Goal: Task Accomplishment & Management: Complete application form

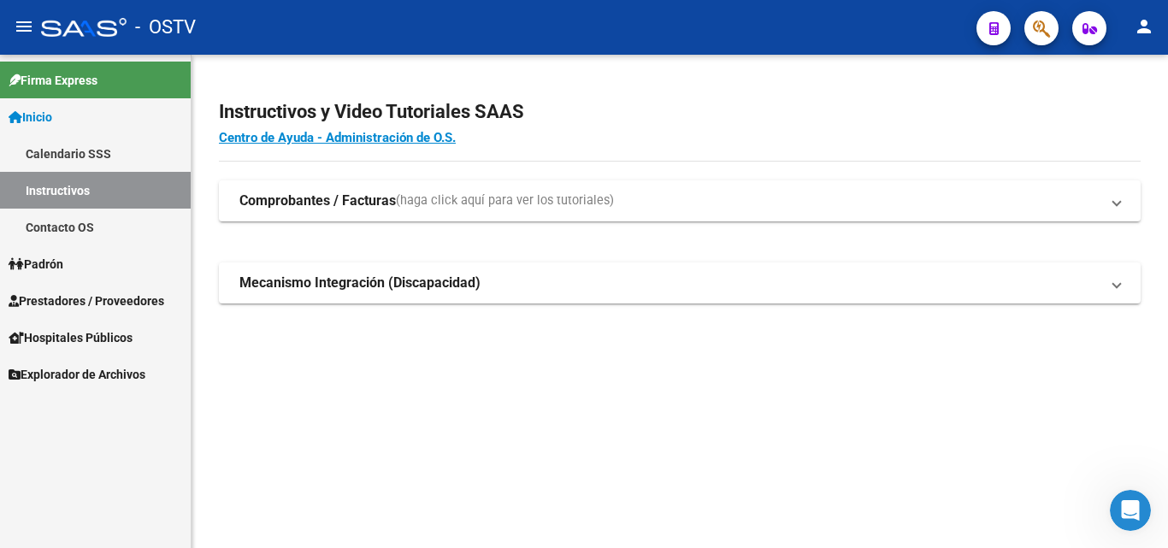
click at [133, 299] on span "Prestadores / Proveedores" at bounding box center [87, 301] width 156 height 19
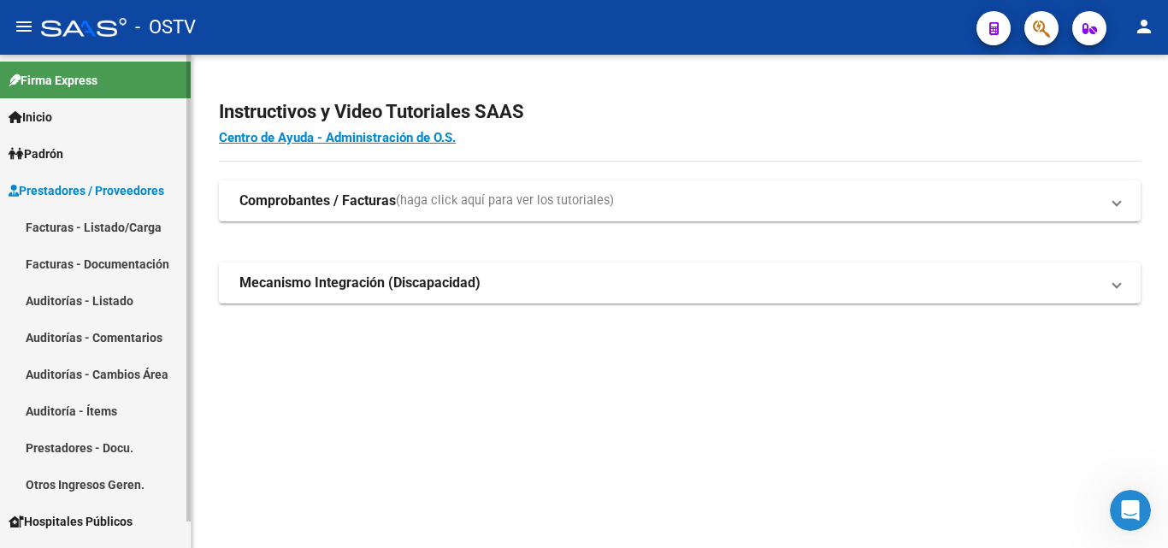
click at [121, 298] on link "Auditorías - Listado" at bounding box center [95, 300] width 191 height 37
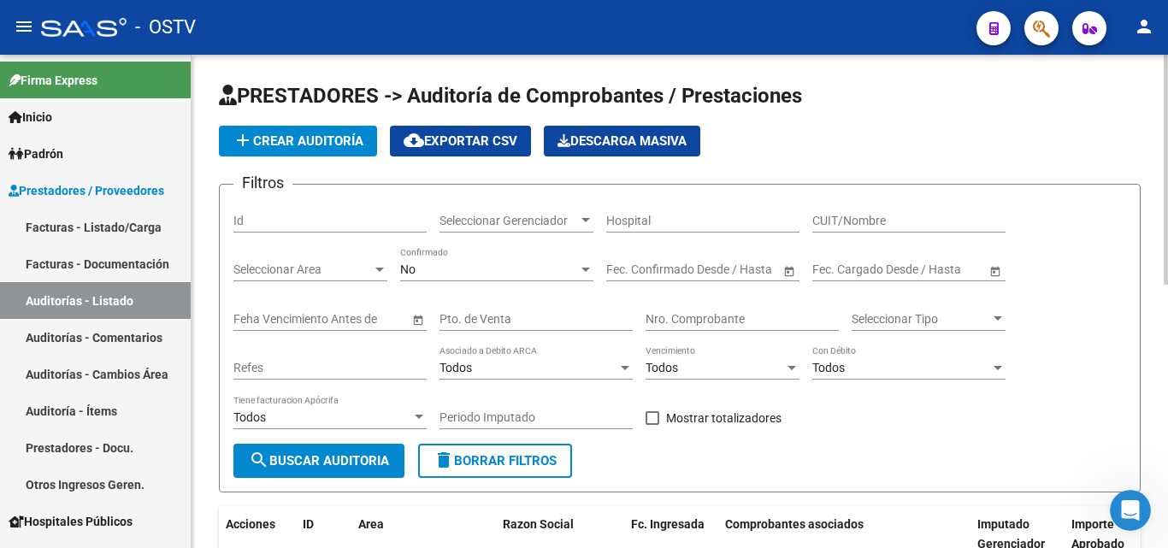
click at [305, 140] on span "add Crear Auditoría" at bounding box center [298, 140] width 131 height 15
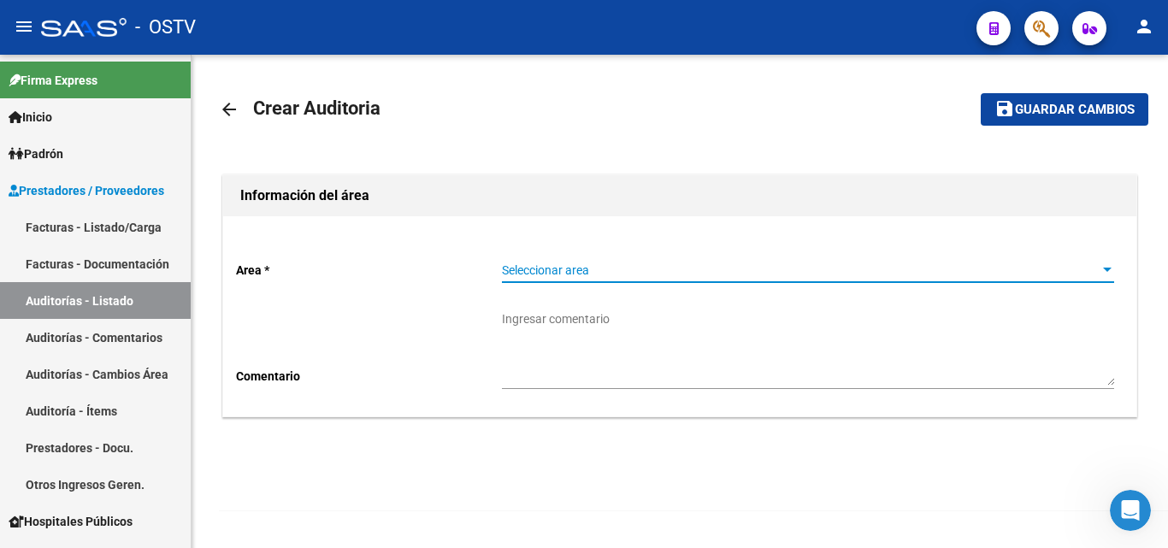
click at [572, 268] on span "Seleccionar area" at bounding box center [800, 270] width 597 height 15
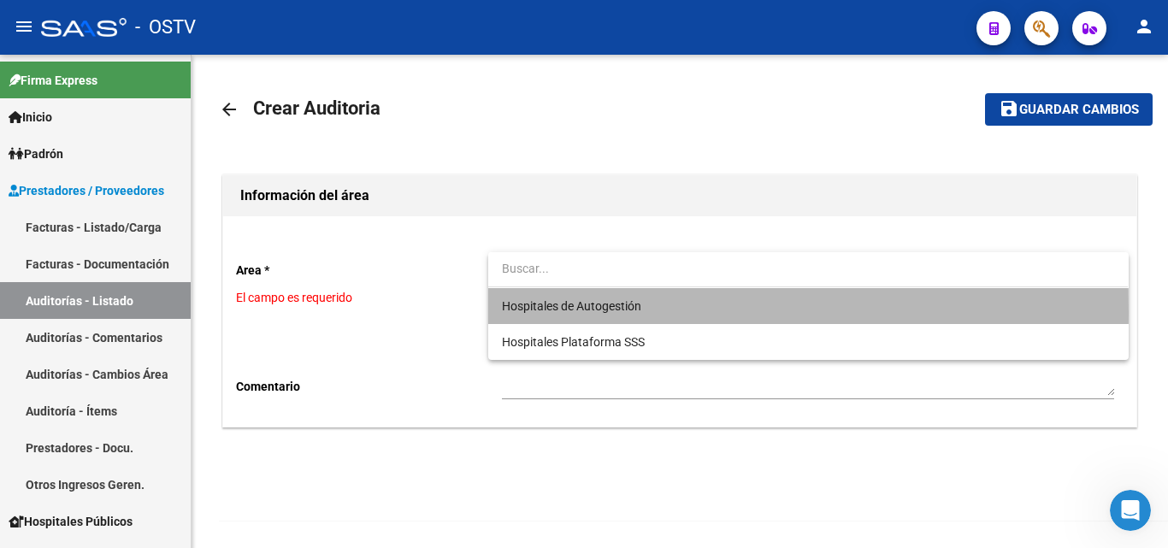
click at [572, 314] on span "Hospitales de Autogestión" at bounding box center [808, 306] width 612 height 36
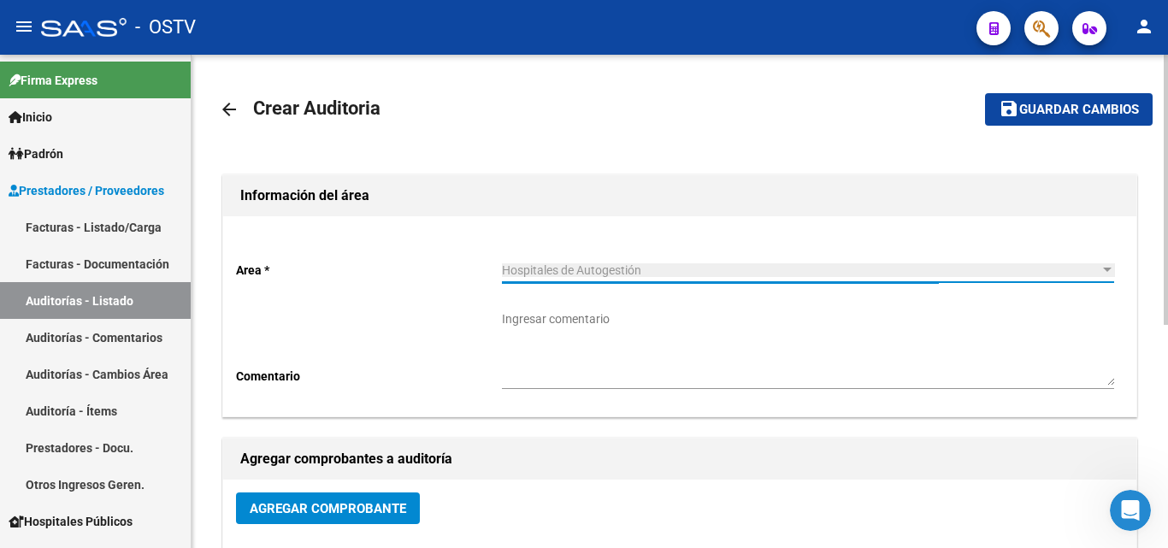
click at [350, 504] on span "Agregar Comprobante" at bounding box center [328, 508] width 156 height 15
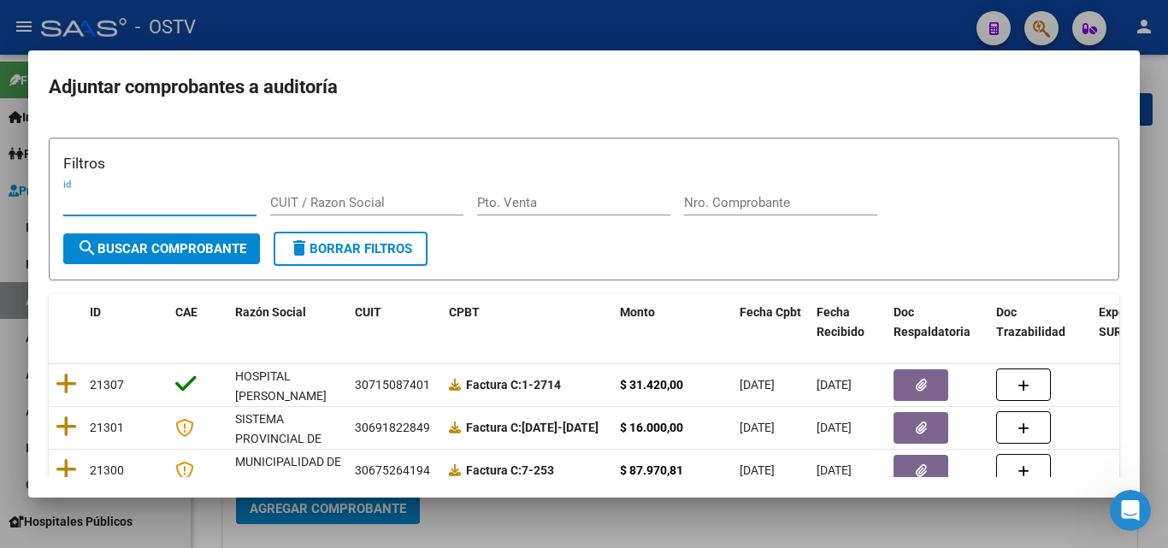
click at [727, 209] on input "Nro. Comprobante" at bounding box center [780, 202] width 193 height 15
paste input "41785"
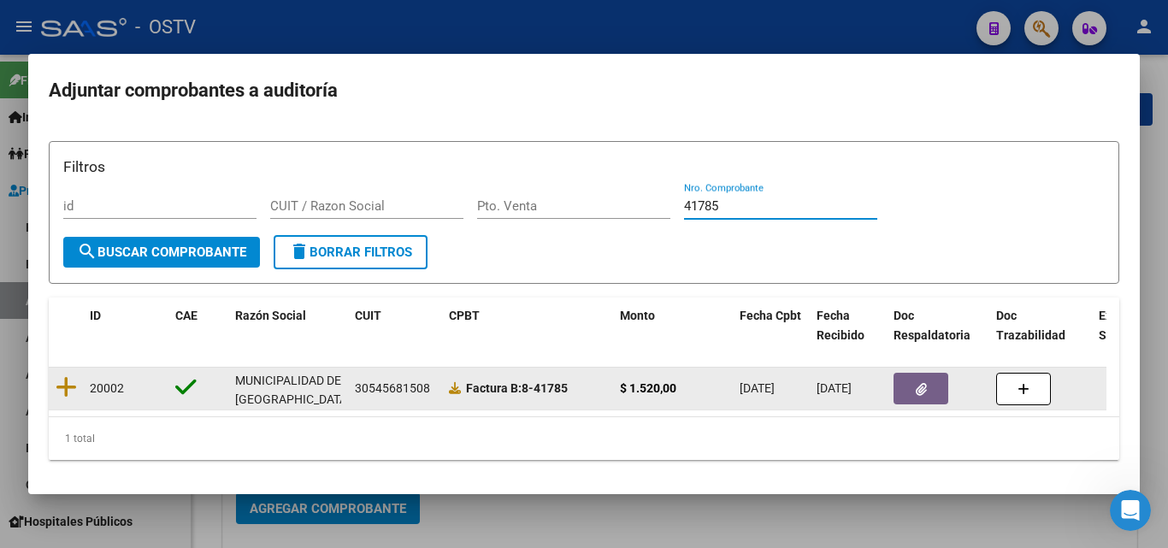
type input "41785"
click at [77, 381] on datatable-body-cell at bounding box center [66, 389] width 34 height 42
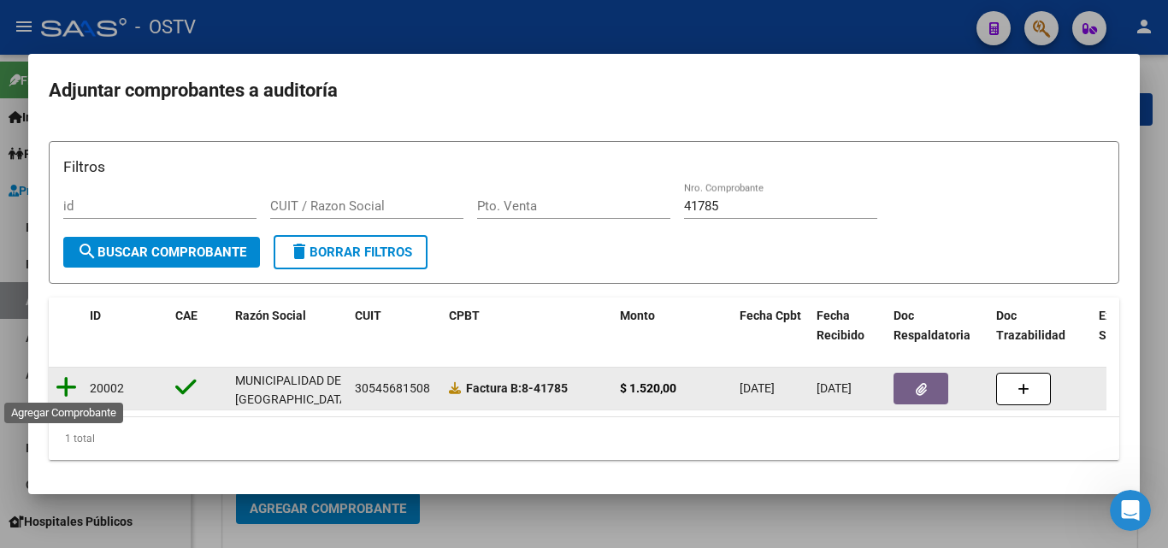
click at [68, 388] on icon at bounding box center [66, 387] width 21 height 24
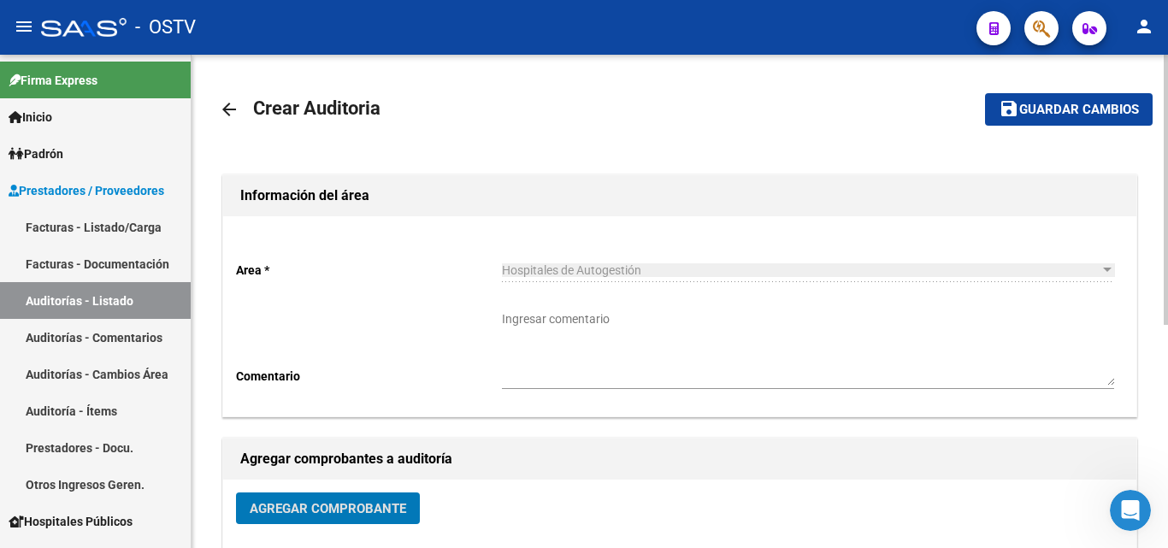
click at [1055, 108] on span "Guardar cambios" at bounding box center [1079, 110] width 120 height 15
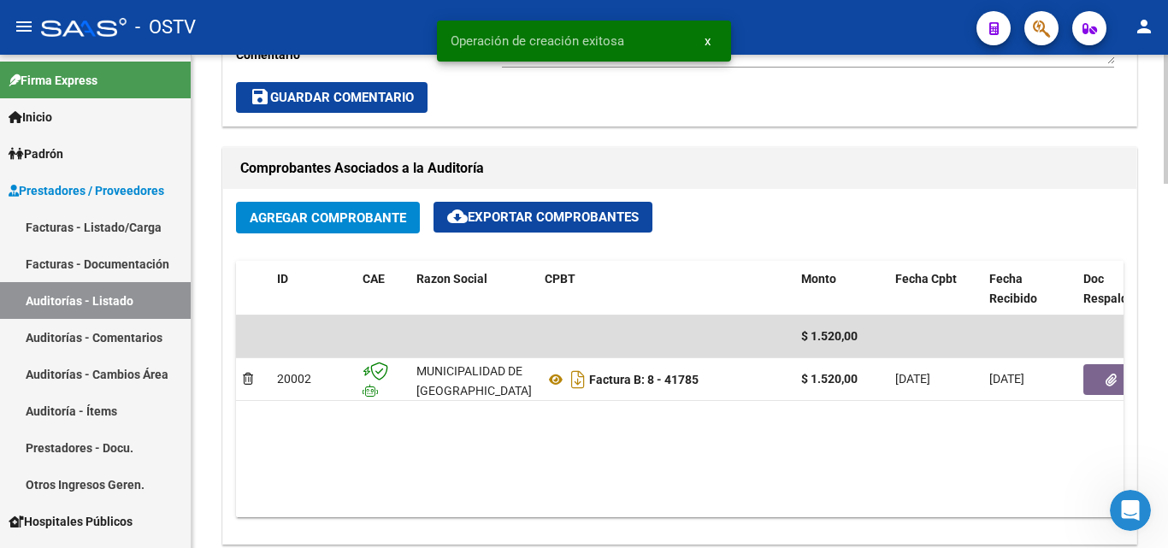
scroll to position [769, 0]
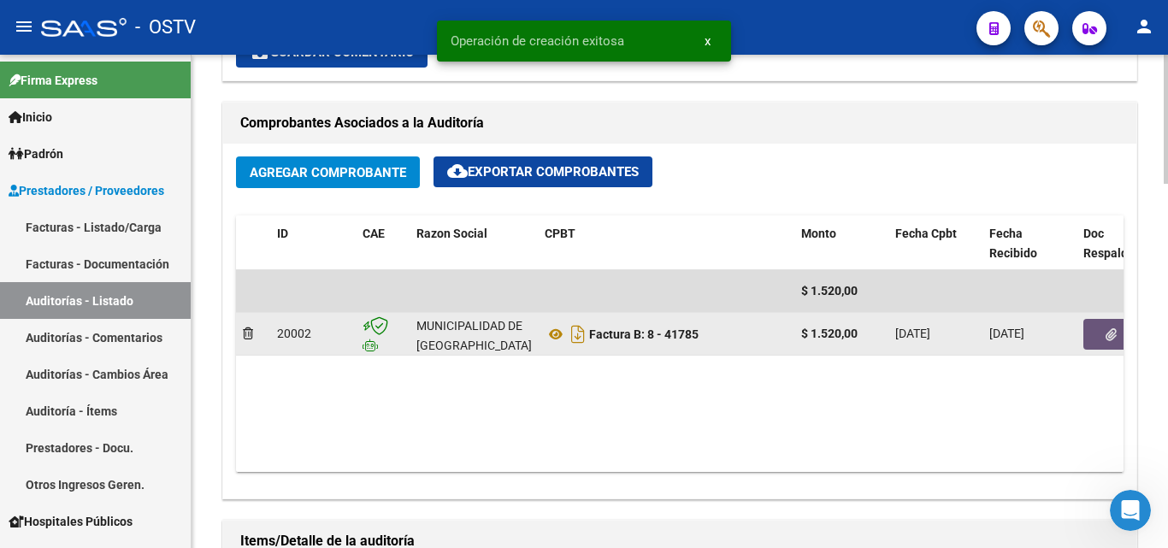
click at [1105, 333] on icon "button" at bounding box center [1110, 334] width 11 height 13
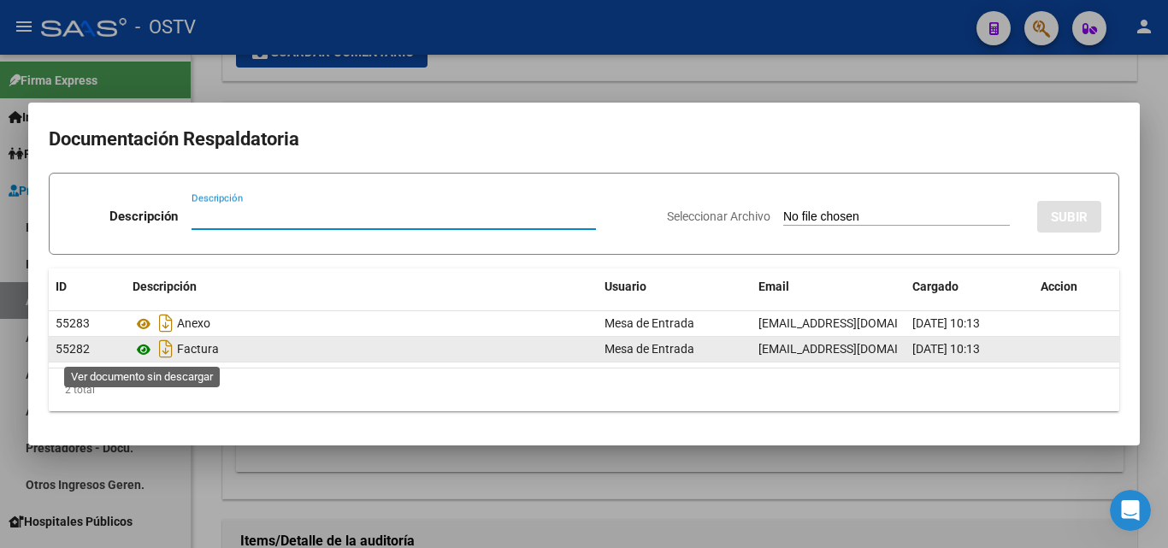
click at [140, 350] on icon at bounding box center [144, 349] width 22 height 21
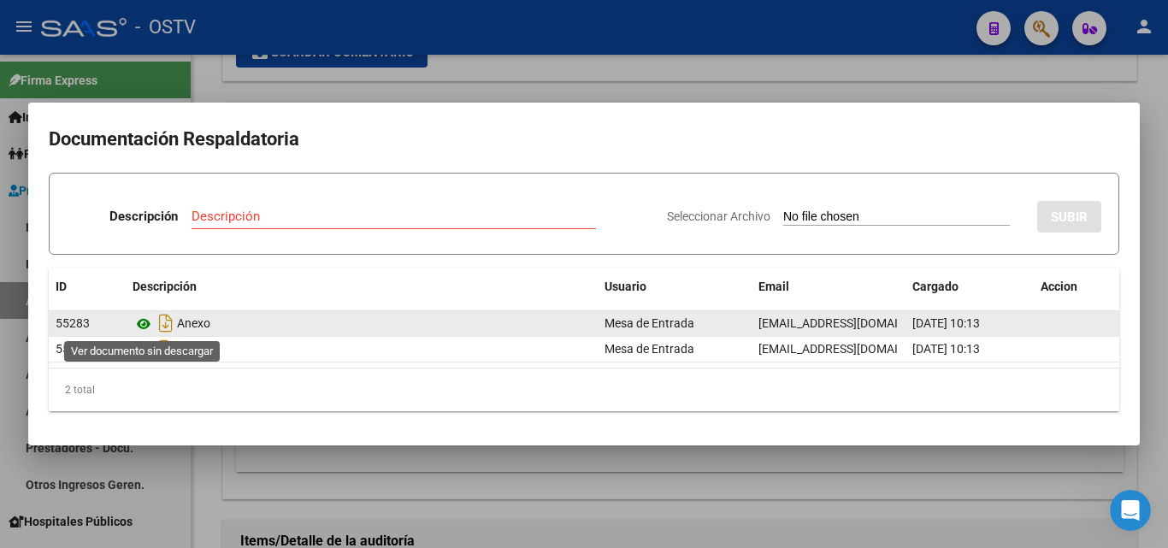
click at [148, 324] on icon at bounding box center [144, 324] width 22 height 21
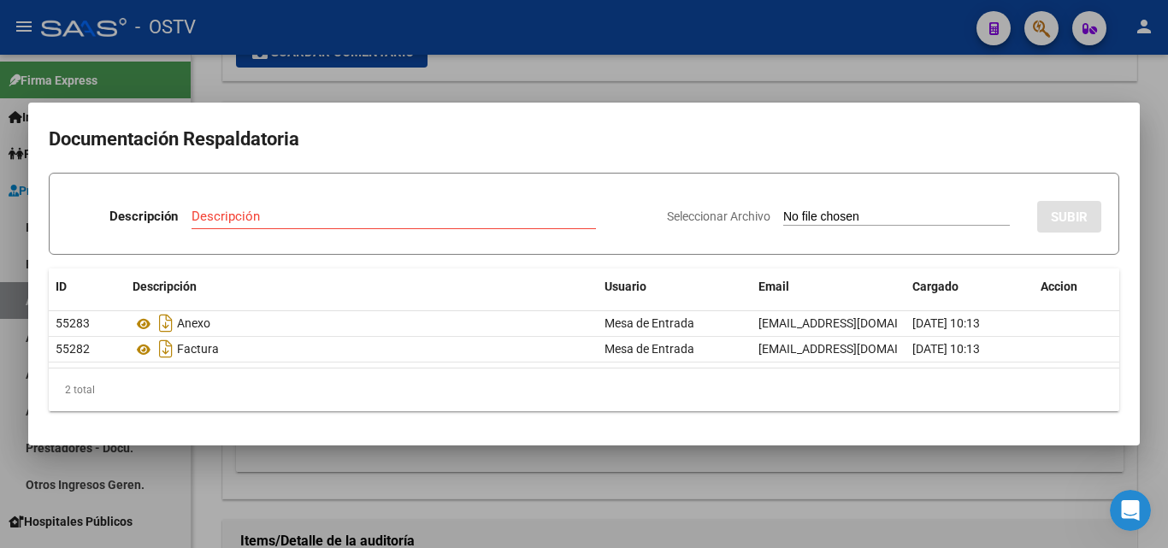
click at [552, 82] on div at bounding box center [584, 274] width 1168 height 548
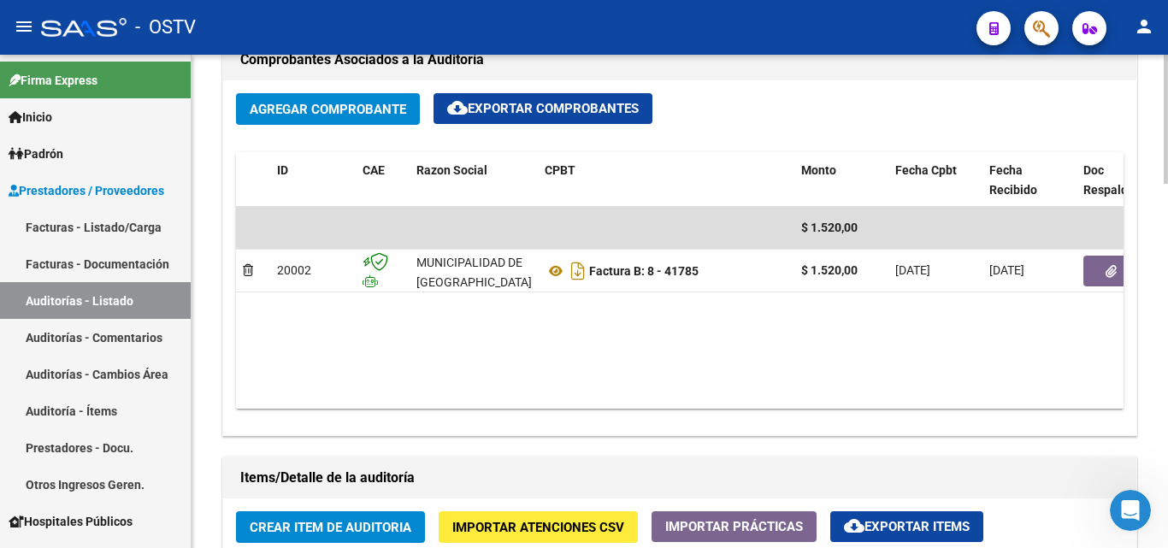
scroll to position [1026, 0]
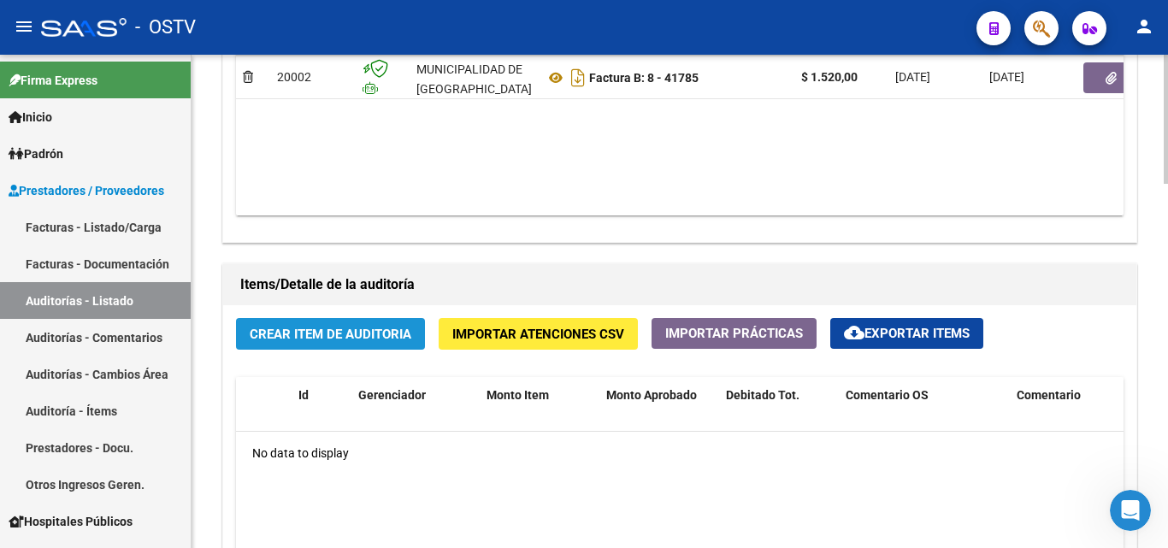
click at [327, 339] on span "Crear Item de Auditoria" at bounding box center [331, 334] width 162 height 15
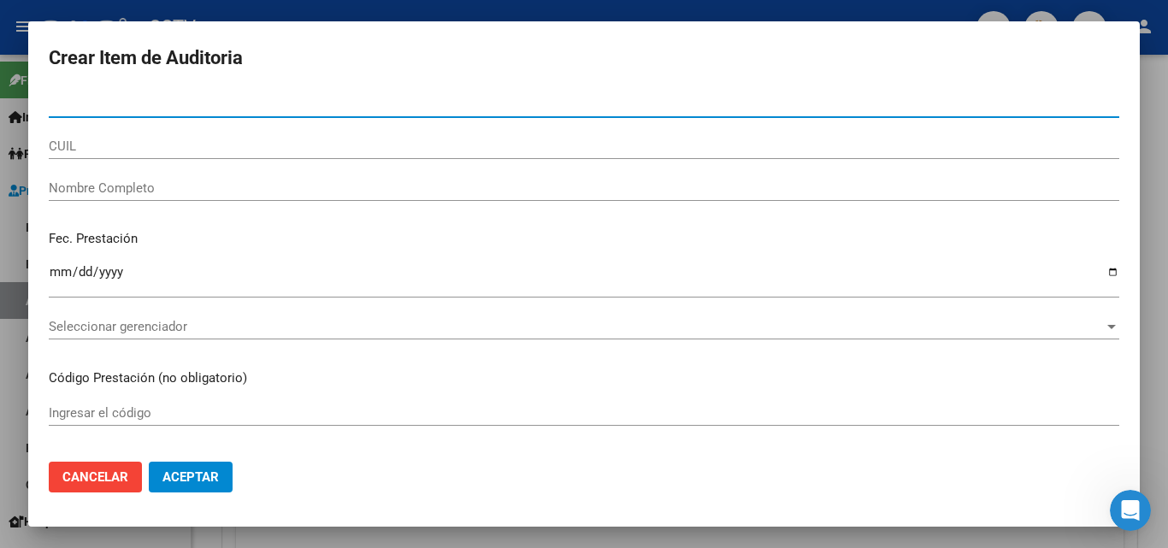
type input "39588026"
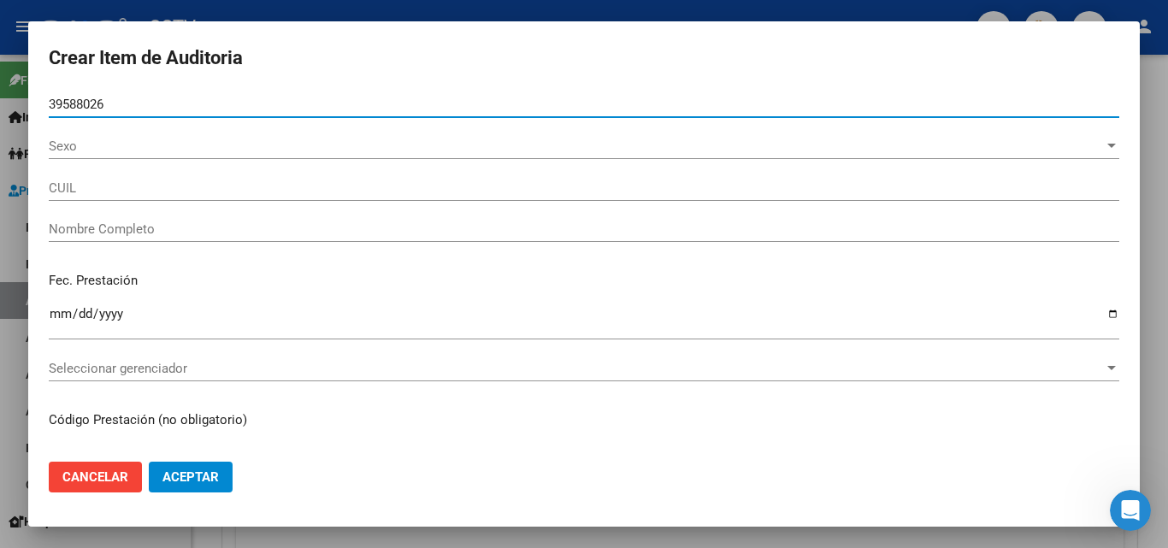
type input "27395880263"
type input "[PERSON_NAME] -"
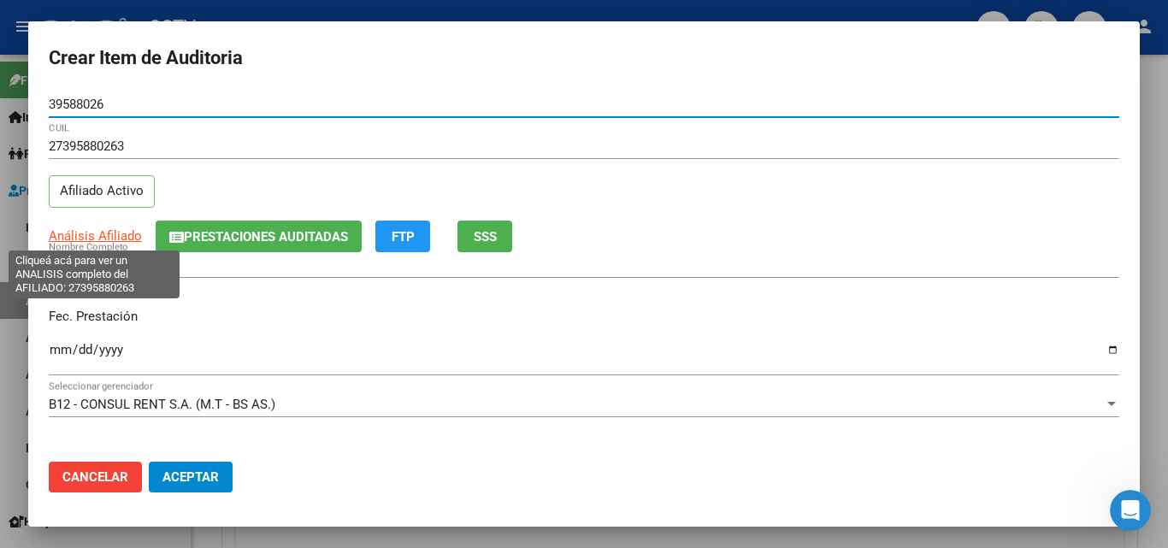
type input "39588026"
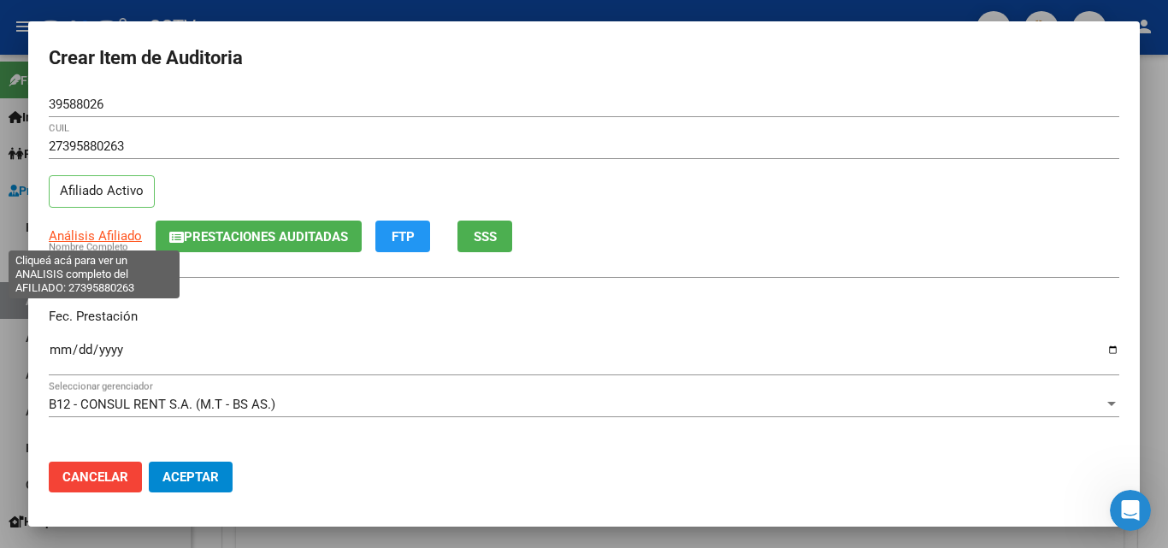
click at [128, 237] on span "Análisis Afiliado" at bounding box center [95, 235] width 93 height 15
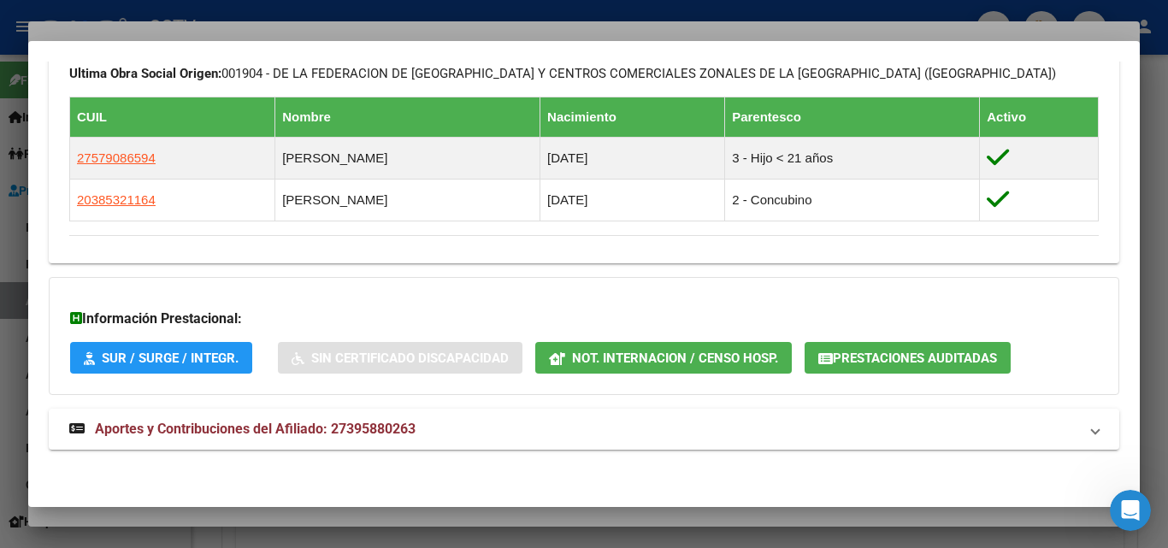
scroll to position [942, 0]
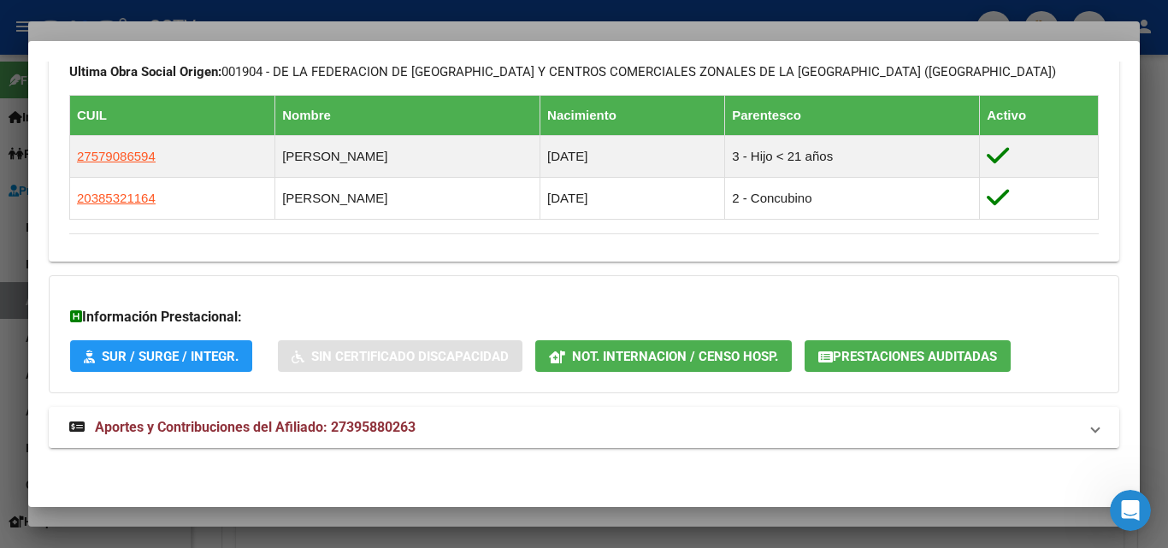
click at [201, 416] on mat-expansion-panel-header "Aportes y Contribuciones del Afiliado: 27395880263" at bounding box center [584, 427] width 1070 height 41
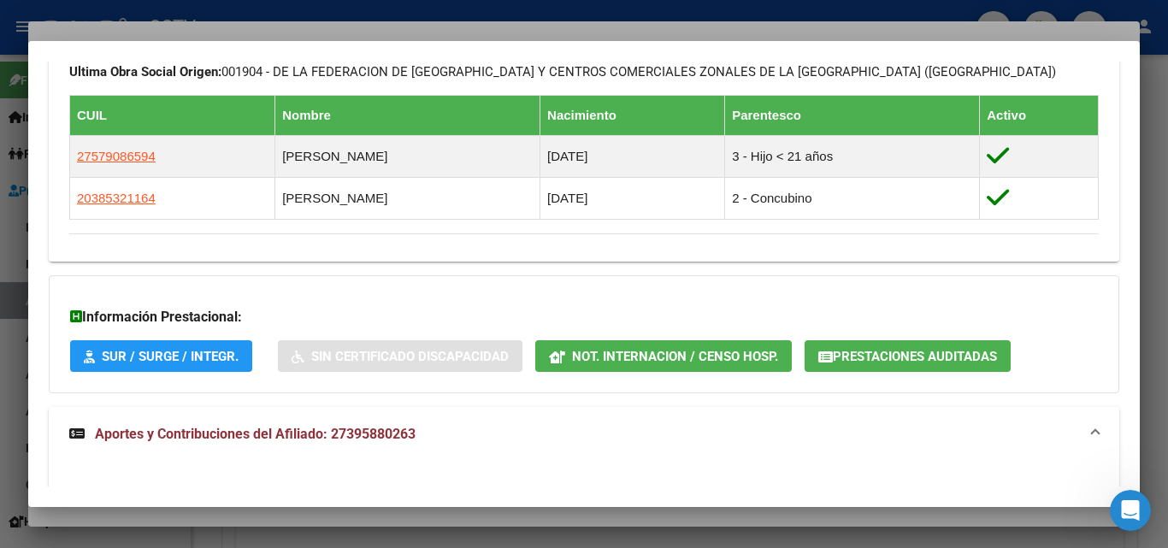
click at [324, 434] on span "Aportes y Contribuciones del Afiliado: 27395880263" at bounding box center [255, 434] width 321 height 16
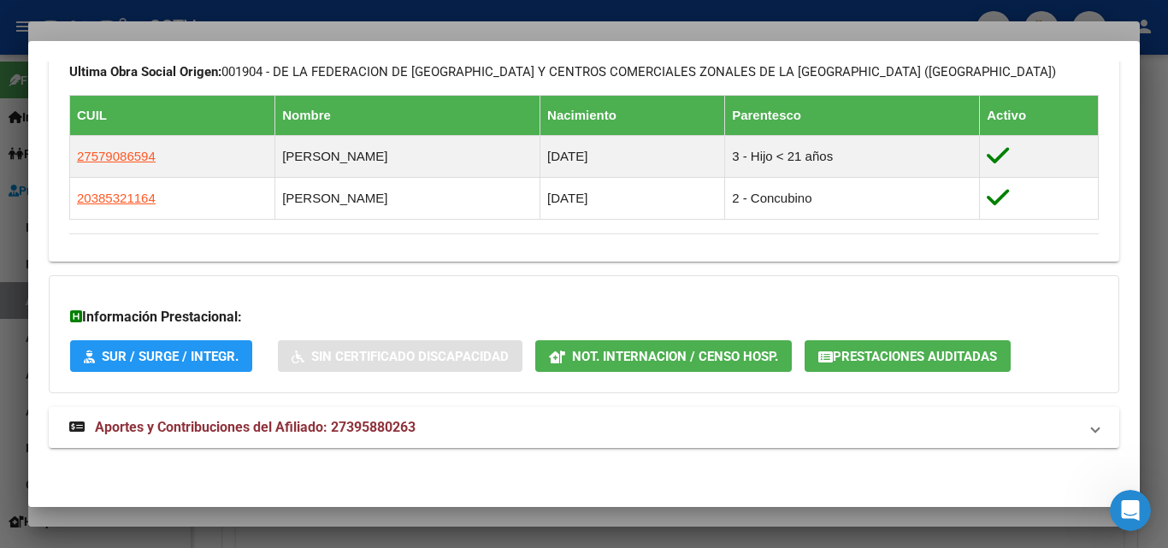
click at [324, 434] on span "Aportes y Contribuciones del Afiliado: 27395880263" at bounding box center [255, 427] width 321 height 16
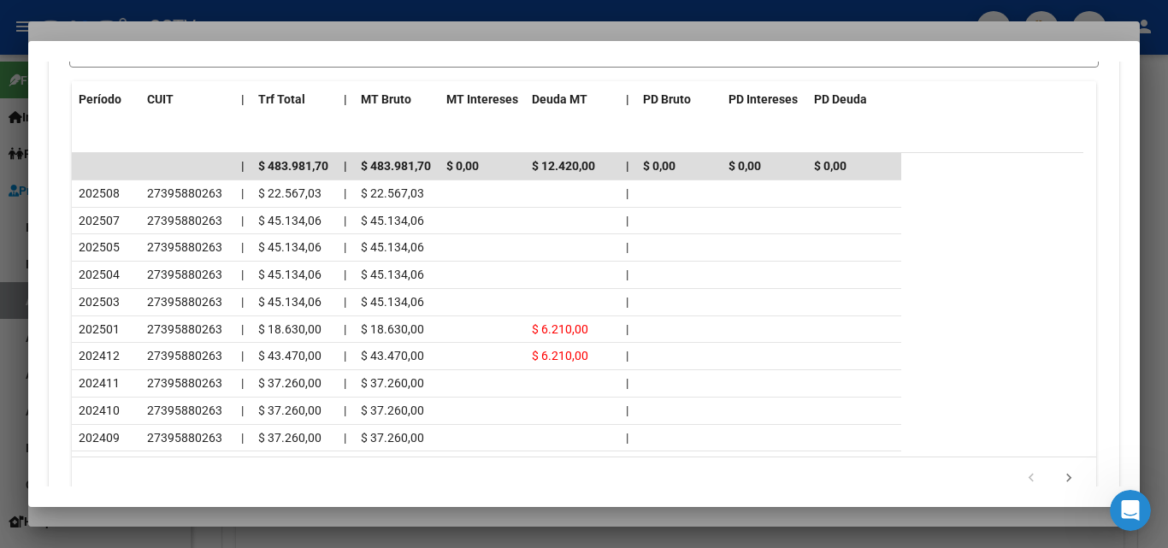
scroll to position [1626, 0]
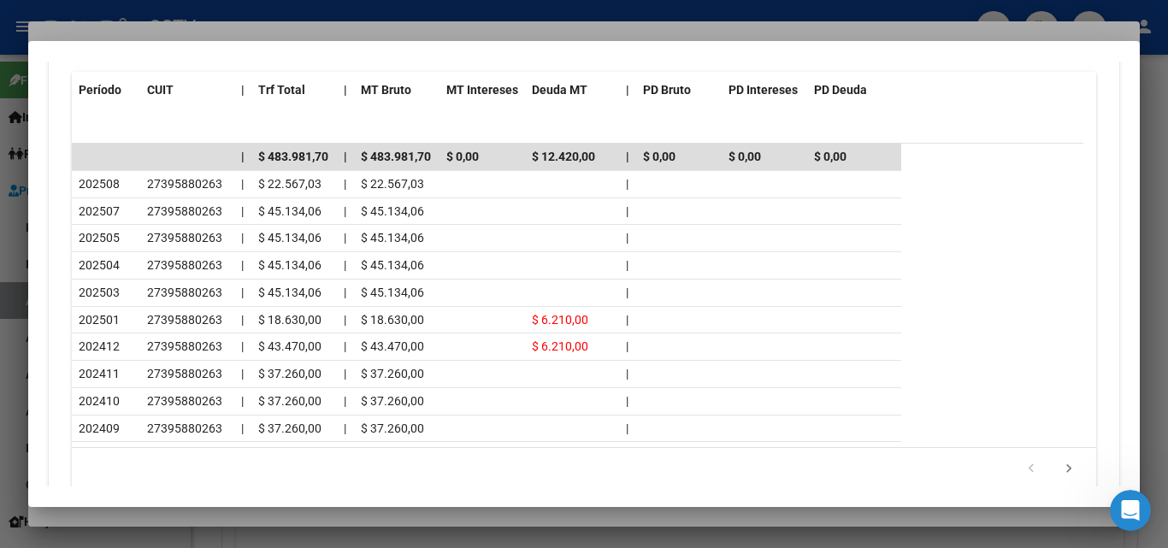
click at [236, 32] on div at bounding box center [584, 274] width 1168 height 548
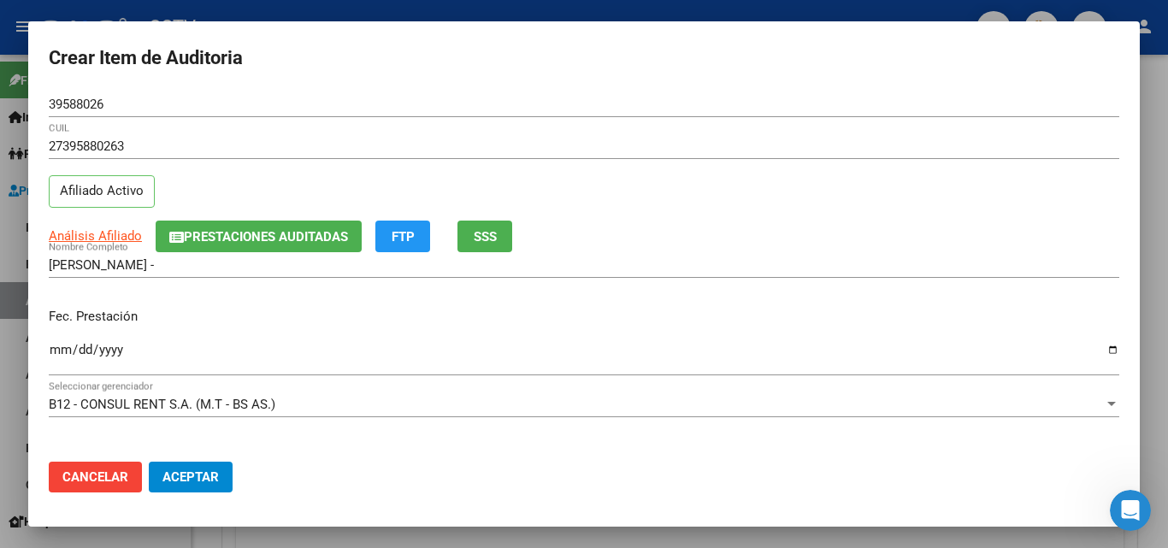
click at [62, 348] on input "Ingresar la fecha" at bounding box center [584, 356] width 1070 height 27
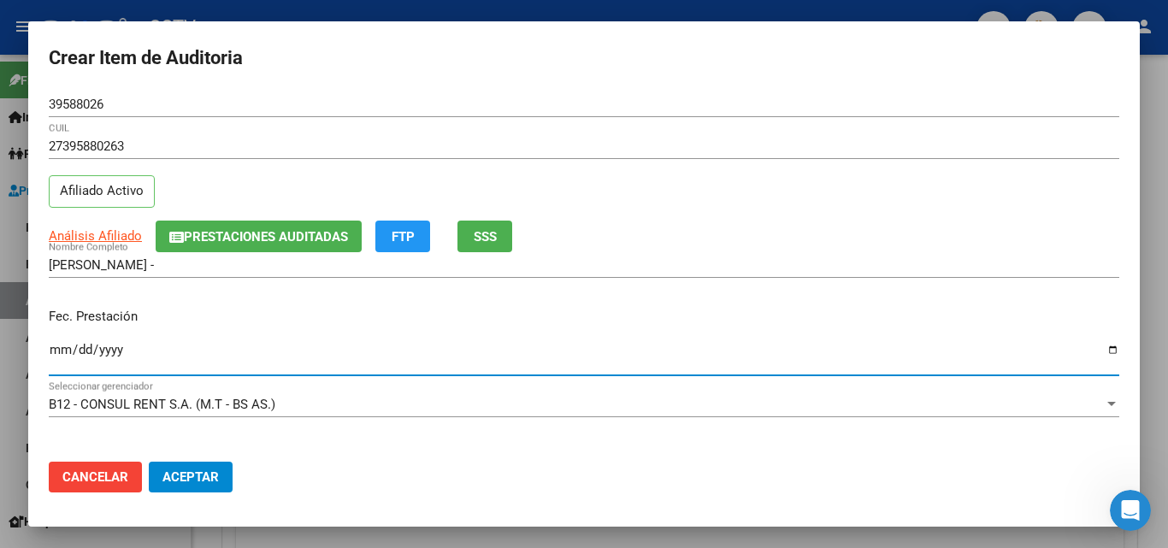
type input "0001-04-07"
click at [60, 346] on input "0001-04-07" at bounding box center [584, 356] width 1070 height 27
type input "0001-04-04"
type input "[DATE]"
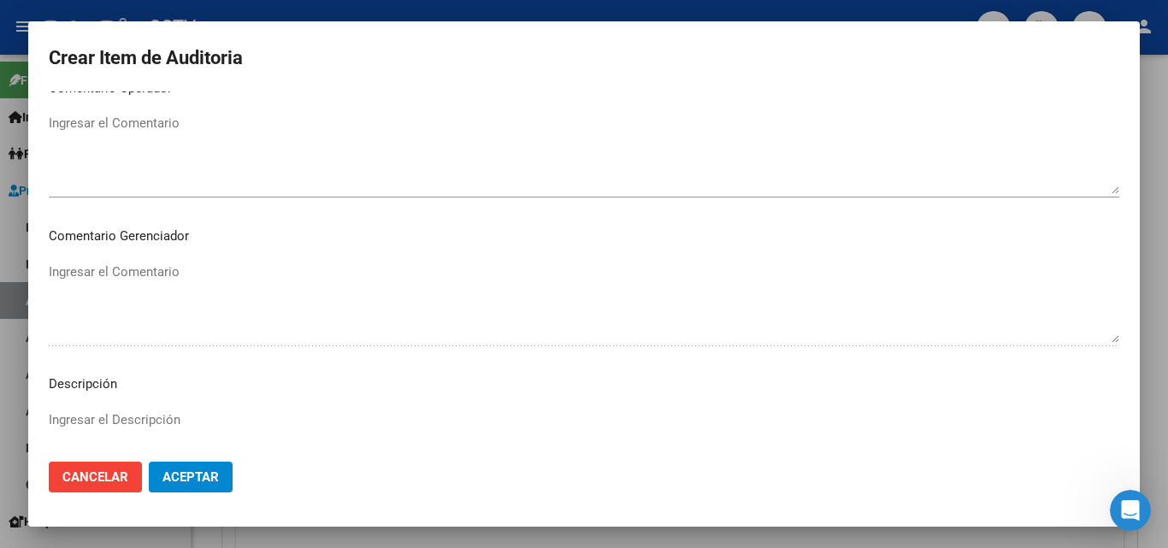
scroll to position [1183, 0]
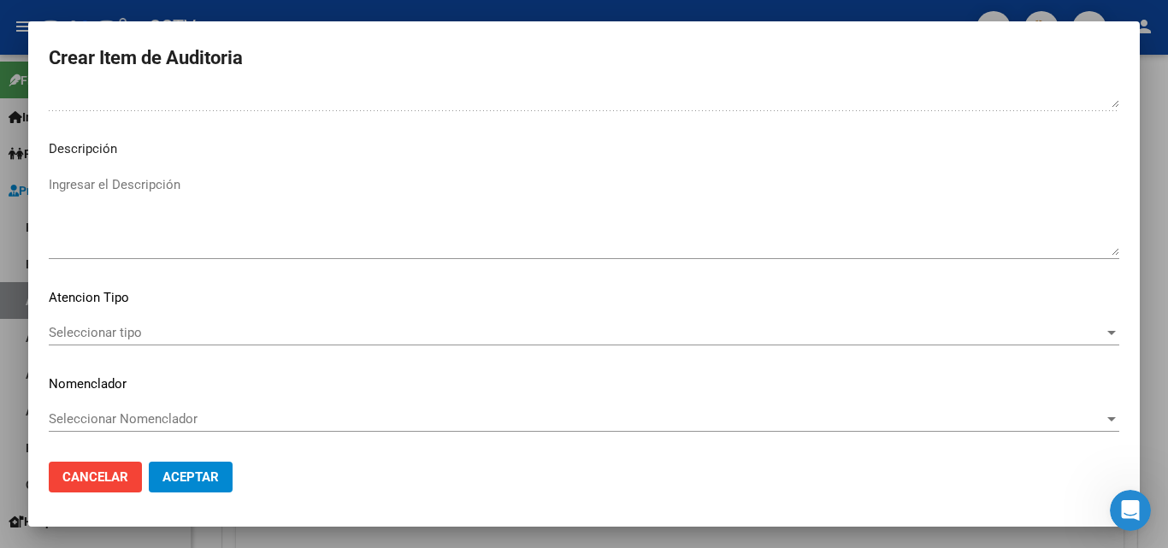
click at [115, 320] on div "Seleccionar tipo Seleccionar tipo" at bounding box center [584, 333] width 1070 height 26
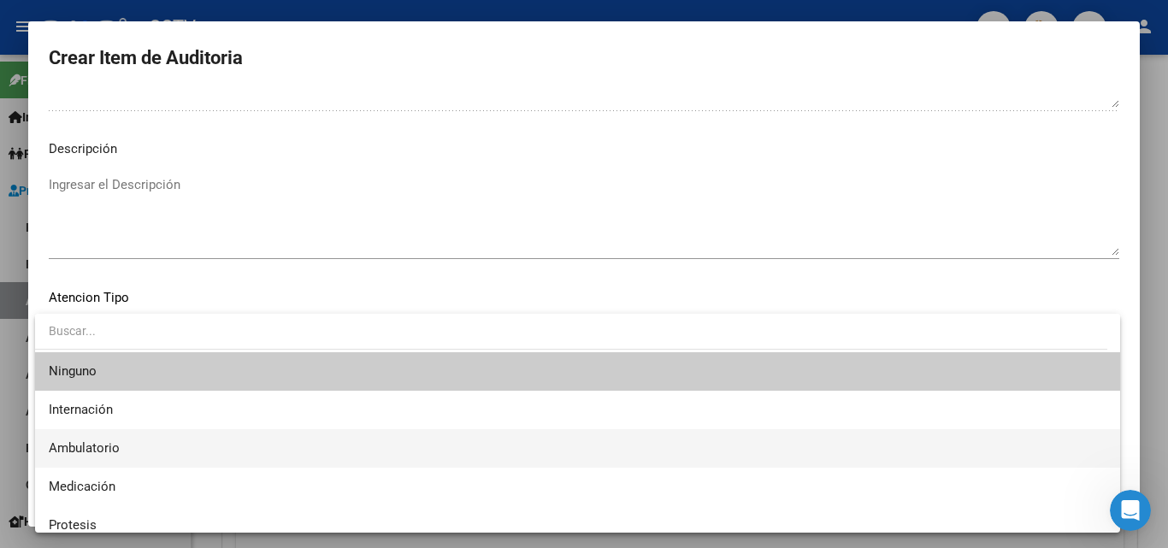
click at [114, 451] on span "Ambulatorio" at bounding box center [84, 447] width 71 height 15
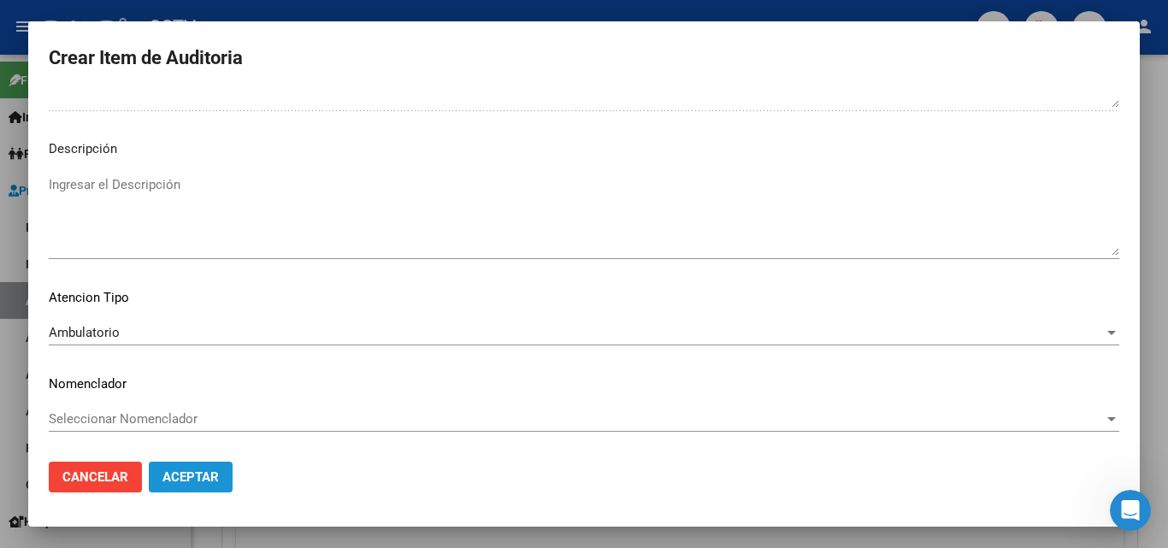
click at [217, 469] on span "Aceptar" at bounding box center [190, 476] width 56 height 15
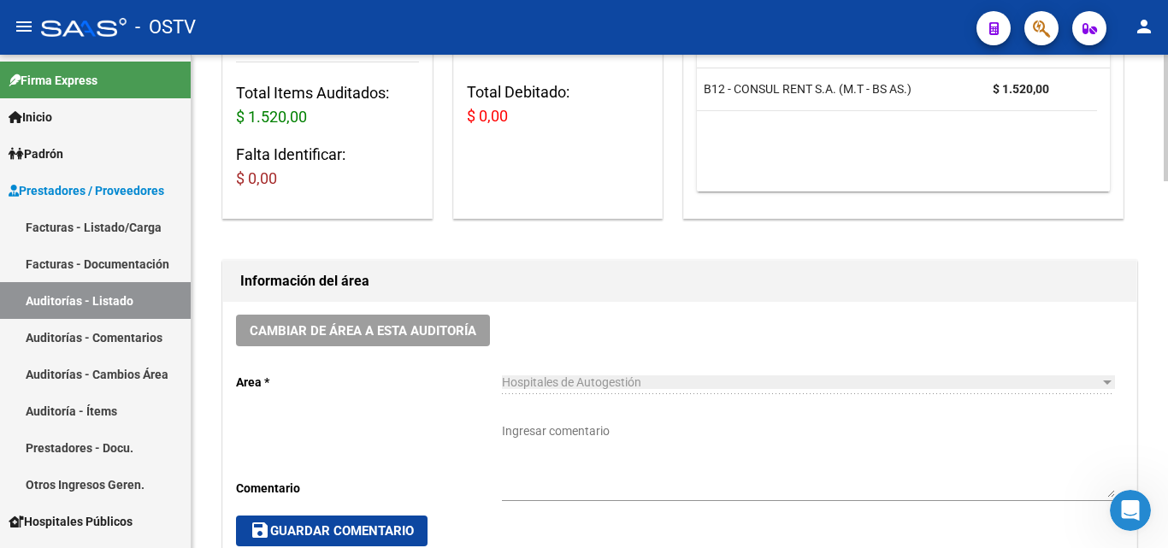
scroll to position [514, 0]
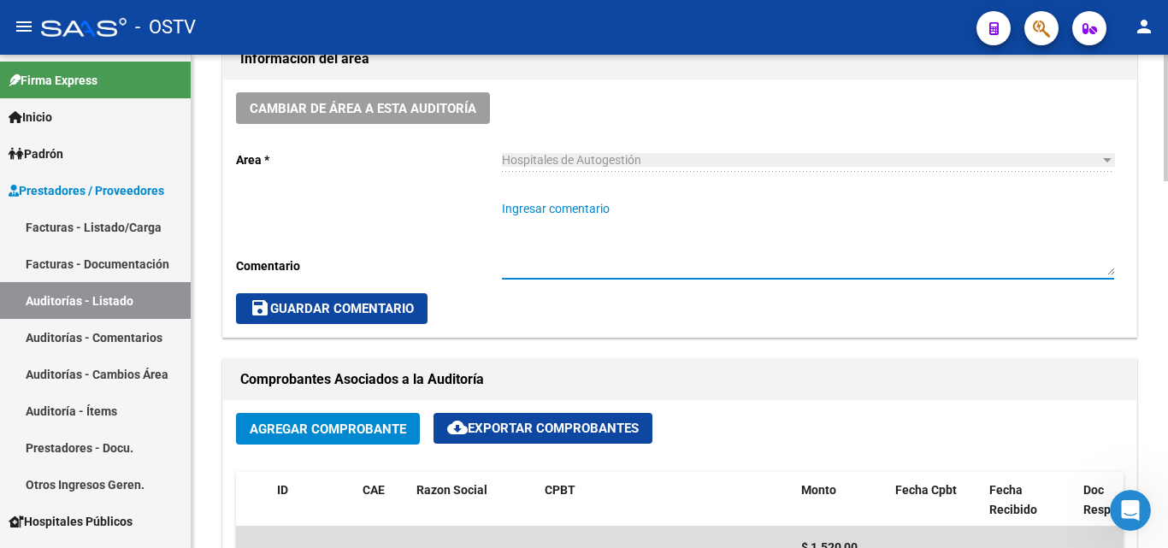
click at [573, 215] on textarea "Ingresar comentario" at bounding box center [808, 237] width 612 height 75
type textarea "CERRADA"
click at [375, 320] on button "save Guardar Comentario" at bounding box center [331, 308] width 191 height 31
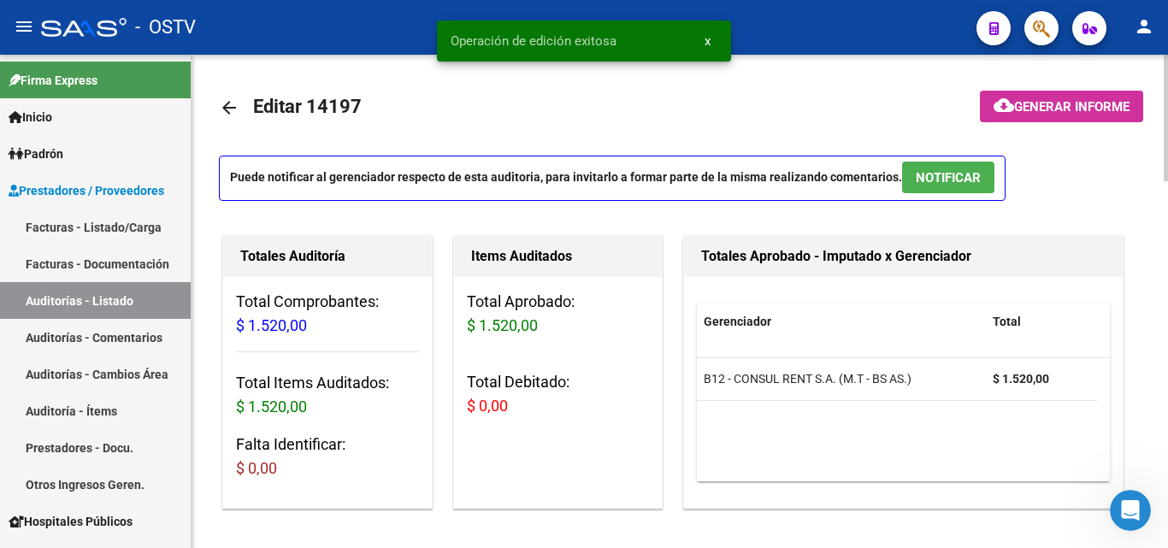
scroll to position [0, 0]
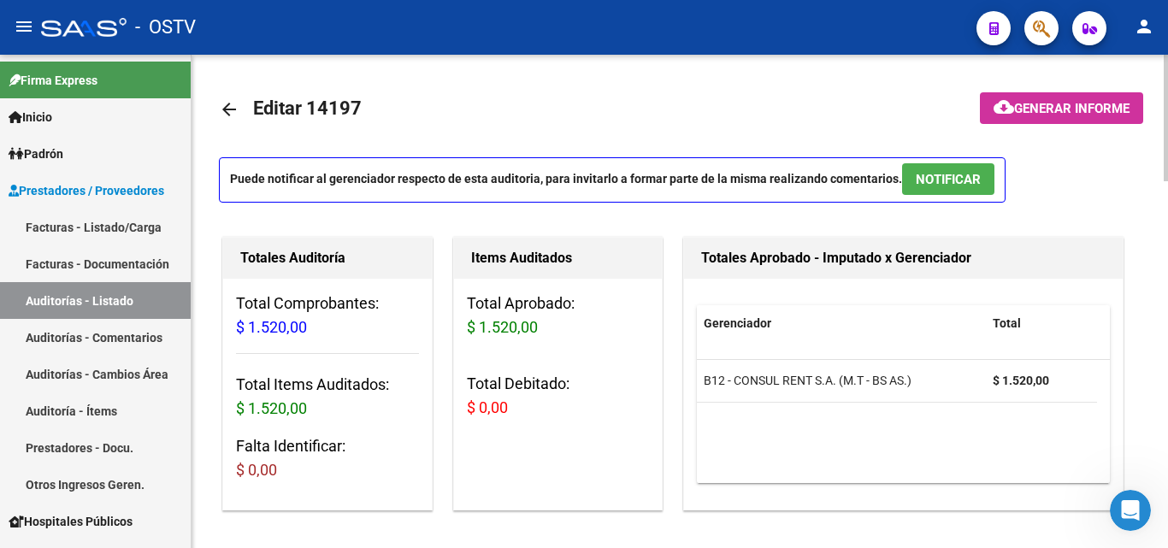
click at [239, 107] on link "arrow_back" at bounding box center [236, 109] width 34 height 40
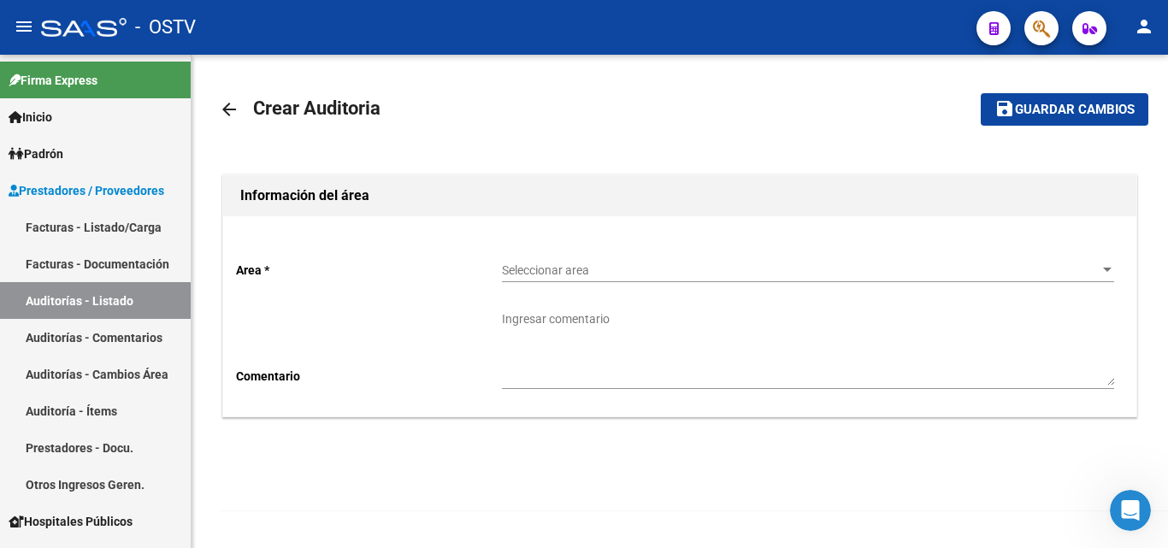
click at [599, 271] on span "Seleccionar area" at bounding box center [800, 270] width 597 height 15
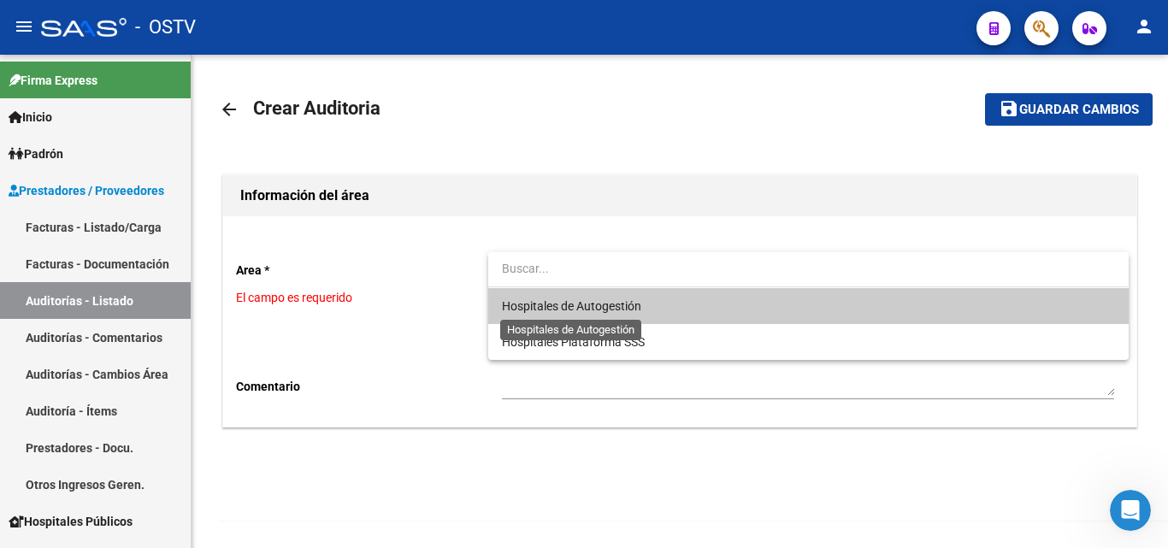
click at [588, 305] on span "Hospitales de Autogestión" at bounding box center [571, 306] width 139 height 14
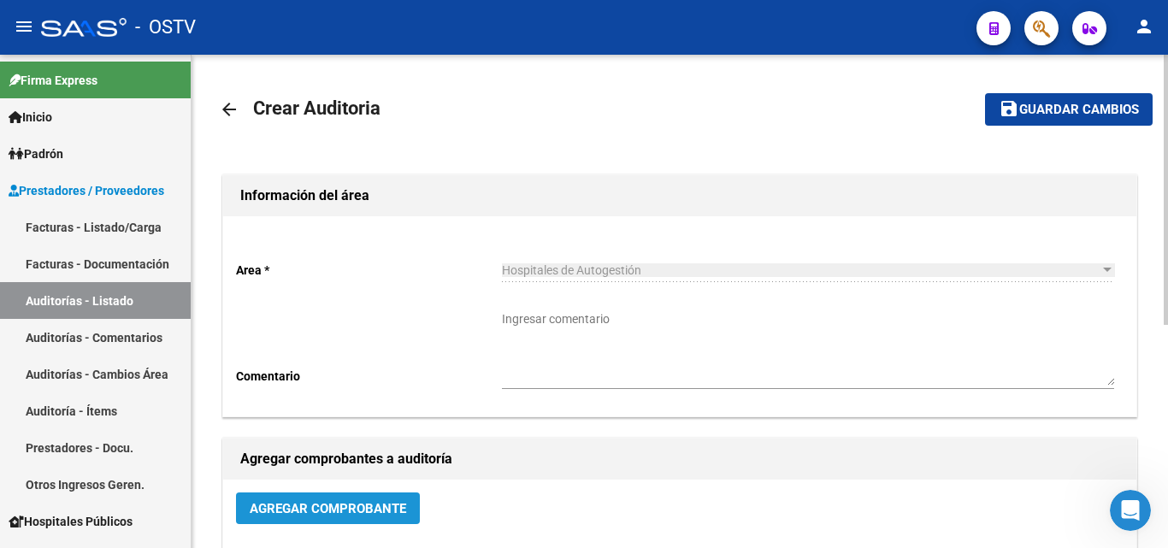
click at [335, 519] on button "Agregar Comprobante" at bounding box center [328, 508] width 184 height 32
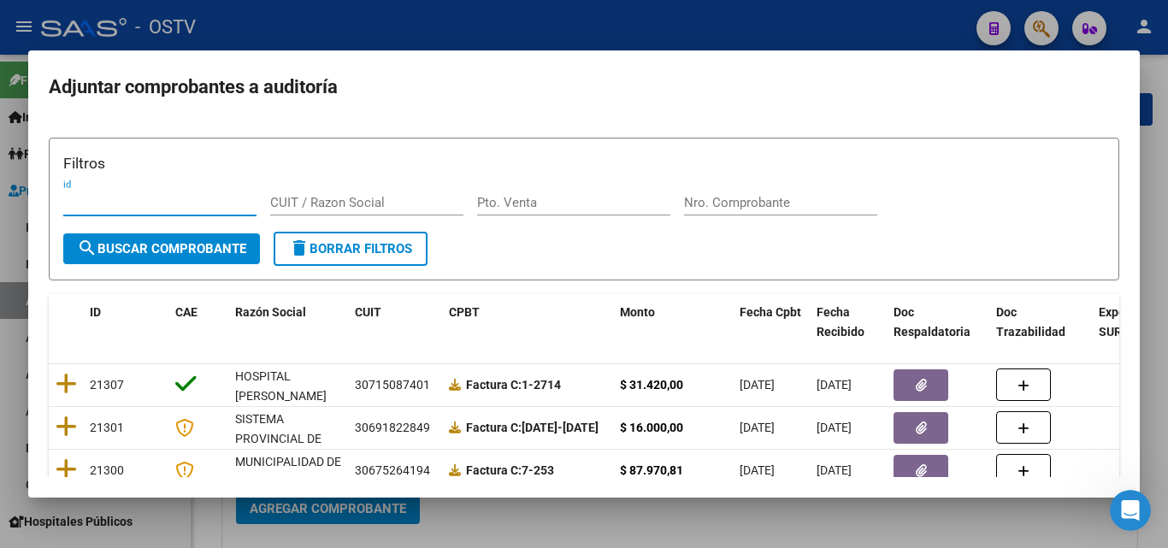
click at [731, 205] on input "Nro. Comprobante" at bounding box center [780, 202] width 193 height 15
paste input "41784"
type input "41784"
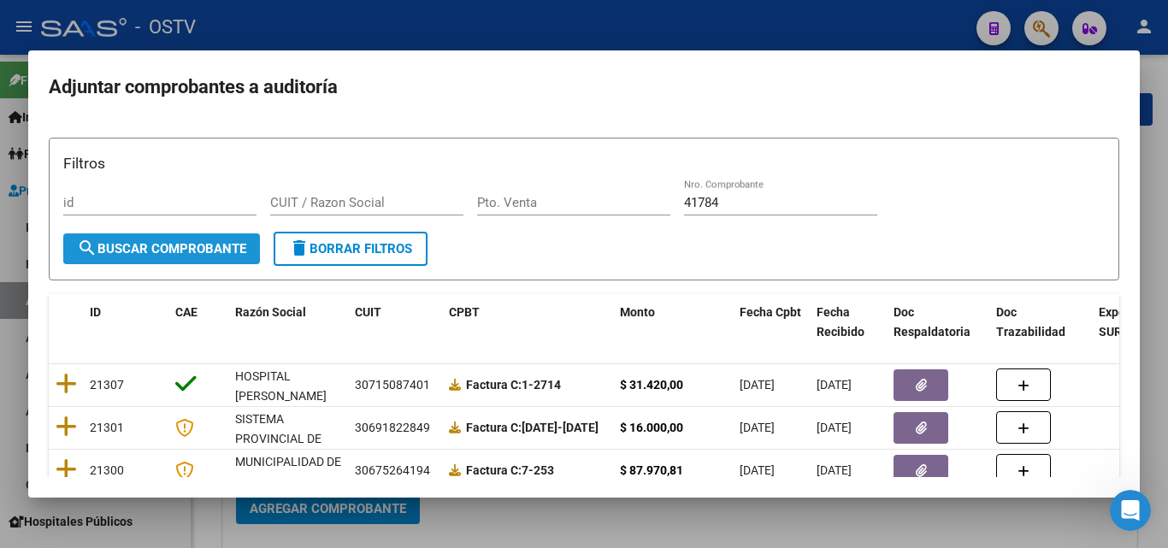
click at [190, 244] on span "search Buscar Comprobante" at bounding box center [161, 248] width 169 height 15
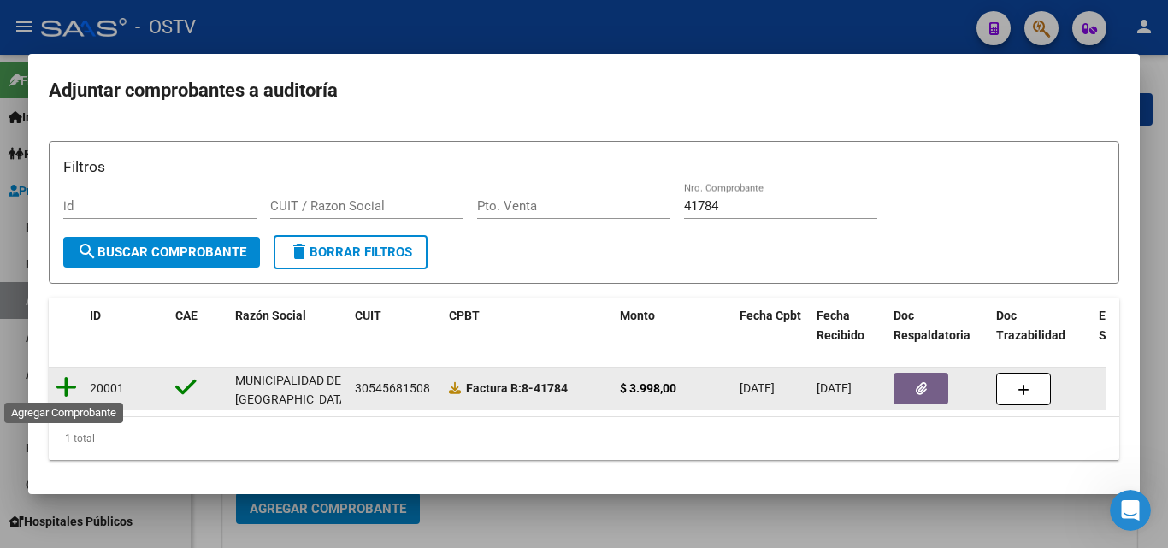
click at [75, 383] on icon at bounding box center [66, 387] width 21 height 24
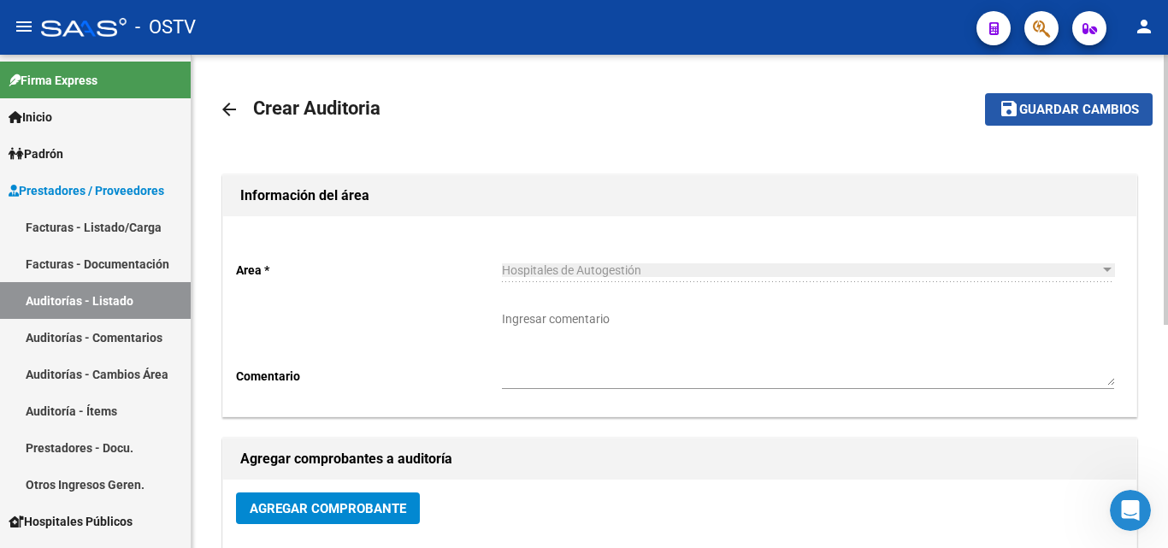
click at [1080, 116] on span "Guardar cambios" at bounding box center [1079, 110] width 120 height 15
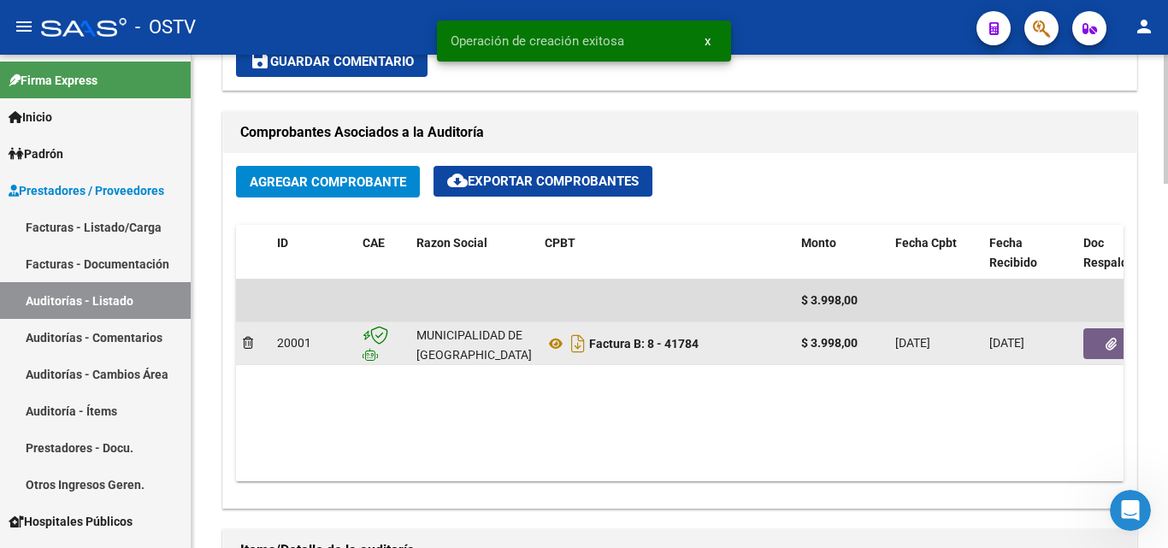
scroll to position [769, 0]
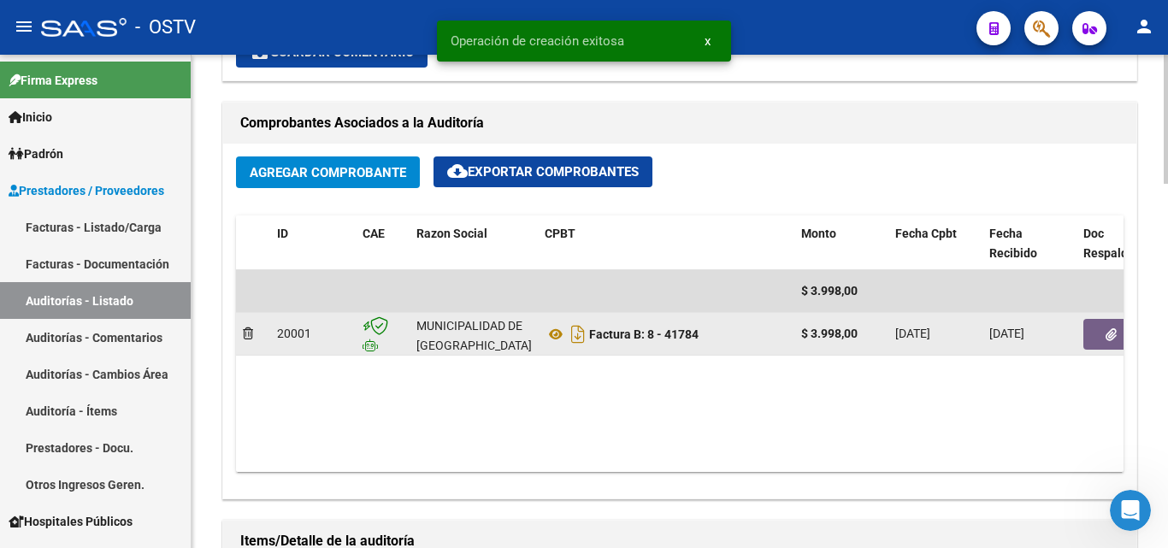
click at [1115, 334] on icon "button" at bounding box center [1110, 334] width 11 height 13
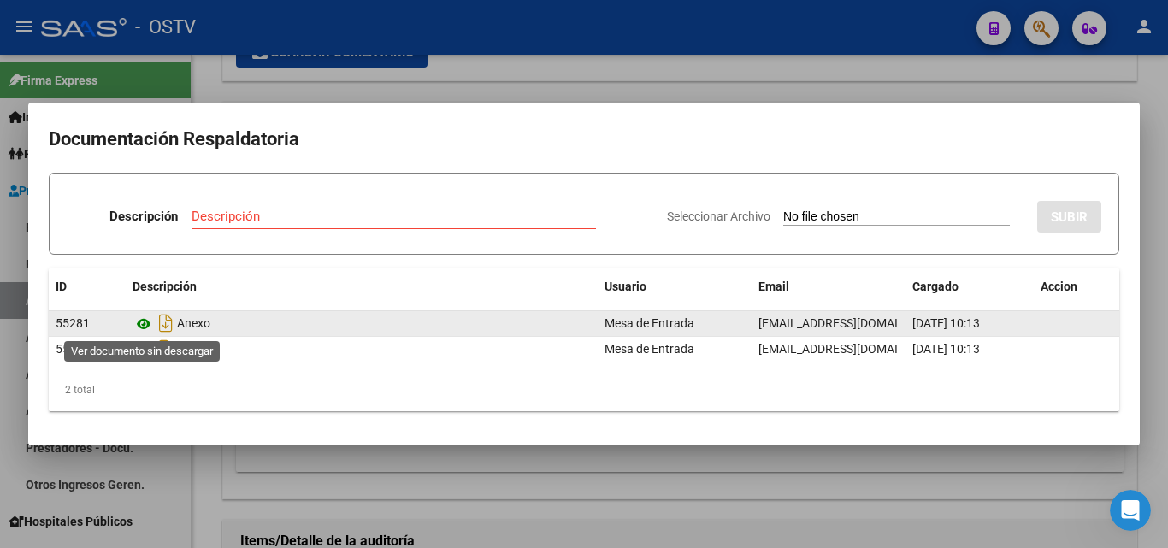
click at [143, 323] on icon at bounding box center [144, 324] width 22 height 21
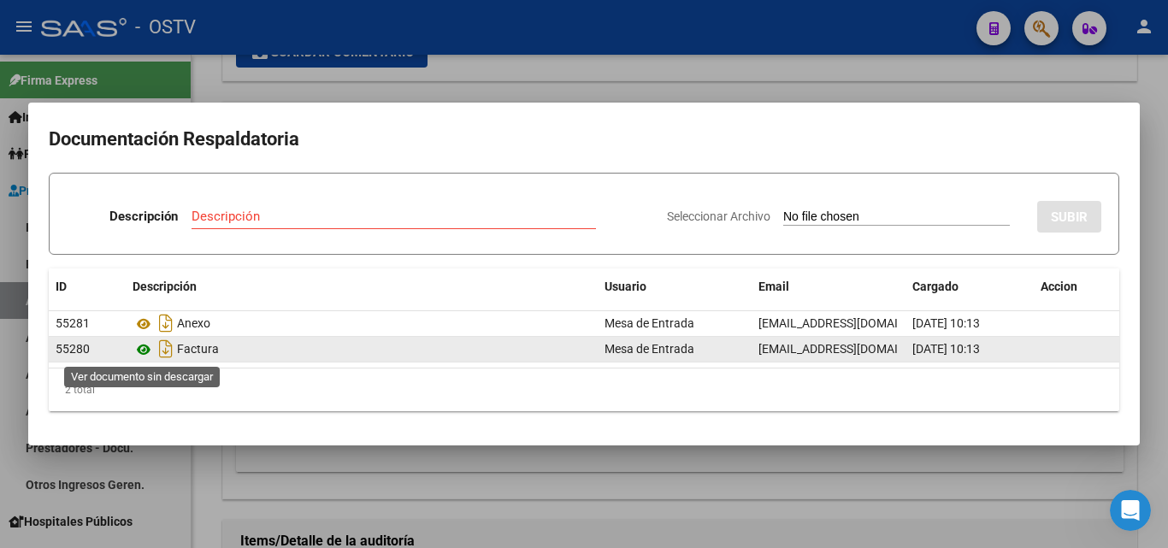
click at [142, 345] on icon at bounding box center [144, 349] width 22 height 21
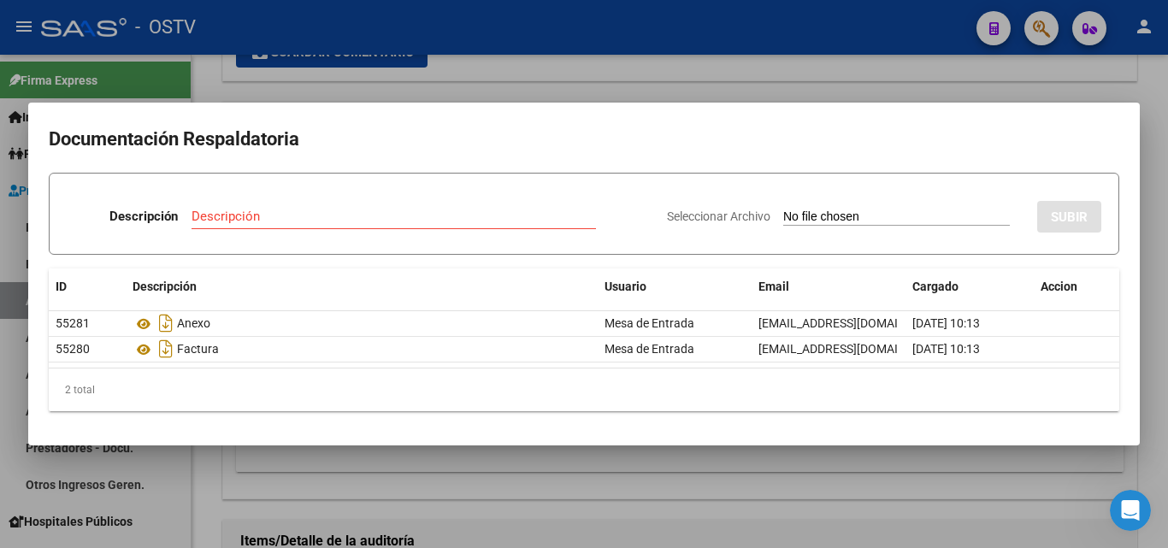
click at [791, 97] on div at bounding box center [584, 274] width 1168 height 548
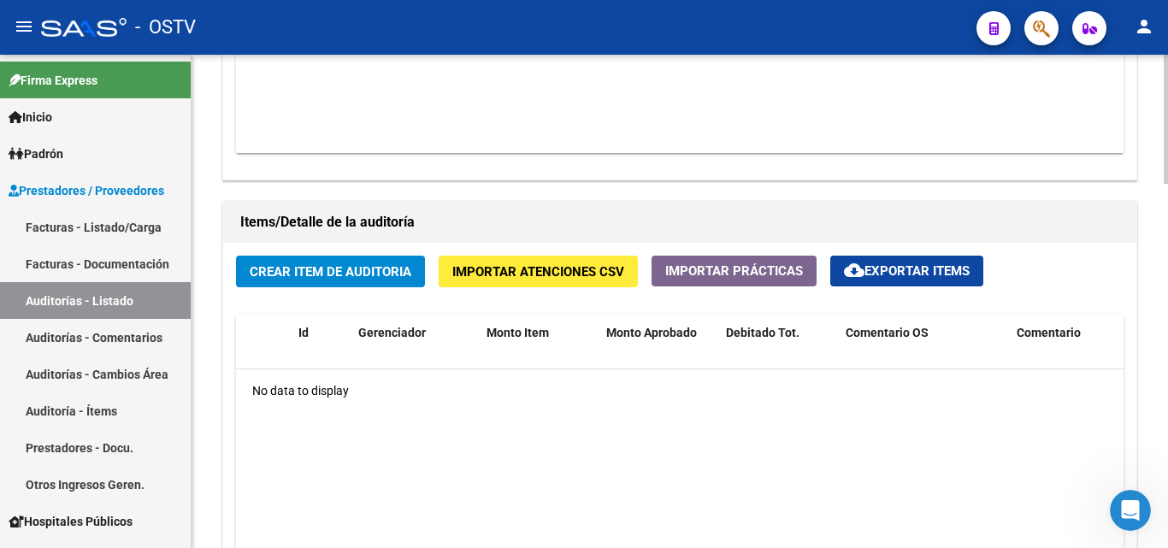
scroll to position [1111, 0]
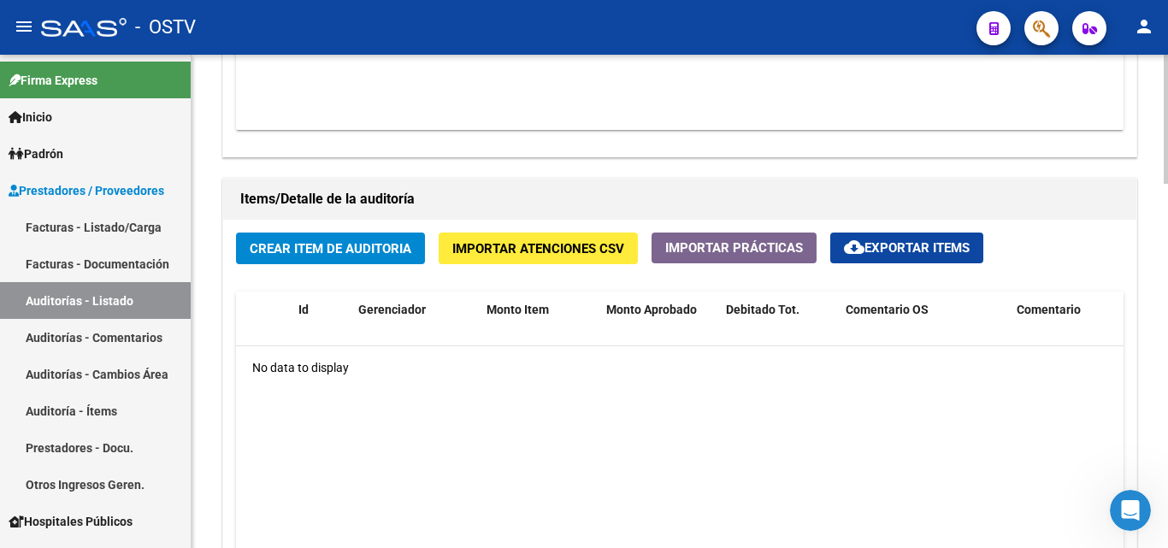
click at [341, 244] on span "Crear Item de Auditoria" at bounding box center [331, 248] width 162 height 15
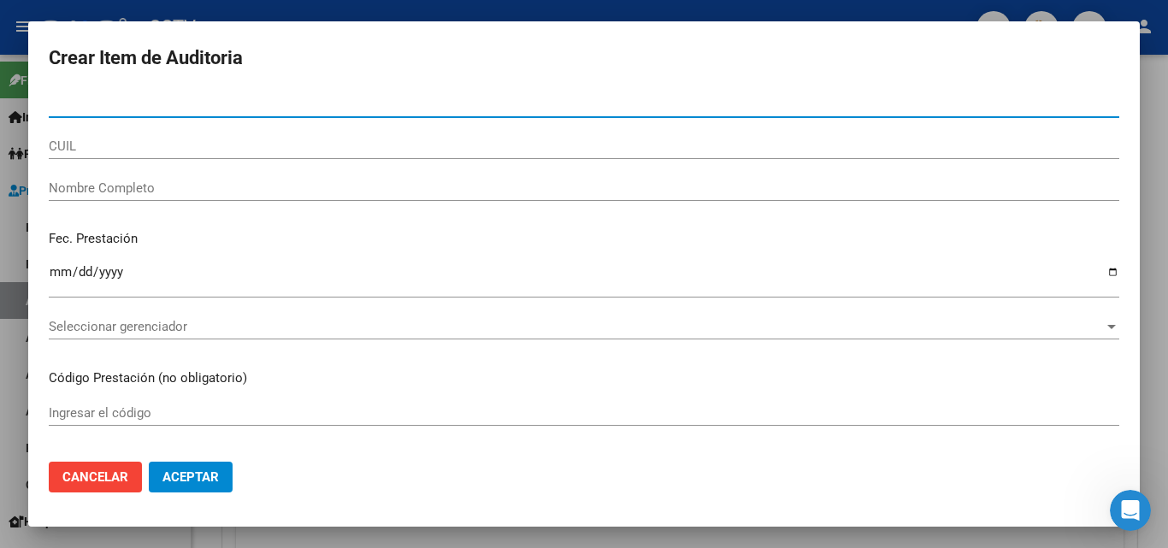
paste input "23613466"
type input "23613466"
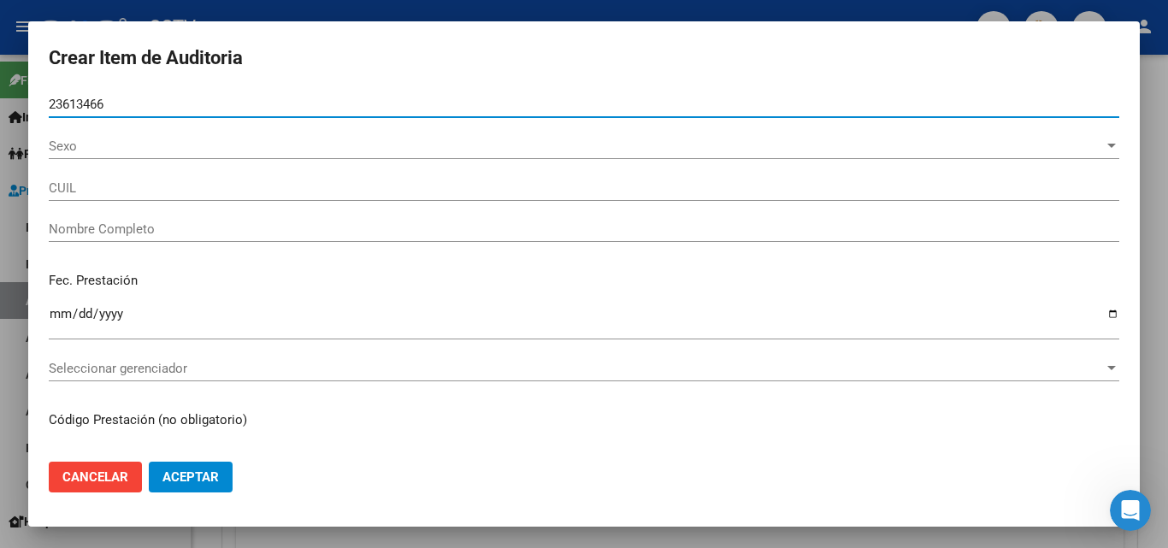
type input "20236134661"
type input "[PERSON_NAME] -"
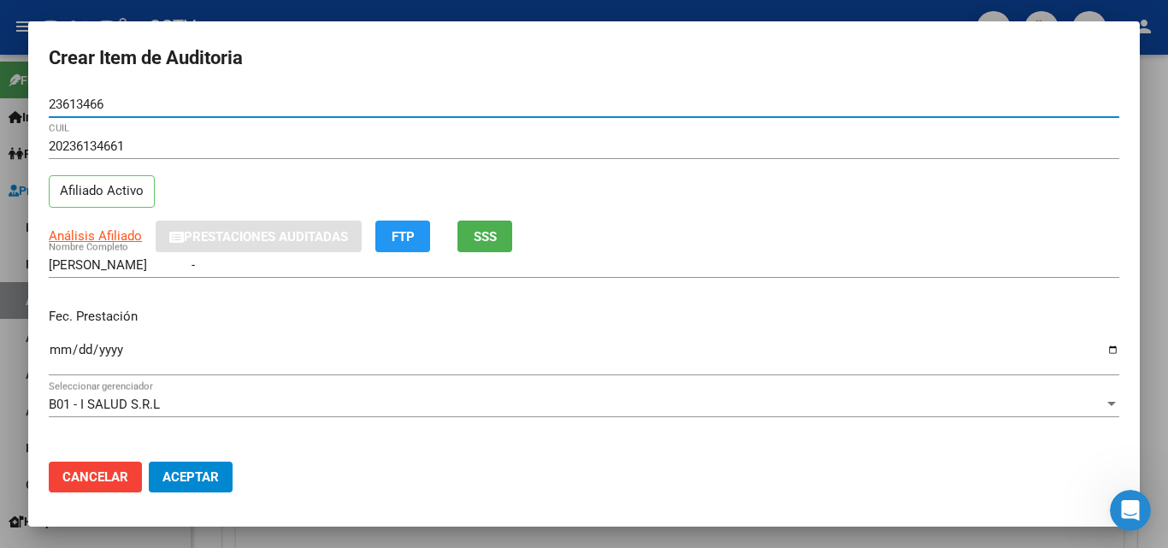
type input "23613466"
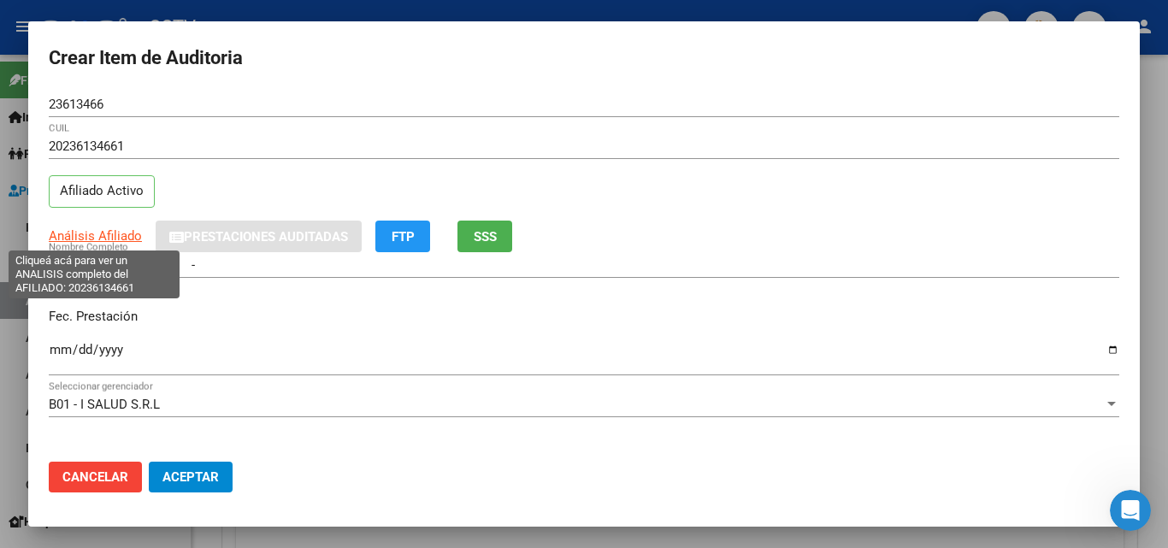
click at [96, 236] on span "Análisis Afiliado" at bounding box center [95, 235] width 93 height 15
type textarea "20236134661"
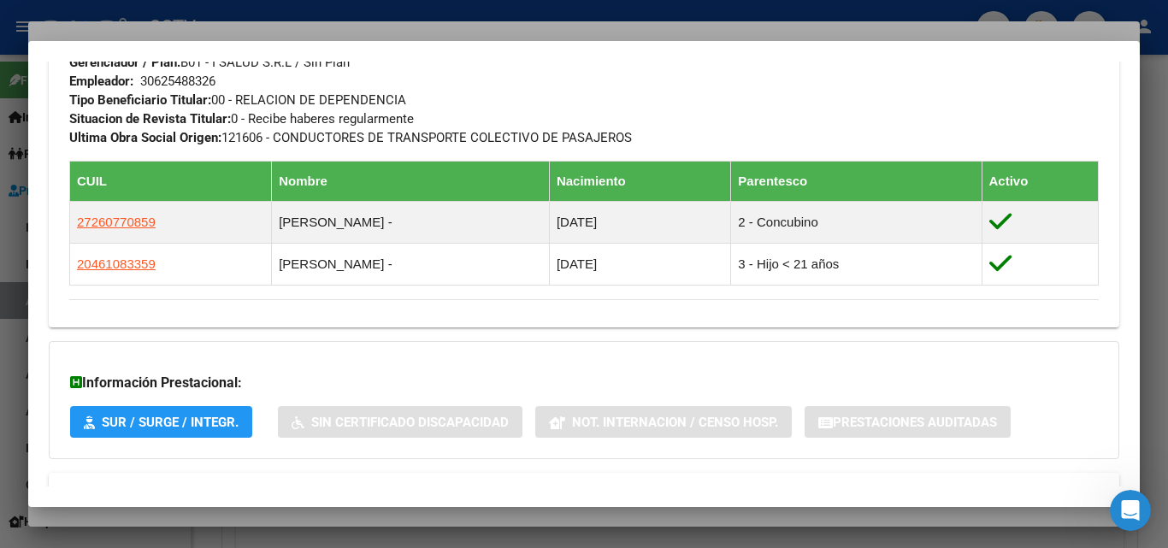
scroll to position [942, 0]
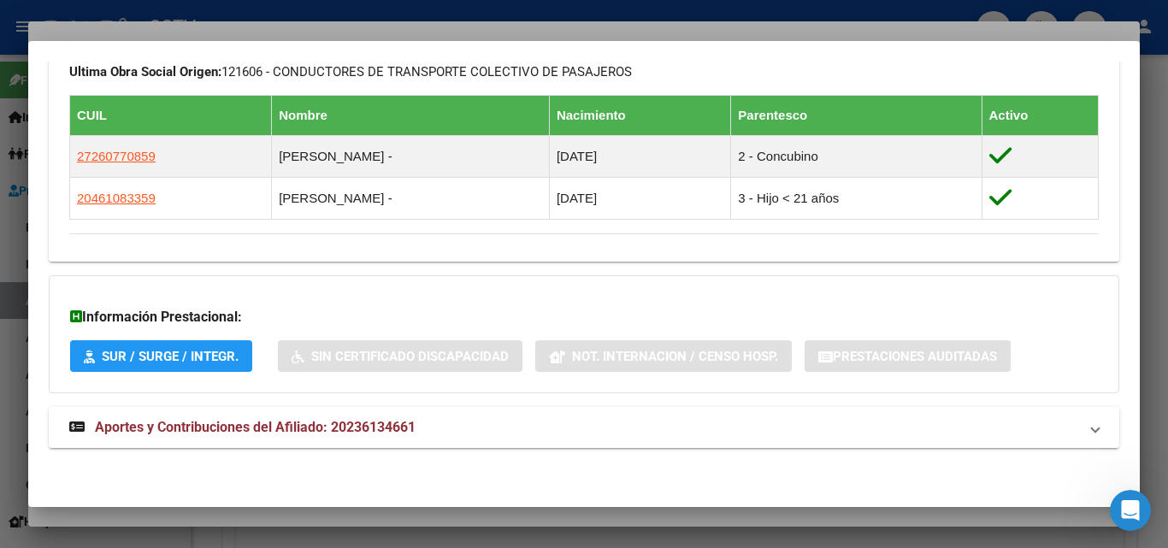
click at [186, 425] on span "Aportes y Contribuciones del Afiliado: 20236134661" at bounding box center [255, 427] width 321 height 16
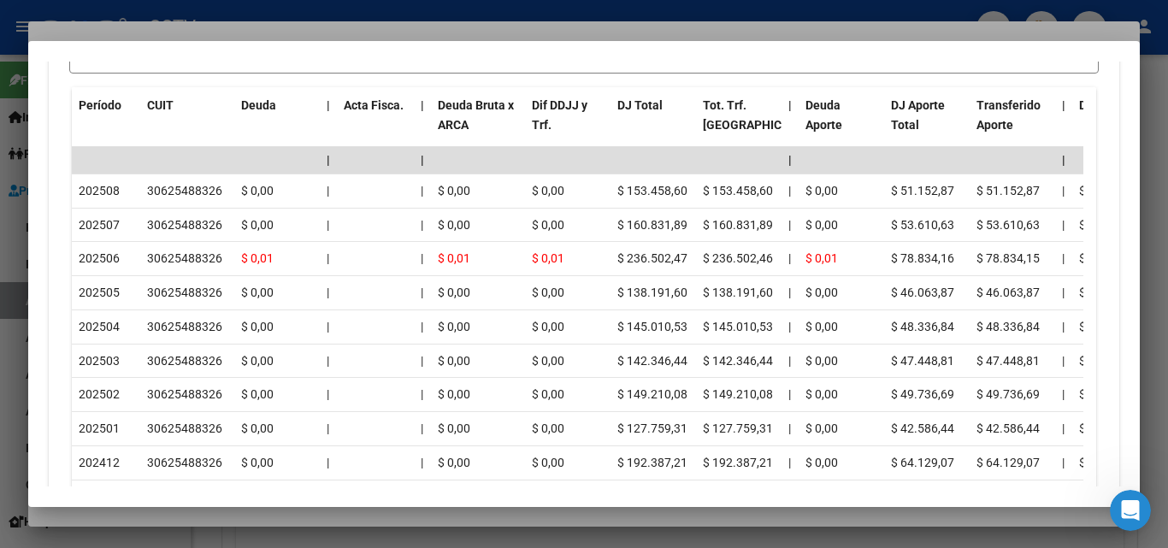
scroll to position [1626, 0]
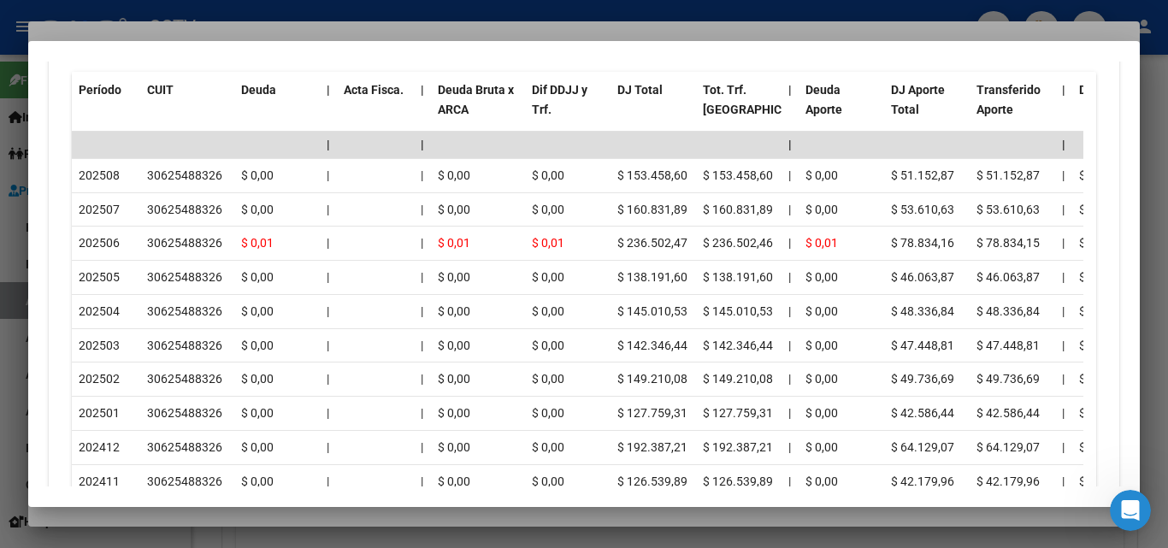
click at [346, 32] on div at bounding box center [584, 274] width 1168 height 548
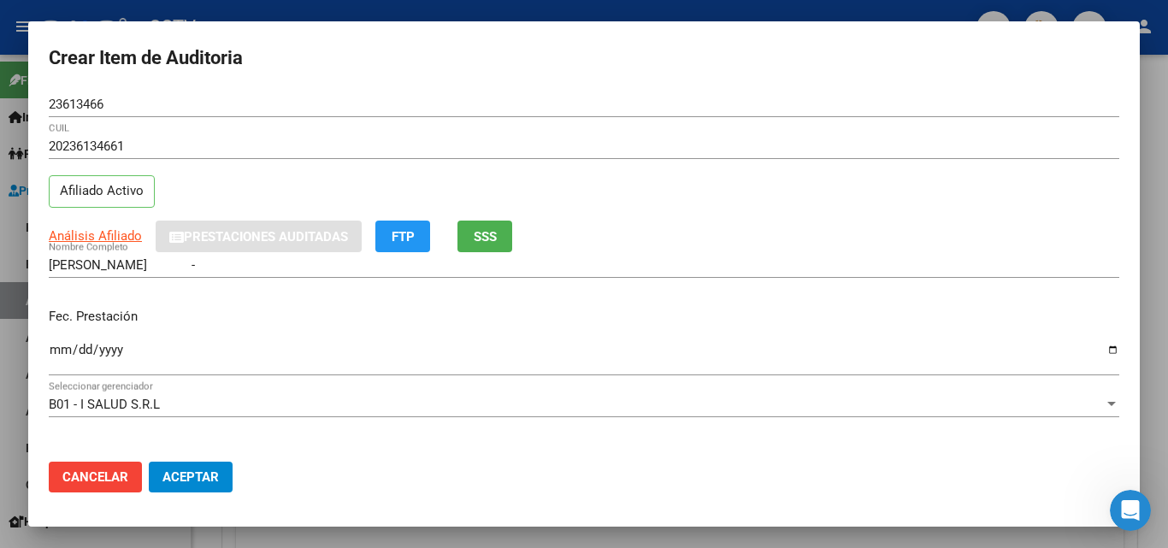
click at [61, 343] on input "Ingresar la fecha" at bounding box center [584, 356] width 1070 height 27
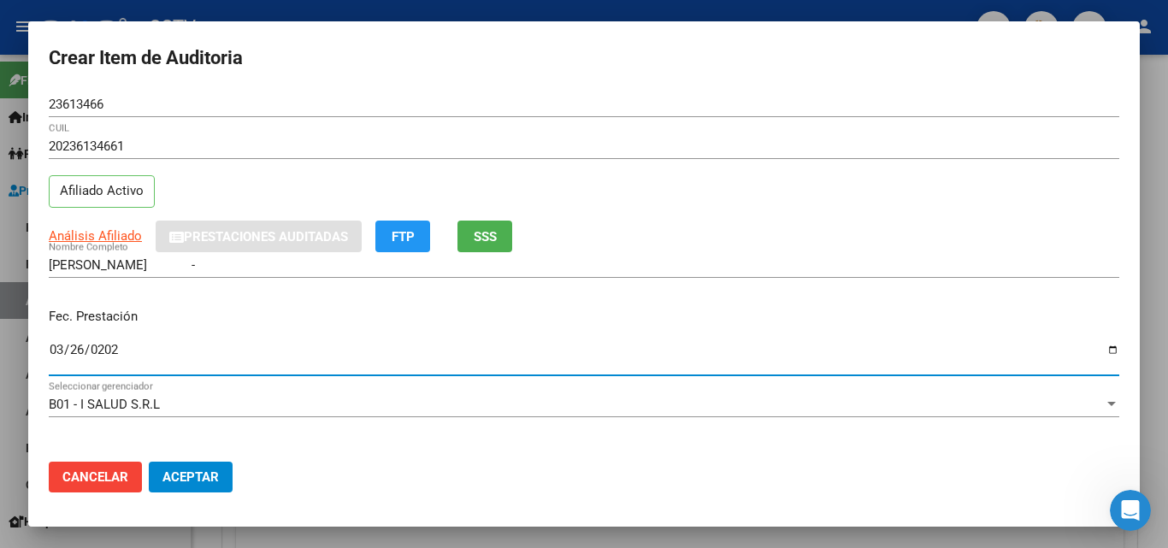
type input "[DATE]"
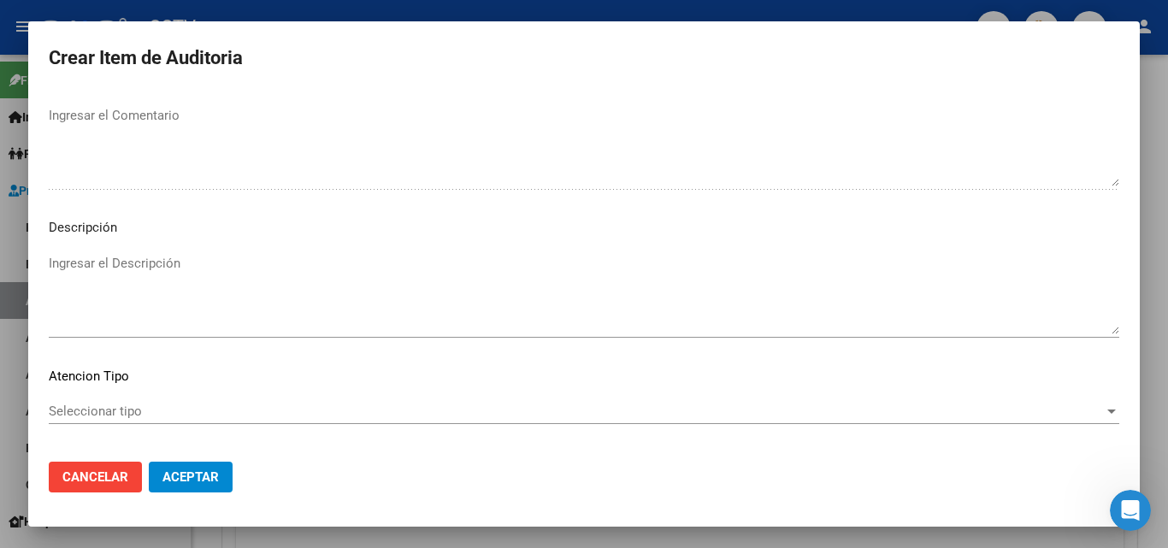
scroll to position [1183, 0]
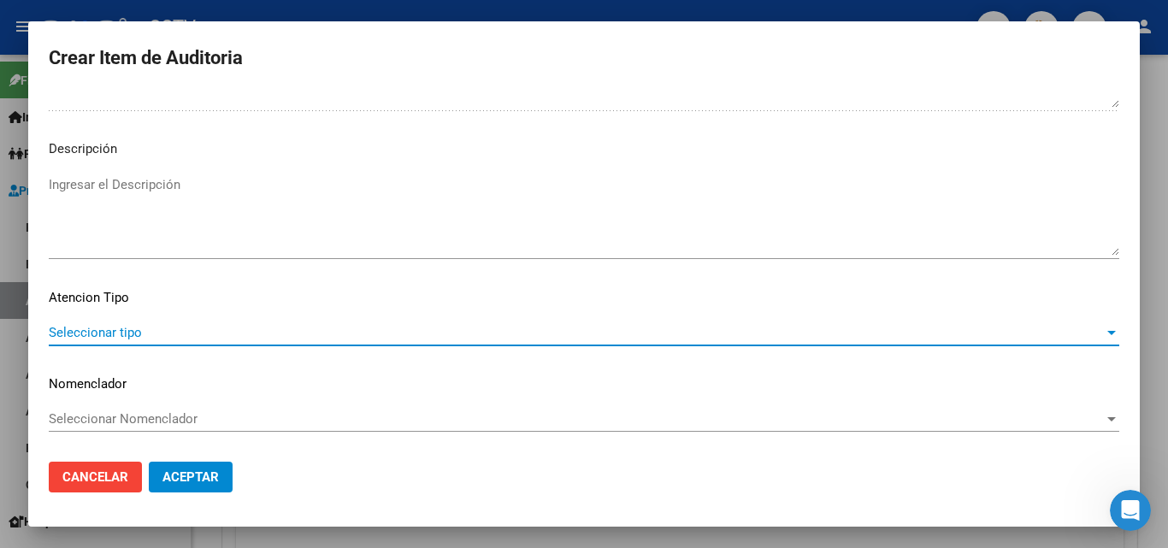
click at [103, 335] on span "Seleccionar tipo" at bounding box center [576, 332] width 1055 height 15
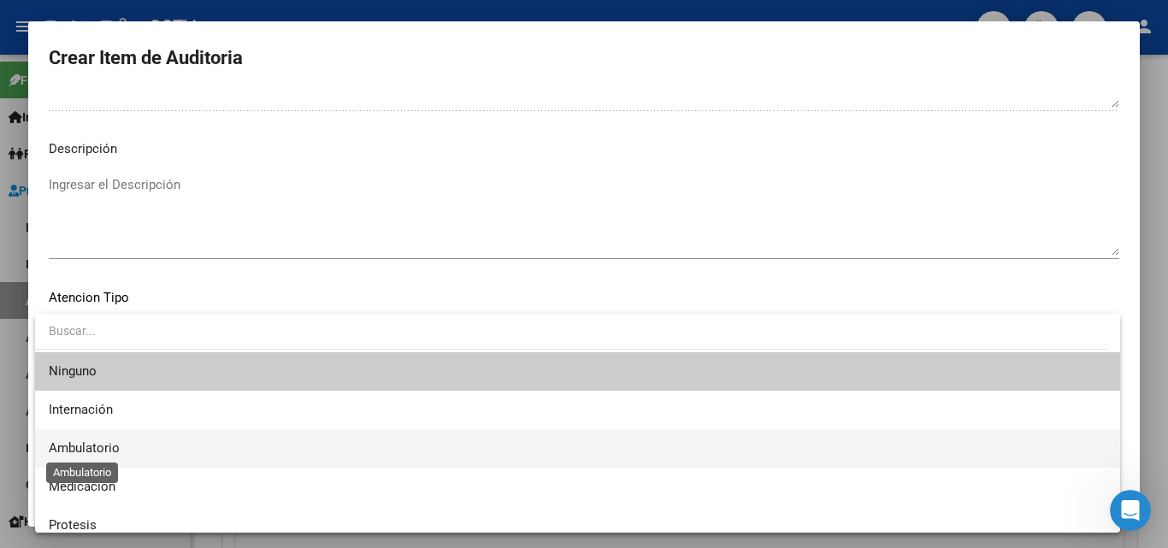
click at [97, 455] on span "Ambulatorio" at bounding box center [84, 447] width 71 height 15
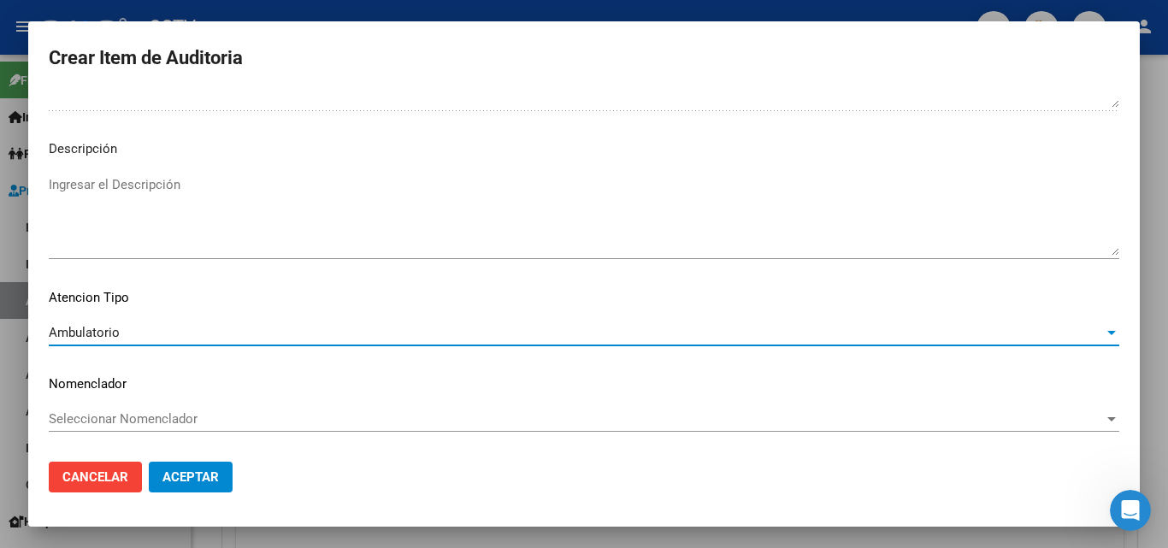
click at [197, 471] on span "Aceptar" at bounding box center [190, 476] width 56 height 15
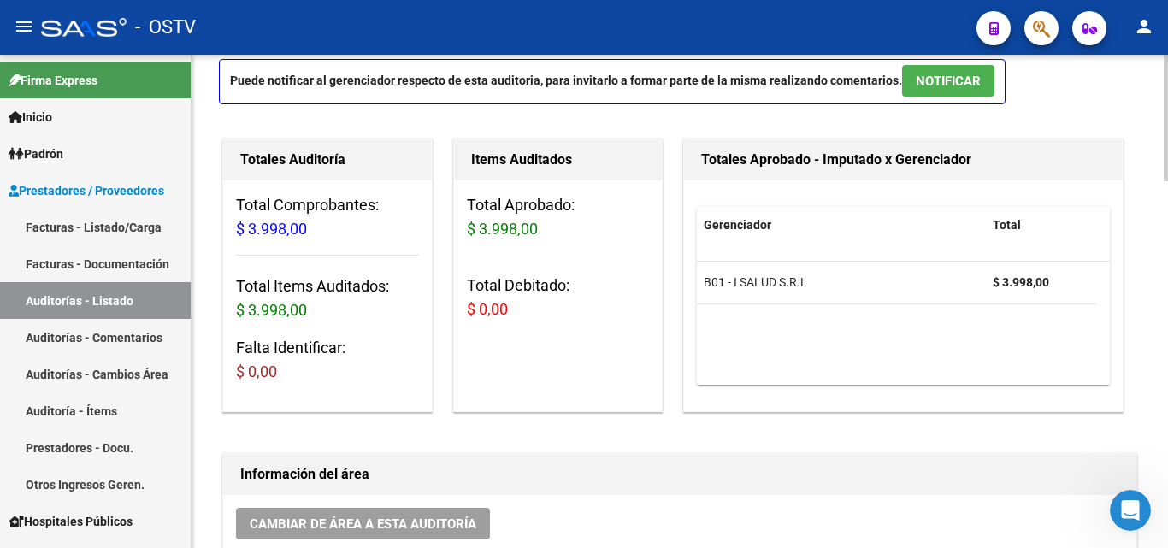
scroll to position [342, 0]
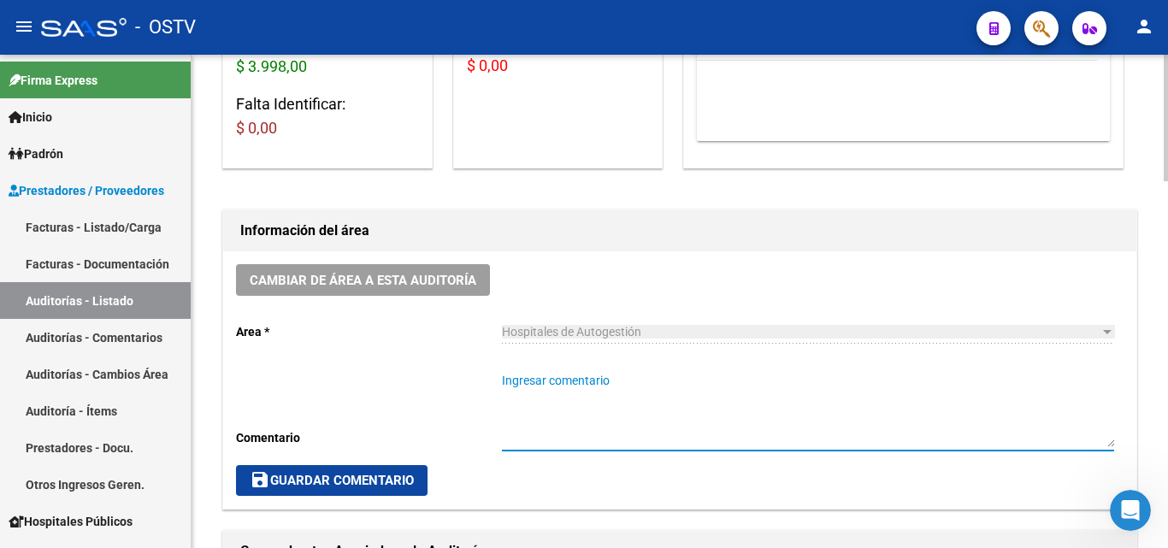
click at [562, 395] on textarea "Ingresar comentario" at bounding box center [808, 409] width 612 height 75
paste textarea "20236134661"
drag, startPoint x: 583, startPoint y: 388, endPoint x: 247, endPoint y: 381, distance: 336.0
click at [247, 381] on div "Cambiar de área a esta auditoría Area * Hospitales de Autogestión Seleccionar a…" at bounding box center [679, 379] width 913 height 257
type textarea "c"
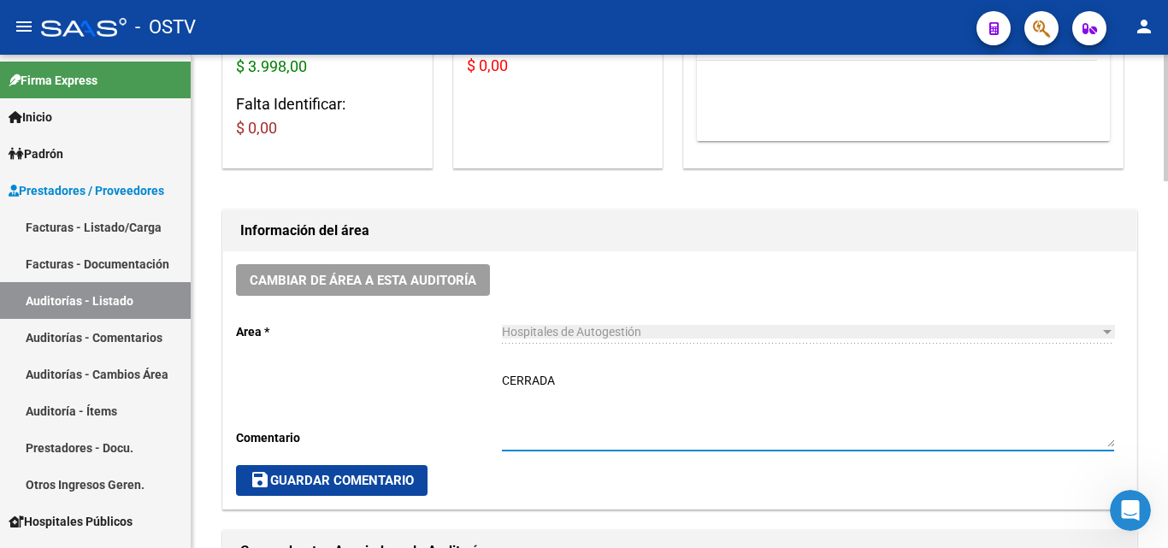
type textarea "CERRADA"
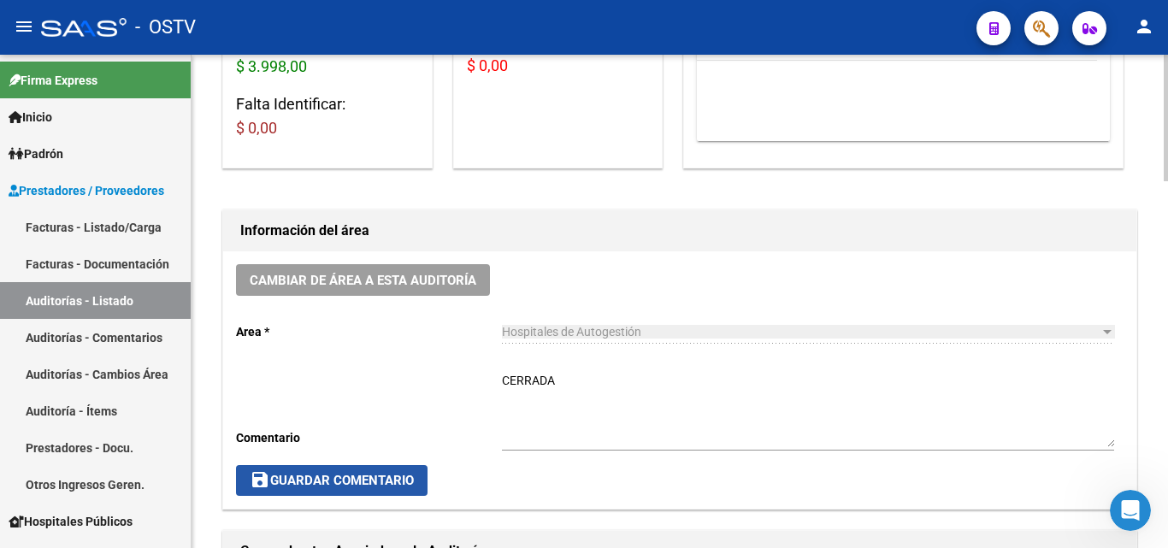
click at [277, 484] on span "save Guardar Comentario" at bounding box center [332, 480] width 164 height 15
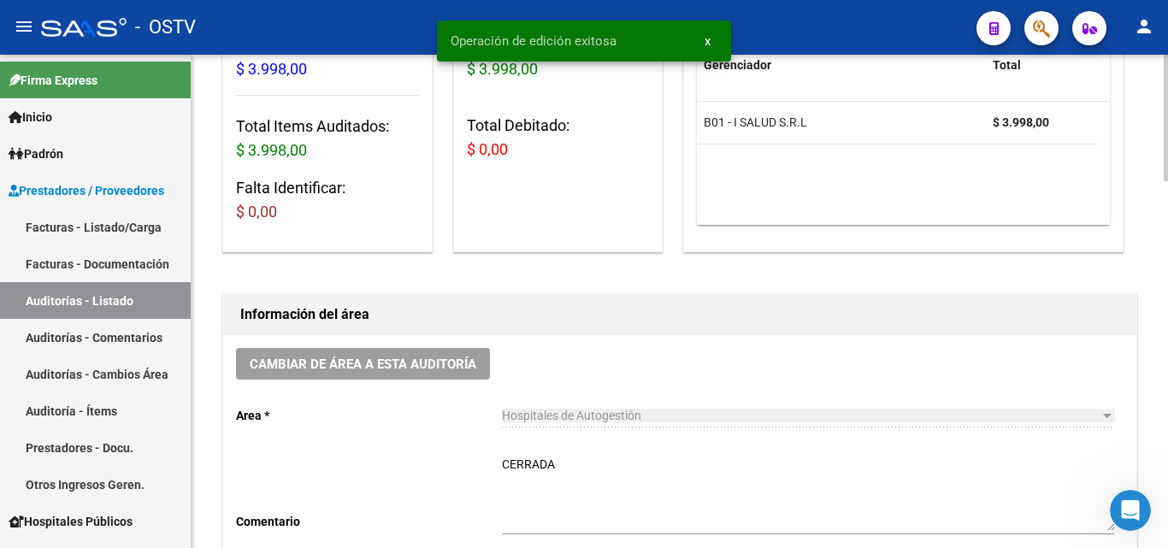
scroll to position [0, 0]
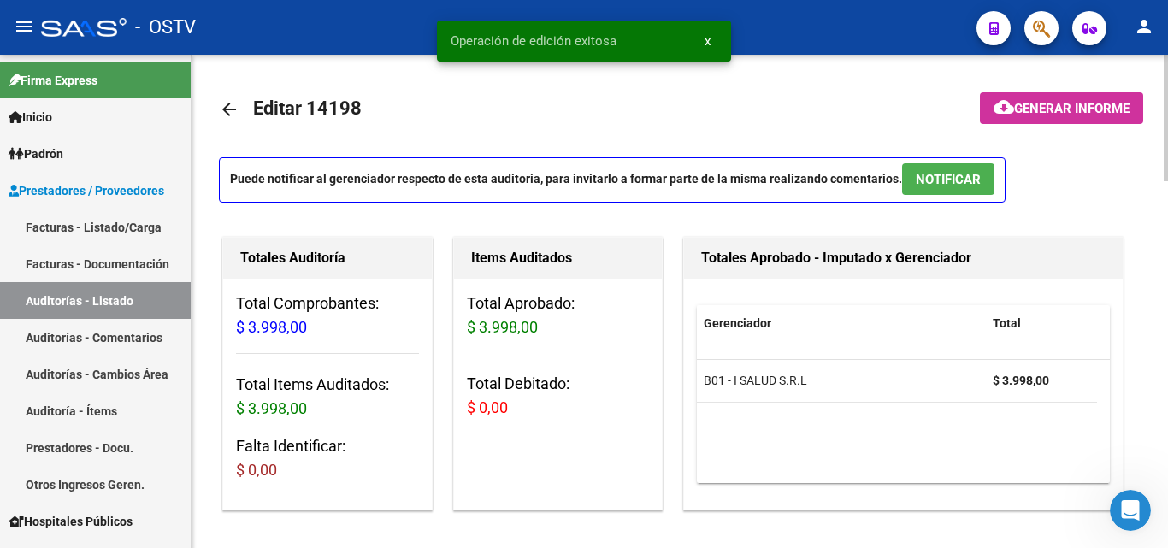
click at [226, 110] on mat-icon "arrow_back" at bounding box center [229, 109] width 21 height 21
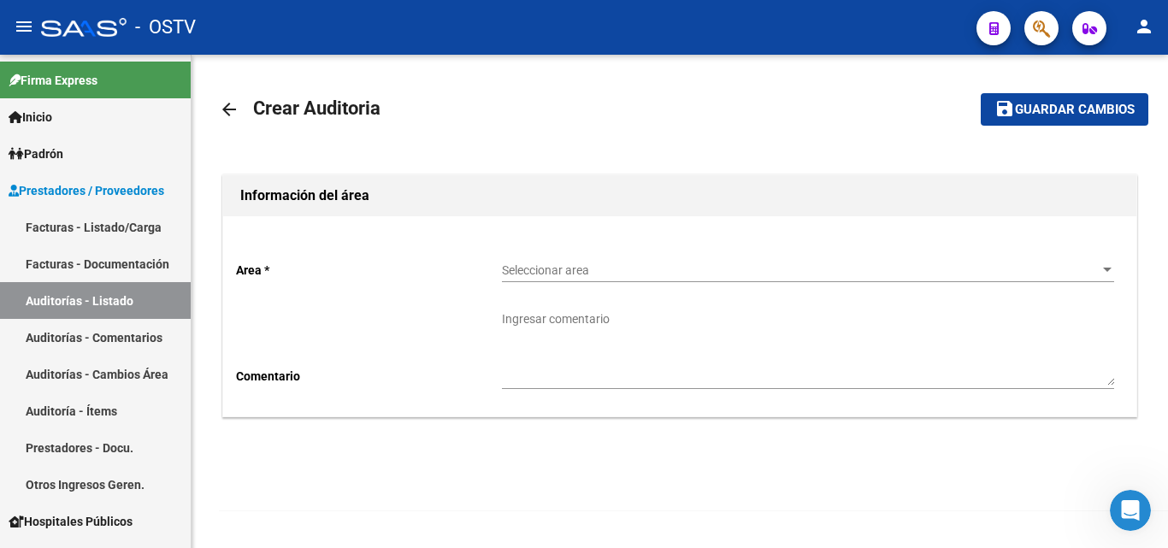
click at [565, 273] on span "Seleccionar area" at bounding box center [800, 270] width 597 height 15
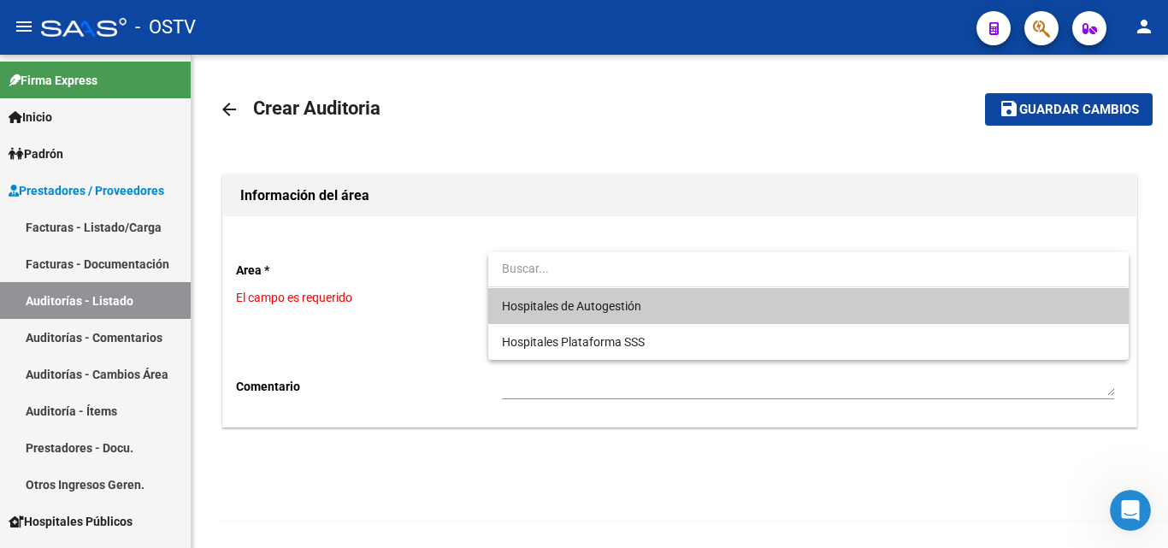
click at [580, 299] on span "Hospitales de Autogestión" at bounding box center [571, 306] width 139 height 14
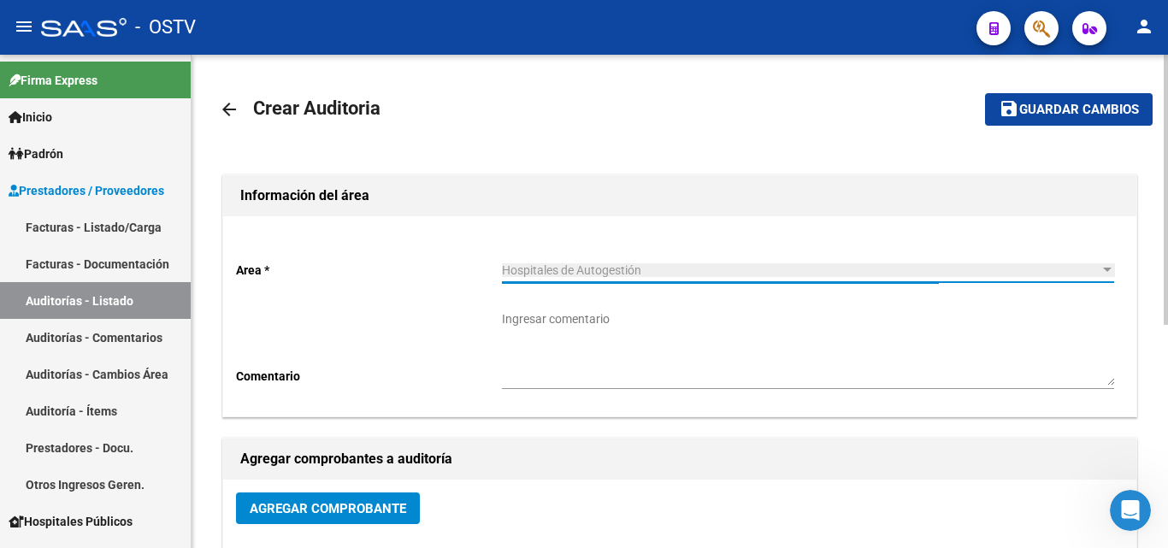
click at [357, 510] on span "Agregar Comprobante" at bounding box center [328, 508] width 156 height 15
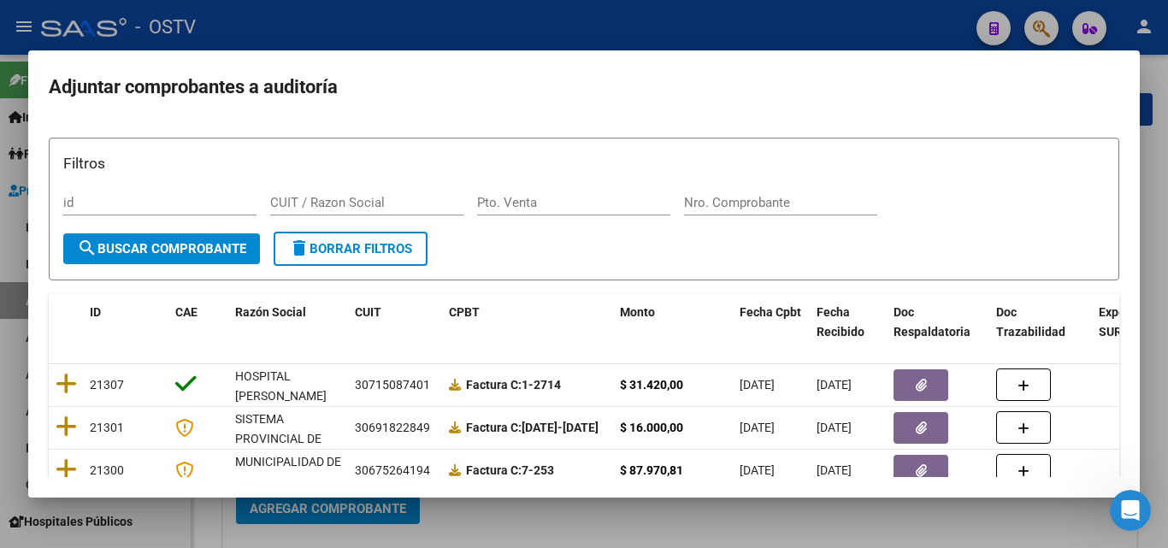
click at [733, 211] on div "Nro. Comprobante" at bounding box center [780, 203] width 193 height 26
paste input "40914"
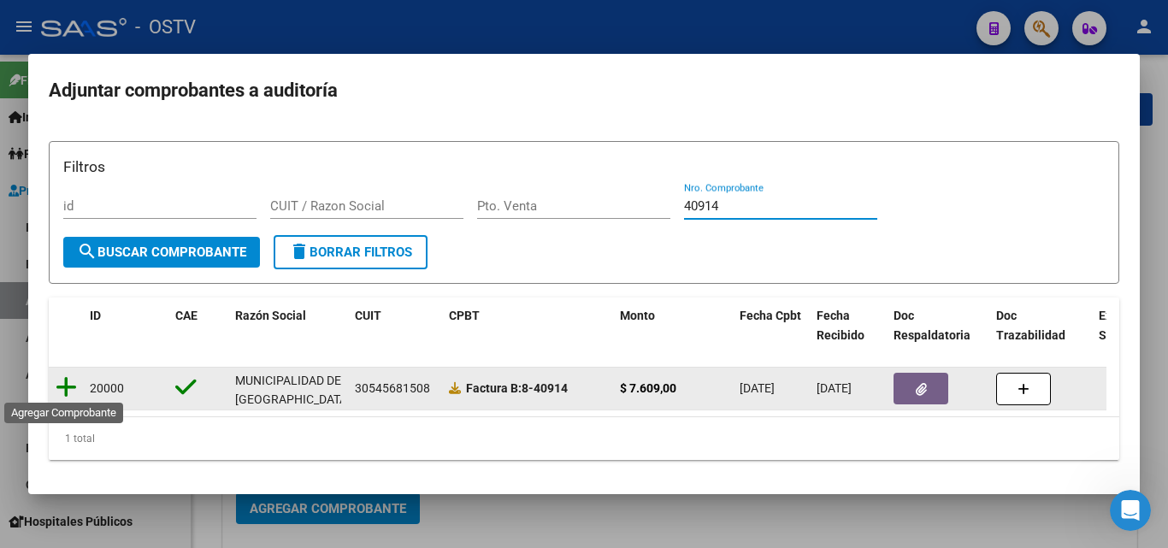
type input "40914"
click at [68, 382] on icon at bounding box center [66, 387] width 21 height 24
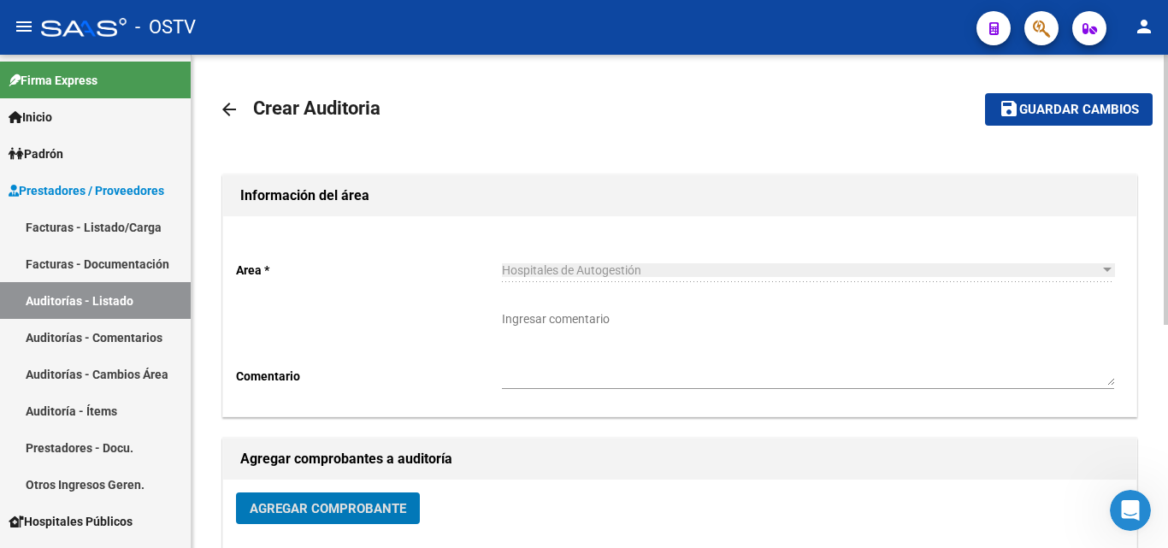
click at [1035, 104] on span "Guardar cambios" at bounding box center [1079, 110] width 120 height 15
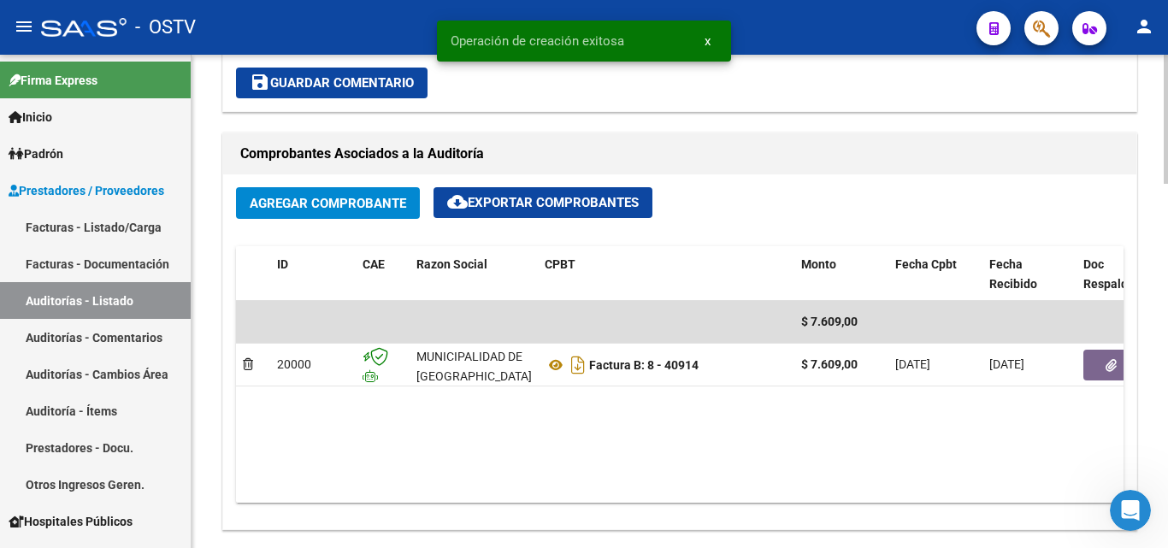
scroll to position [769, 0]
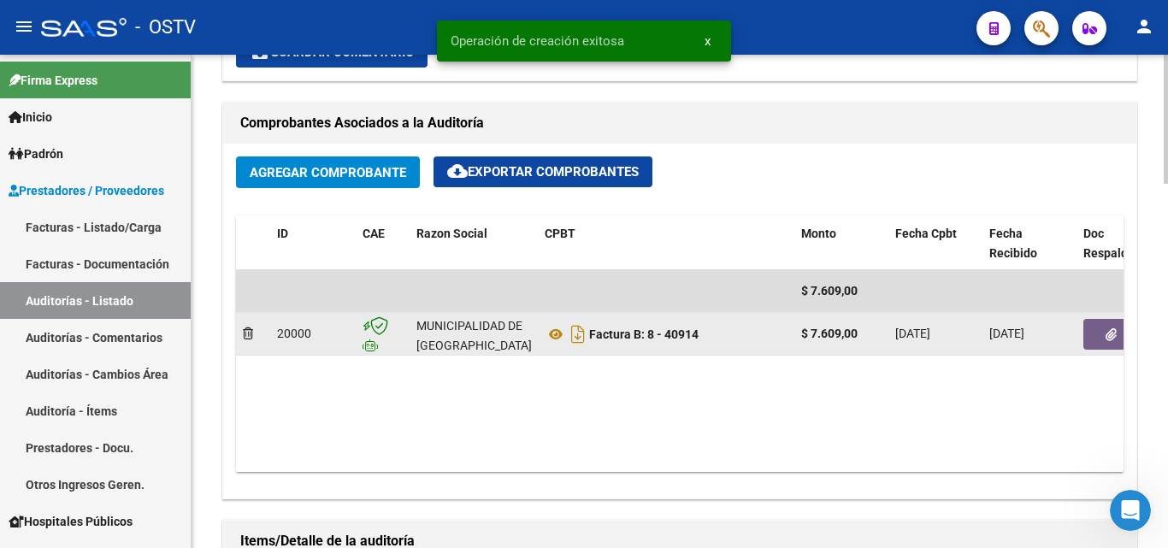
click at [1106, 333] on icon "button" at bounding box center [1110, 334] width 11 height 13
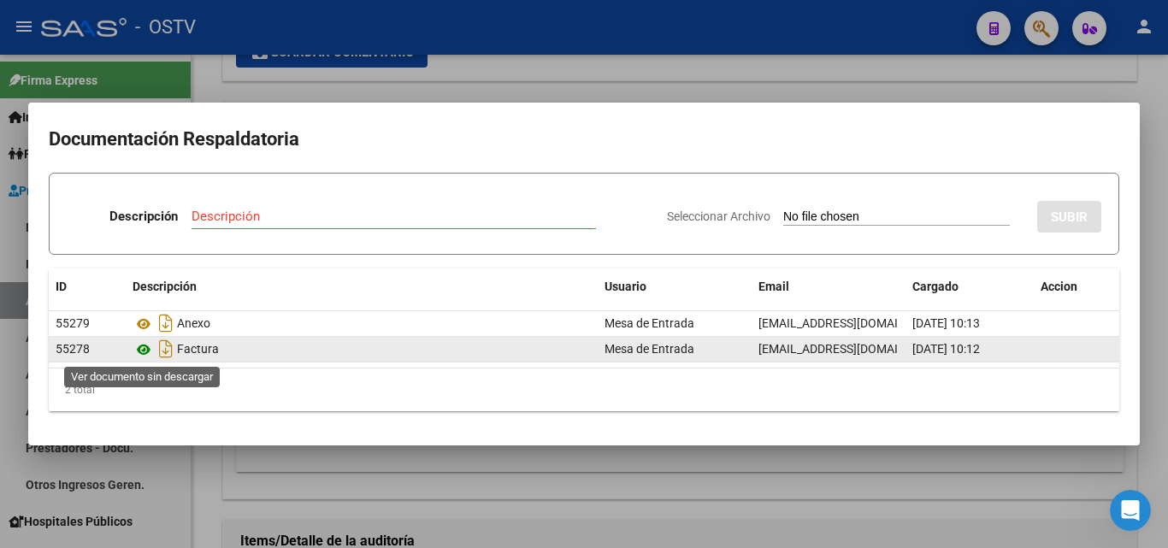
click at [145, 350] on icon at bounding box center [144, 349] width 22 height 21
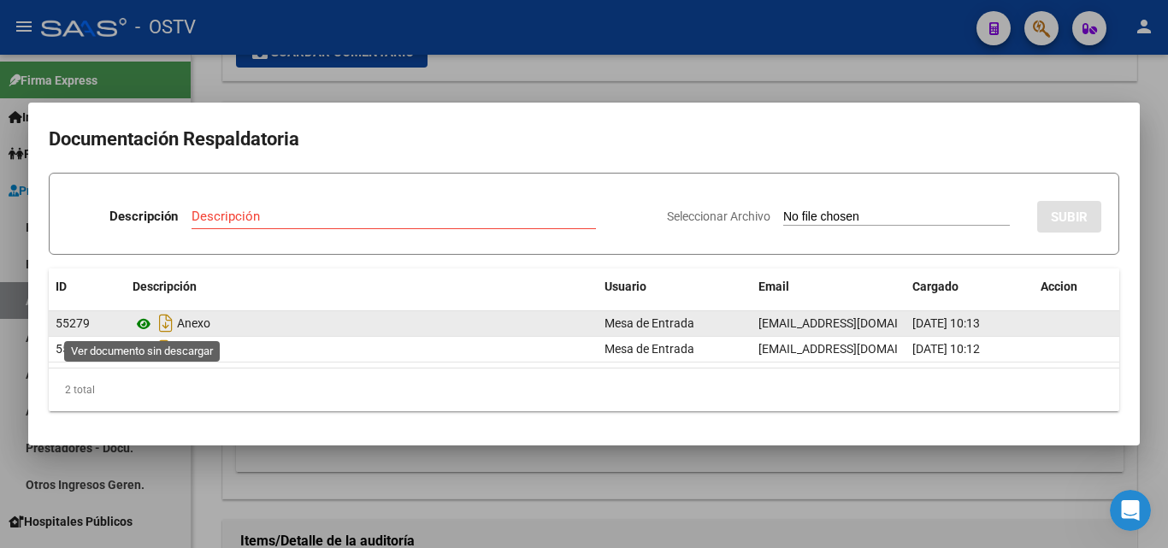
click at [146, 324] on icon at bounding box center [144, 324] width 22 height 21
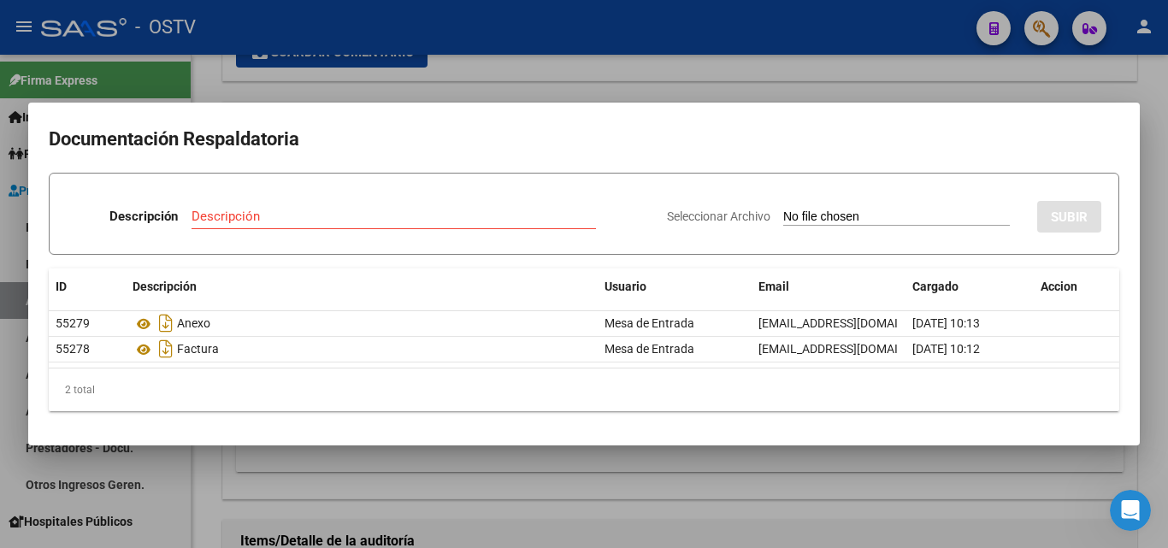
click at [435, 82] on div at bounding box center [584, 274] width 1168 height 548
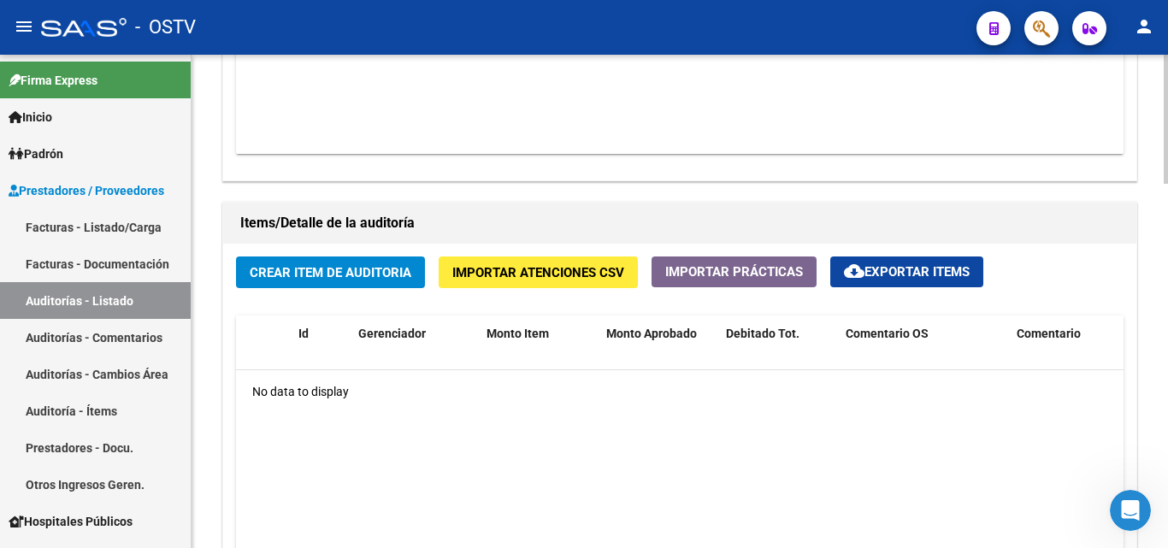
scroll to position [1111, 0]
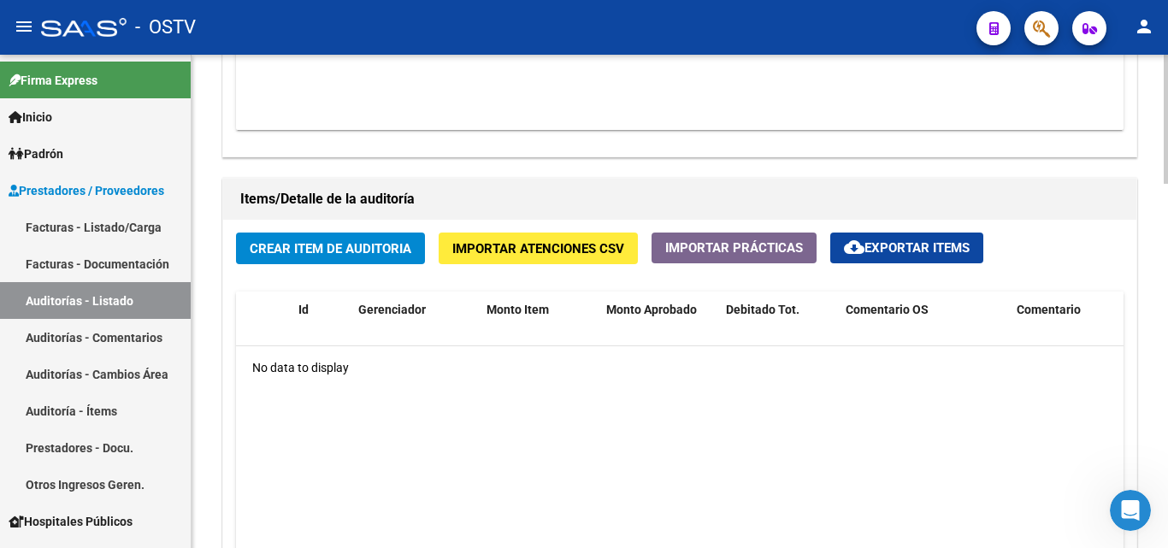
click at [340, 243] on span "Crear Item de Auditoria" at bounding box center [331, 248] width 162 height 15
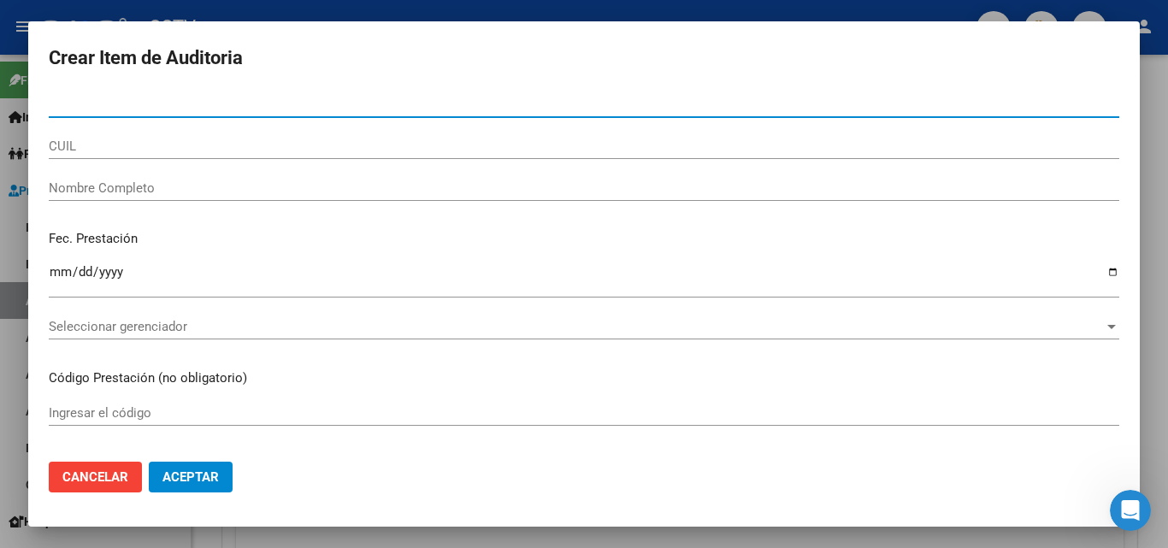
paste input "27686977"
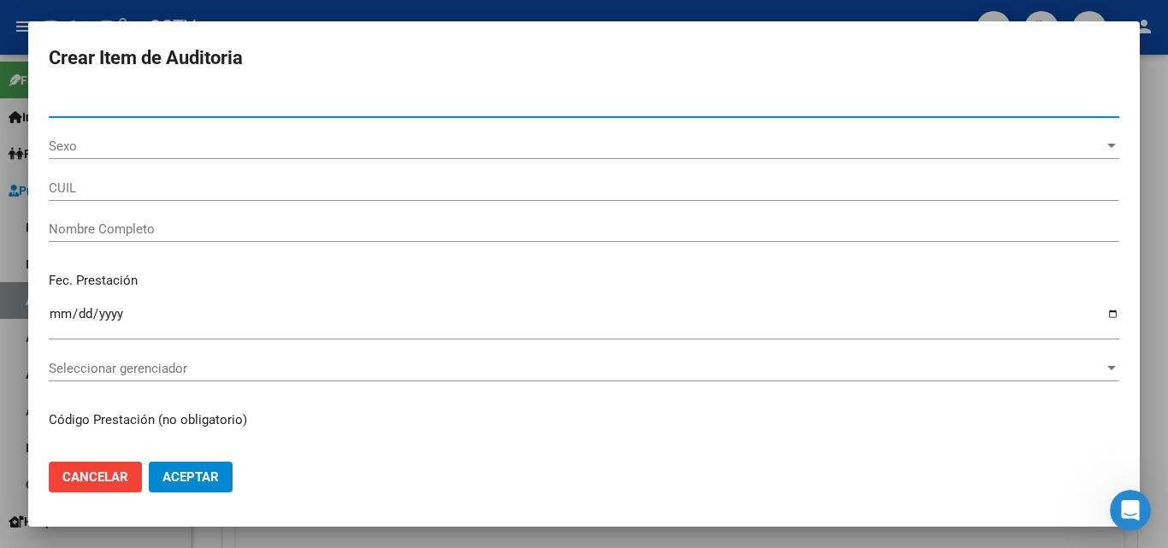
type input "27686977"
type input "23276869779"
type input "SEGOVIA [PERSON_NAME]"
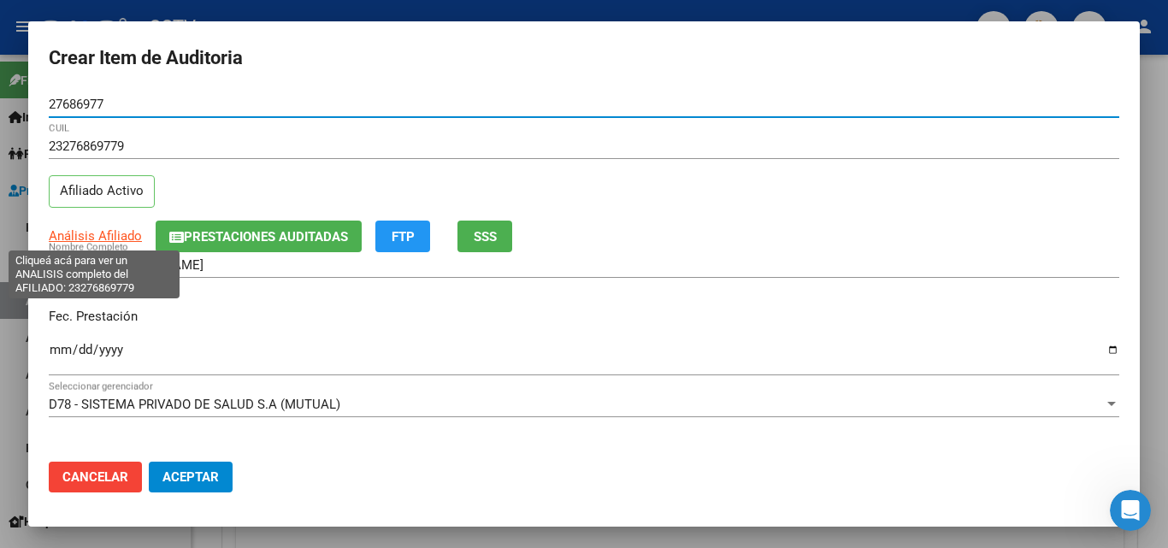
type input "27686977"
click at [100, 230] on span "Análisis Afiliado" at bounding box center [95, 235] width 93 height 15
type textarea "23276869779"
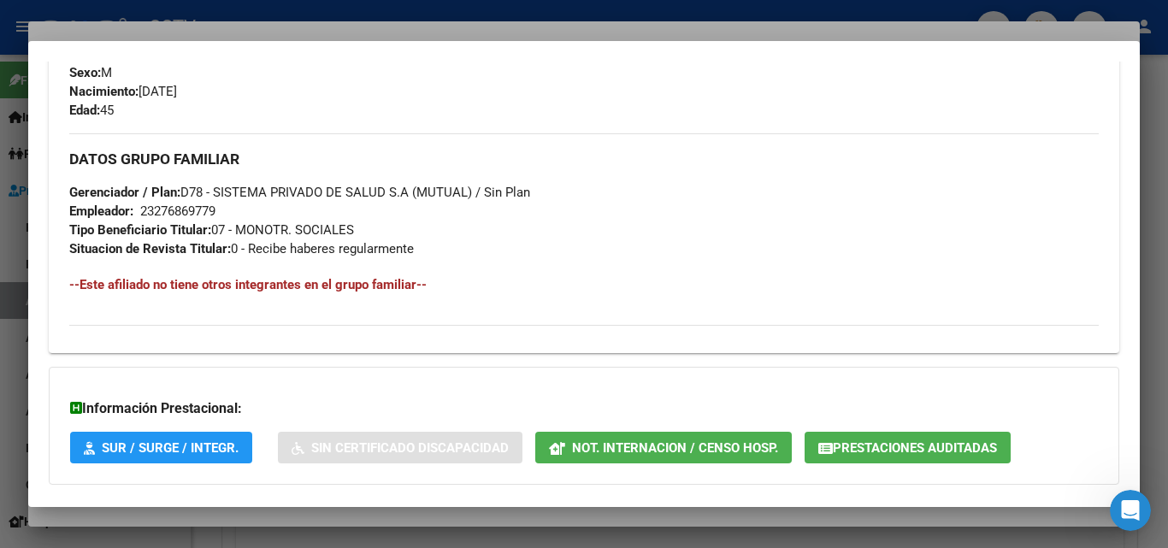
scroll to position [838, 0]
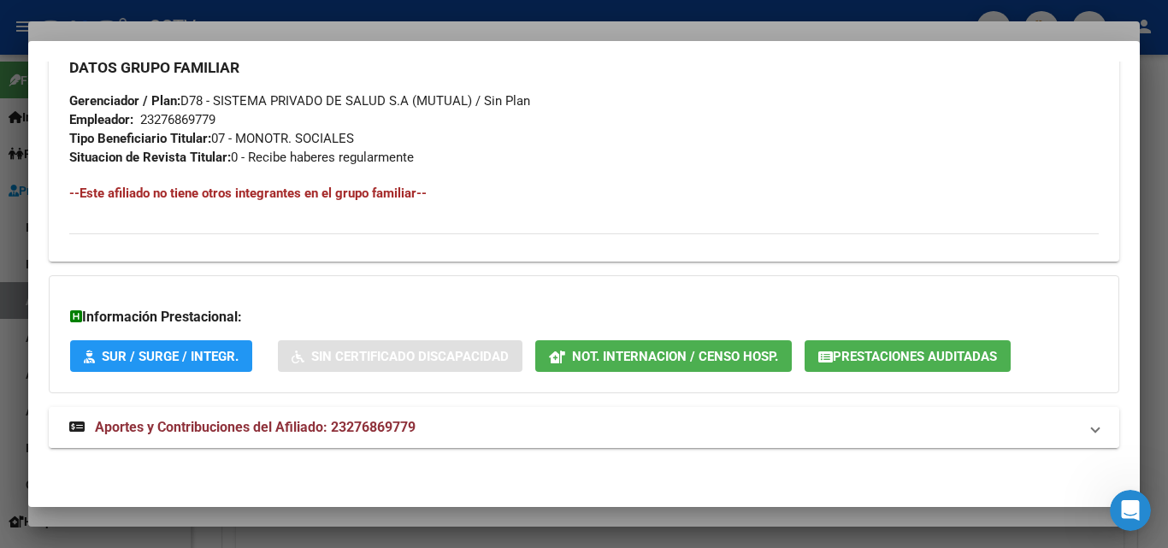
click at [176, 427] on span "Aportes y Contribuciones del Afiliado: 23276869779" at bounding box center [255, 427] width 321 height 16
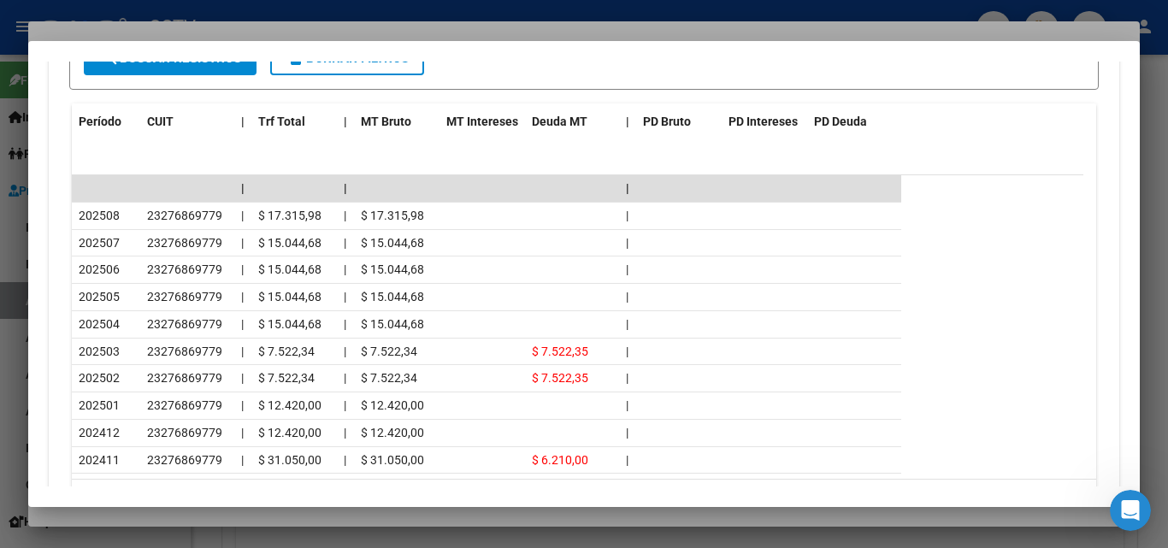
scroll to position [1522, 0]
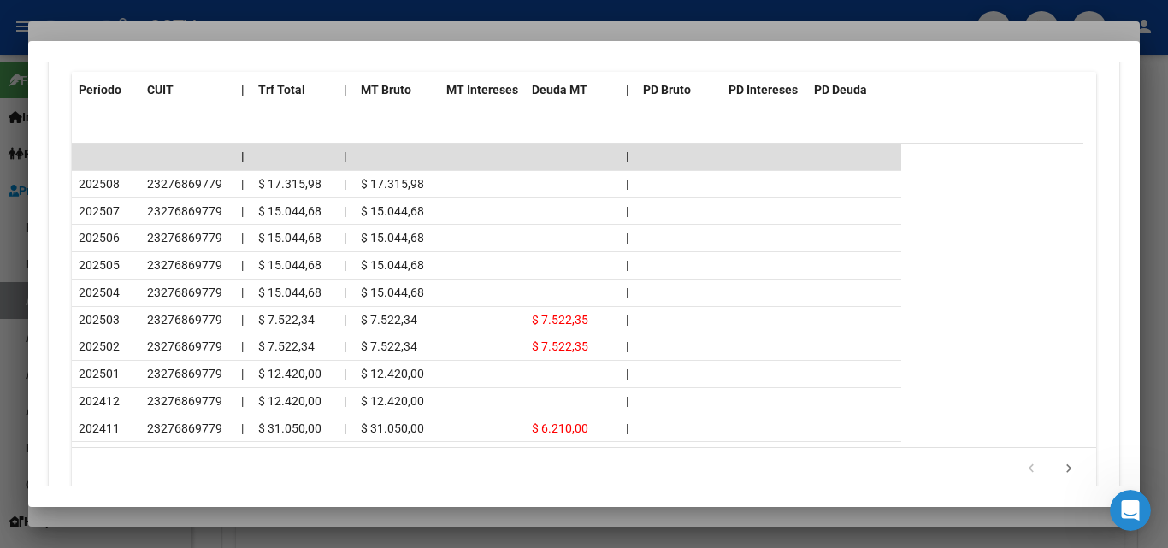
click at [355, 36] on div at bounding box center [584, 274] width 1168 height 548
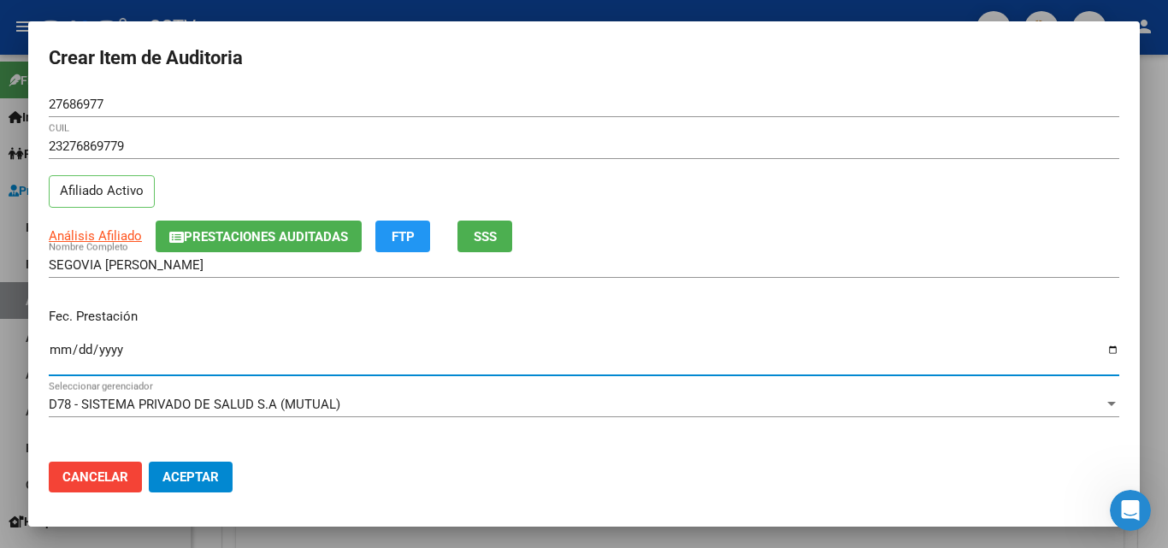
click at [61, 346] on input "Ingresar la fecha" at bounding box center [584, 356] width 1070 height 27
type input "[DATE]"
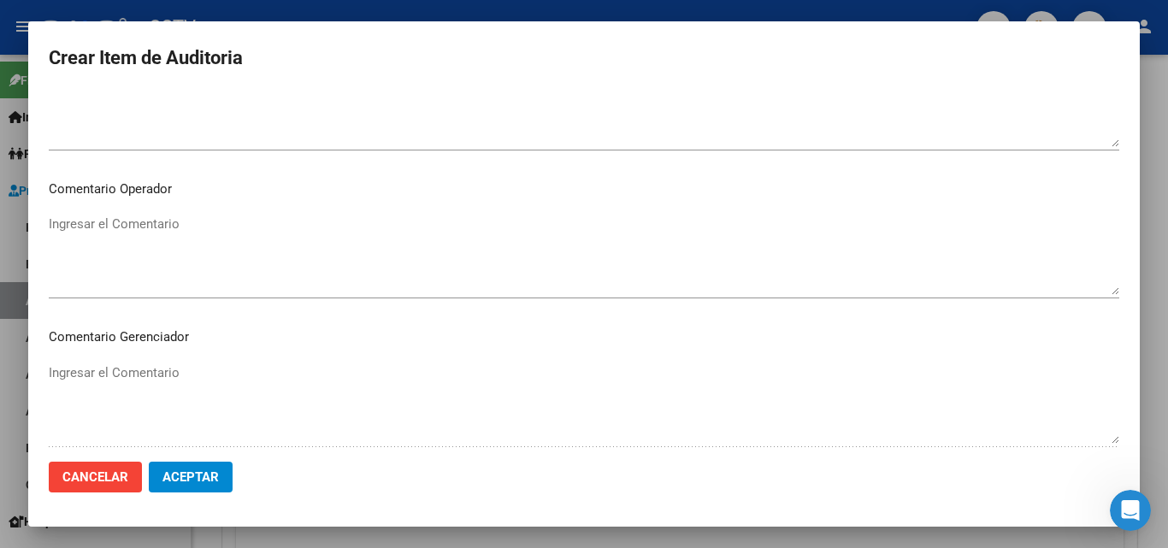
scroll to position [1183, 0]
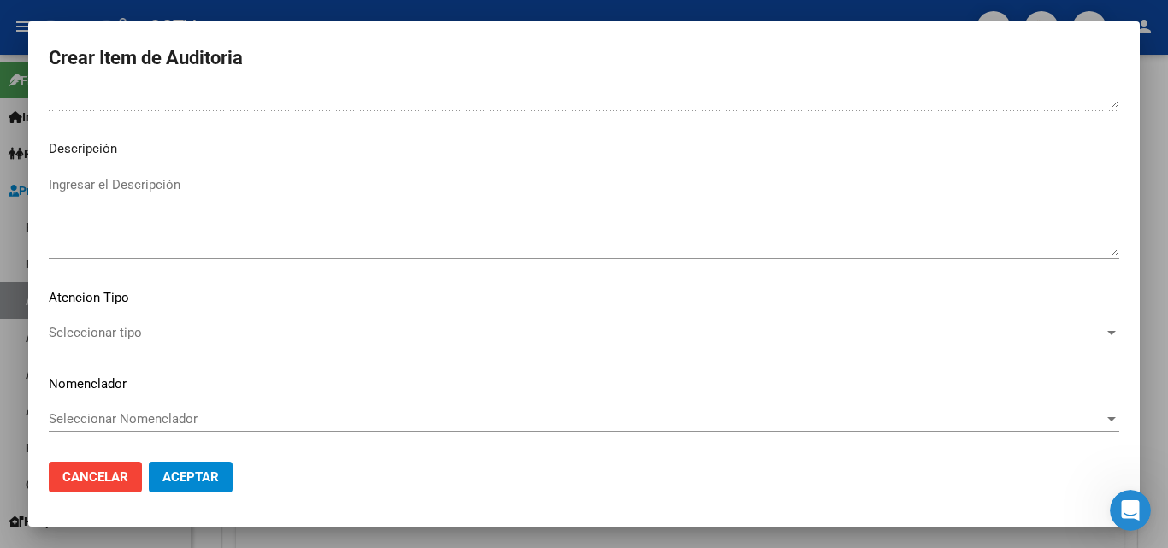
click at [127, 341] on div "Seleccionar tipo Seleccionar tipo" at bounding box center [584, 333] width 1070 height 26
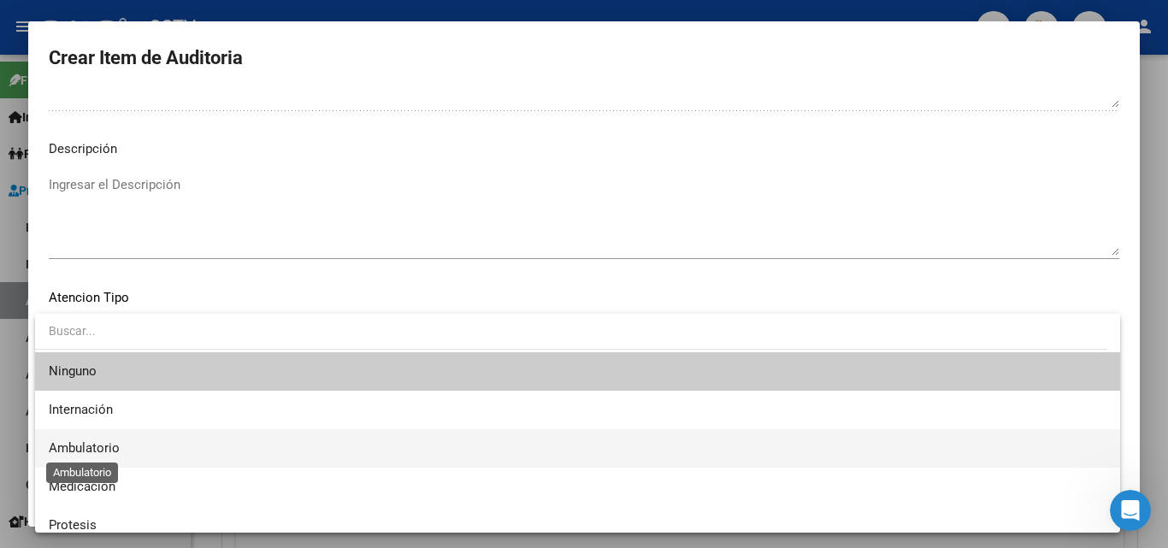
click at [103, 451] on span "Ambulatorio" at bounding box center [84, 447] width 71 height 15
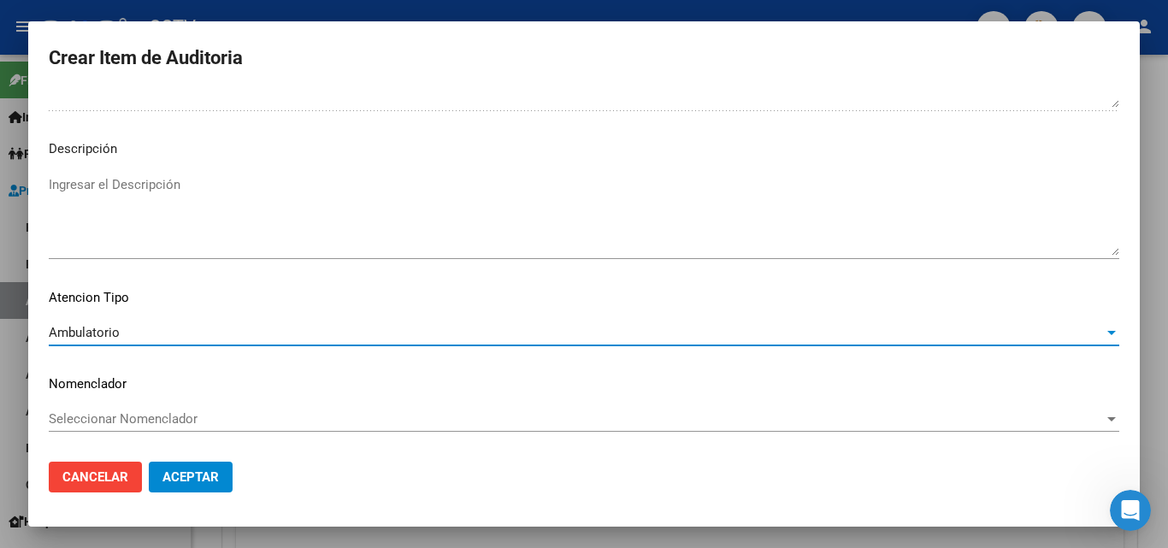
click at [199, 477] on span "Aceptar" at bounding box center [190, 476] width 56 height 15
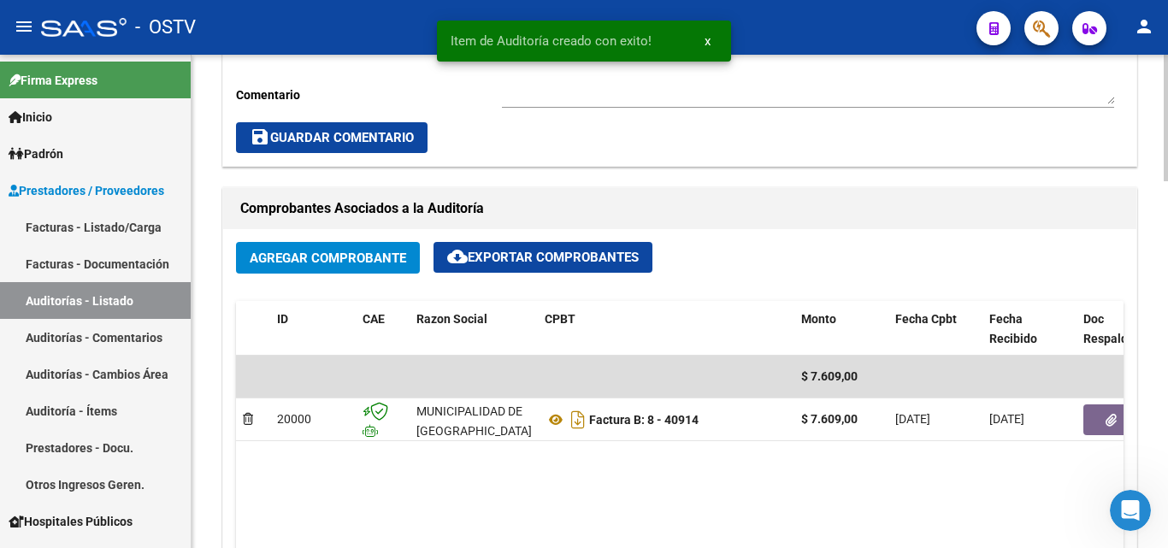
scroll to position [343, 0]
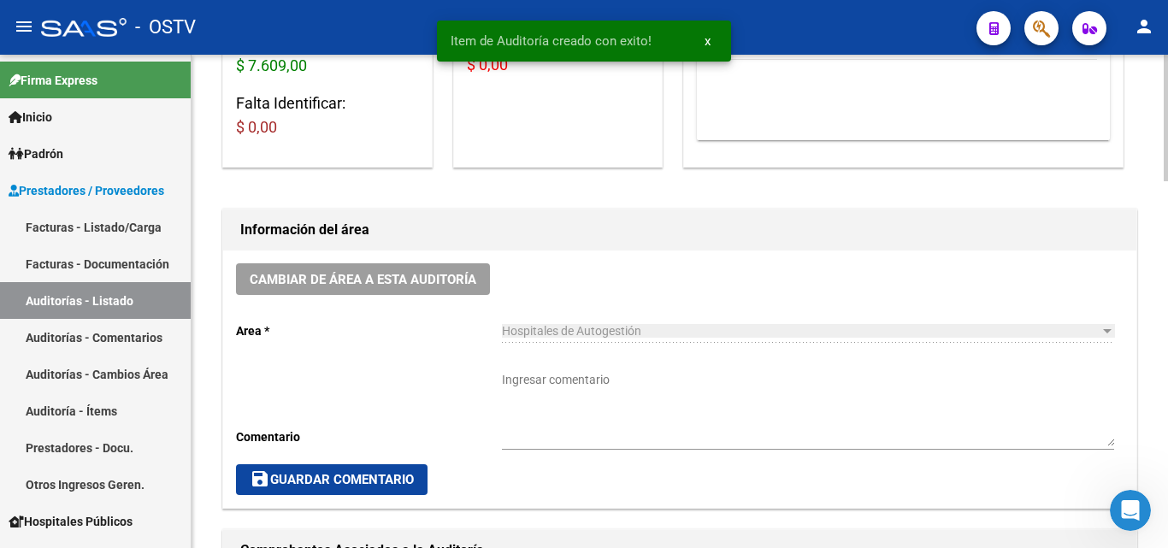
click at [535, 393] on textarea "Ingresar comentario" at bounding box center [808, 408] width 612 height 75
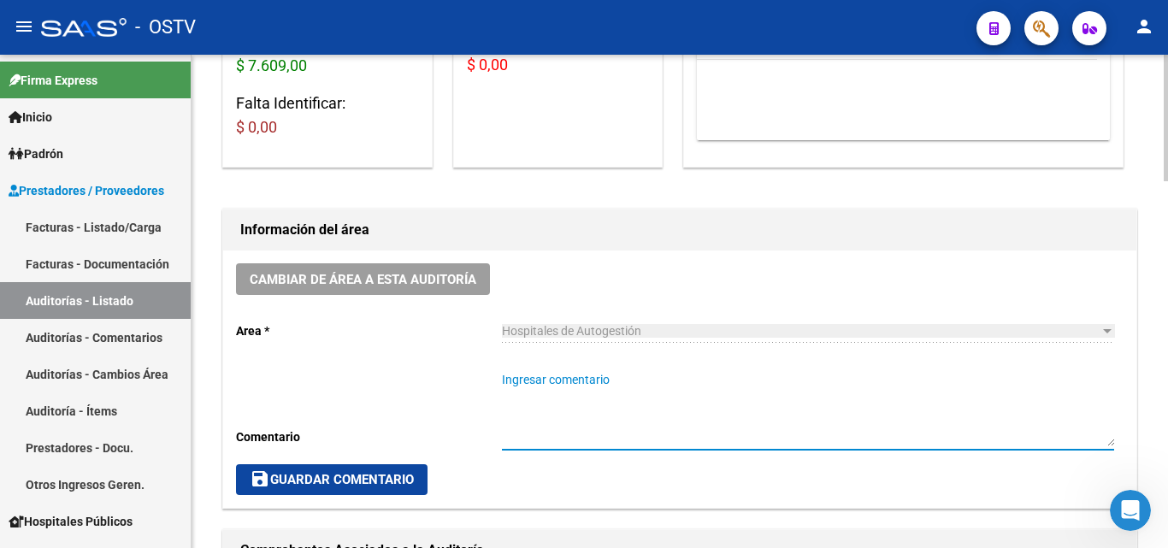
click at [516, 410] on textarea "Ingresar comentario" at bounding box center [808, 408] width 612 height 75
paste textarea "CERRADA"
type textarea "CERRADA"
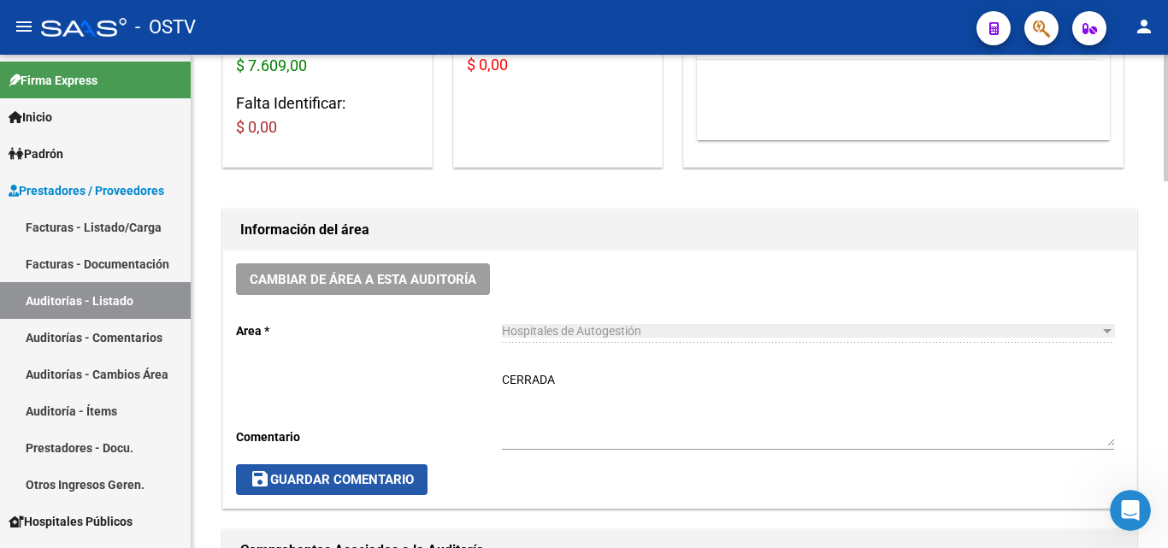
click at [357, 476] on span "save Guardar Comentario" at bounding box center [332, 479] width 164 height 15
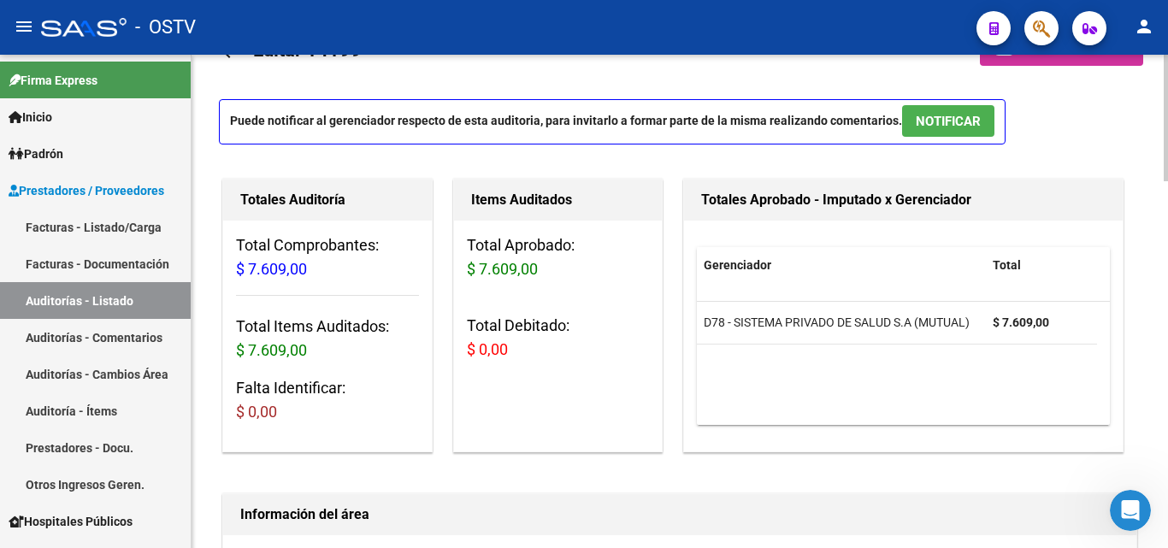
scroll to position [0, 0]
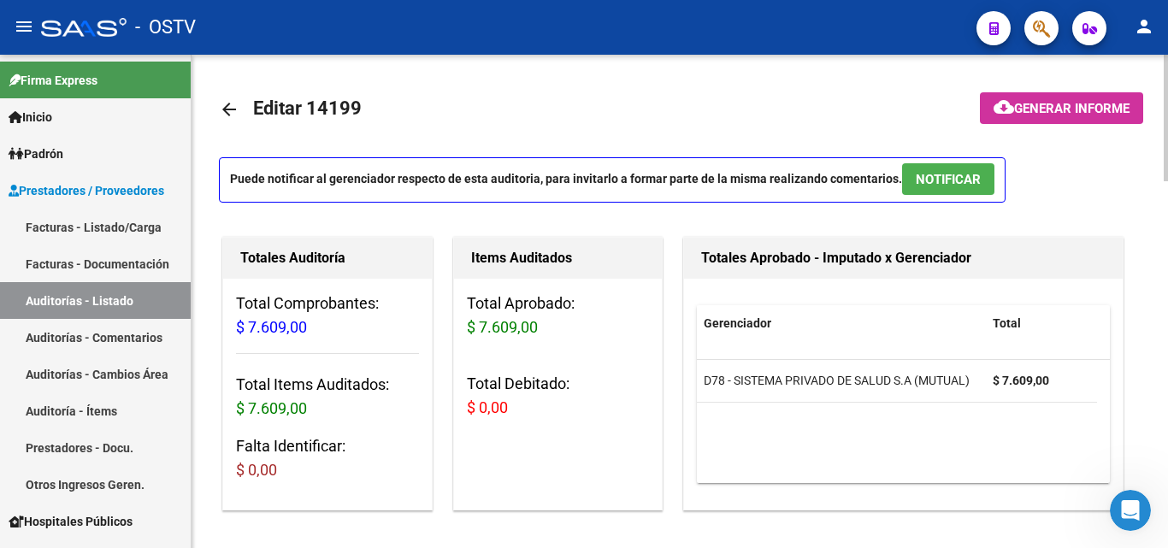
click at [227, 109] on mat-icon "arrow_back" at bounding box center [229, 109] width 21 height 21
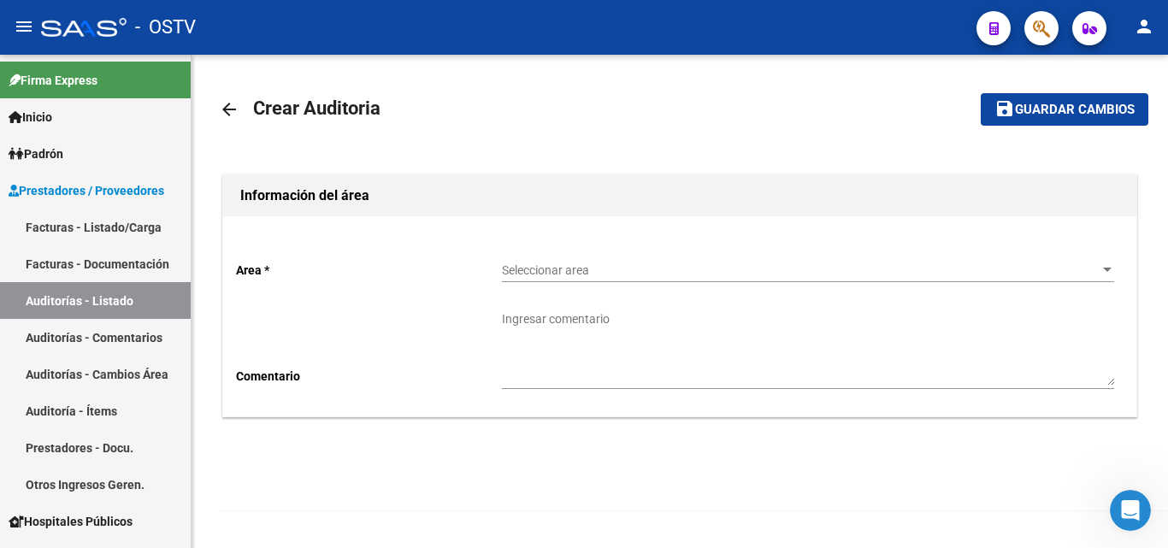
click at [538, 279] on div "Seleccionar area Seleccionar area" at bounding box center [808, 265] width 612 height 34
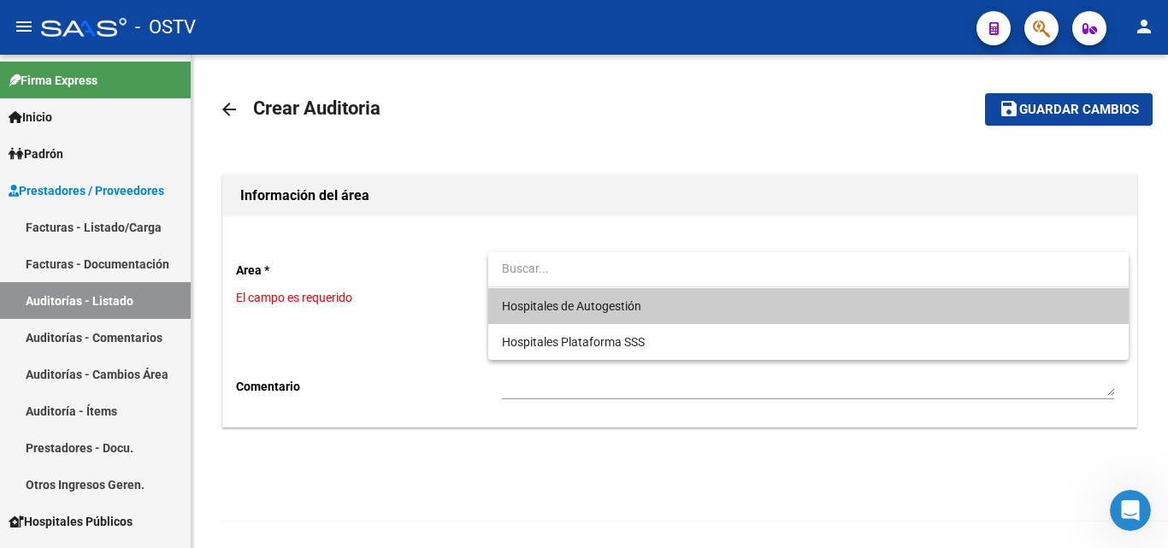
click at [556, 311] on span "Hospitales de Autogestión" at bounding box center [571, 306] width 139 height 14
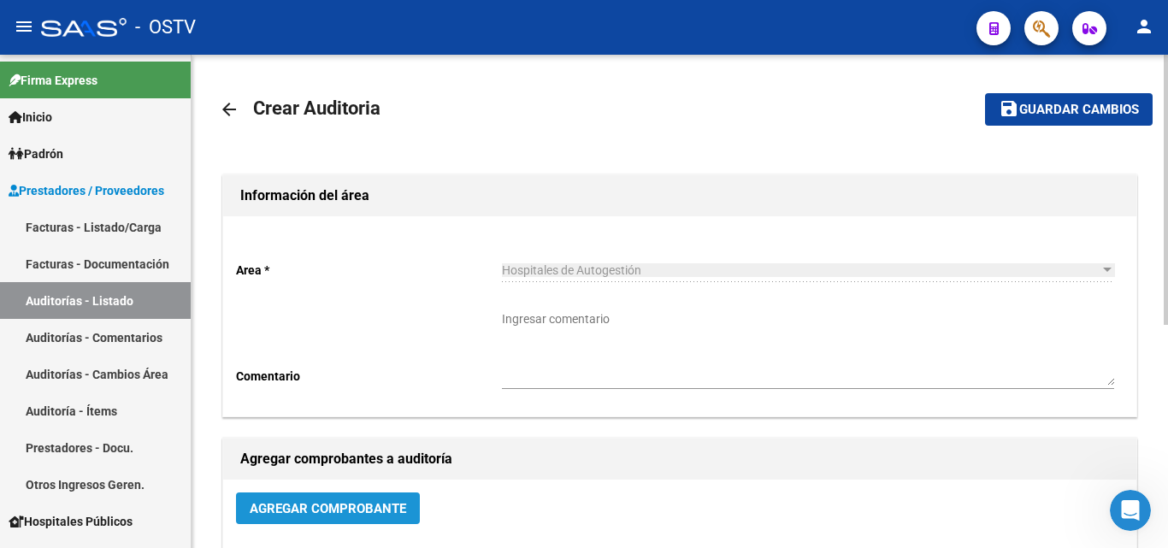
click at [317, 504] on span "Agregar Comprobante" at bounding box center [328, 508] width 156 height 15
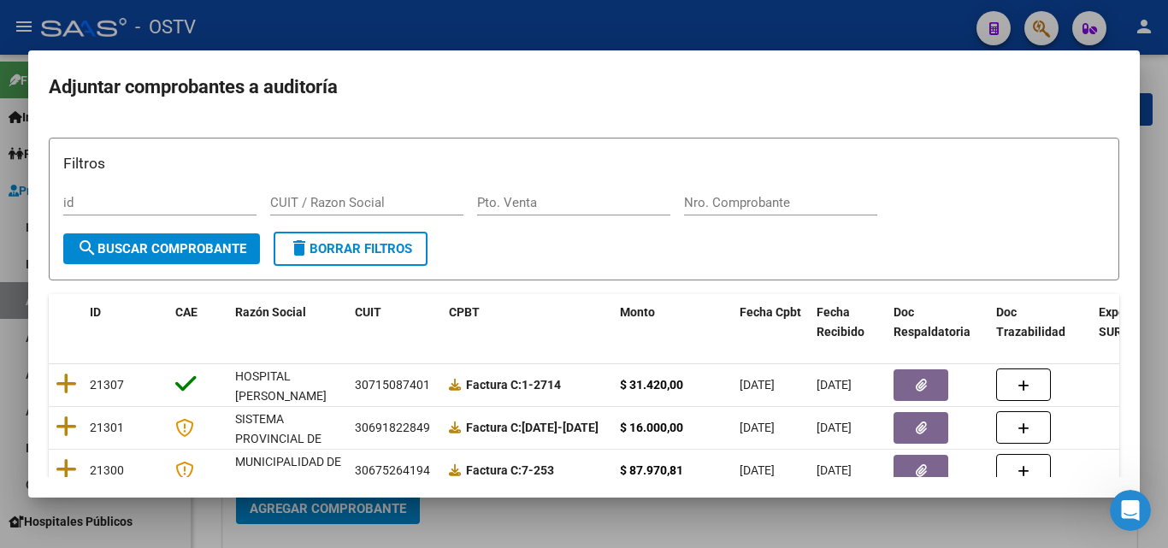
click at [717, 191] on div "Nro. Comprobante" at bounding box center [780, 203] width 193 height 26
click at [711, 218] on div "Nro. Comprobante" at bounding box center [780, 211] width 193 height 42
click at [710, 209] on input "Nro. Comprobante" at bounding box center [780, 202] width 193 height 15
paste input "41791"
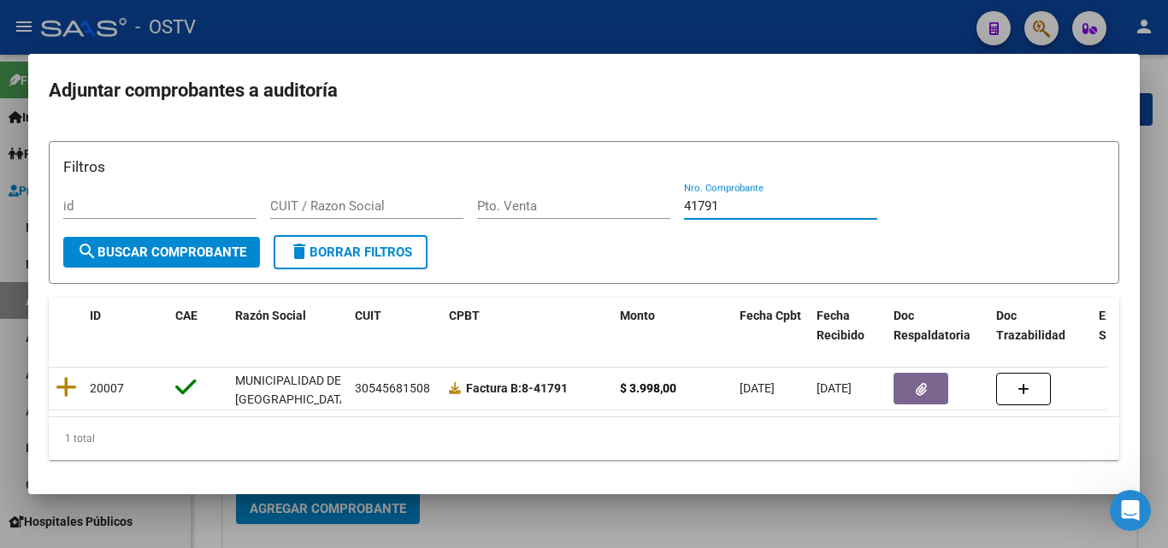
type input "41791"
click at [122, 246] on span "search Buscar Comprobante" at bounding box center [161, 251] width 169 height 15
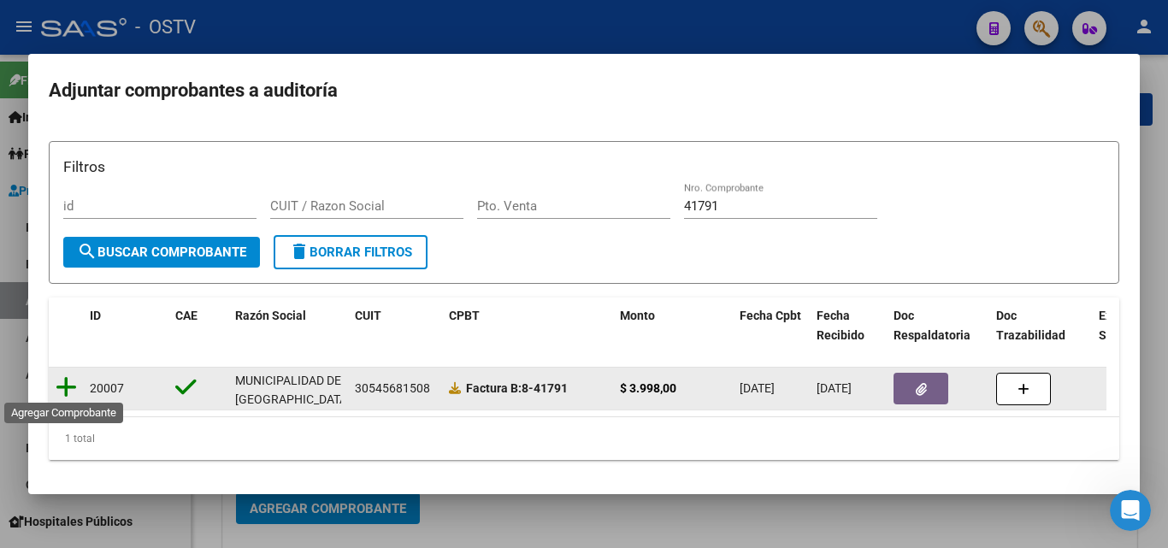
click at [68, 385] on icon at bounding box center [66, 387] width 21 height 24
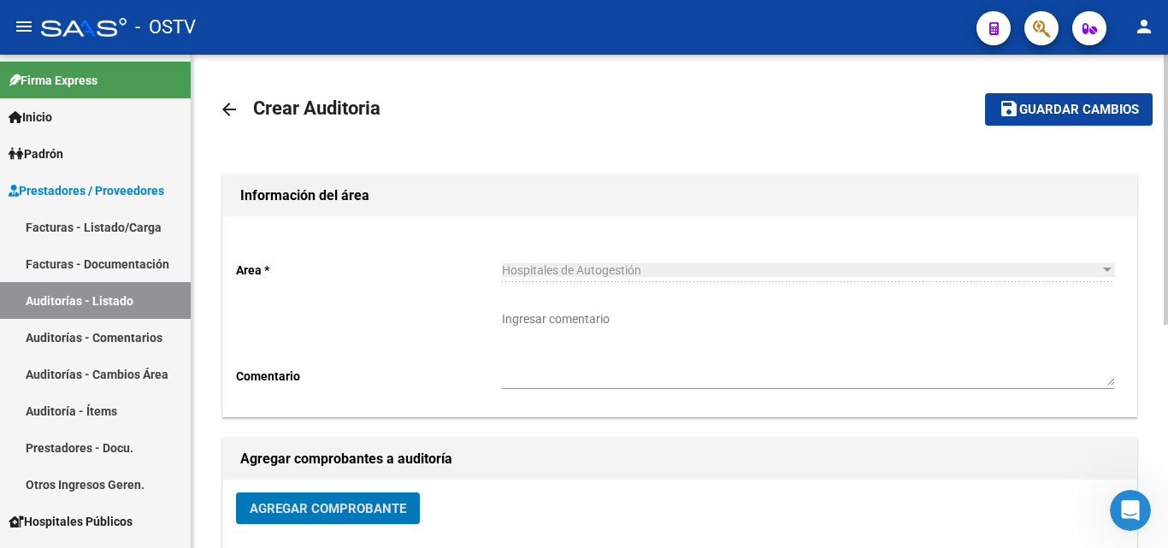
click at [1039, 119] on button "save Guardar cambios" at bounding box center [1069, 109] width 168 height 32
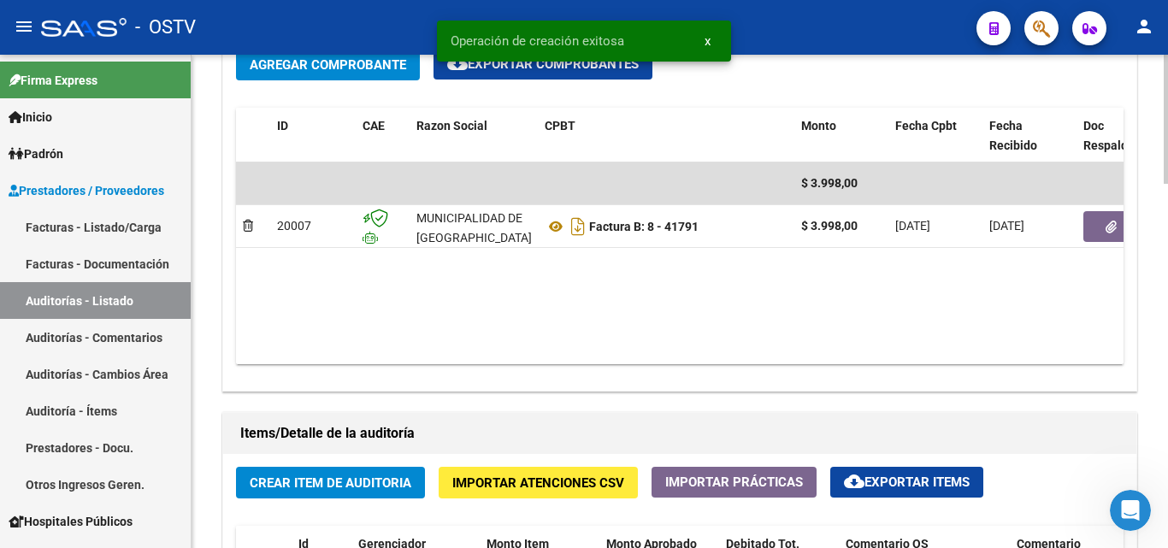
scroll to position [940, 0]
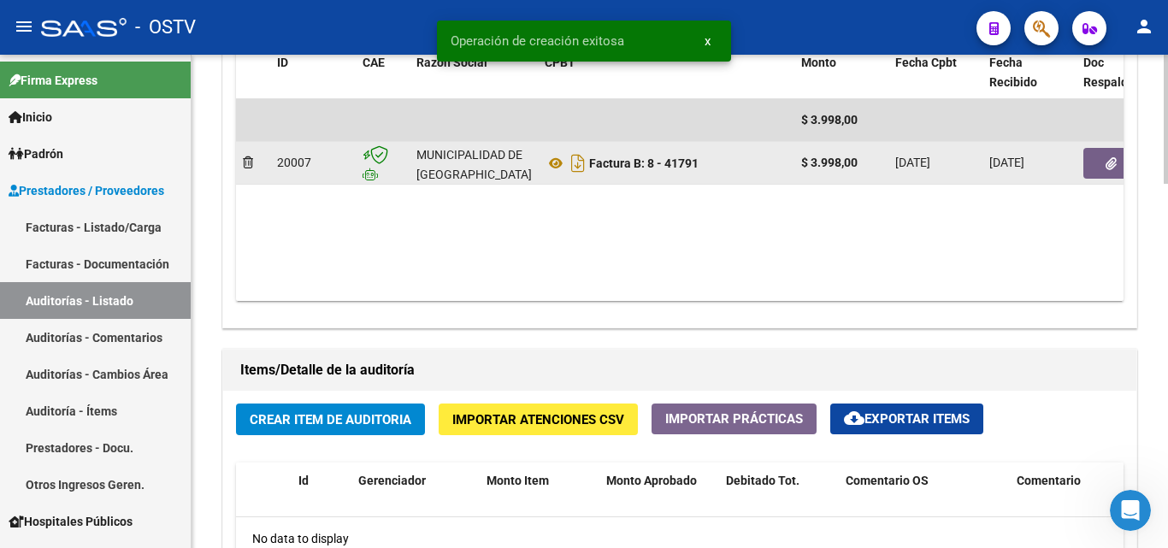
click at [1114, 162] on icon "button" at bounding box center [1110, 163] width 11 height 13
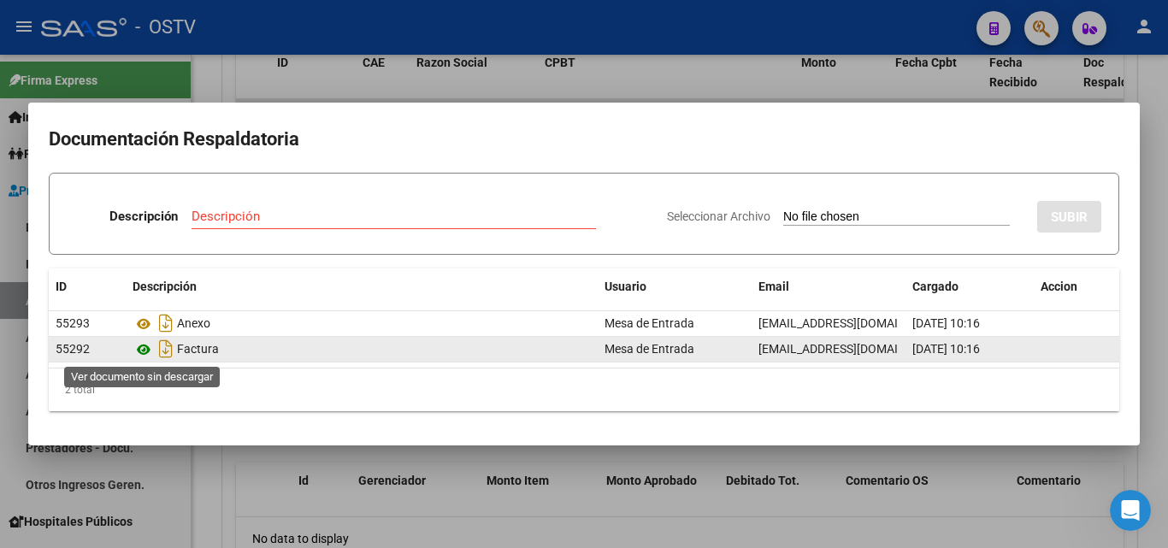
click at [143, 351] on icon at bounding box center [144, 349] width 22 height 21
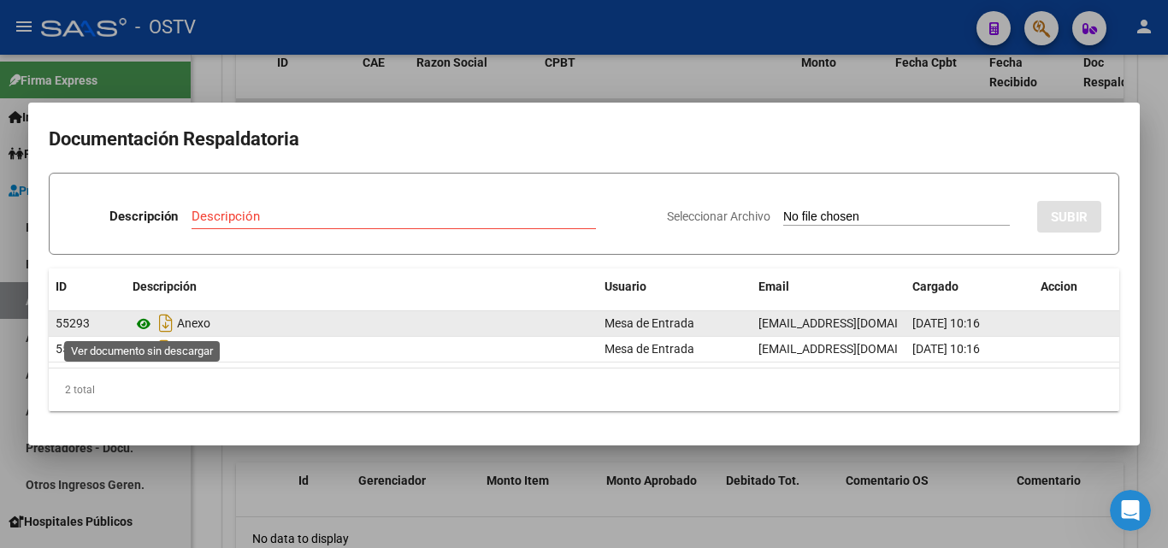
click at [141, 321] on icon at bounding box center [144, 324] width 22 height 21
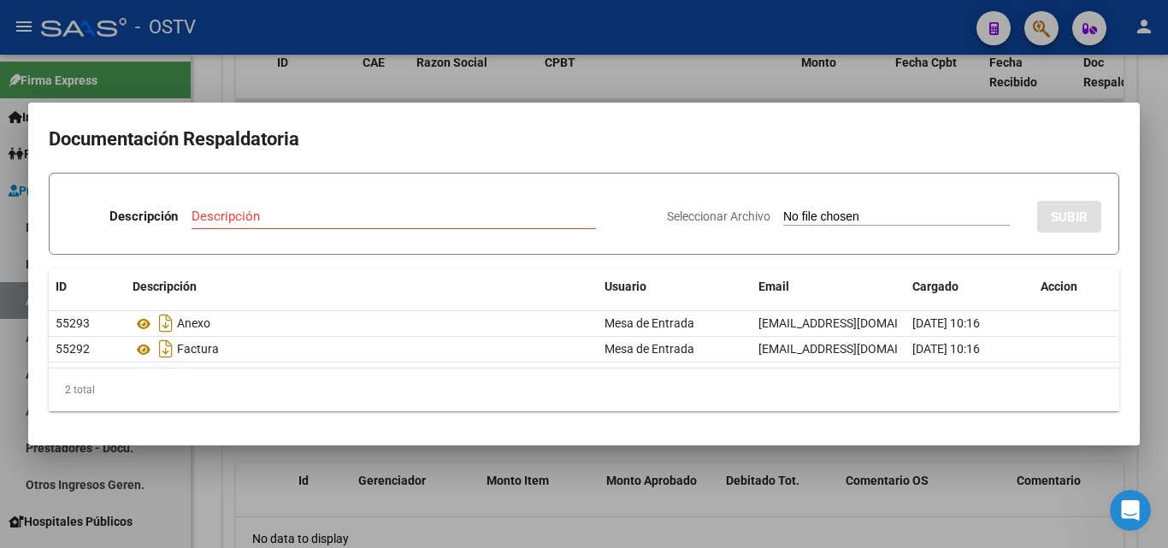
click at [426, 87] on div at bounding box center [584, 274] width 1168 height 548
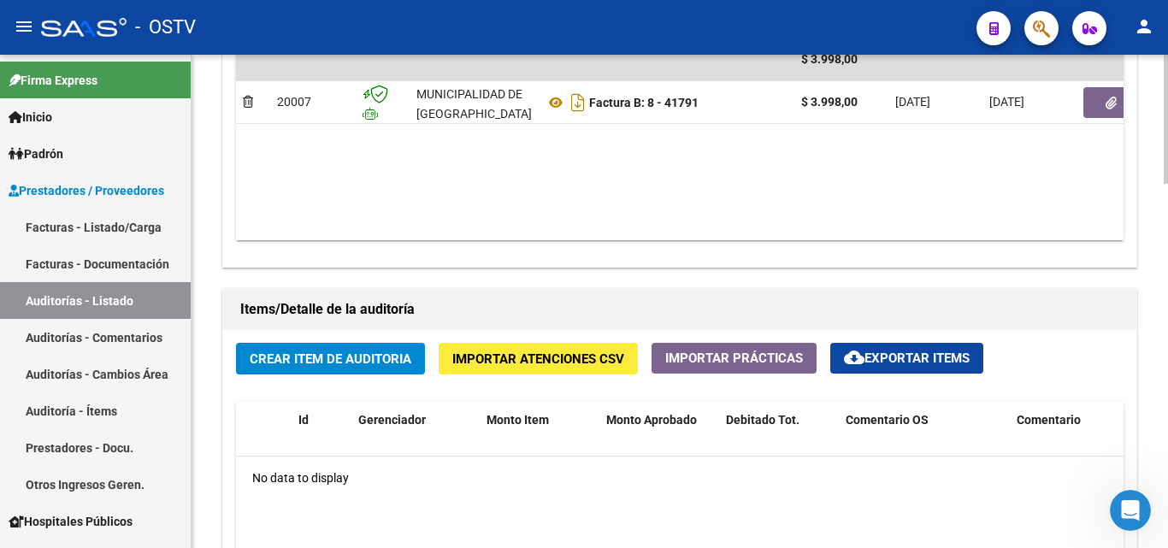
scroll to position [1197, 0]
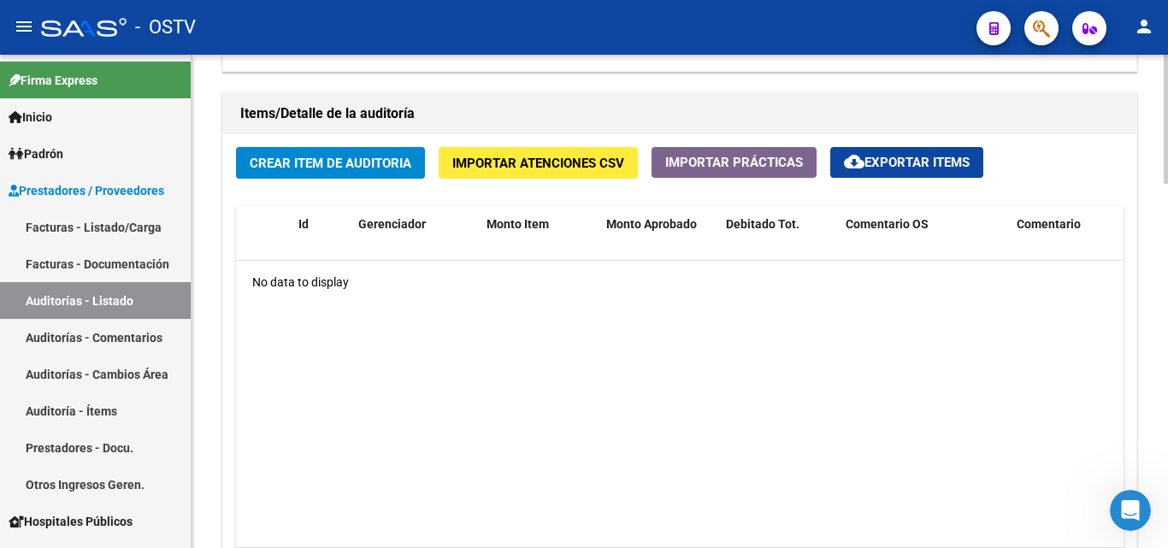
click at [300, 154] on button "Crear Item de Auditoria" at bounding box center [330, 163] width 189 height 32
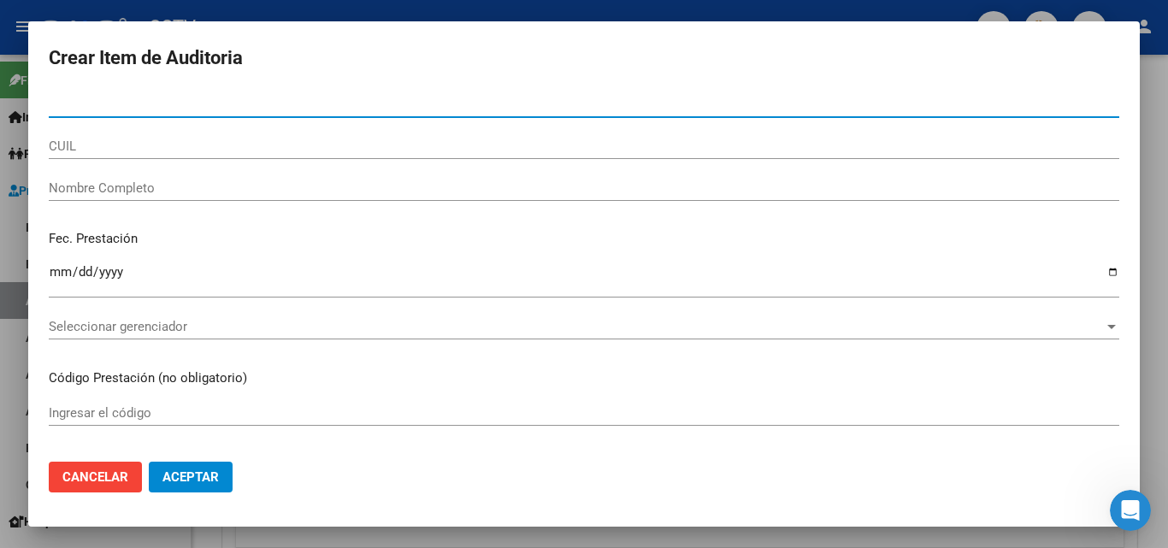
paste input "54280632"
type input "54280632"
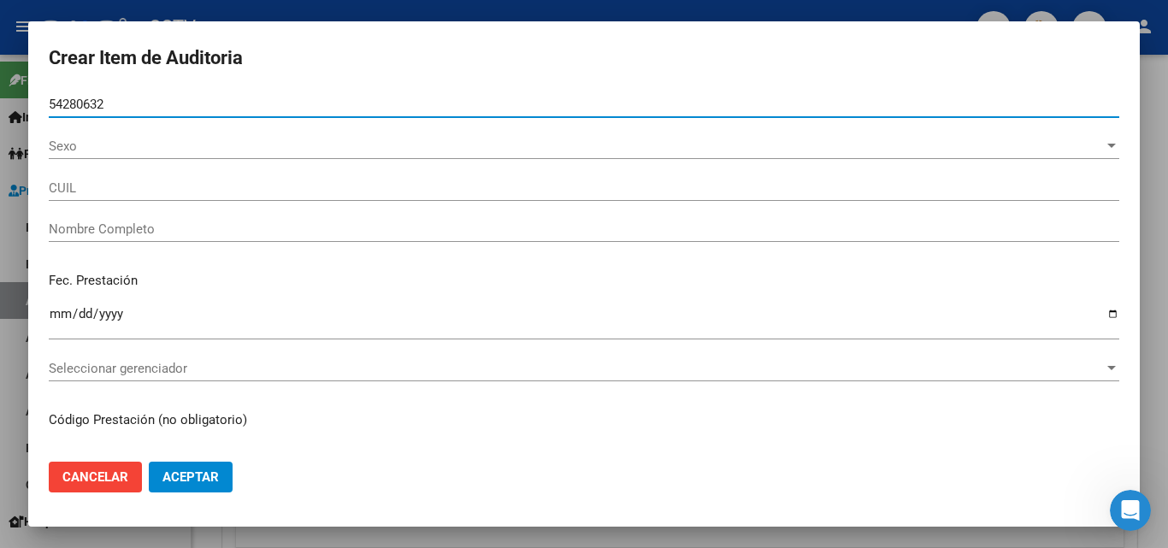
type input "20542806320"
type input "DEROTIER ORION [PERSON_NAME]"
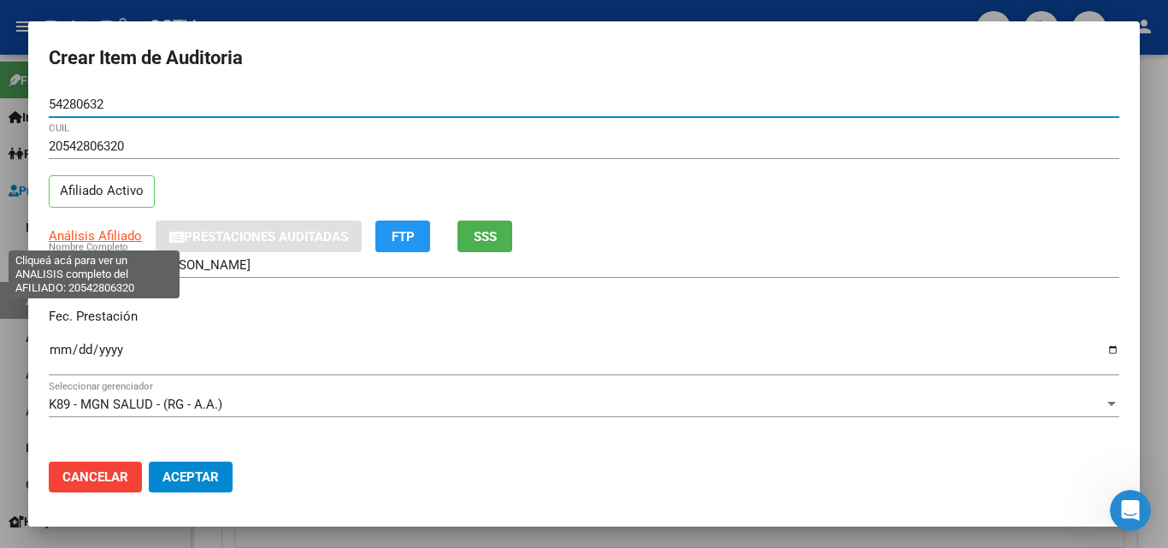
type input "54280632"
click at [87, 240] on span "Análisis Afiliado" at bounding box center [95, 235] width 93 height 15
type textarea "20542806320"
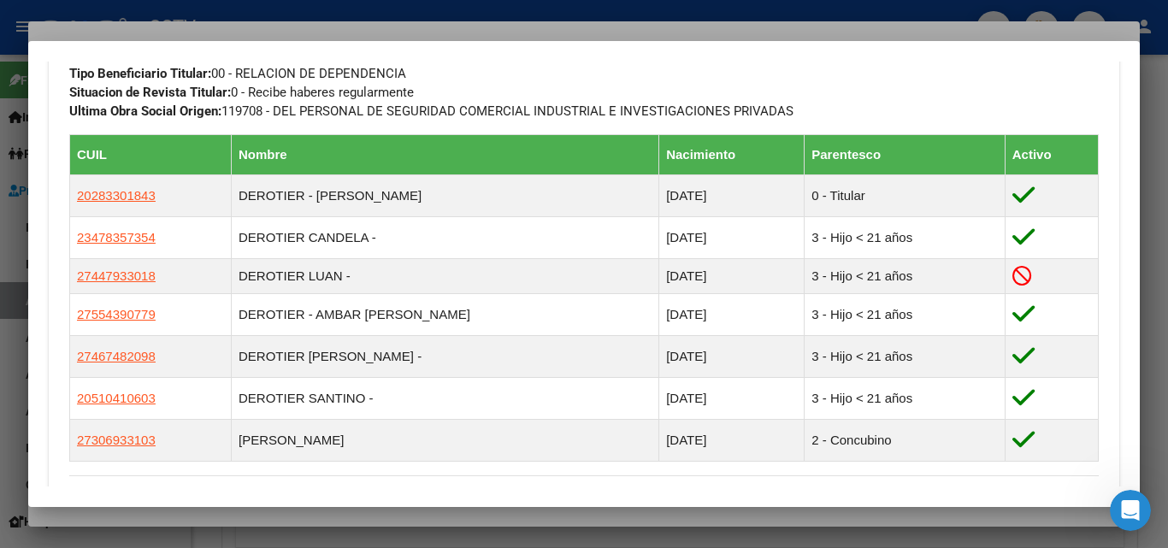
scroll to position [1223, 0]
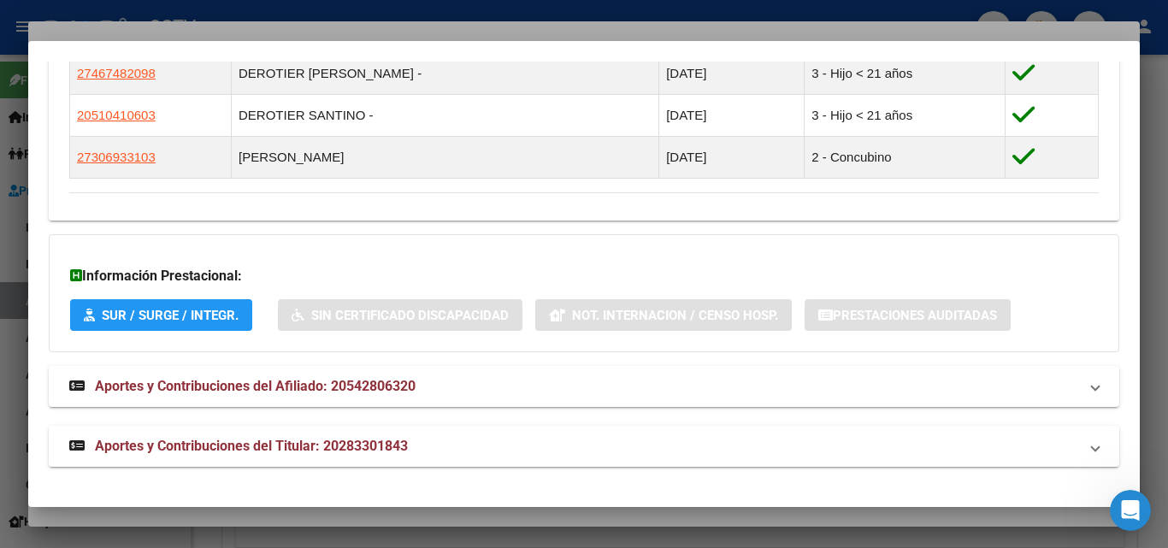
click at [241, 385] on span "Aportes y Contribuciones del Afiliado: 20542806320" at bounding box center [255, 386] width 321 height 16
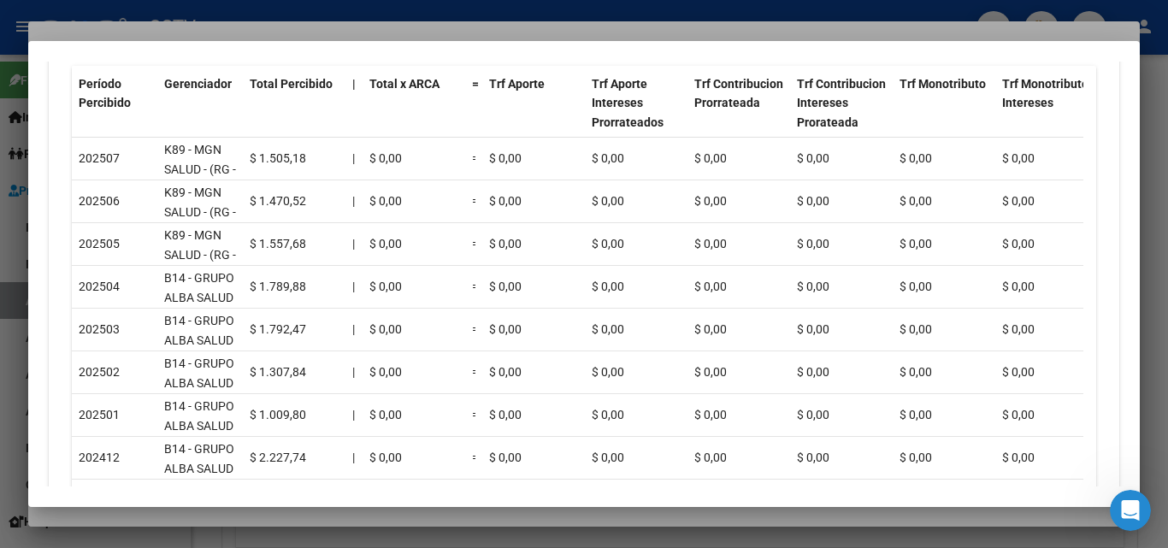
scroll to position [1736, 0]
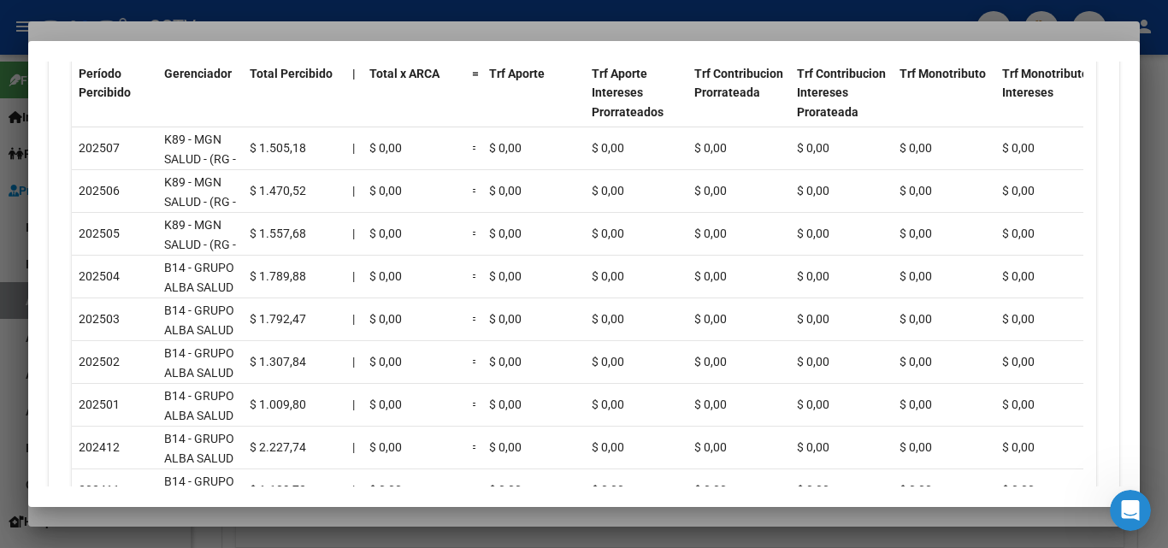
click at [143, 29] on div at bounding box center [584, 274] width 1168 height 548
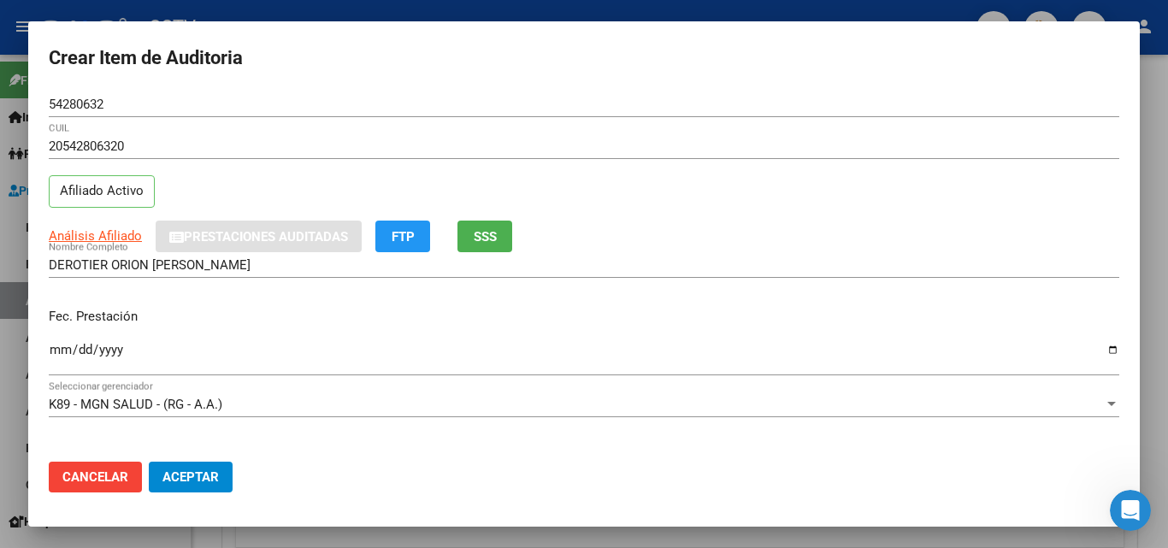
click at [56, 352] on input "Ingresar la fecha" at bounding box center [584, 356] width 1070 height 27
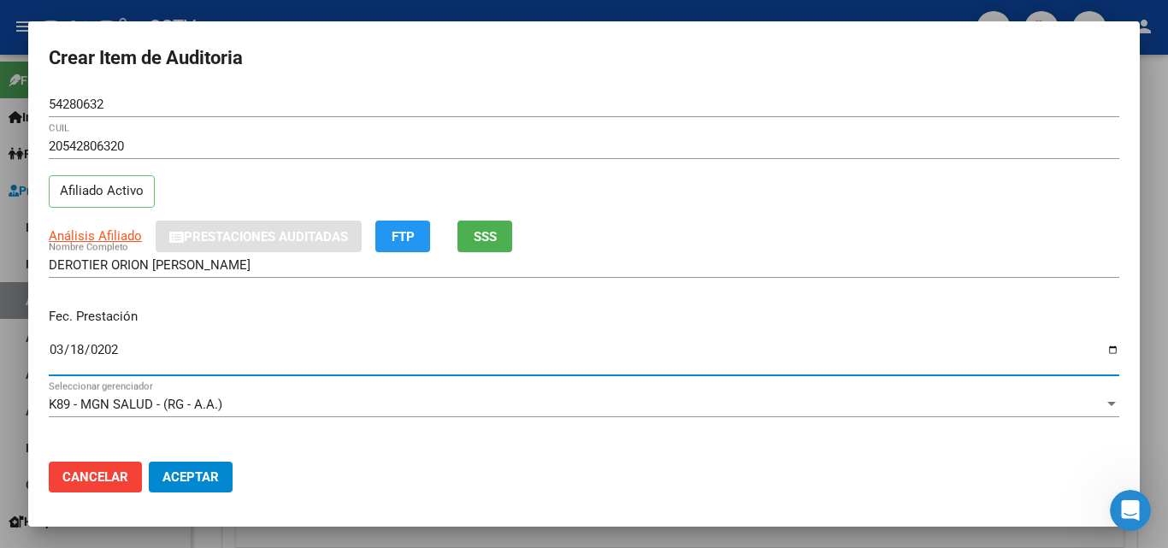
type input "[DATE]"
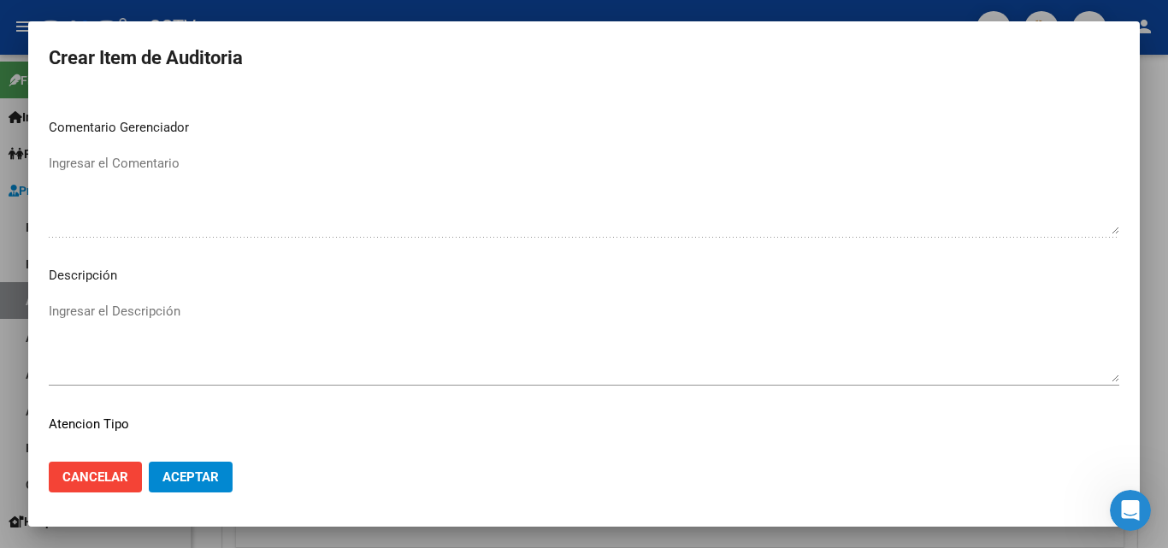
scroll to position [1183, 0]
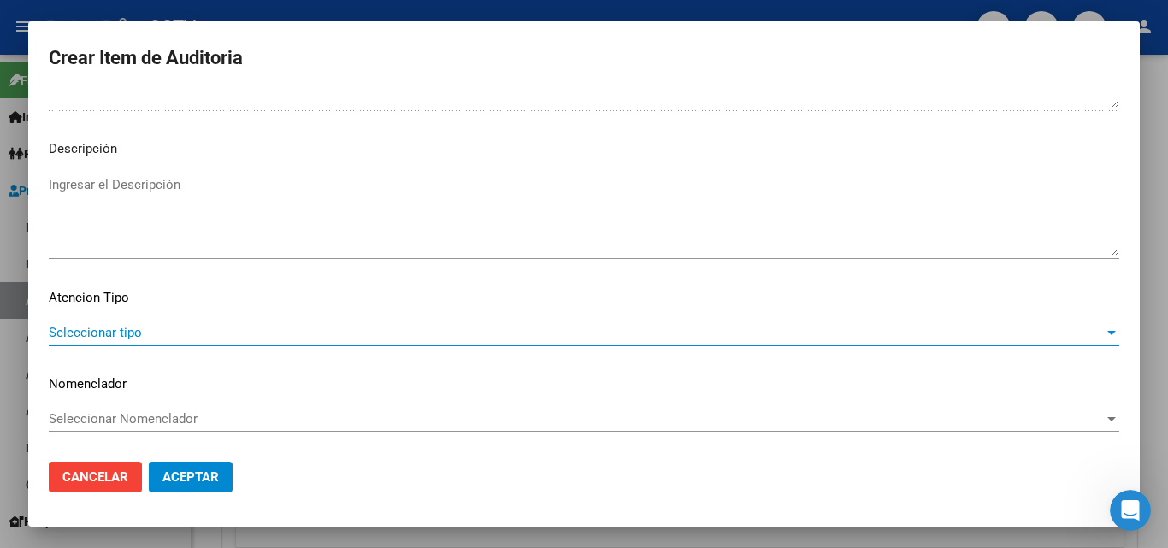
click at [173, 333] on span "Seleccionar tipo" at bounding box center [576, 332] width 1055 height 15
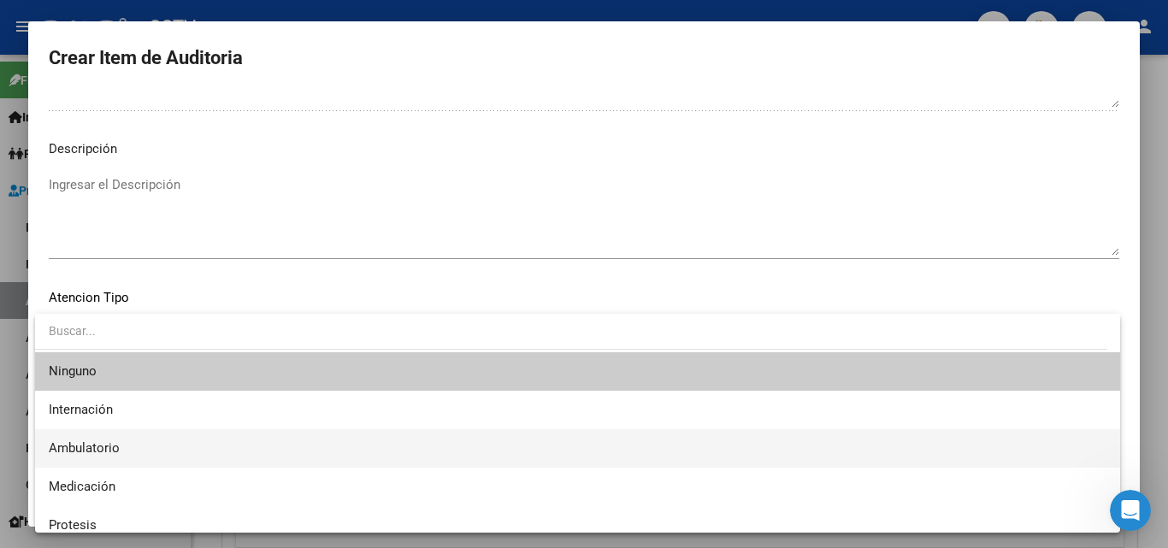
click at [97, 452] on span "Ambulatorio" at bounding box center [84, 447] width 71 height 15
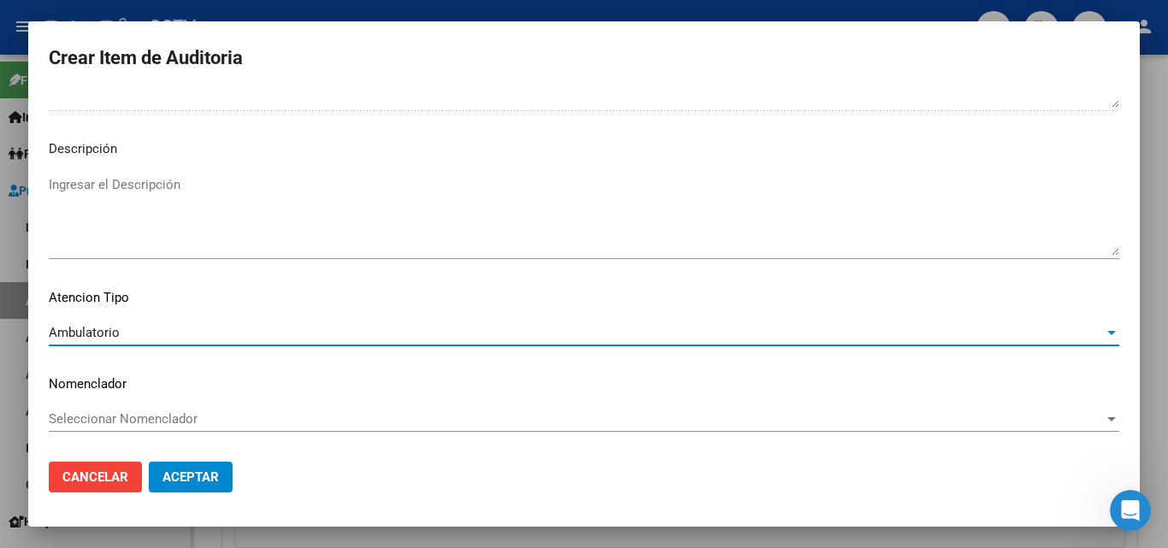
click at [221, 474] on button "Aceptar" at bounding box center [191, 477] width 84 height 31
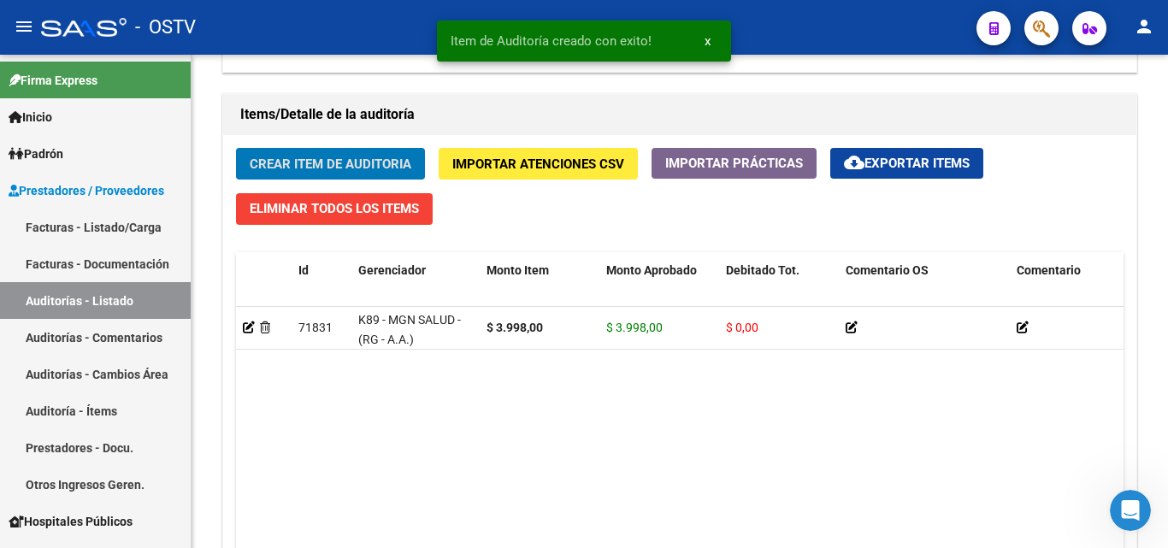
scroll to position [1198, 0]
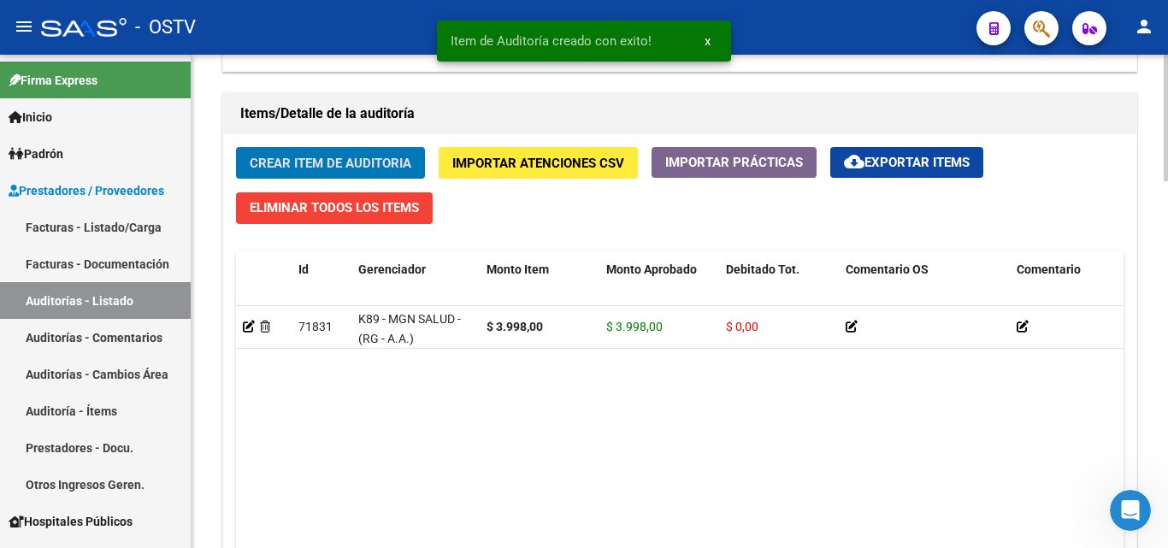
click at [502, 419] on datatable-body "71831 K89 - MGN SALUD - (RG - A.A.) $ 3.998,00 $ 3.998,00 $ 0,00 20542806320 54…" at bounding box center [679, 449] width 887 height 286
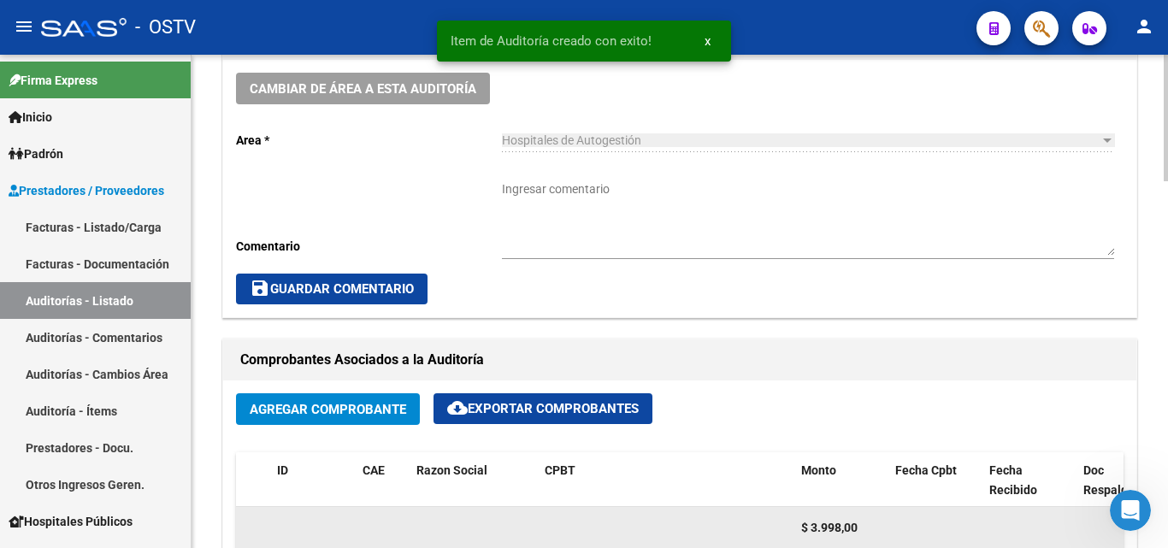
scroll to position [514, 0]
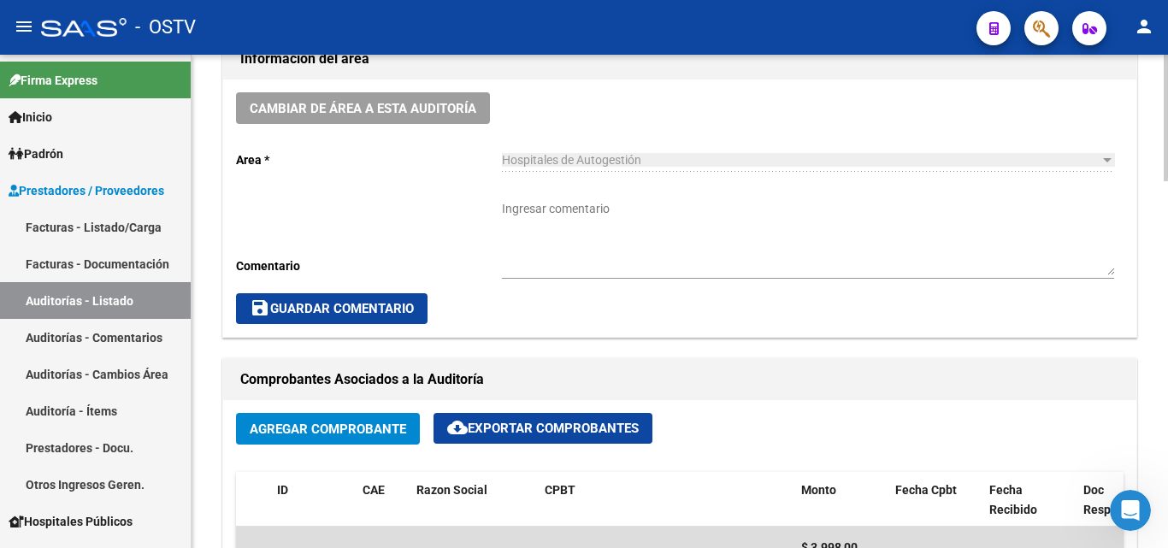
click at [577, 222] on textarea "Ingresar comentario" at bounding box center [808, 237] width 612 height 75
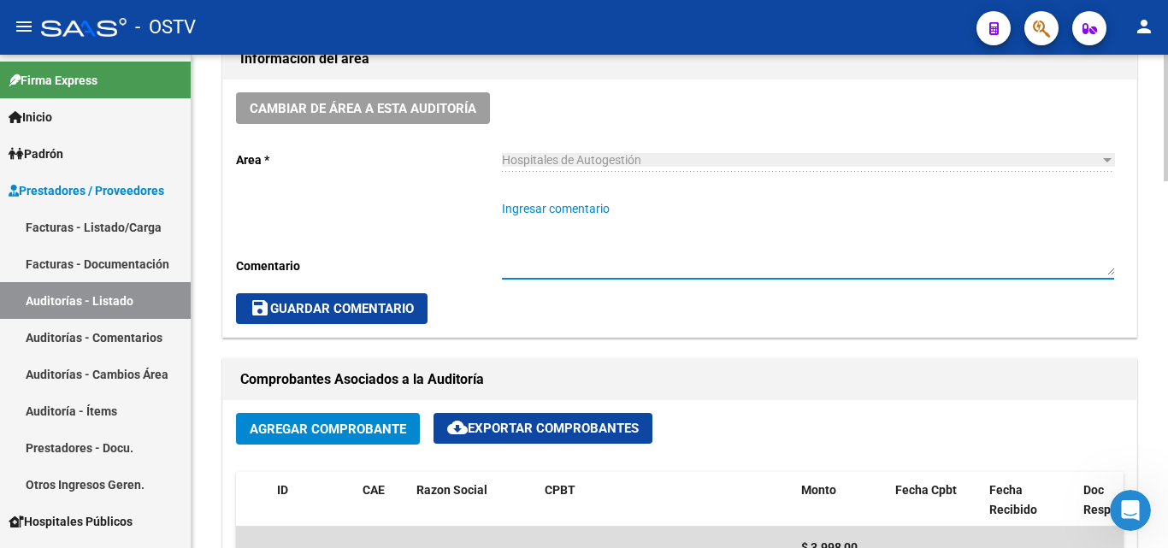
paste textarea "CERRADA"
type textarea "CERRADA"
click at [388, 301] on span "save Guardar Comentario" at bounding box center [332, 308] width 164 height 15
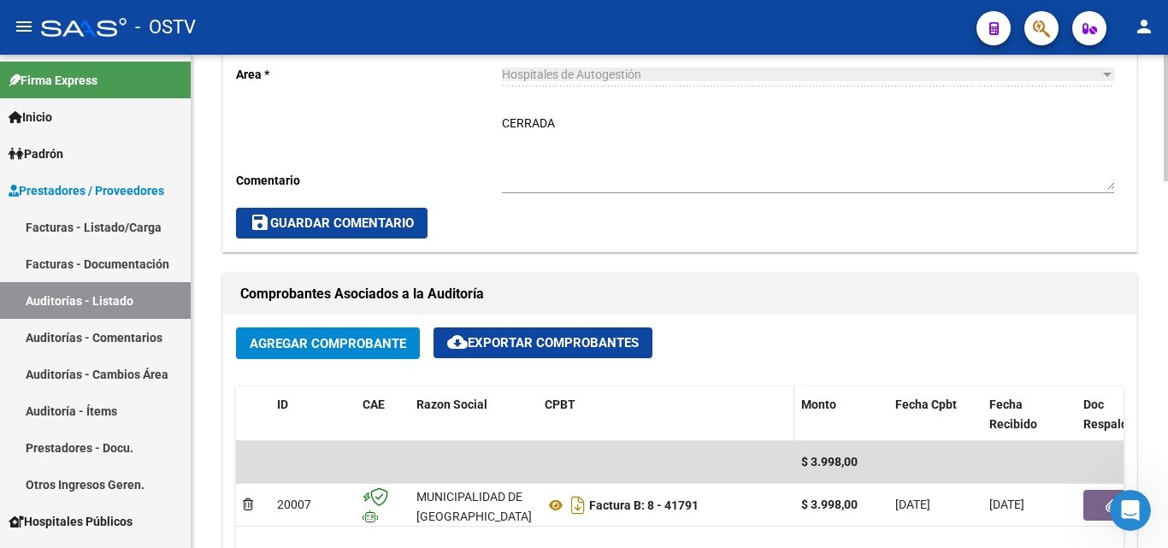
scroll to position [343, 0]
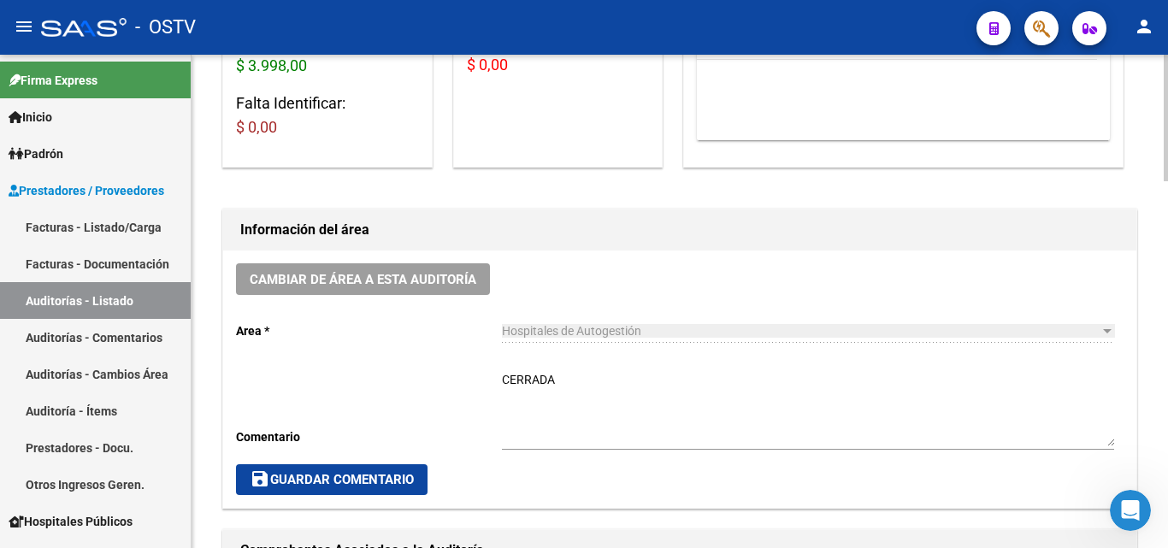
click at [400, 486] on span "save Guardar Comentario" at bounding box center [332, 479] width 164 height 15
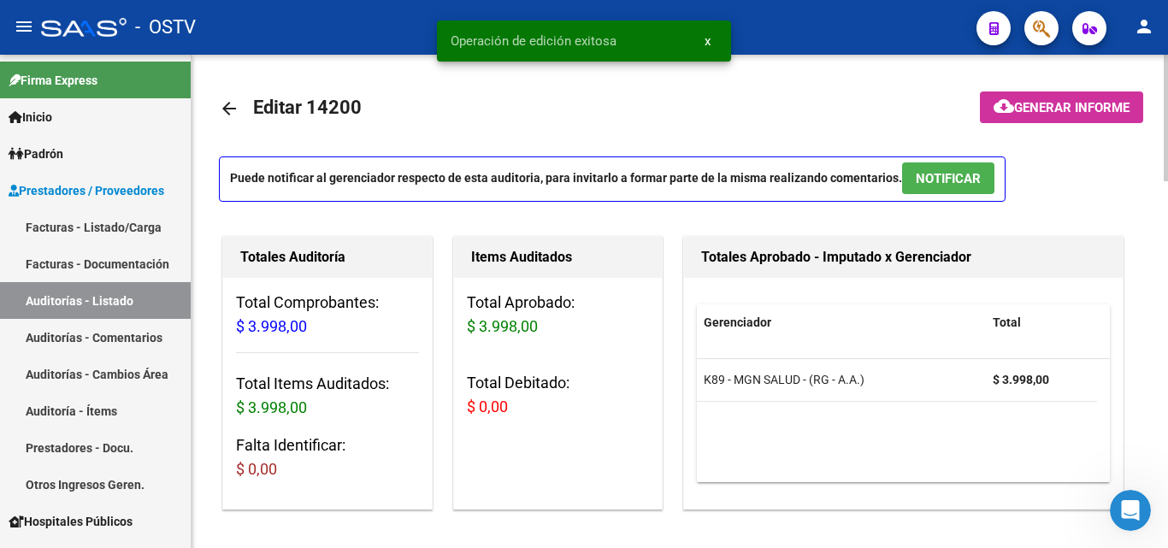
scroll to position [0, 0]
click at [232, 110] on mat-icon "arrow_back" at bounding box center [229, 109] width 21 height 21
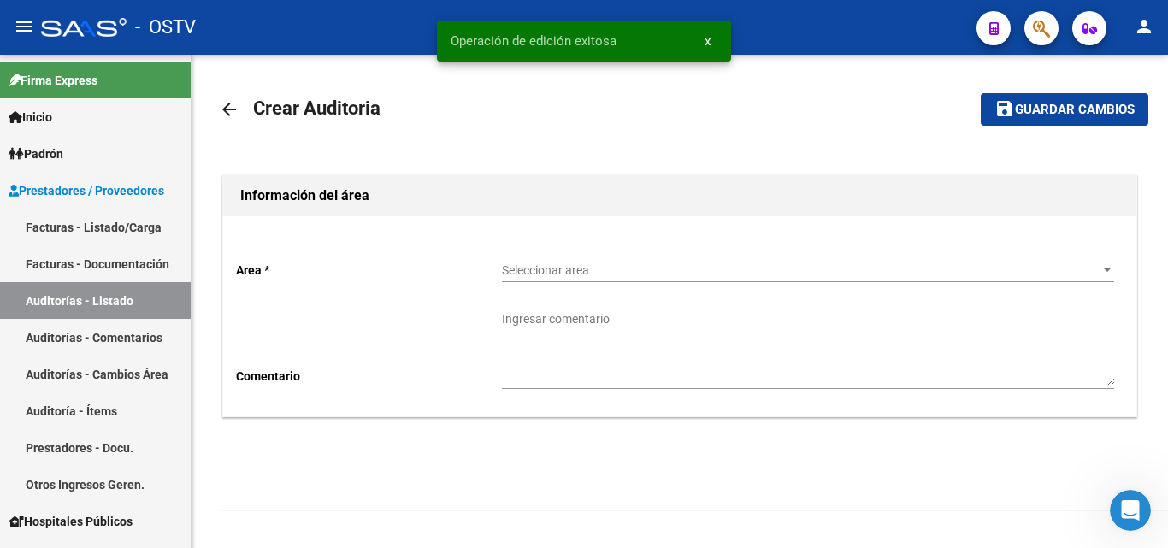
click at [550, 265] on span "Seleccionar area" at bounding box center [800, 270] width 597 height 15
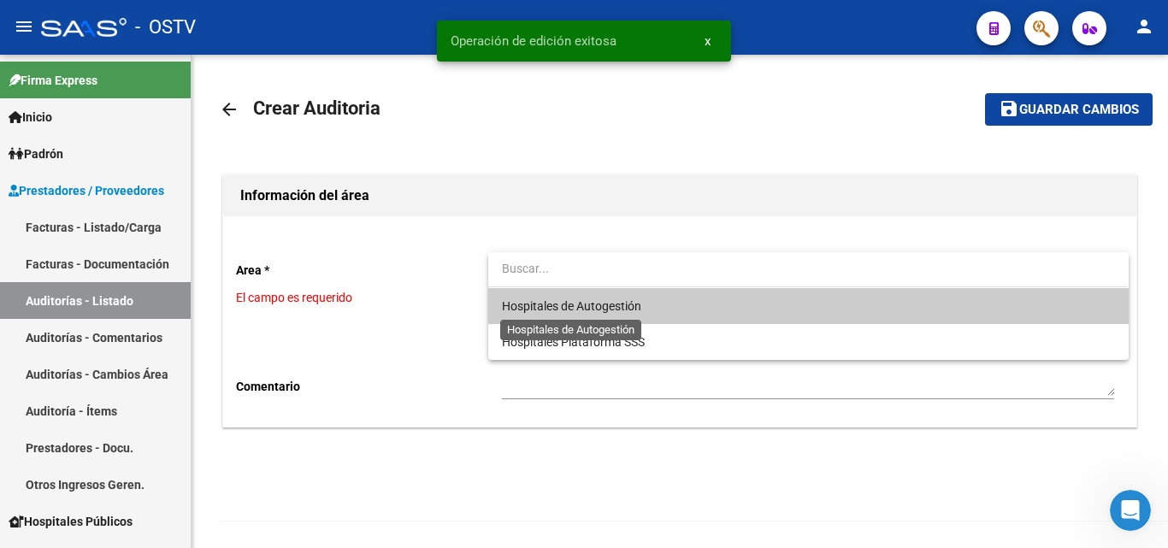
click at [558, 303] on span "Hospitales de Autogestión" at bounding box center [571, 306] width 139 height 14
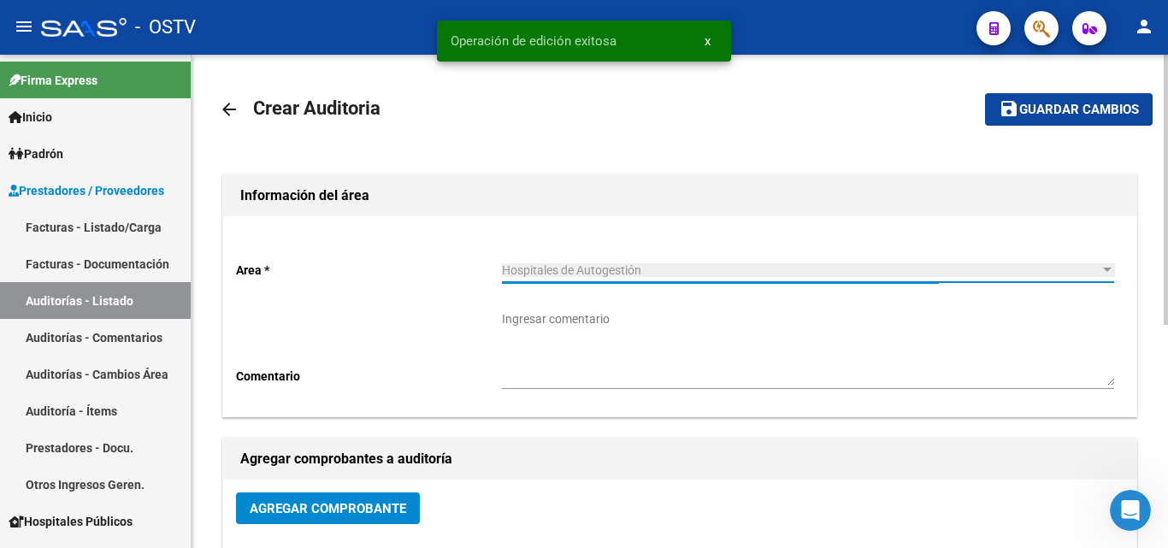
click at [322, 509] on span "Agregar Comprobante" at bounding box center [328, 508] width 156 height 15
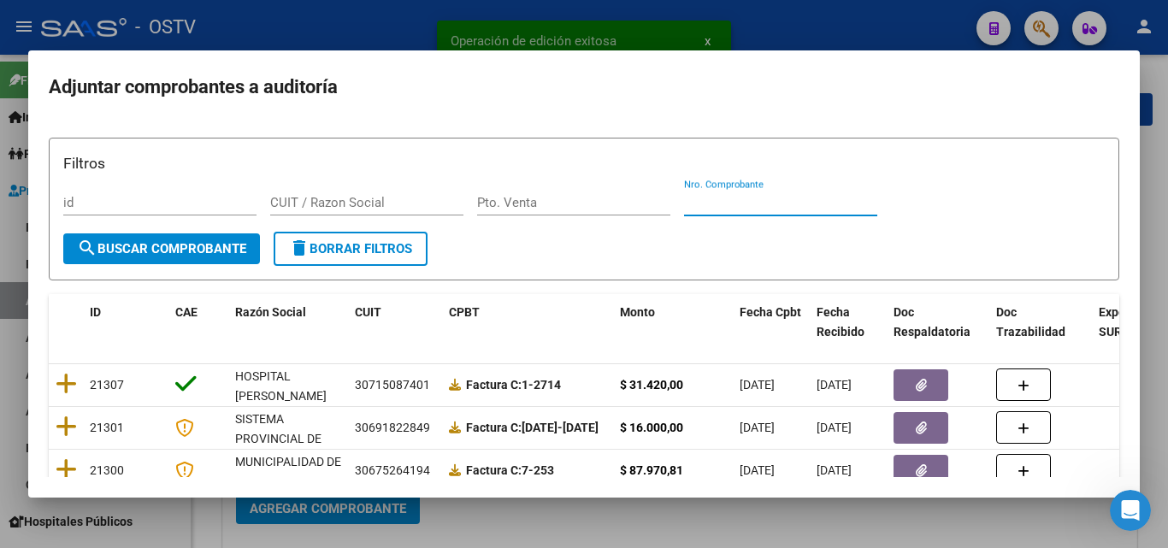
click at [718, 206] on input "Nro. Comprobante" at bounding box center [780, 202] width 193 height 15
paste input "41792"
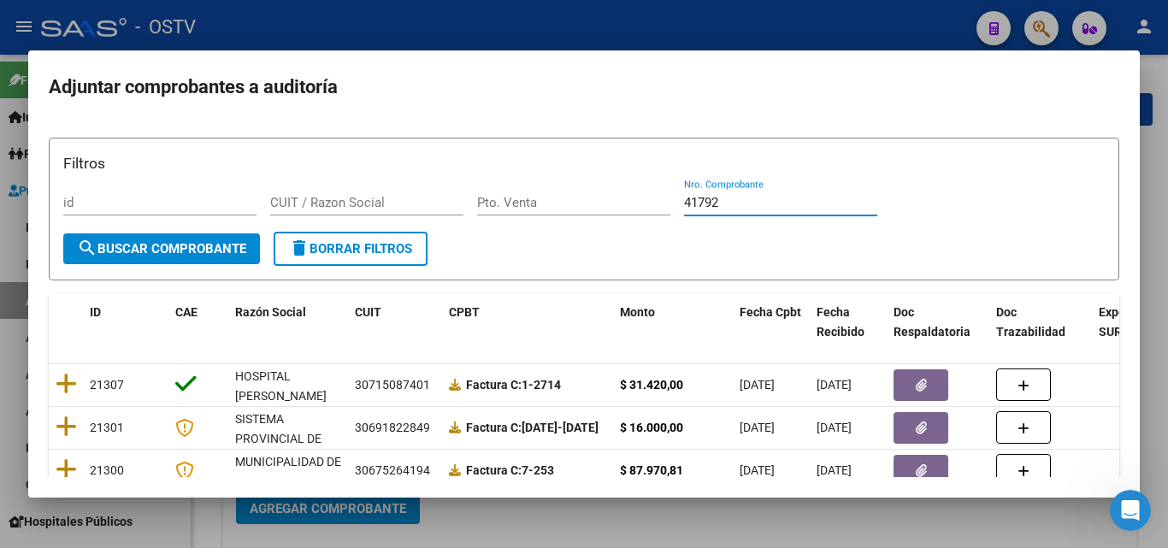
type input "41792"
click at [196, 250] on span "search Buscar Comprobante" at bounding box center [161, 248] width 169 height 15
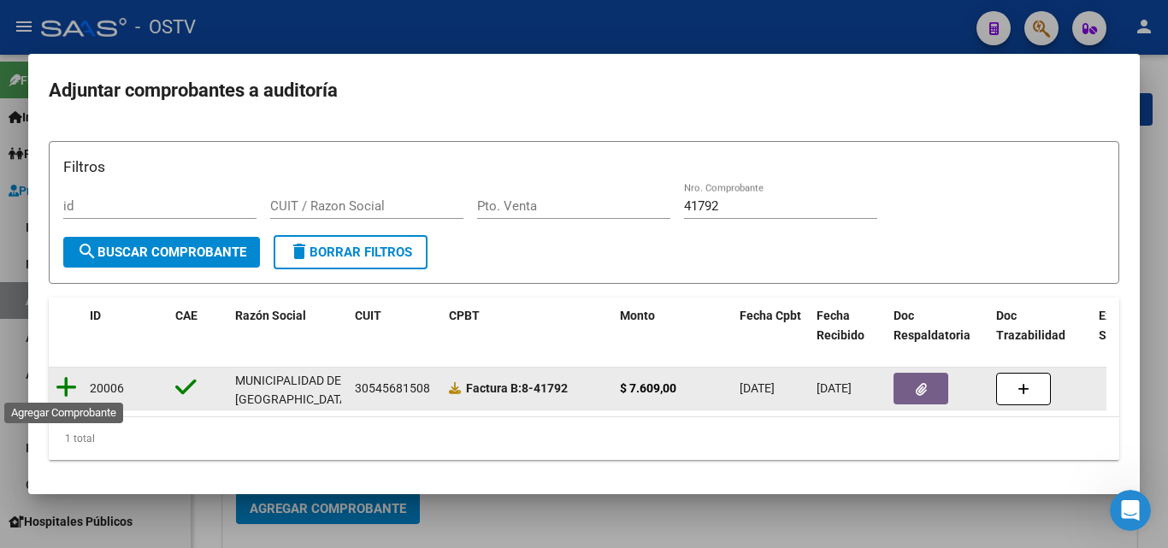
click at [65, 387] on icon at bounding box center [66, 387] width 21 height 24
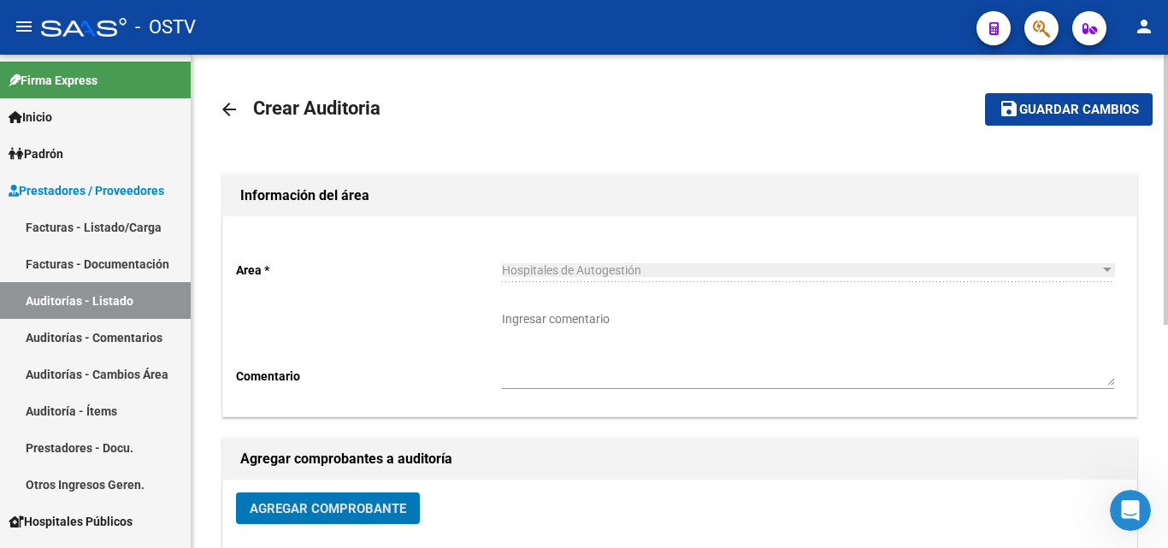
click at [1045, 101] on span "save Guardar cambios" at bounding box center [1068, 108] width 140 height 15
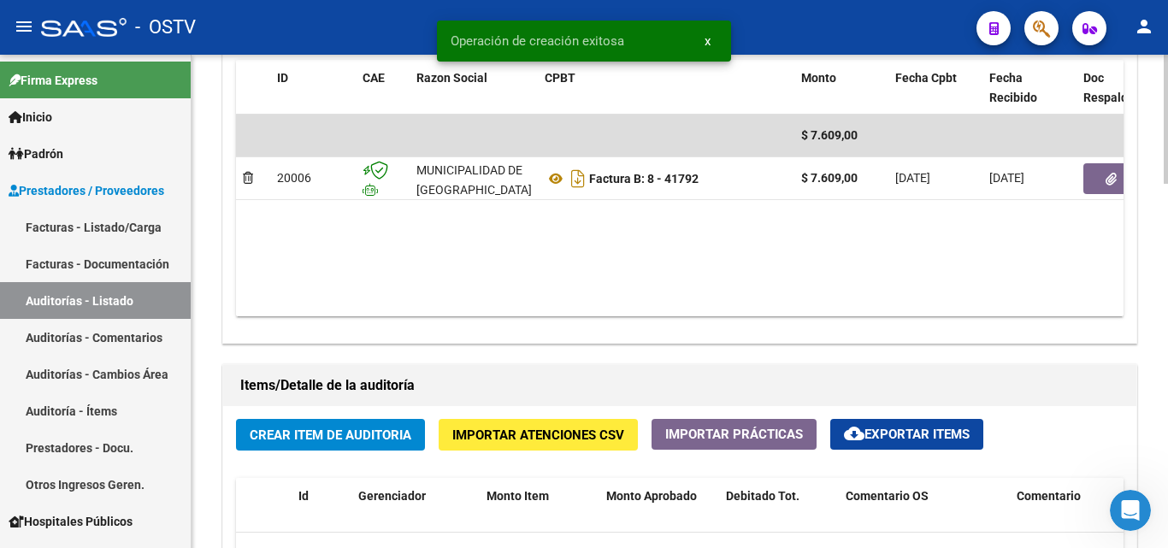
scroll to position [769, 0]
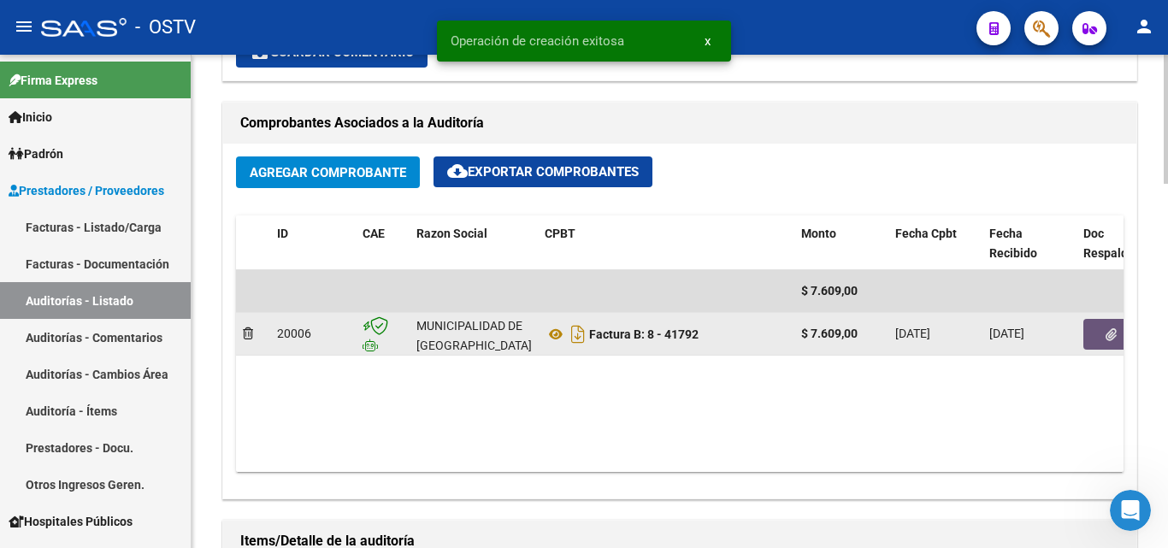
click at [1092, 324] on button "button" at bounding box center [1110, 334] width 55 height 31
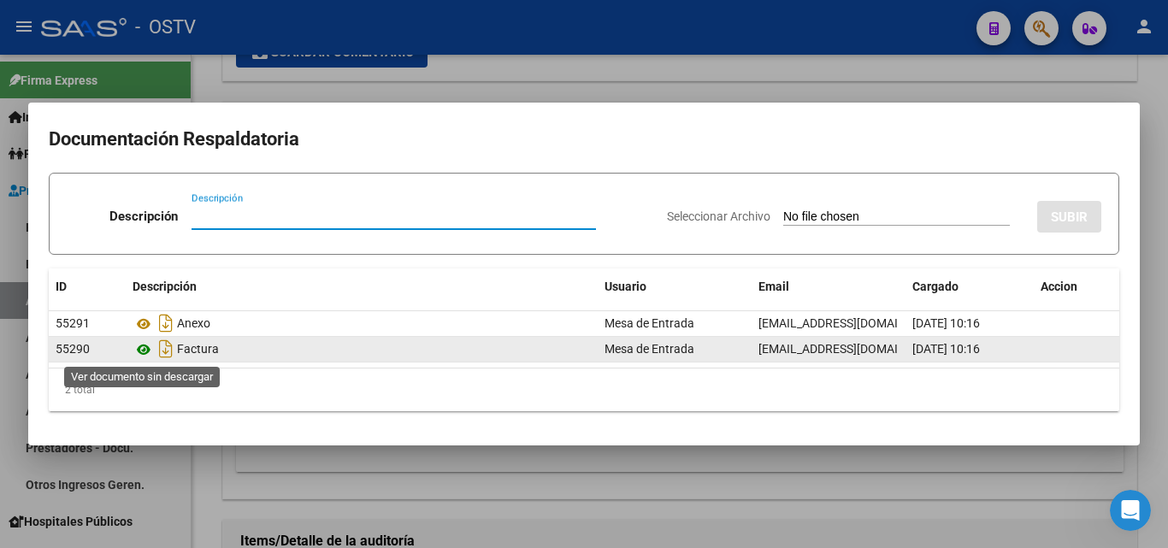
click at [144, 350] on icon at bounding box center [144, 349] width 22 height 21
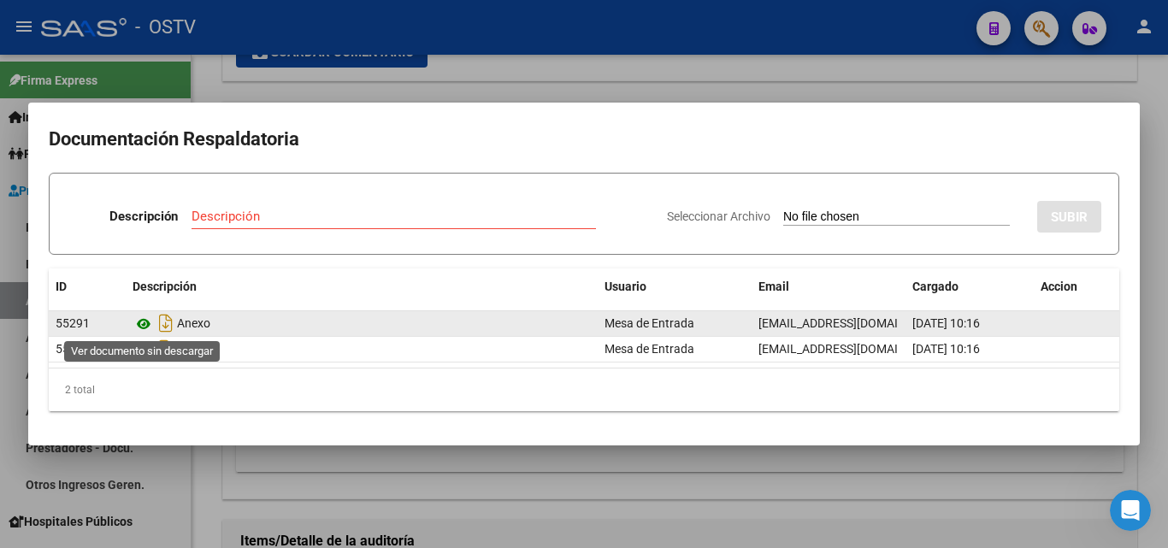
click at [144, 321] on icon at bounding box center [144, 324] width 22 height 21
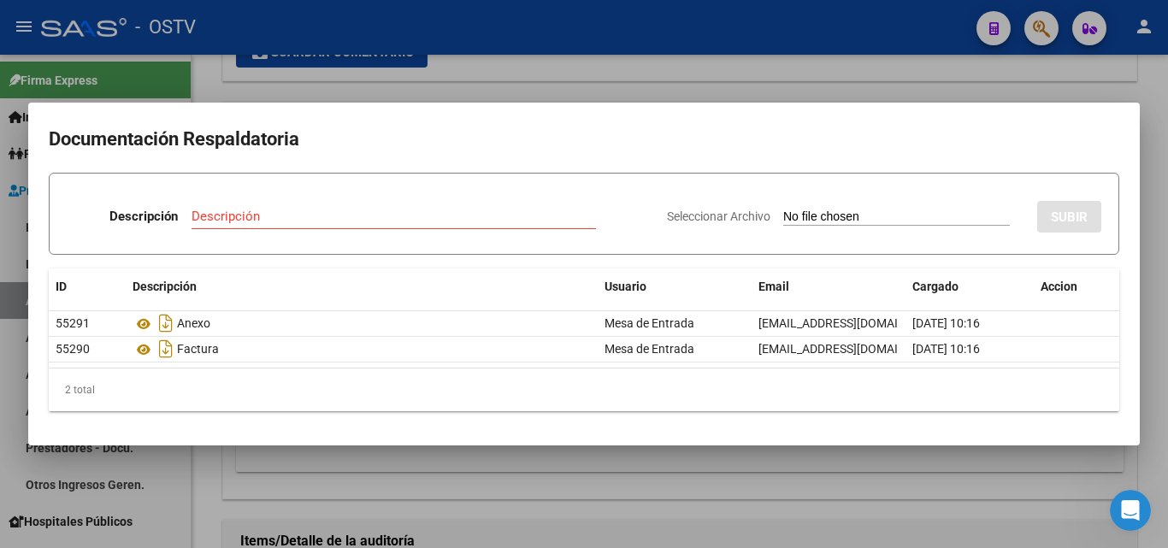
click at [287, 96] on div at bounding box center [584, 274] width 1168 height 548
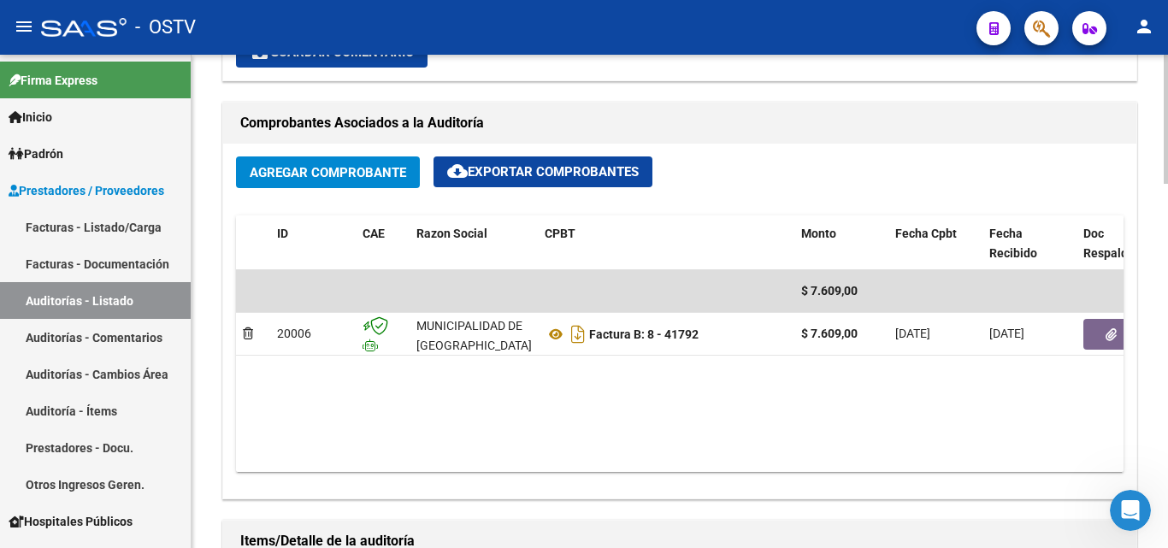
scroll to position [1111, 0]
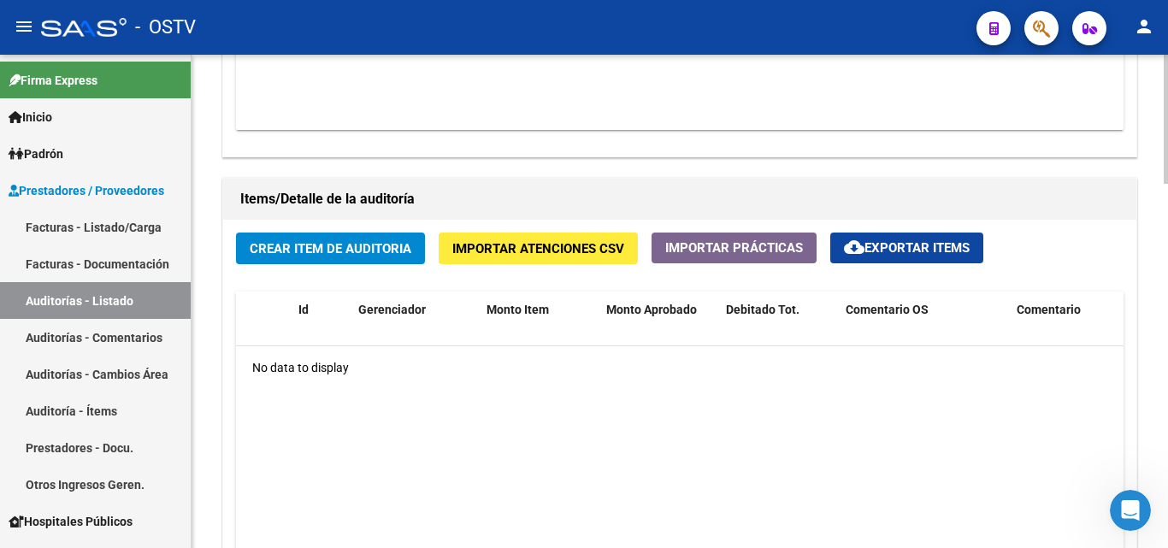
click at [314, 253] on span "Crear Item de Auditoria" at bounding box center [331, 248] width 162 height 15
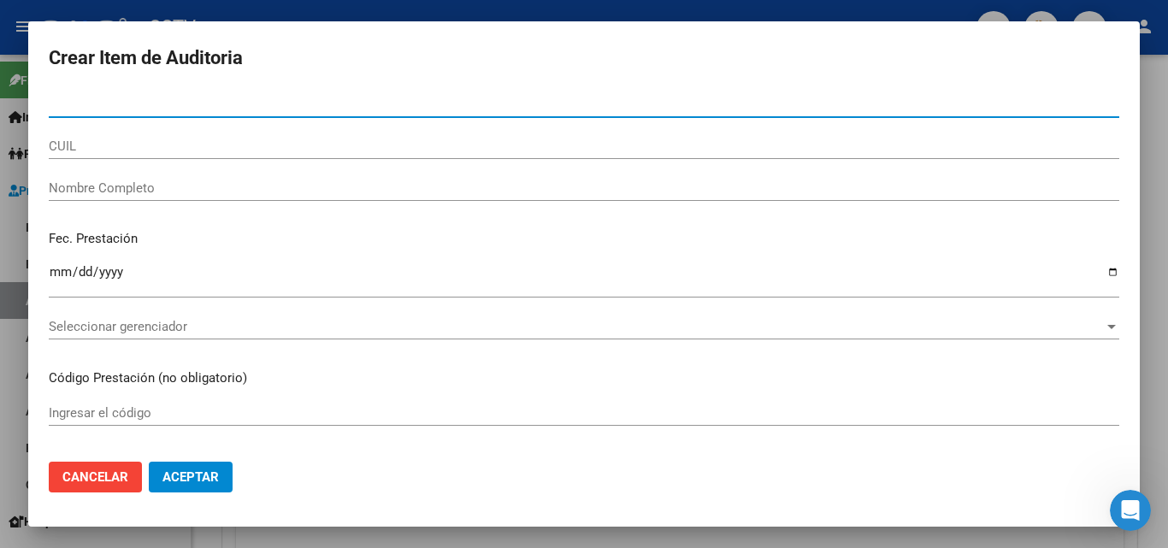
paste input "34003361"
type input "34003361"
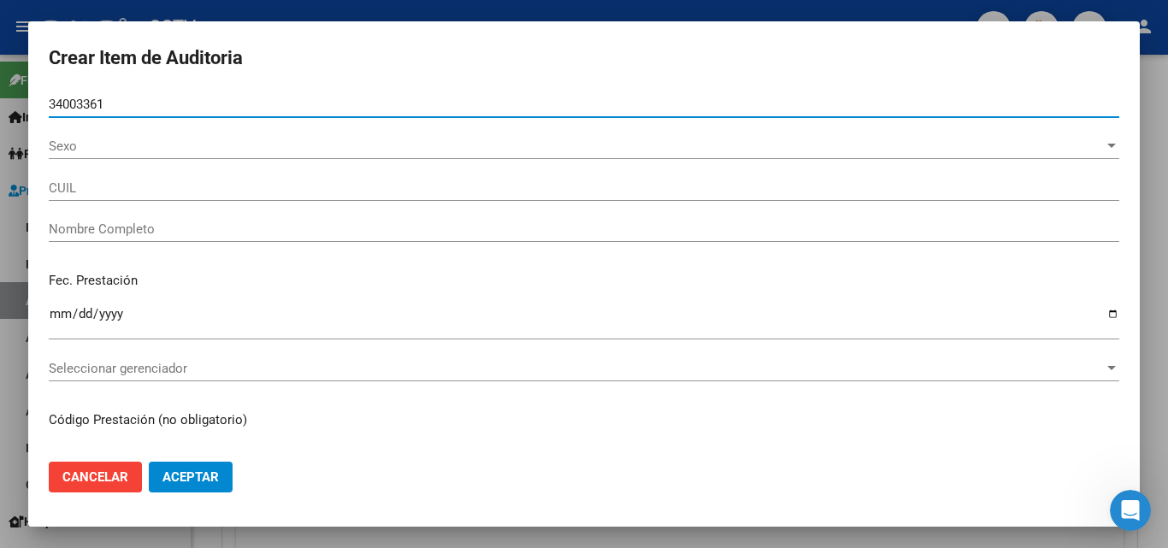
type input "27340033618"
type input "[PERSON_NAME]"
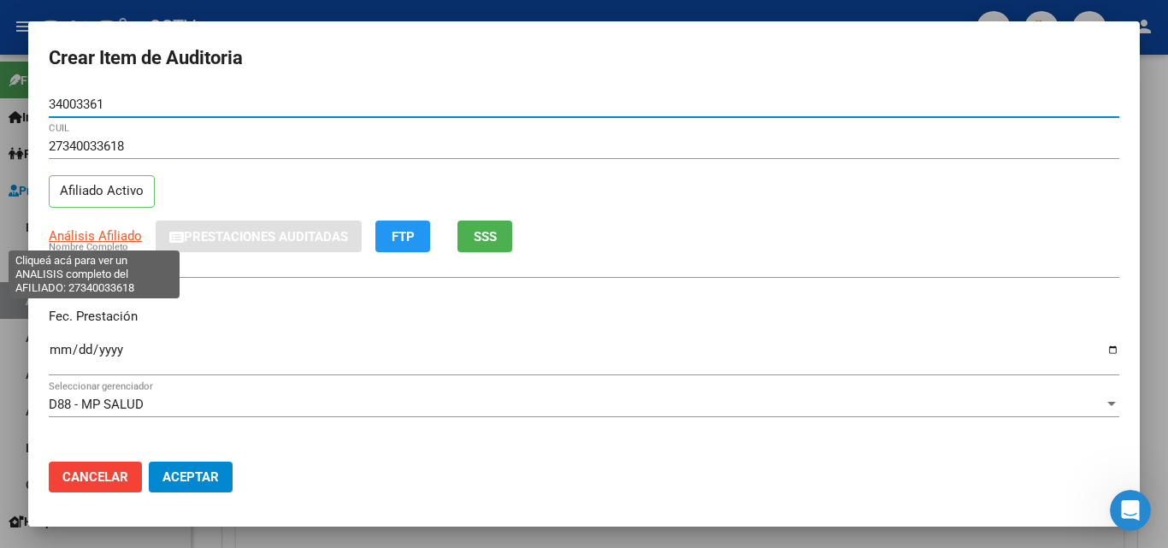
type input "34003361"
click at [106, 234] on span "Análisis Afiliado" at bounding box center [95, 235] width 93 height 15
type textarea "27340033618"
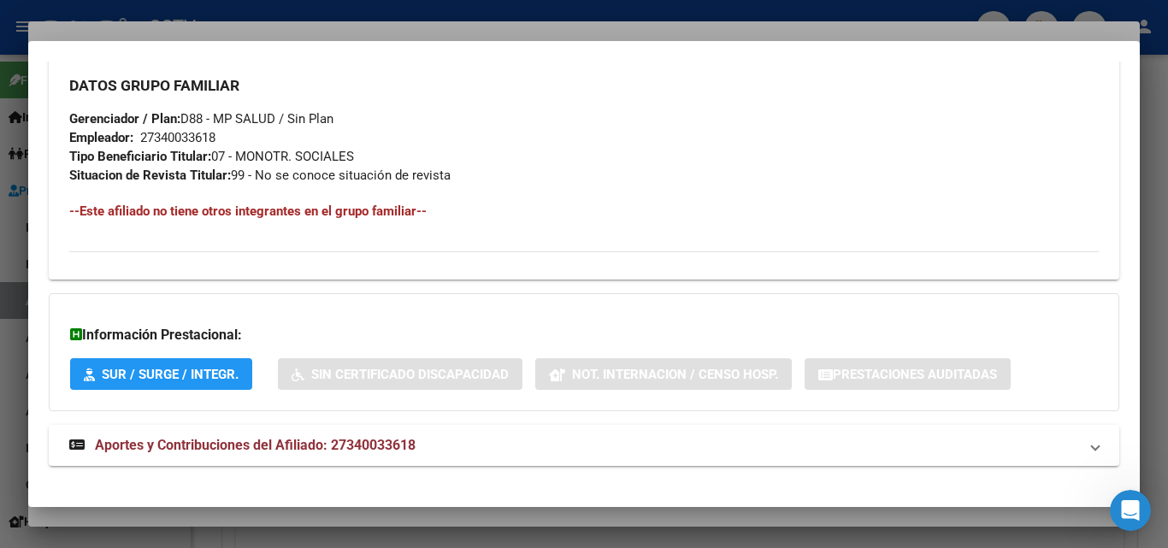
scroll to position [838, 0]
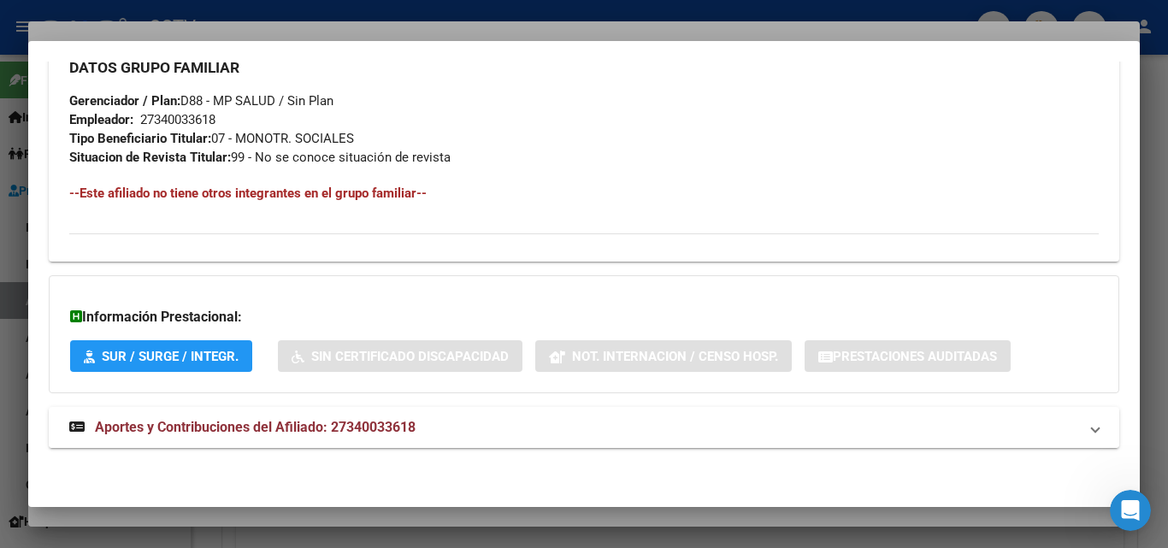
click at [209, 417] on strong "Aportes y Contribuciones del Afiliado: 27340033618" at bounding box center [242, 427] width 346 height 21
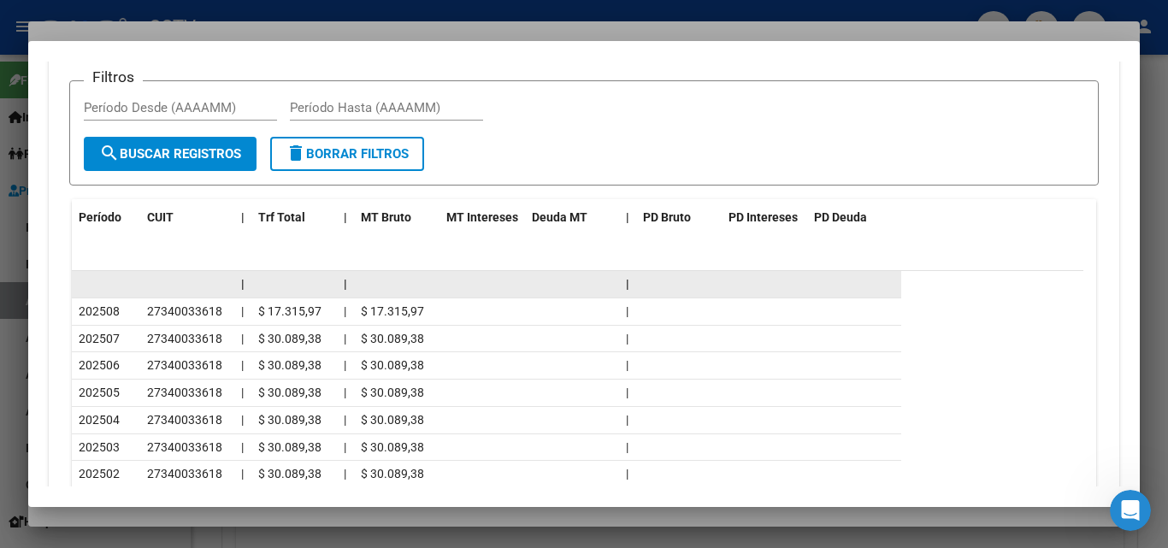
scroll to position [1605, 0]
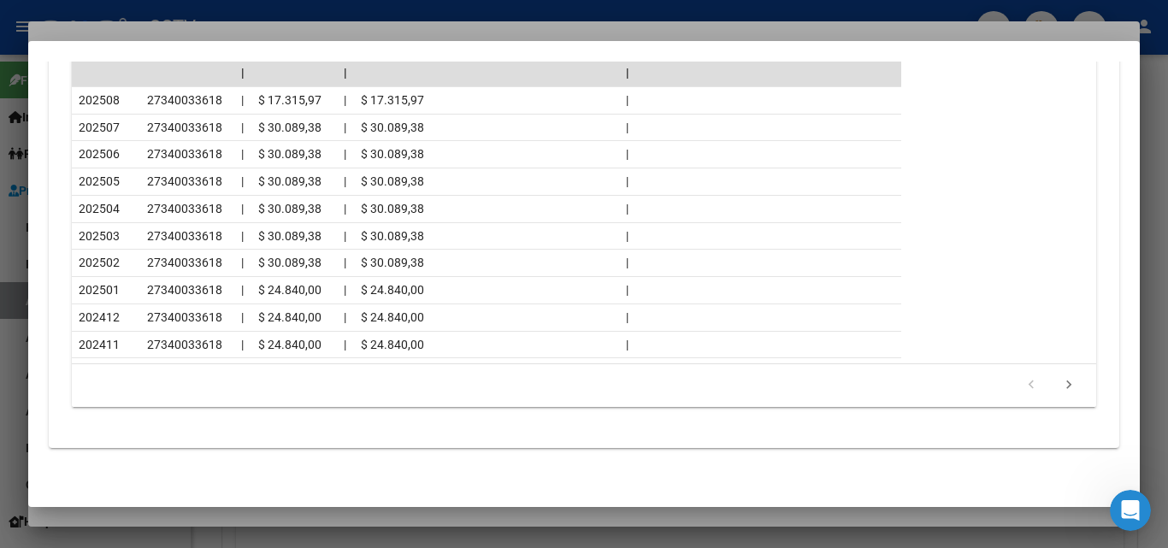
click at [150, 511] on div at bounding box center [584, 274] width 1168 height 548
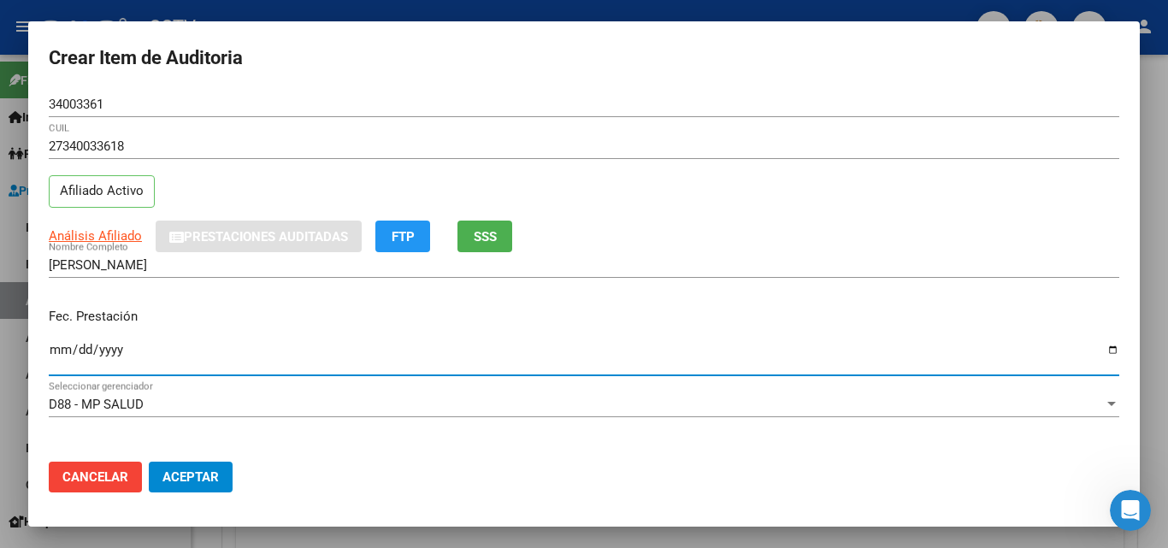
click at [51, 346] on input "Ingresar la fecha" at bounding box center [584, 356] width 1070 height 27
type input "[DATE]"
click at [174, 350] on input "[DATE]" at bounding box center [584, 356] width 1070 height 27
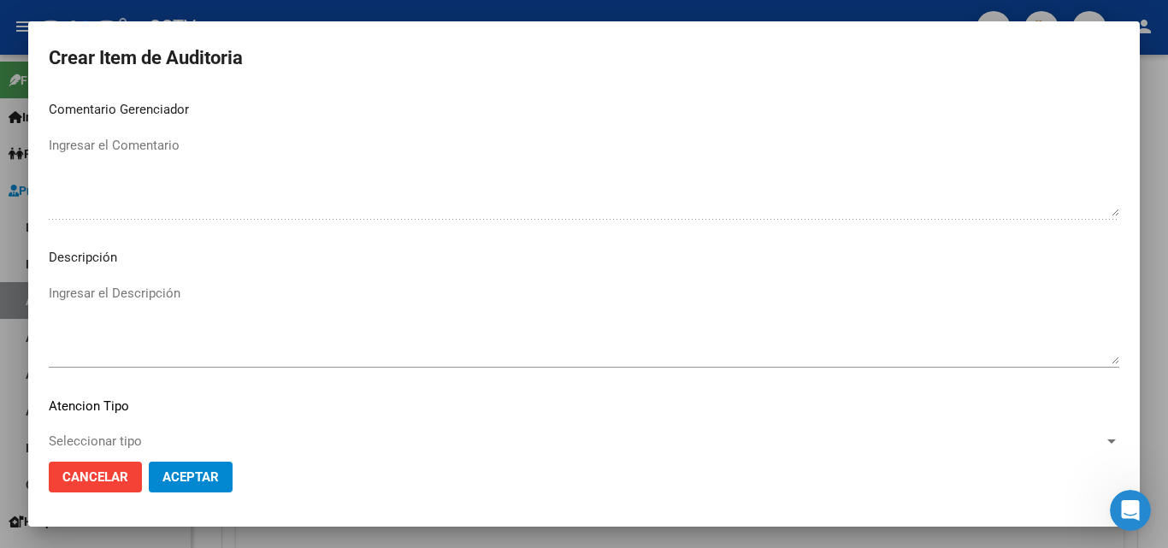
scroll to position [1183, 0]
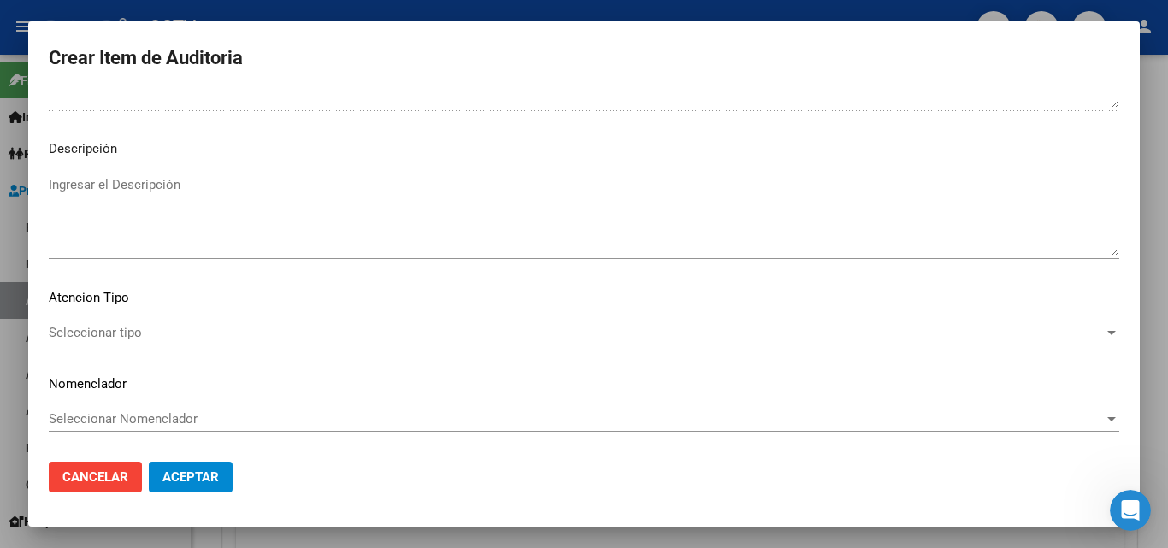
click at [94, 333] on span "Seleccionar tipo" at bounding box center [576, 332] width 1055 height 15
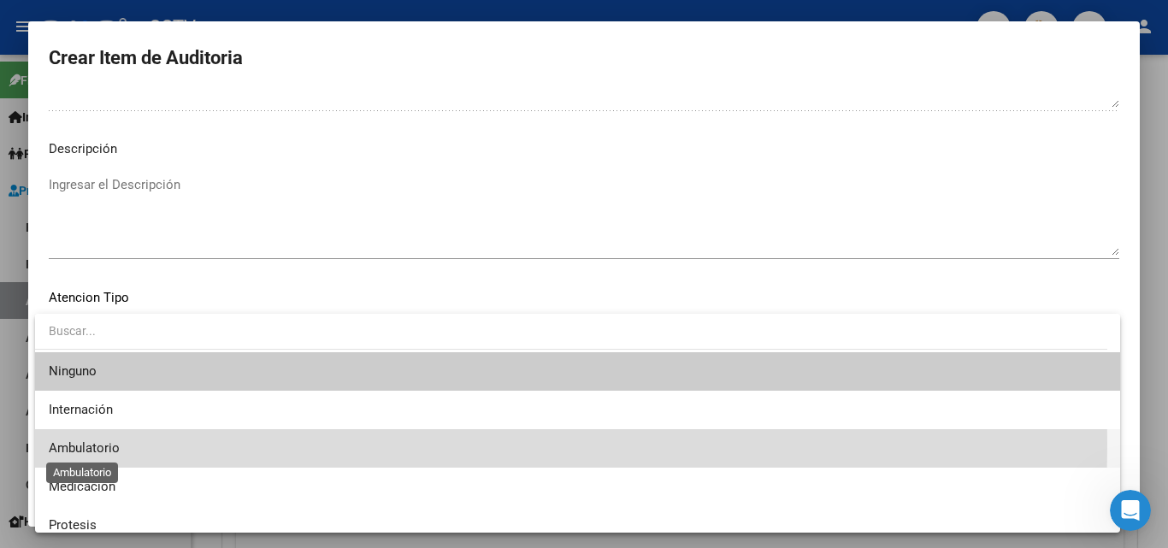
click at [93, 443] on span "Ambulatorio" at bounding box center [84, 447] width 71 height 15
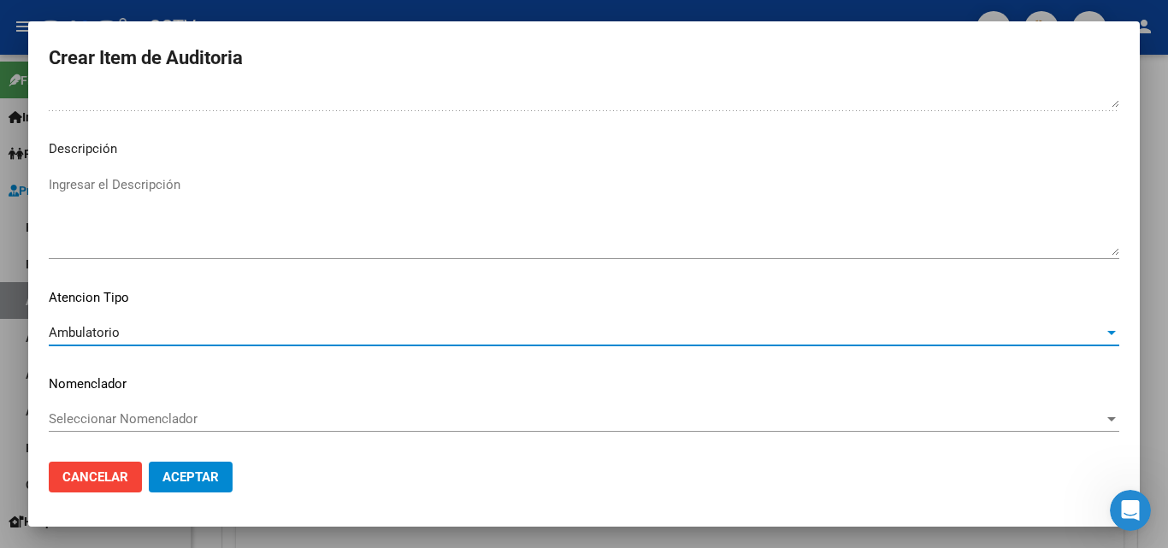
click at [232, 482] on button "Aceptar" at bounding box center [191, 477] width 84 height 31
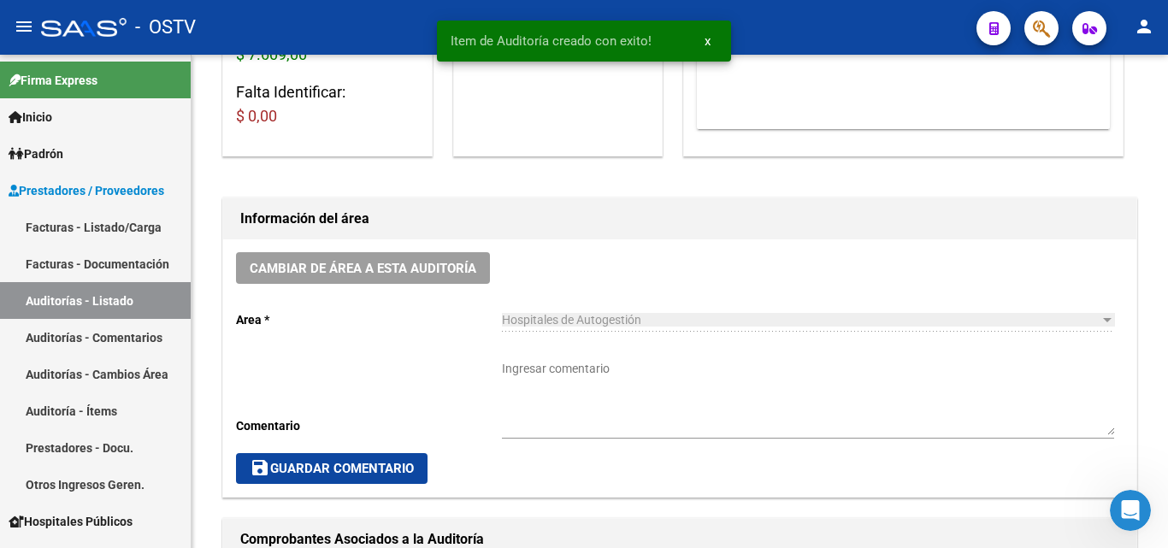
scroll to position [343, 0]
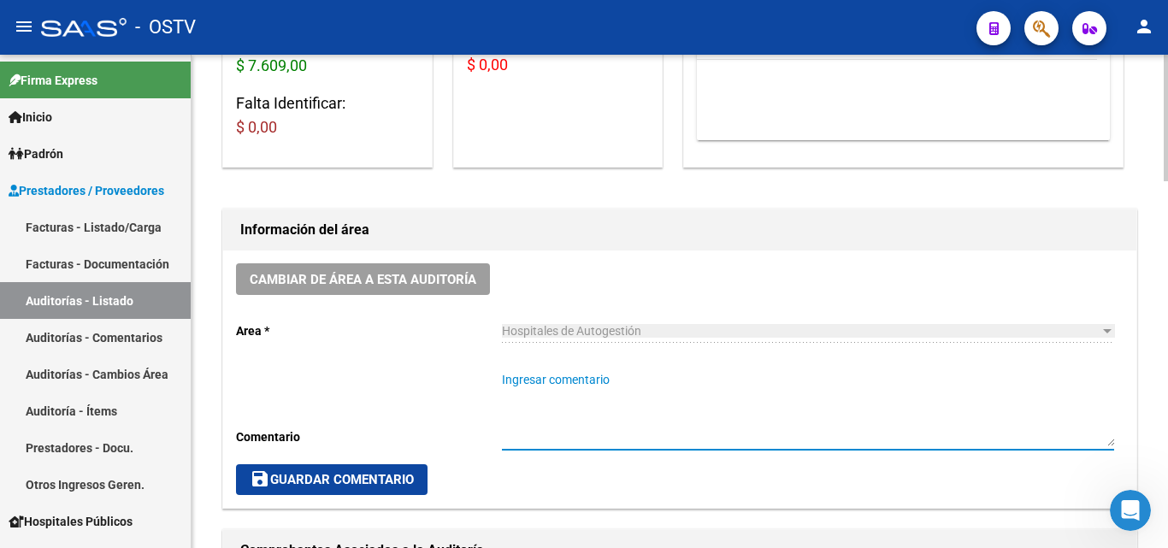
click at [518, 386] on textarea "Ingresar comentario" at bounding box center [808, 408] width 612 height 75
paste textarea "CERRADA"
type textarea "CERRADA"
click at [347, 486] on span "save Guardar Comentario" at bounding box center [332, 479] width 164 height 15
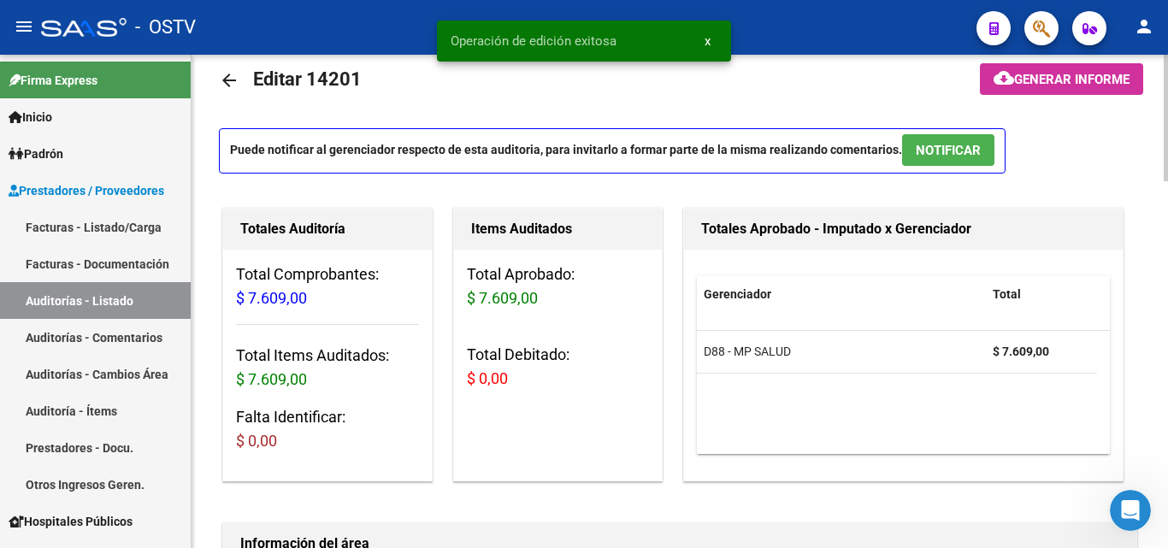
scroll to position [0, 0]
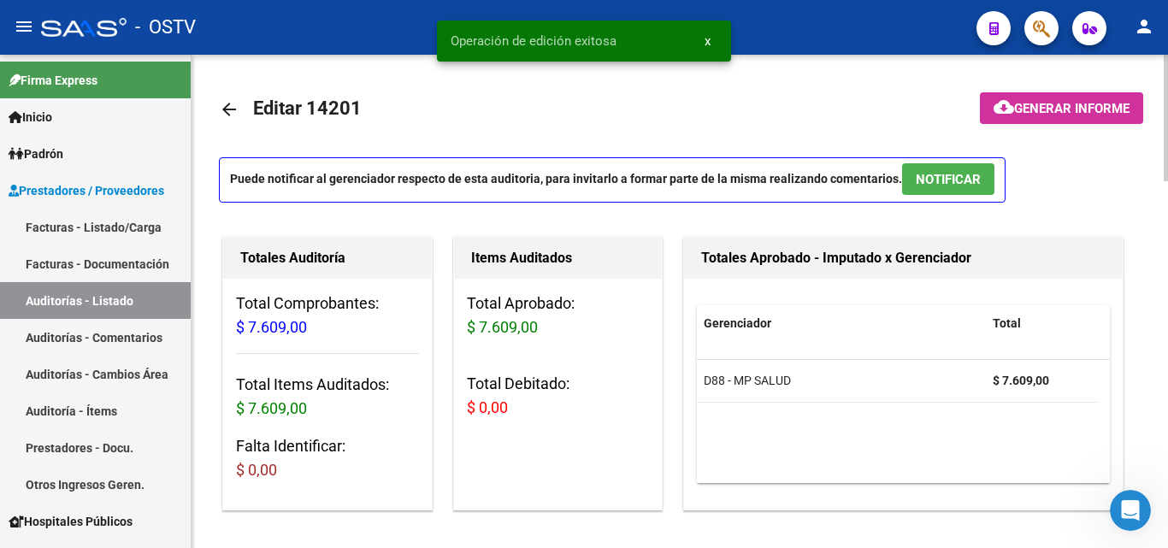
click at [233, 102] on mat-icon "arrow_back" at bounding box center [229, 109] width 21 height 21
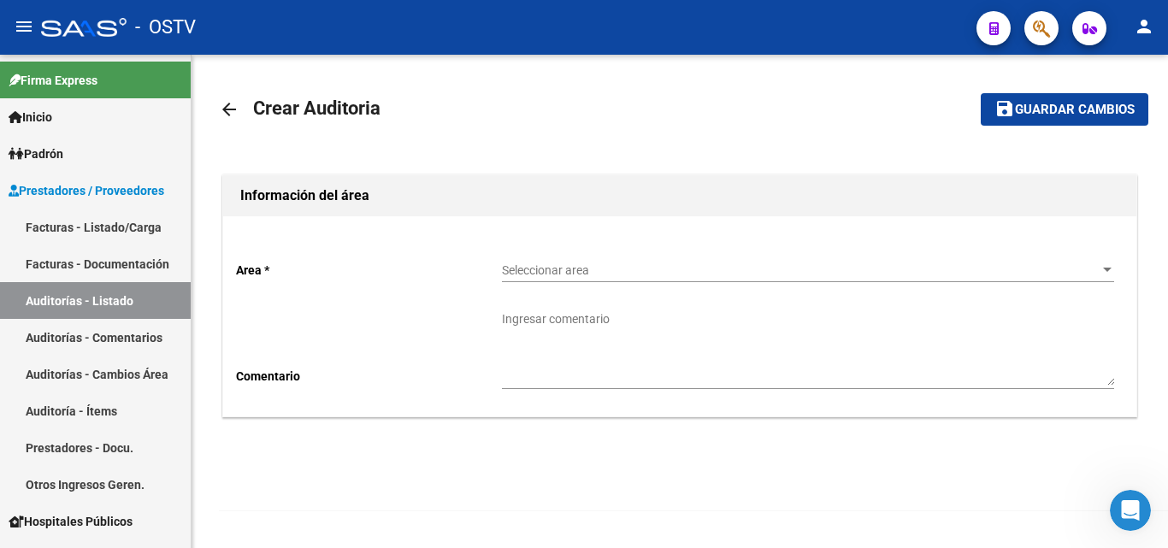
click at [516, 261] on div "Seleccionar area Seleccionar area" at bounding box center [808, 265] width 612 height 34
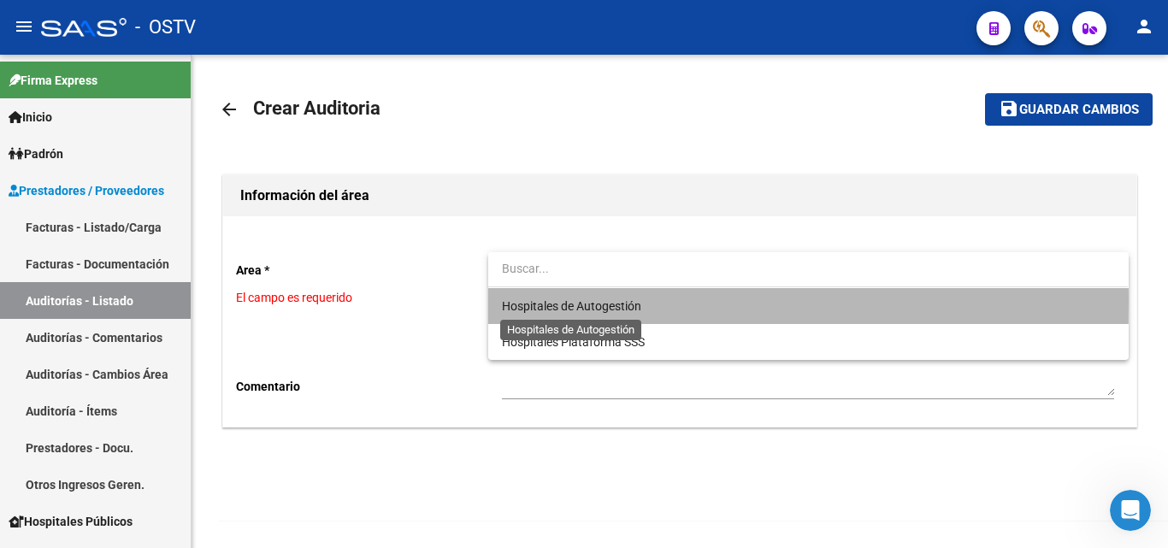
click at [563, 300] on span "Hospitales de Autogestión" at bounding box center [571, 306] width 139 height 14
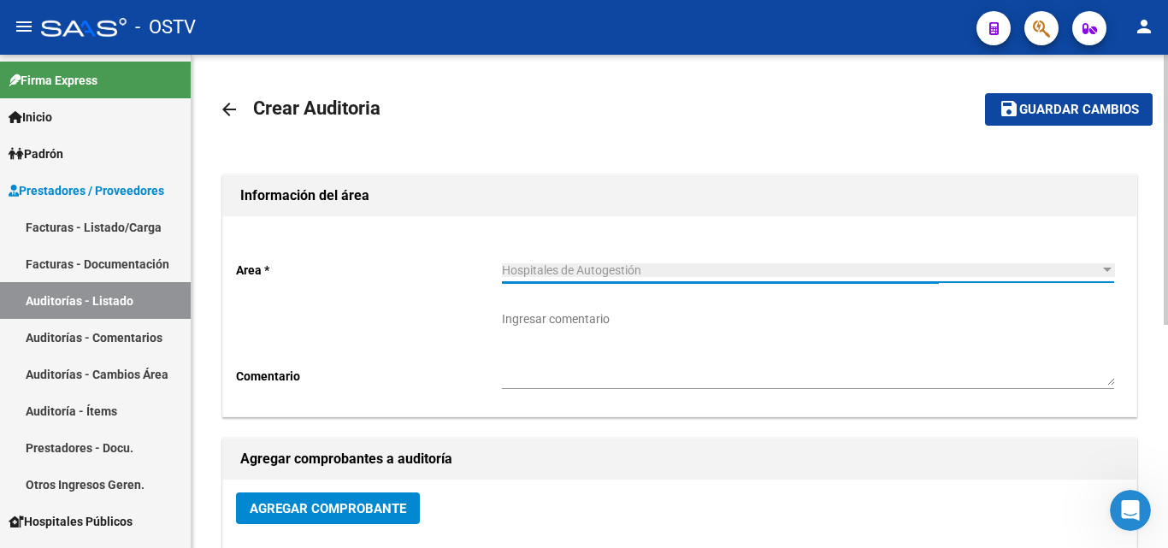
click at [304, 501] on span "Agregar Comprobante" at bounding box center [328, 508] width 156 height 15
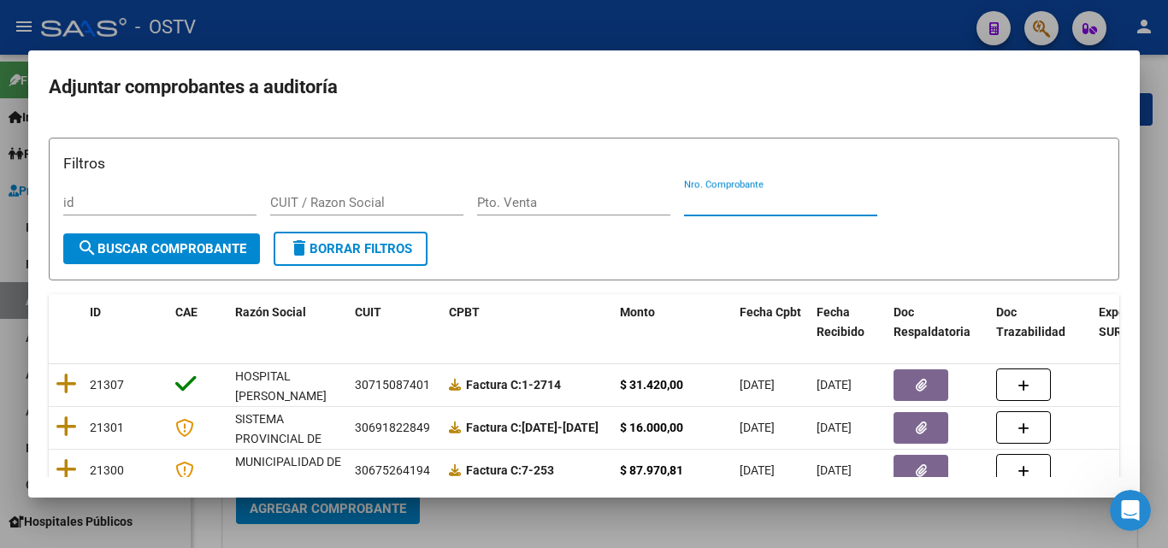
click at [741, 202] on input "Nro. Comprobante" at bounding box center [780, 202] width 193 height 15
paste input "41788"
type input "41788"
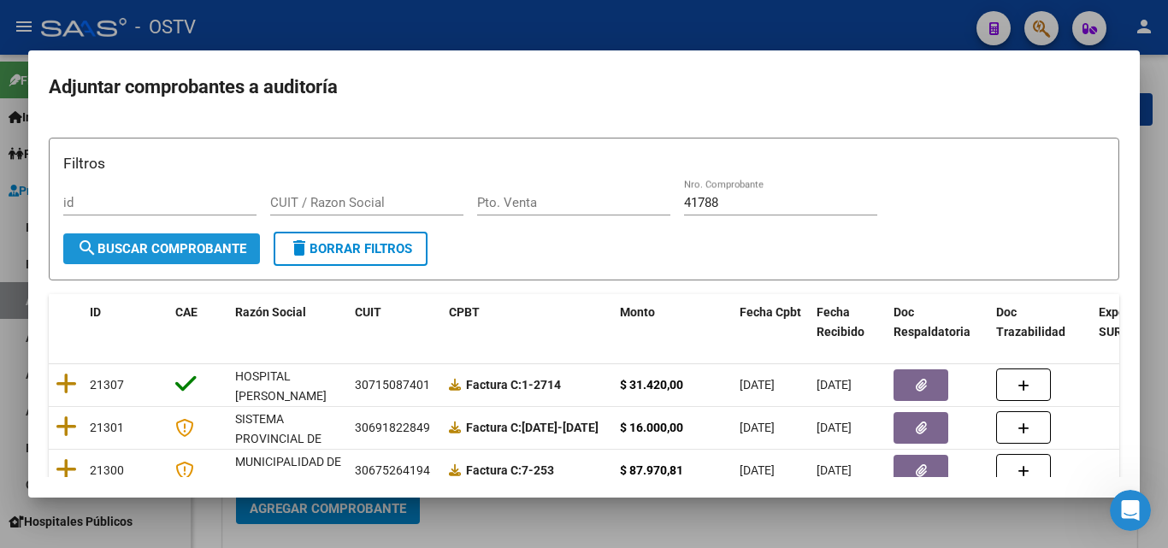
click at [109, 256] on span "search Buscar Comprobante" at bounding box center [161, 248] width 169 height 15
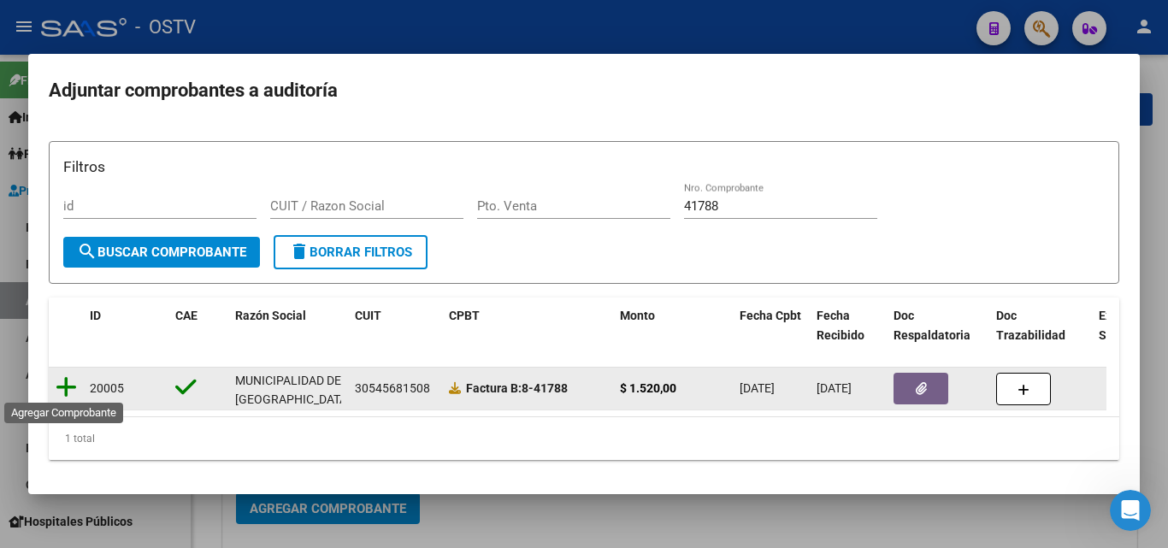
click at [73, 381] on icon at bounding box center [66, 387] width 21 height 24
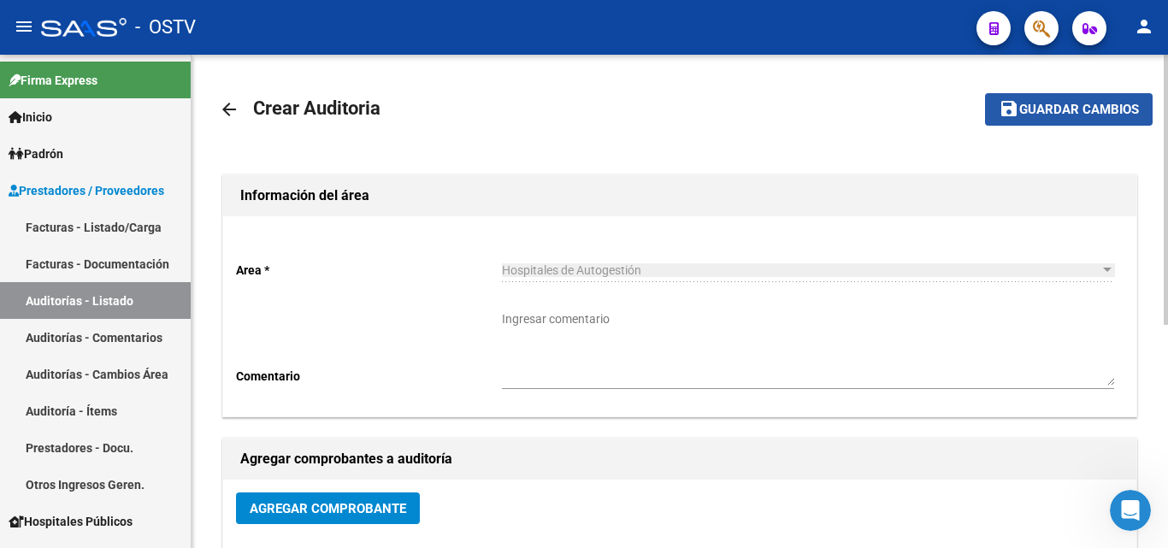
click at [1076, 106] on span "Guardar cambios" at bounding box center [1079, 110] width 120 height 15
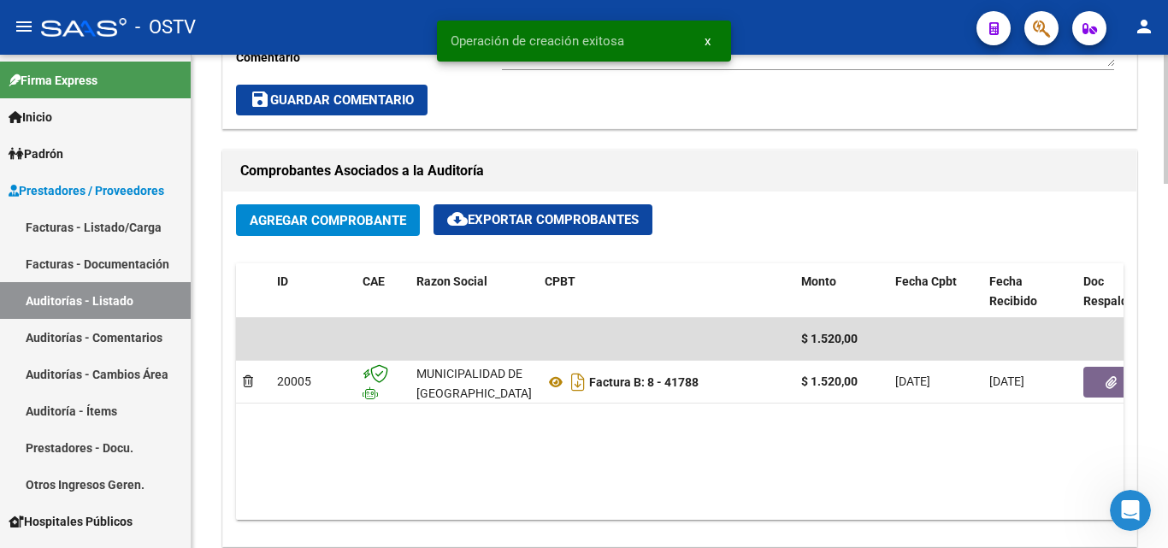
scroll to position [940, 0]
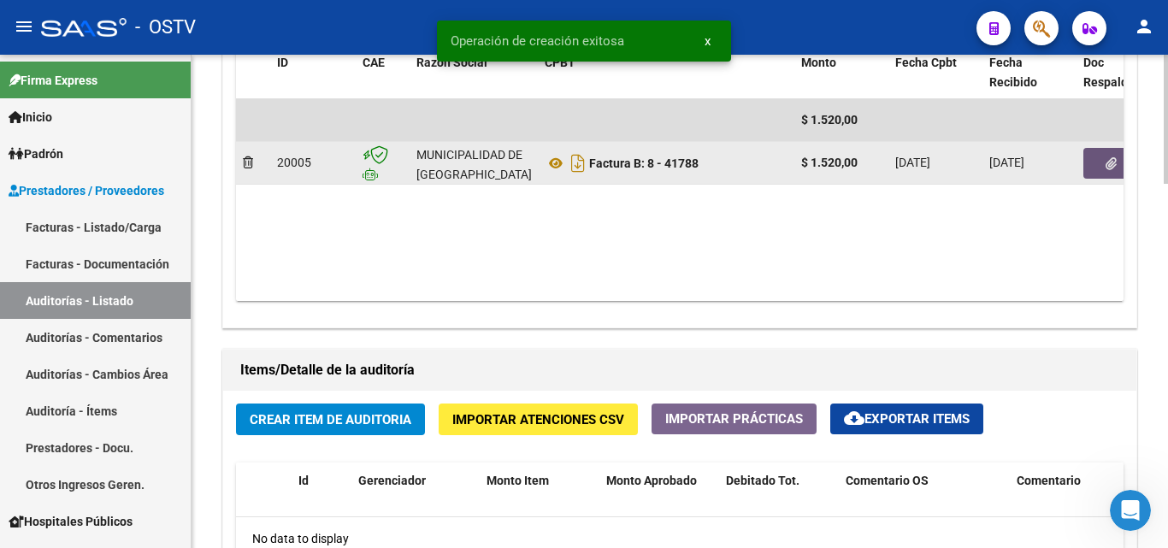
click at [1098, 169] on button "button" at bounding box center [1110, 163] width 55 height 31
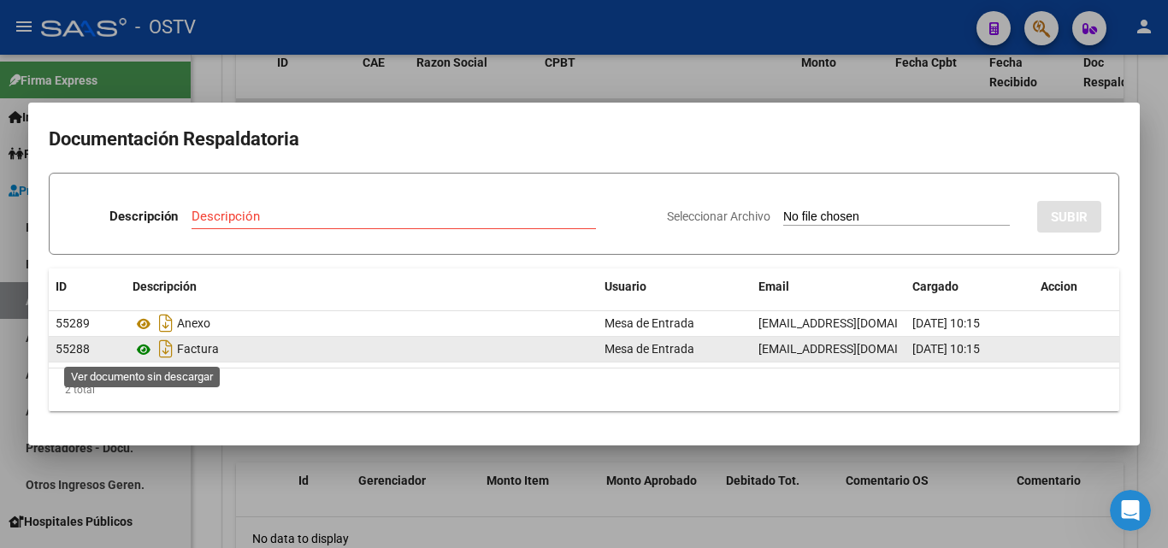
click at [147, 348] on icon at bounding box center [144, 349] width 22 height 21
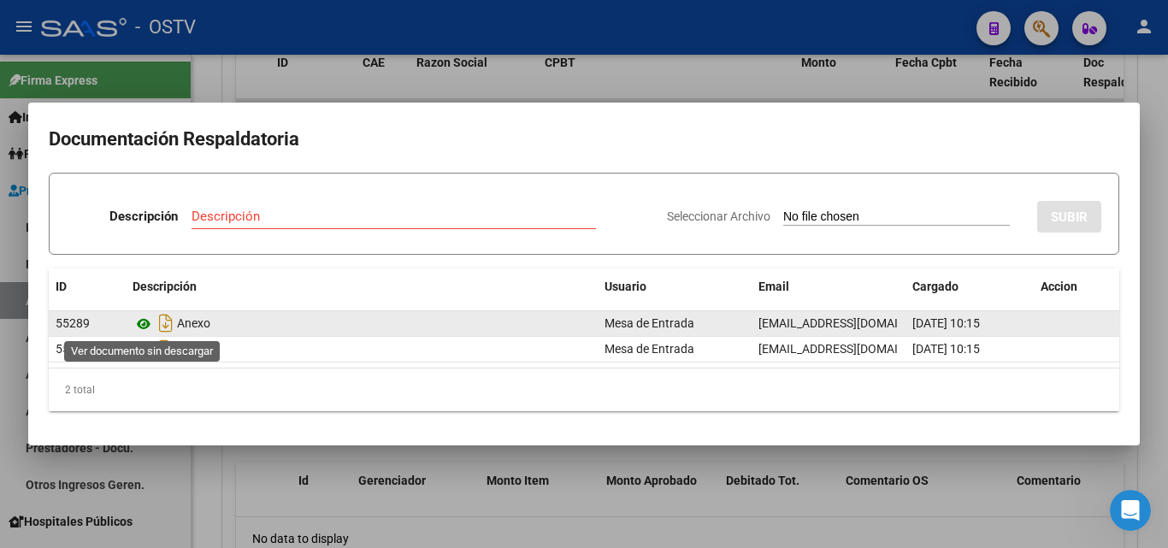
click at [139, 328] on icon at bounding box center [144, 324] width 22 height 21
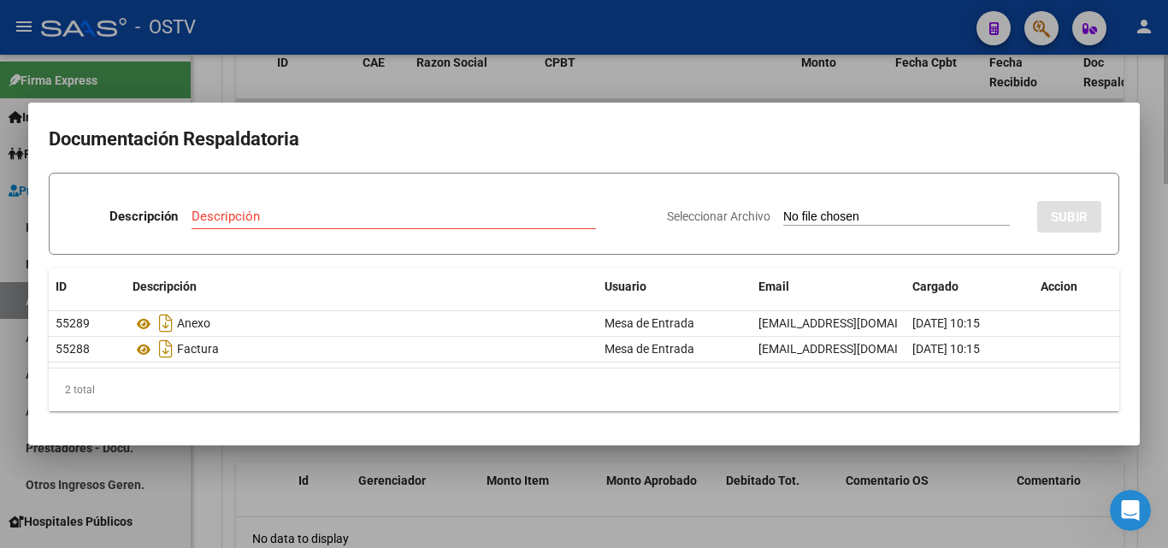
drag, startPoint x: 792, startPoint y: 75, endPoint x: 552, endPoint y: 262, distance: 303.9
click at [791, 76] on div at bounding box center [584, 274] width 1168 height 548
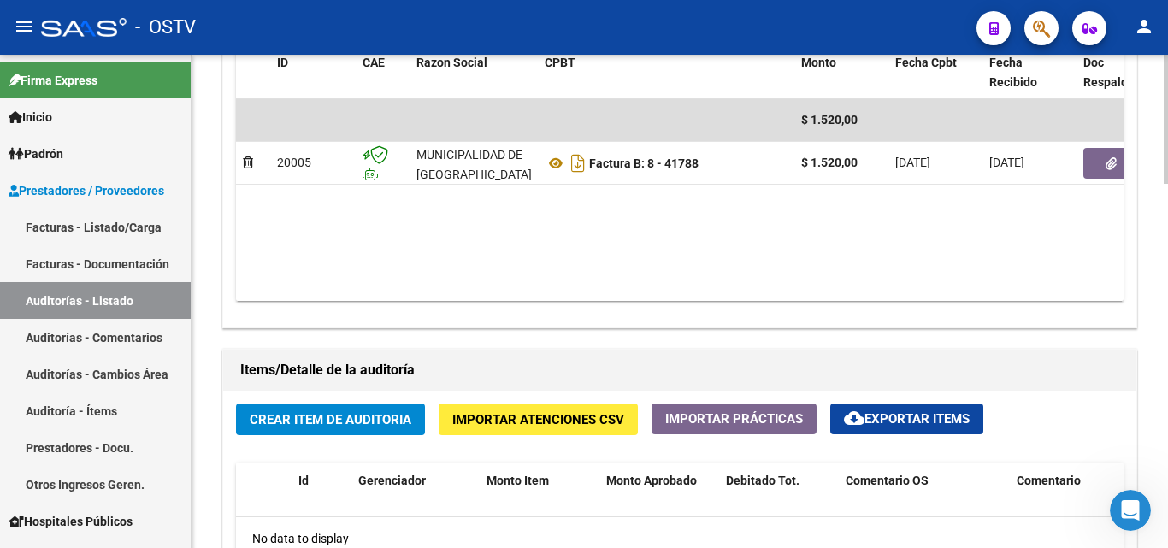
click at [380, 427] on span "Crear Item de Auditoria" at bounding box center [331, 419] width 162 height 15
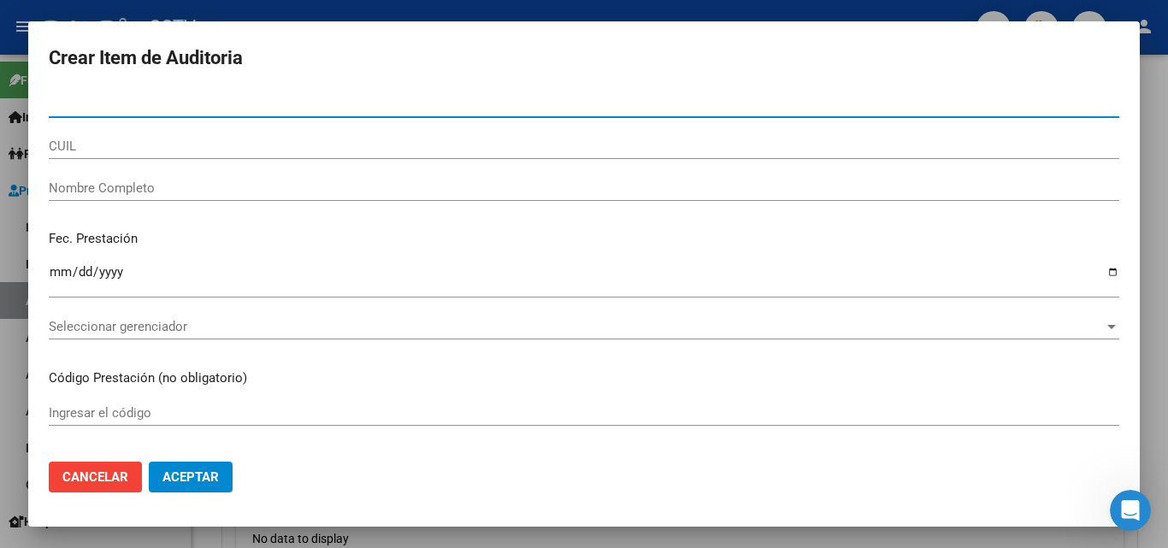
paste input "16919894"
type input "16919894"
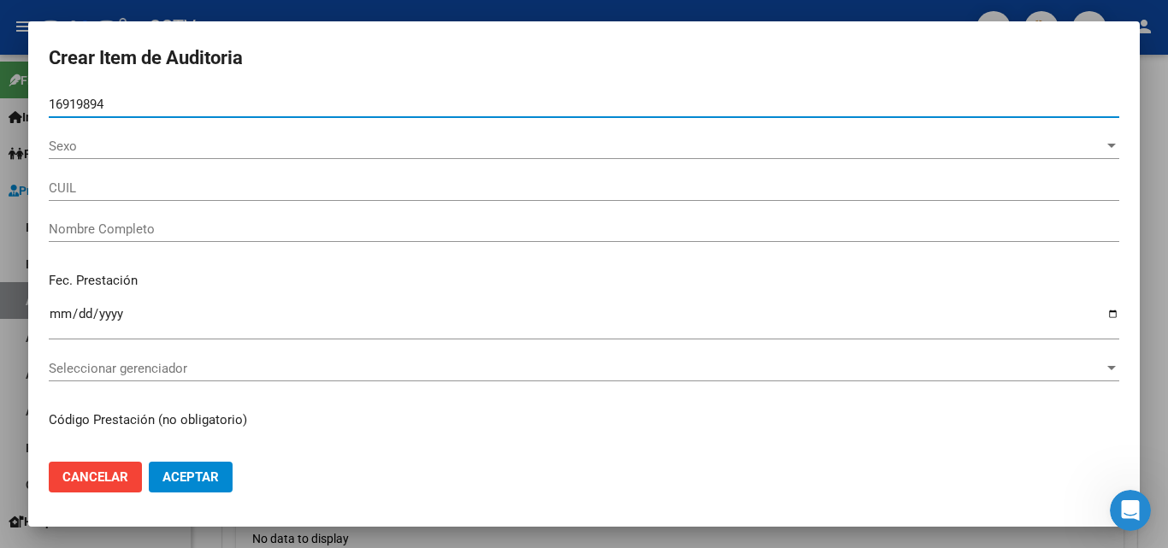
type input "27169198948"
type input "VIEYRA [PERSON_NAME]"
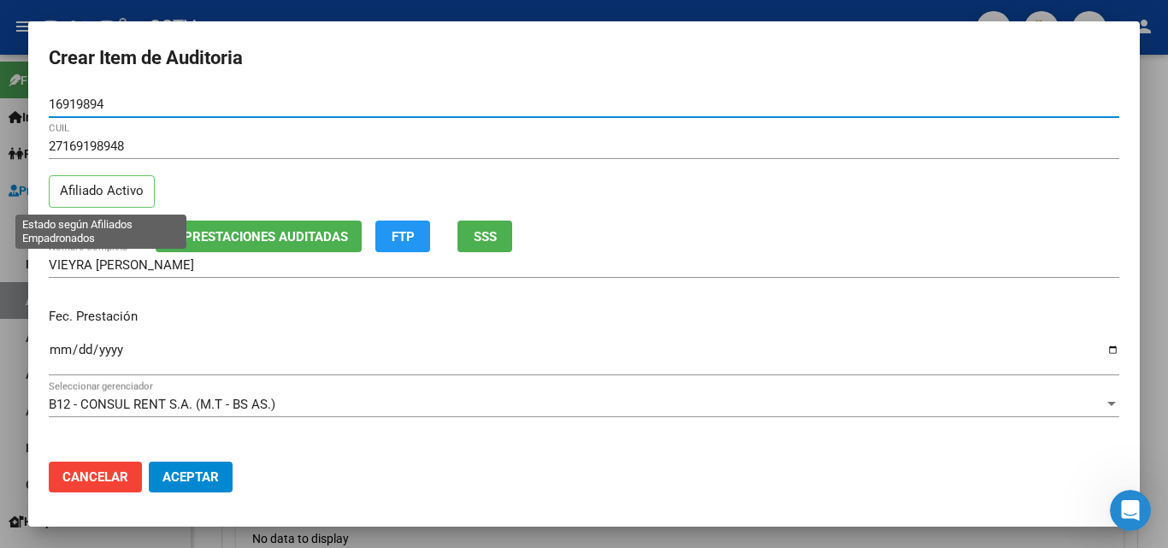
type input "16919894"
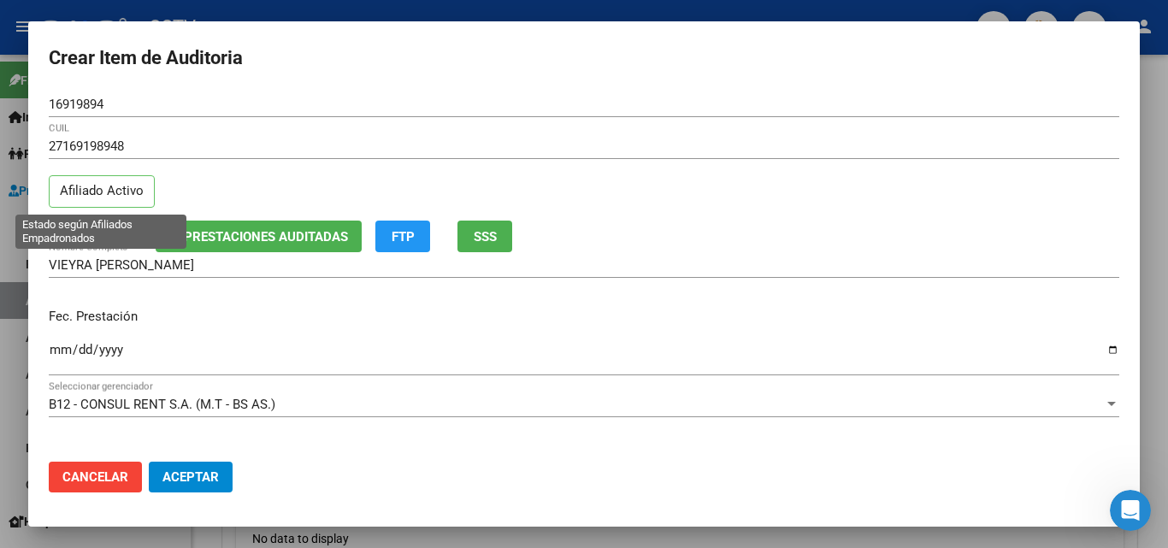
click at [67, 197] on p "Afiliado Activo" at bounding box center [102, 191] width 106 height 33
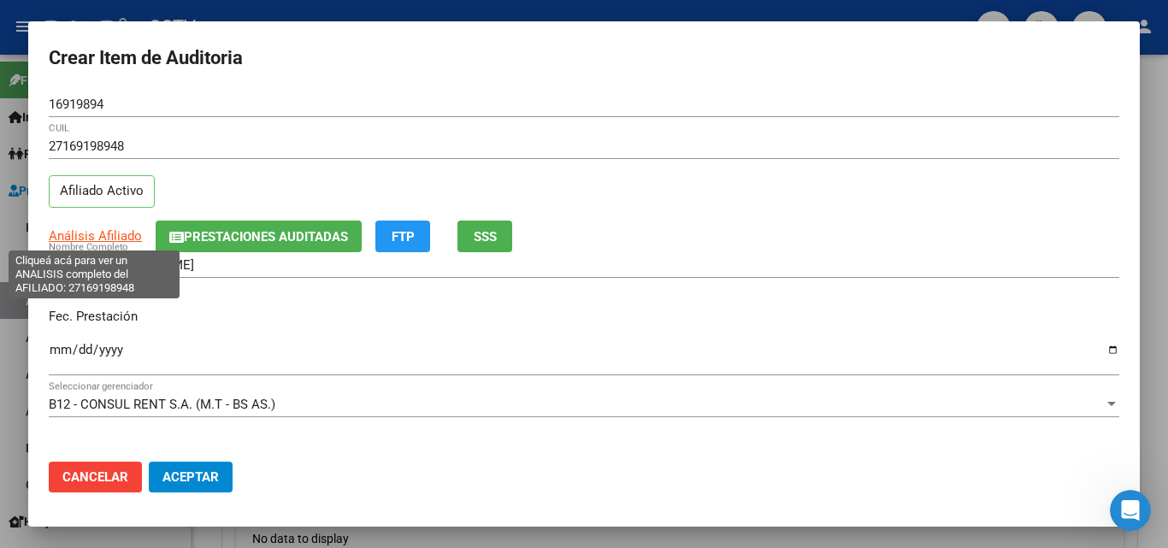
click at [80, 235] on span "Análisis Afiliado" at bounding box center [95, 235] width 93 height 15
type textarea "27169198948"
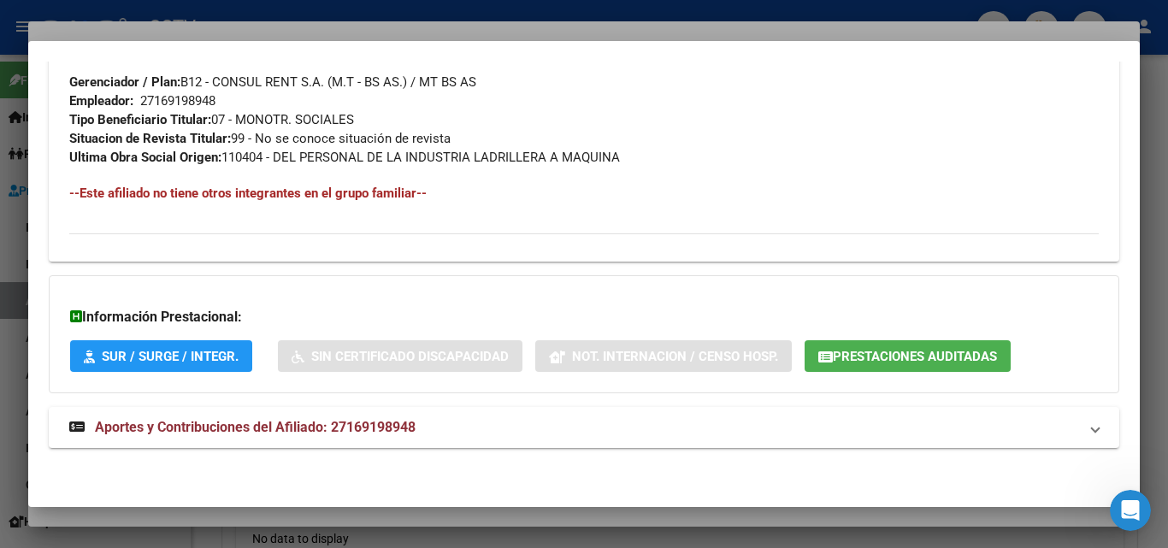
scroll to position [857, 0]
click at [171, 434] on span "Aportes y Contribuciones del Afiliado: 27169198948" at bounding box center [255, 427] width 321 height 16
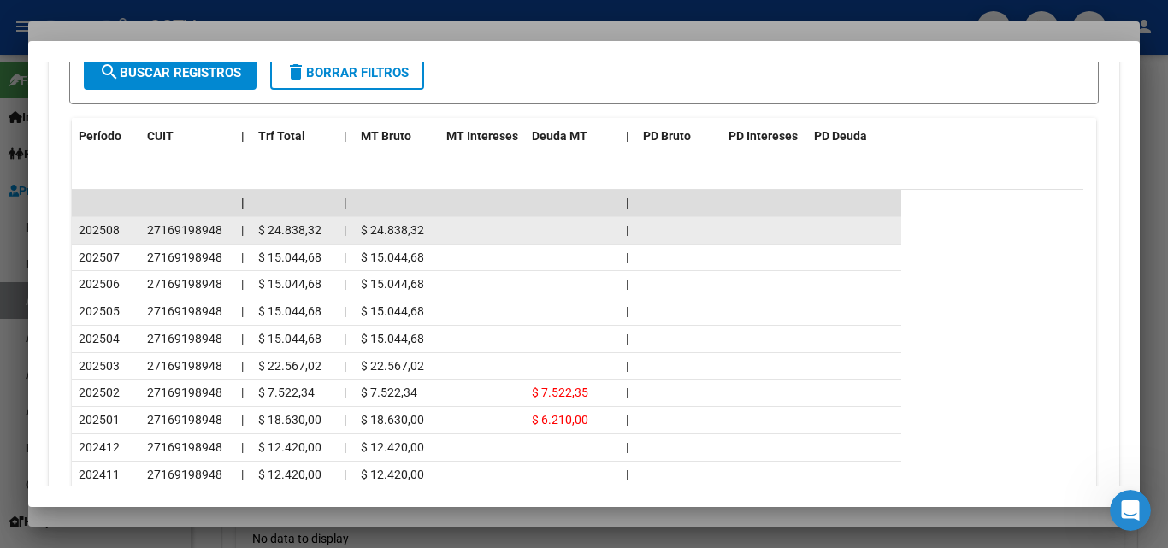
scroll to position [1540, 0]
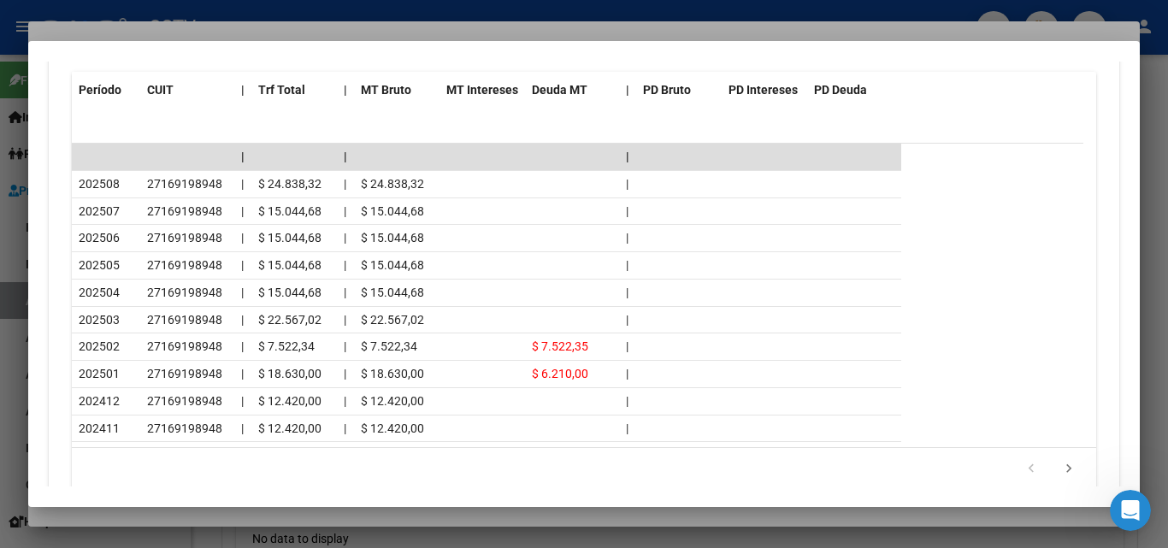
click at [192, 32] on div at bounding box center [584, 274] width 1168 height 548
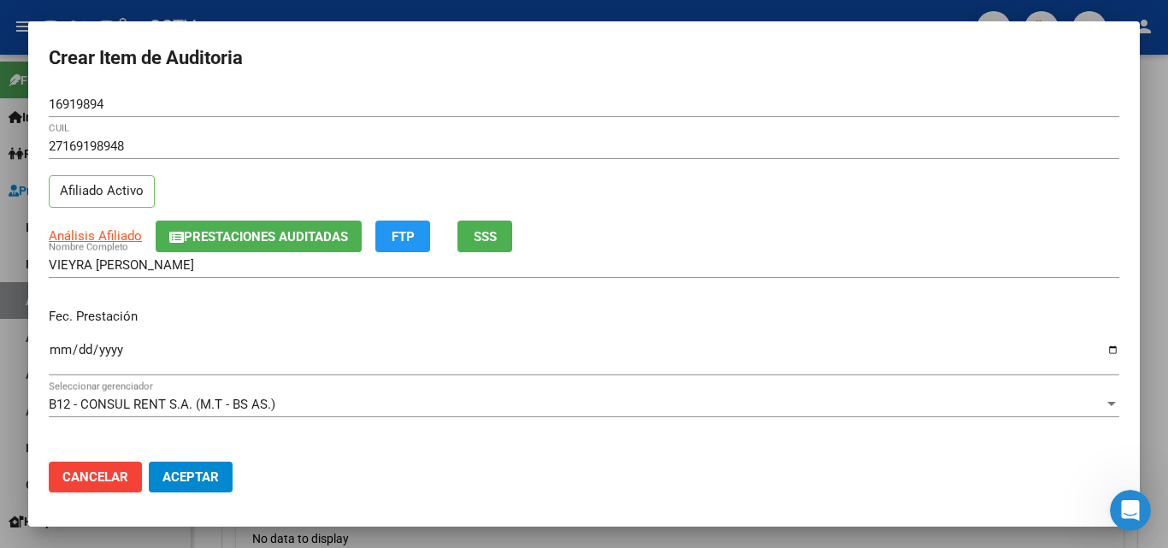
click at [59, 343] on input "Ingresar la fecha" at bounding box center [584, 356] width 1070 height 27
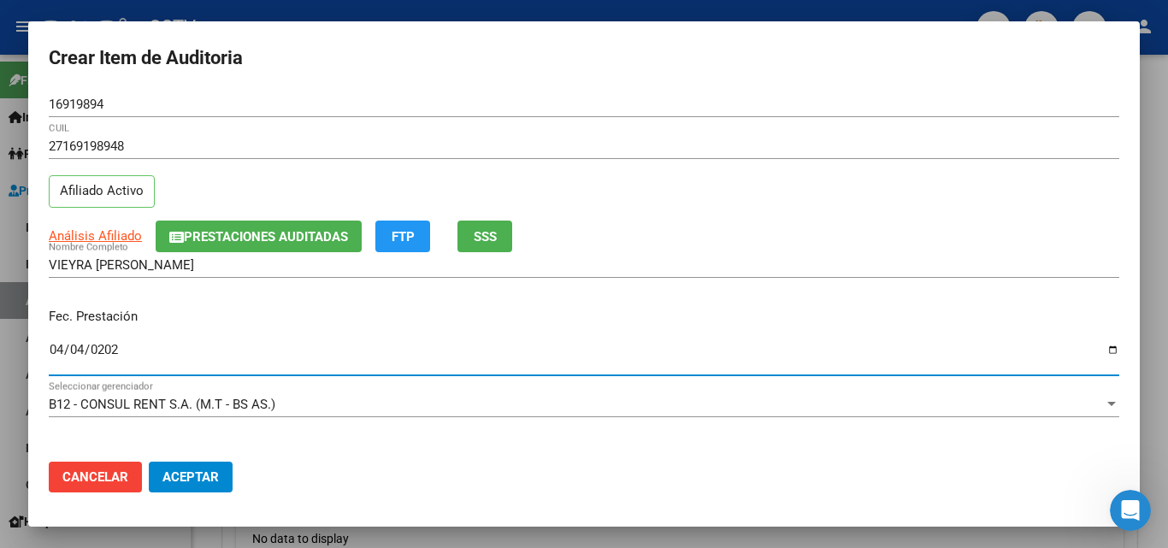
type input "[DATE]"
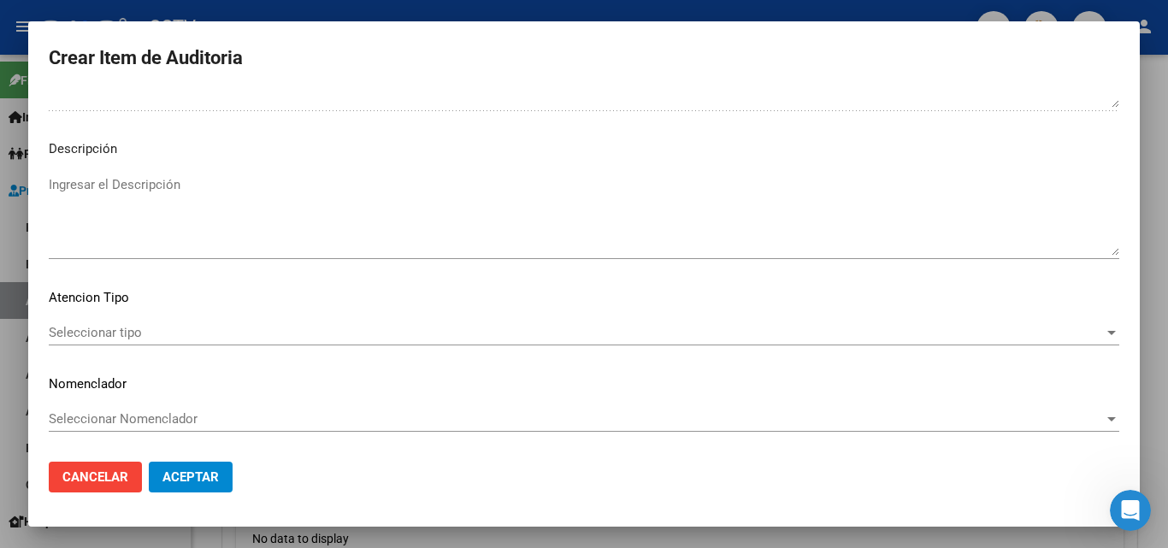
scroll to position [1183, 0]
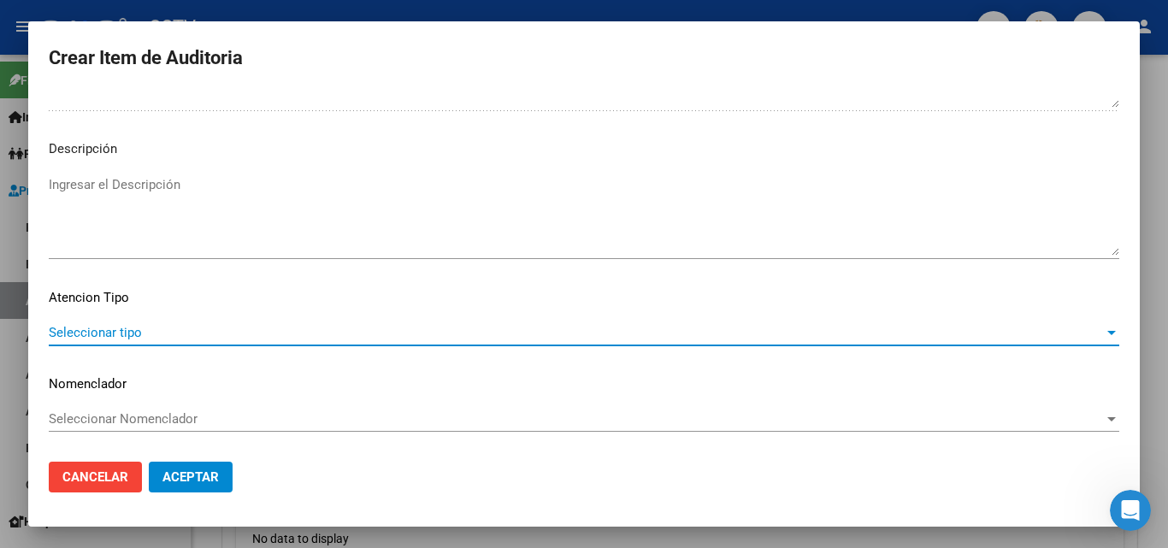
click at [111, 333] on span "Seleccionar tipo" at bounding box center [576, 332] width 1055 height 15
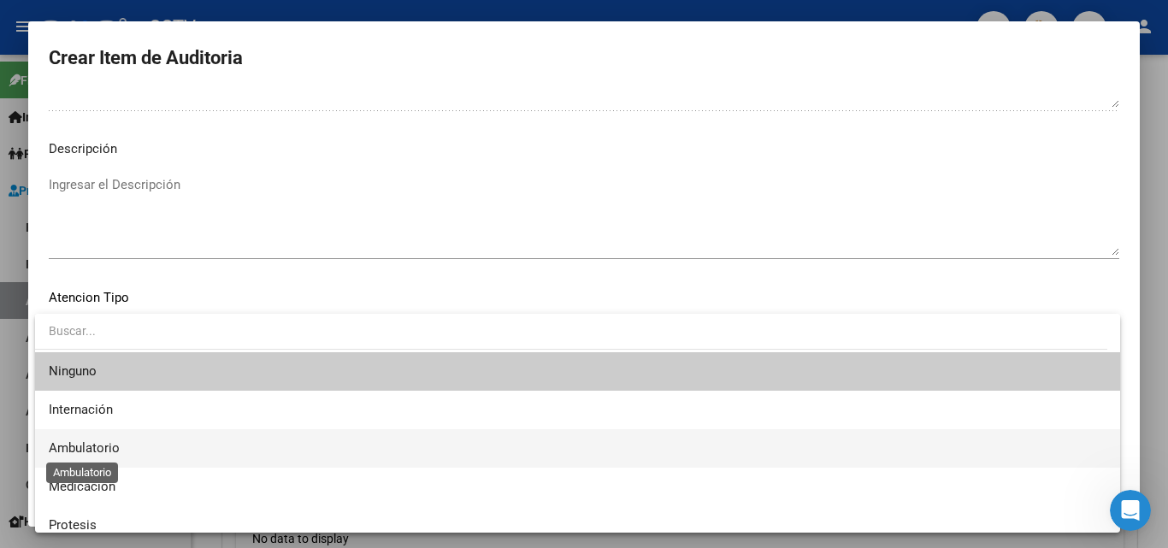
click at [95, 445] on span "Ambulatorio" at bounding box center [84, 447] width 71 height 15
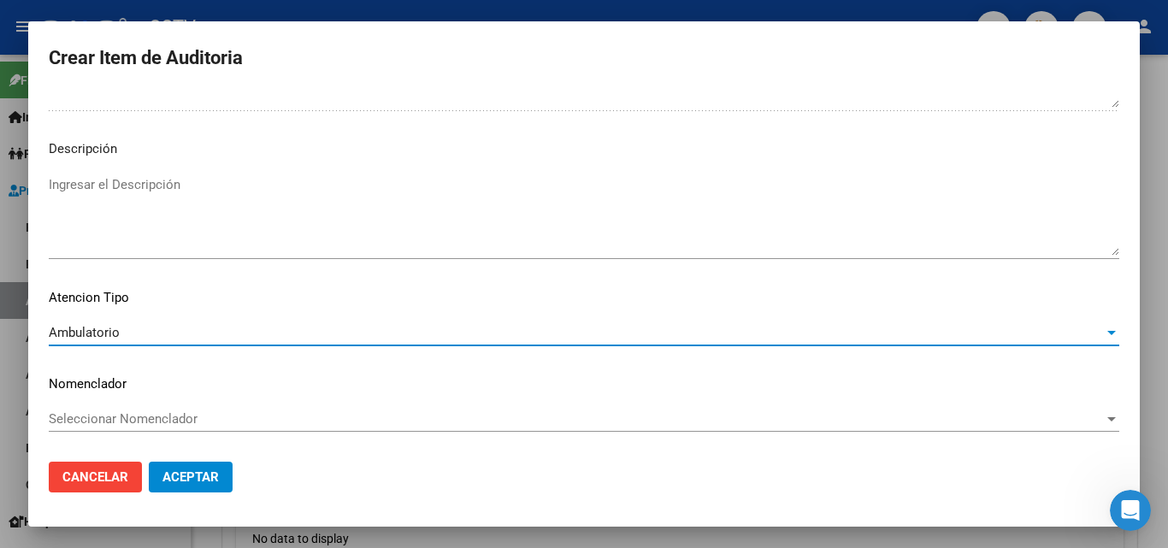
click at [218, 482] on span "Aceptar" at bounding box center [190, 476] width 56 height 15
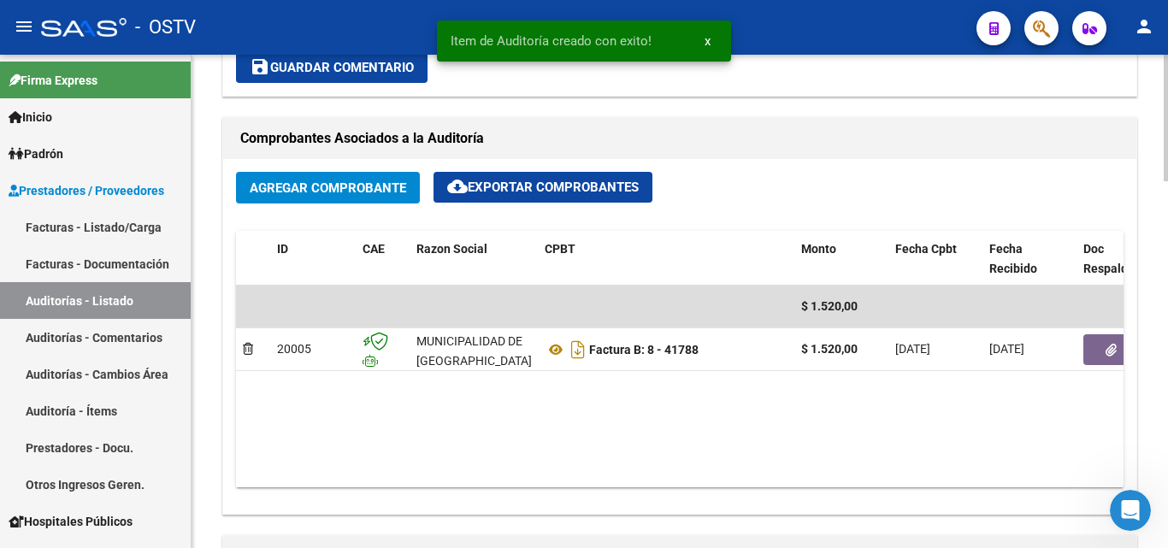
scroll to position [428, 0]
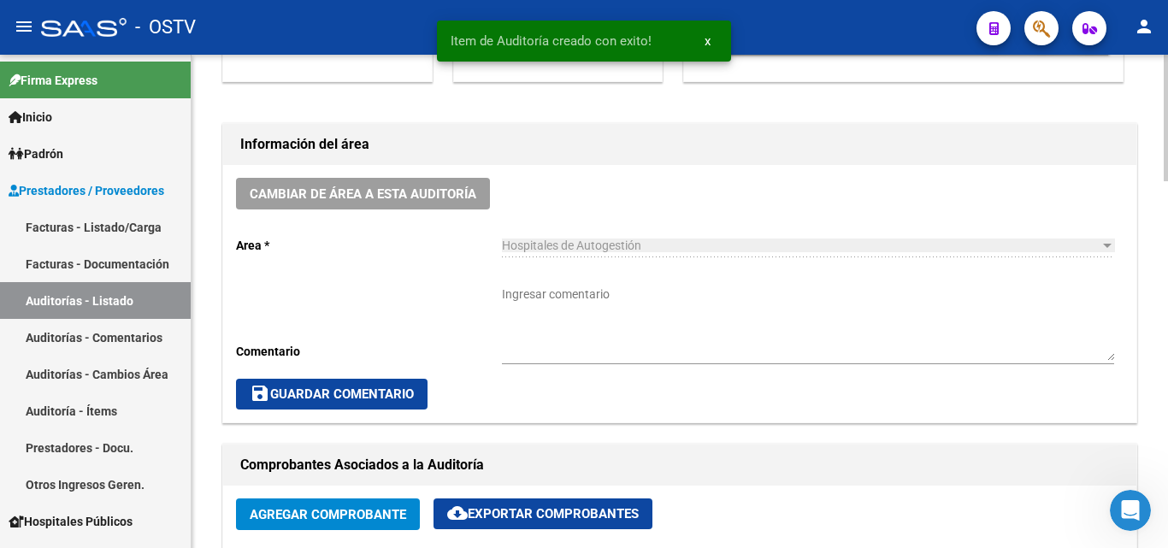
click at [326, 394] on span "save Guardar Comentario" at bounding box center [332, 393] width 164 height 15
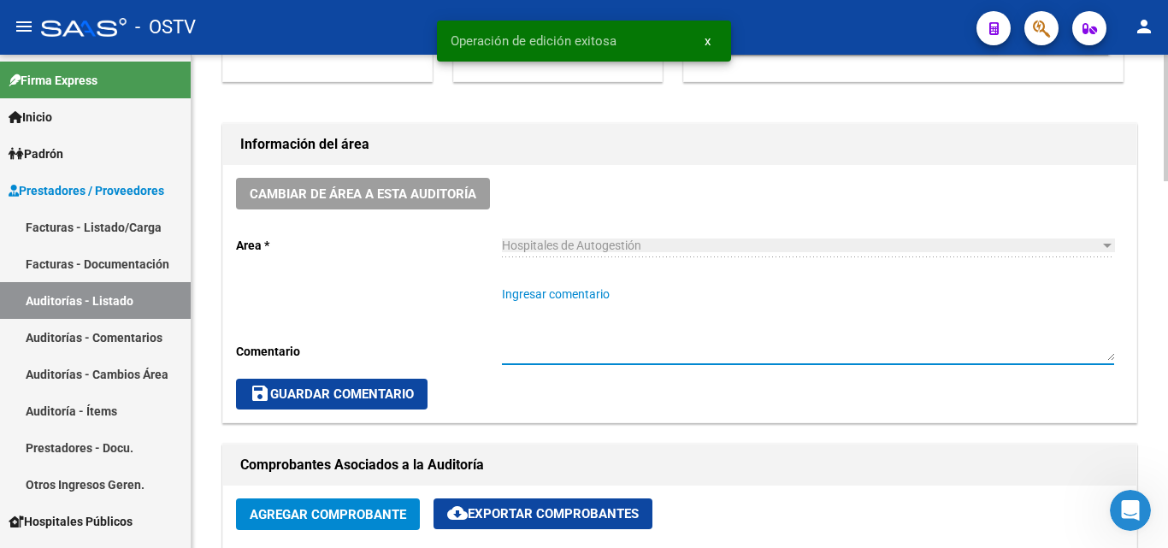
click at [537, 292] on textarea "Ingresar comentario" at bounding box center [808, 323] width 612 height 75
paste textarea "CERRADA"
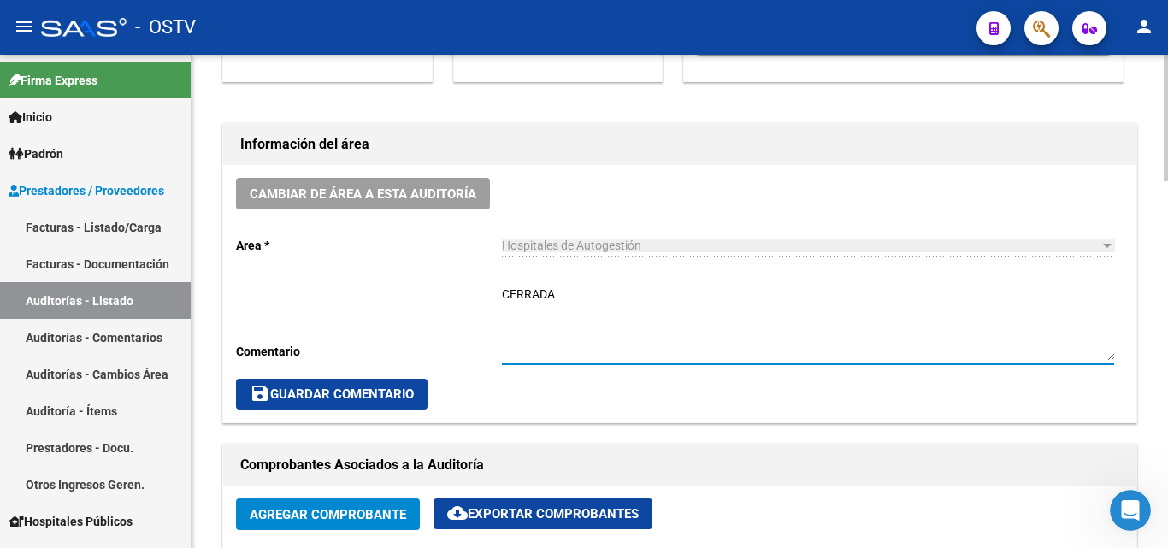
type textarea "CERRADA"
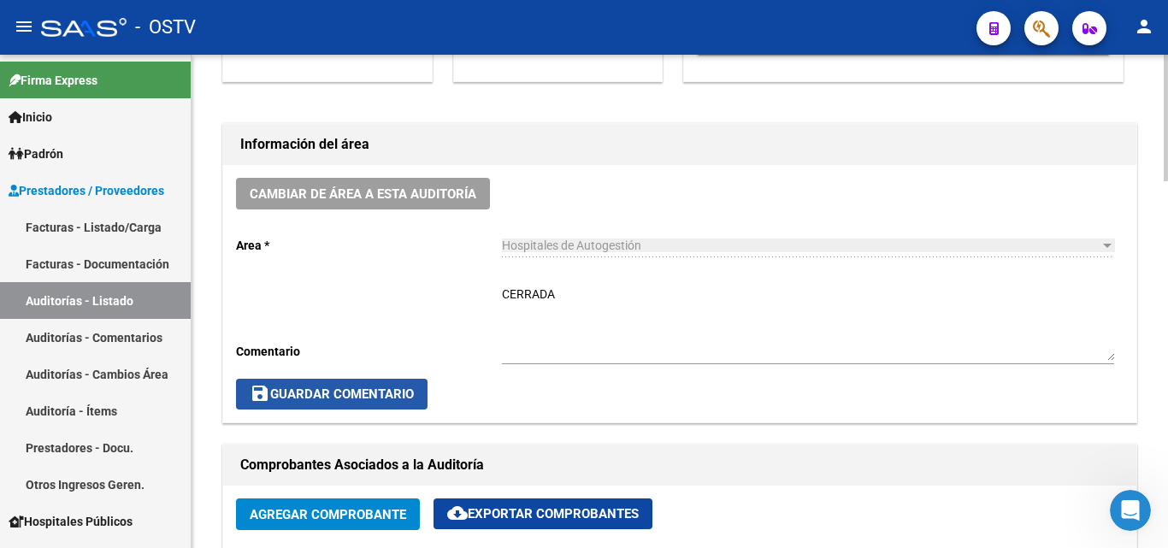
click at [308, 384] on button "save Guardar Comentario" at bounding box center [331, 394] width 191 height 31
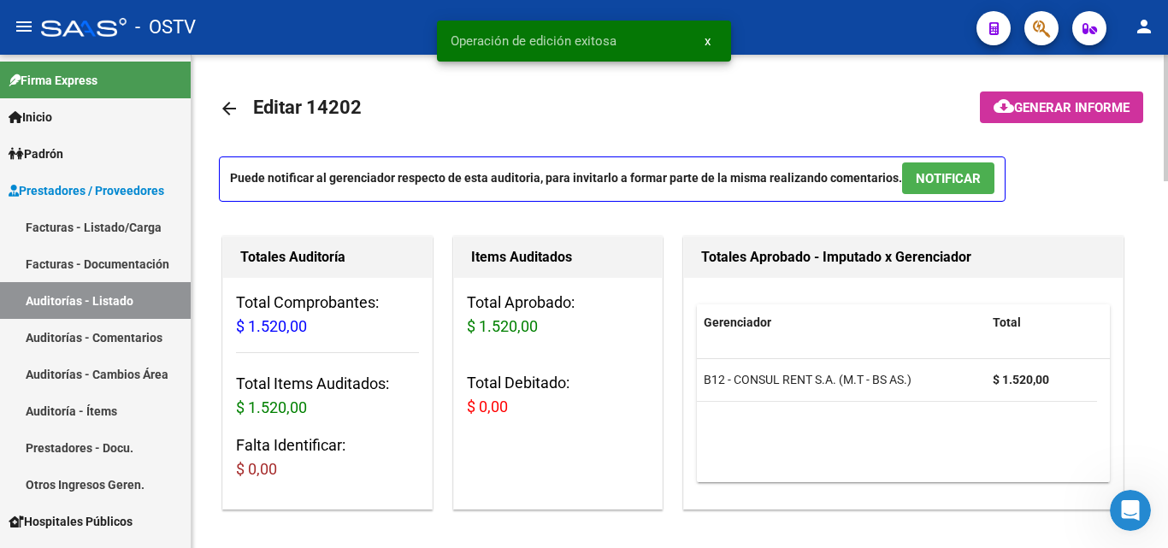
scroll to position [0, 0]
click at [238, 115] on mat-icon "arrow_back" at bounding box center [229, 109] width 21 height 21
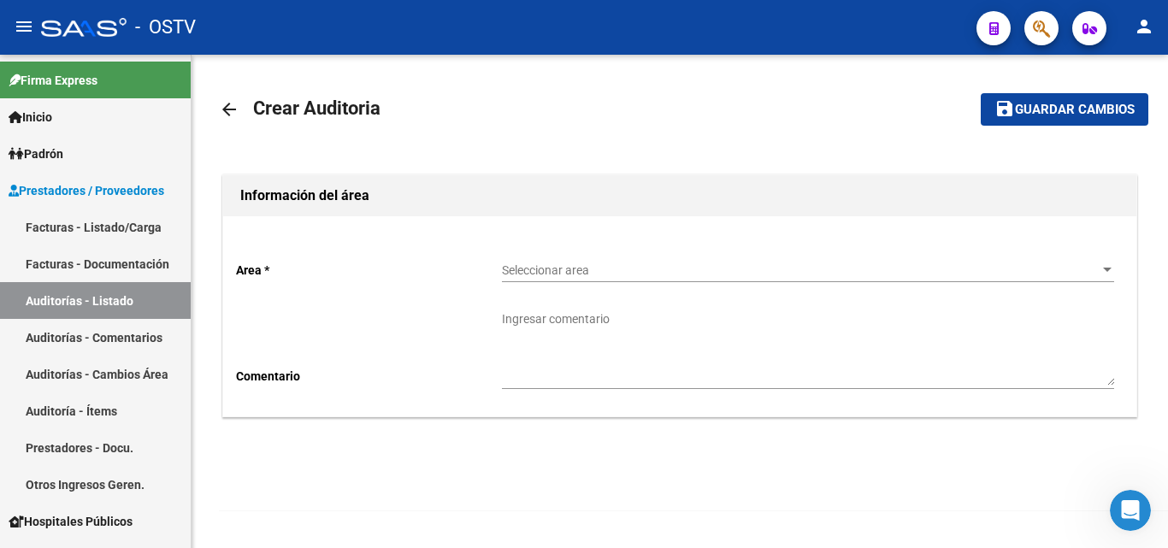
click at [588, 269] on span "Seleccionar area" at bounding box center [800, 270] width 597 height 15
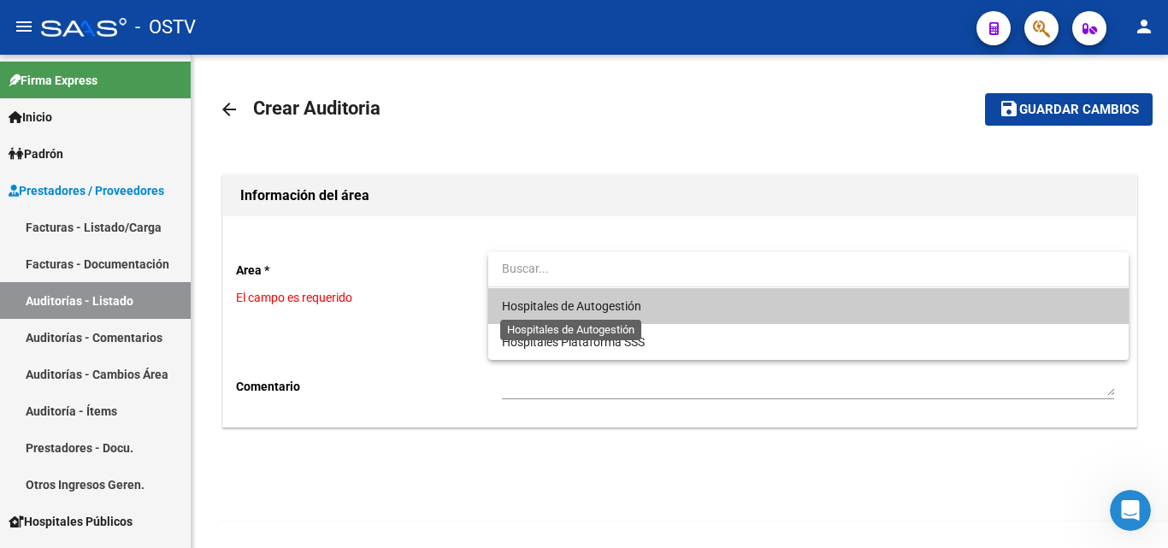
click at [557, 309] on span "Hospitales de Autogestión" at bounding box center [571, 306] width 139 height 14
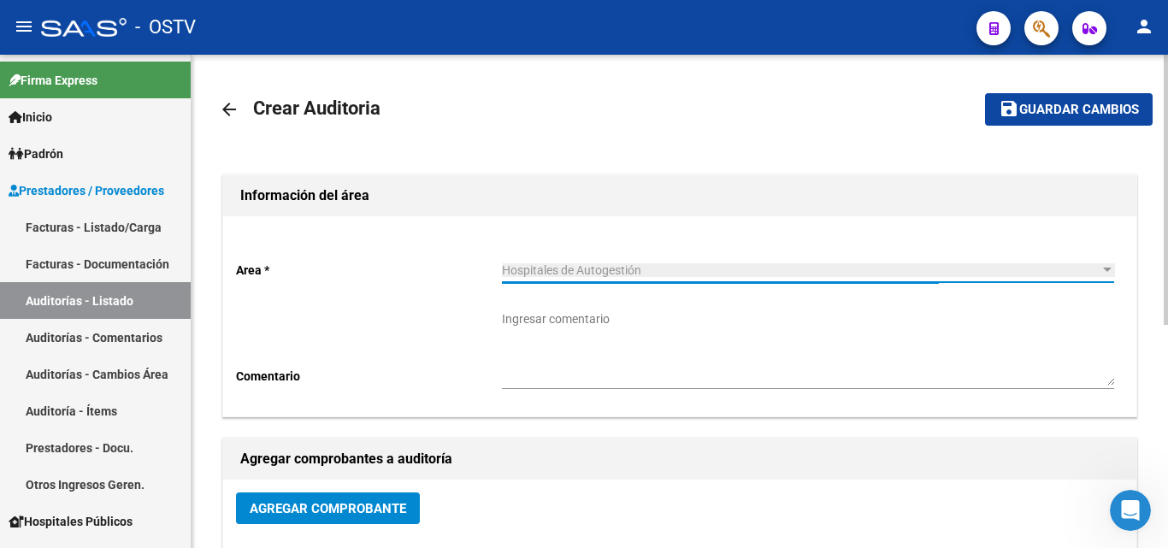
click at [330, 505] on span "Agregar Comprobante" at bounding box center [328, 508] width 156 height 15
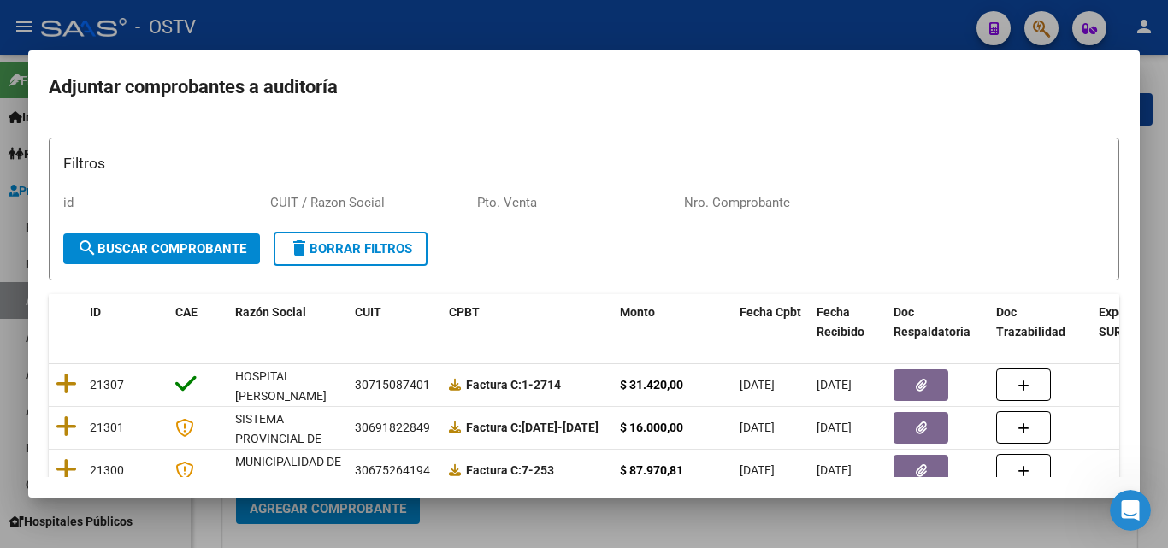
click at [719, 182] on div "Filtros id CUIT / Razon Social Pto. Venta Nro. Comprobante" at bounding box center [583, 192] width 1041 height 80
click at [719, 193] on div "Nro. Comprobante" at bounding box center [780, 203] width 193 height 26
click at [712, 210] on input "Nro. Comprobante" at bounding box center [780, 202] width 193 height 15
paste input "201903"
type input "201903"
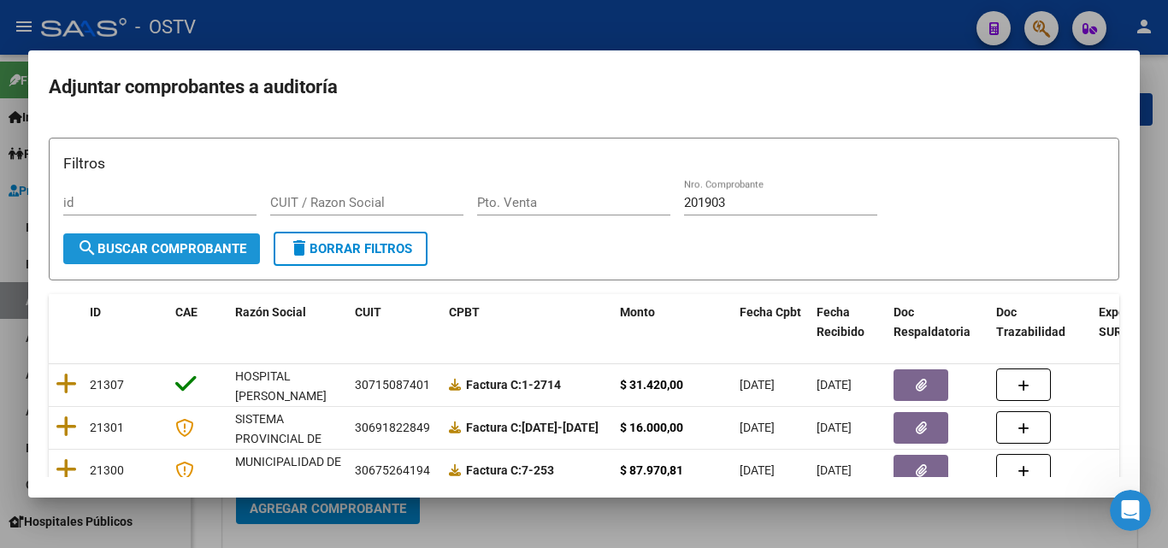
click at [198, 244] on span "search Buscar Comprobante" at bounding box center [161, 248] width 169 height 15
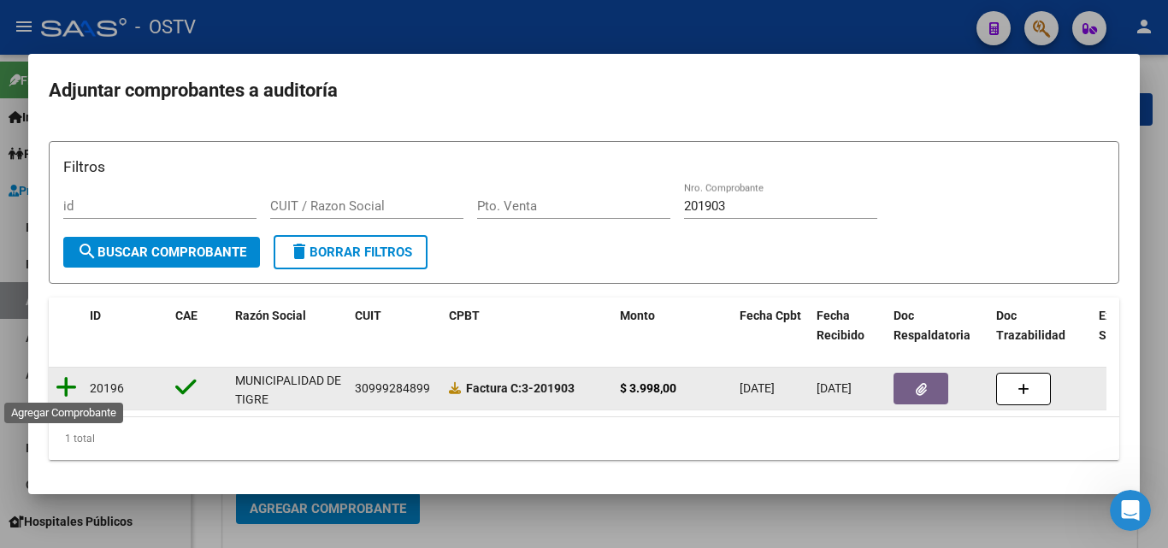
click at [66, 387] on icon at bounding box center [66, 387] width 21 height 24
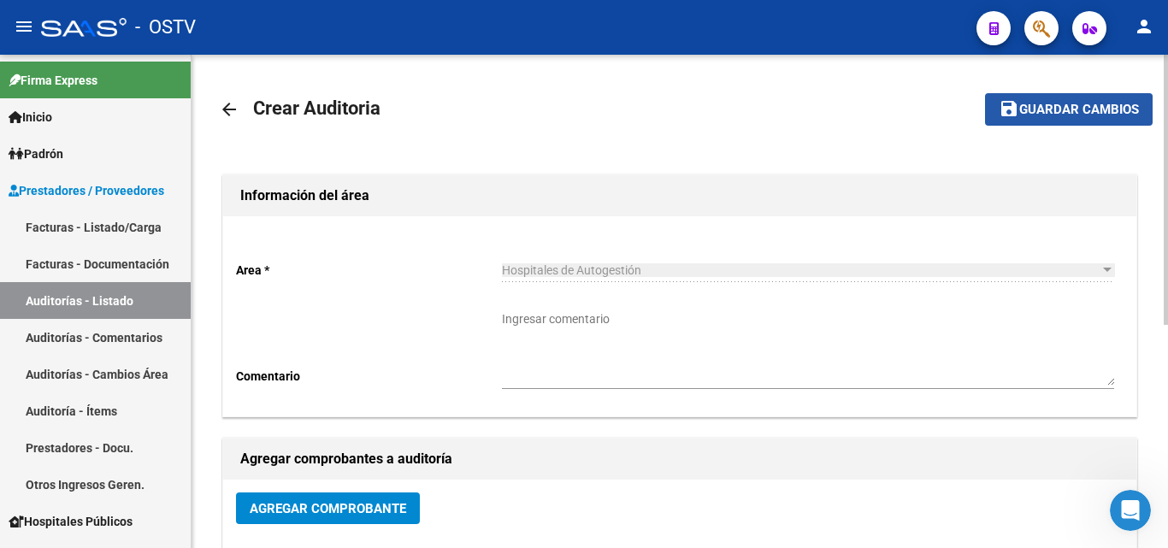
drag, startPoint x: 1006, startPoint y: 115, endPoint x: 969, endPoint y: 124, distance: 37.9
click at [1005, 116] on mat-icon "save" at bounding box center [1008, 108] width 21 height 21
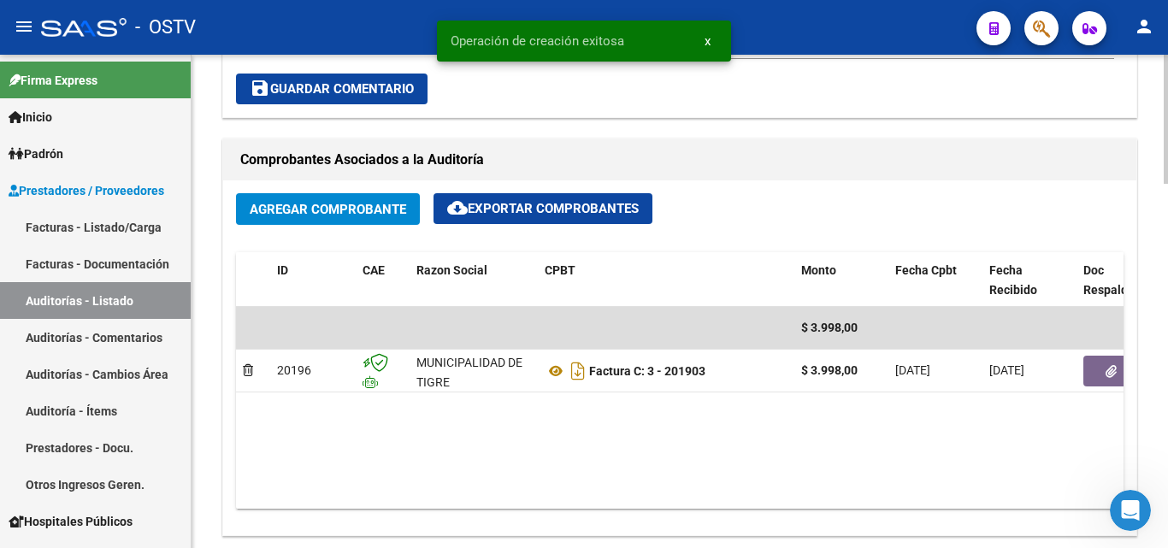
scroll to position [769, 0]
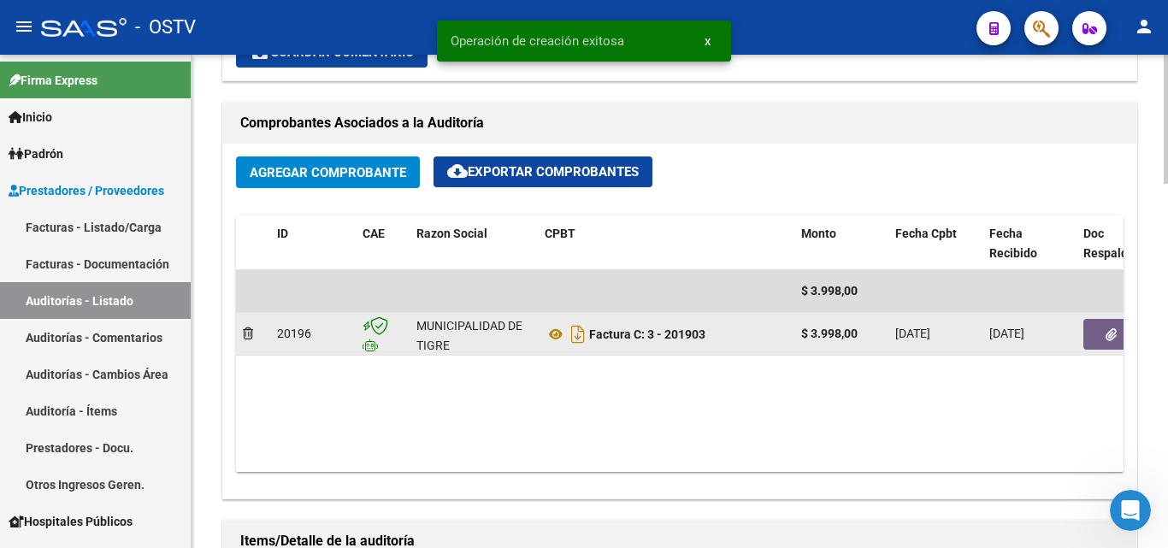
click at [1106, 334] on icon "button" at bounding box center [1110, 334] width 11 height 13
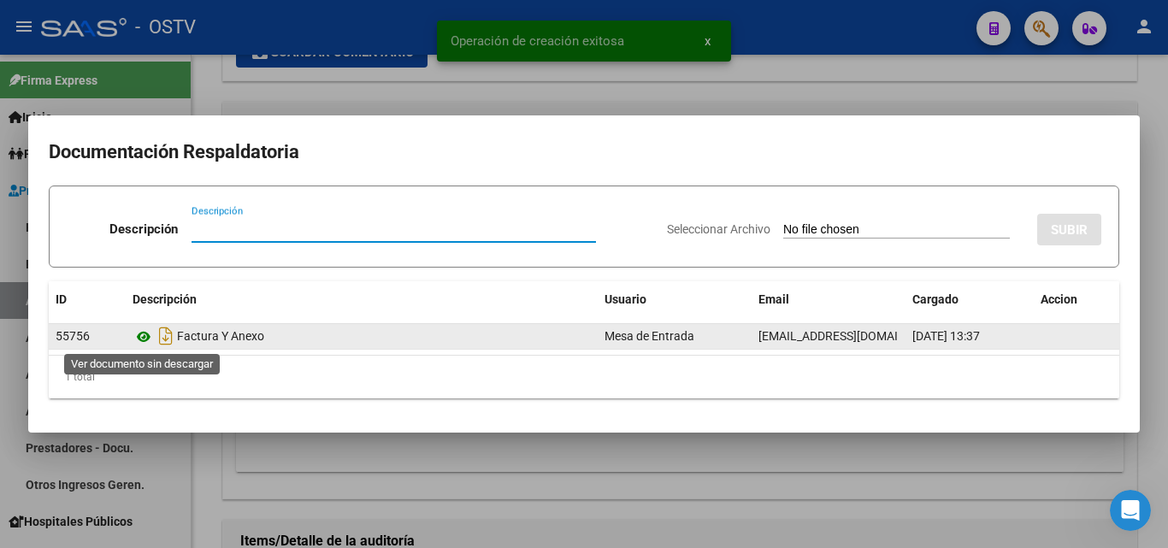
click at [145, 333] on icon at bounding box center [144, 337] width 22 height 21
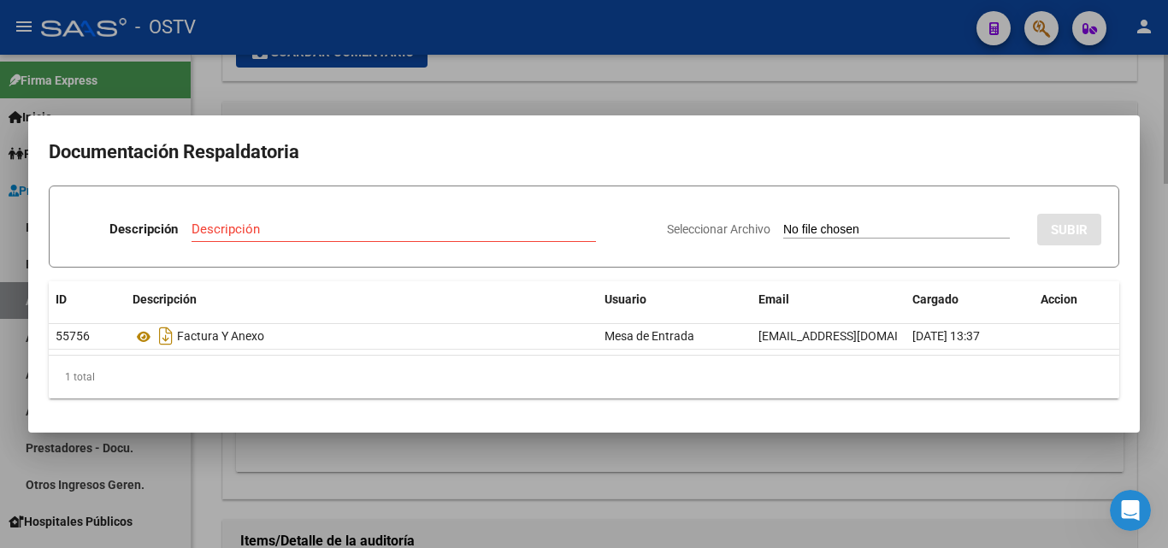
click at [805, 80] on div at bounding box center [584, 274] width 1168 height 548
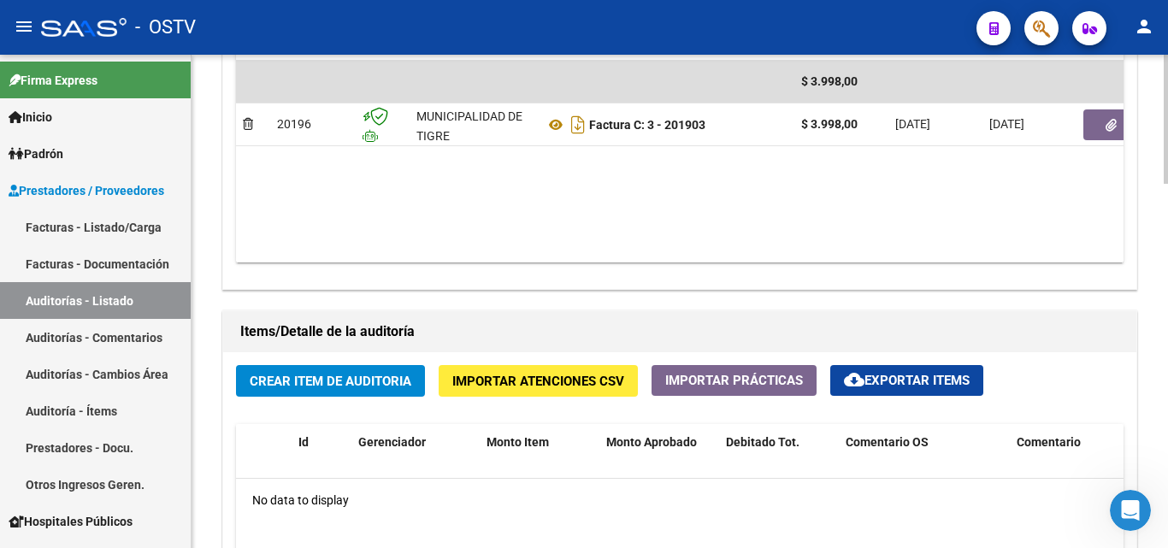
scroll to position [1026, 0]
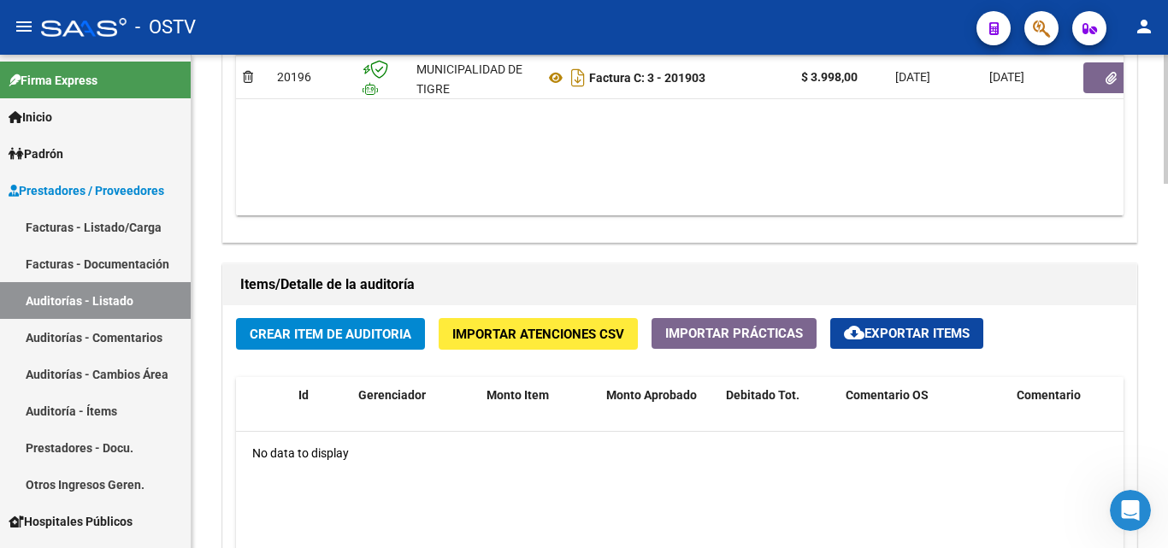
click at [348, 341] on span "Crear Item de Auditoria" at bounding box center [331, 334] width 162 height 15
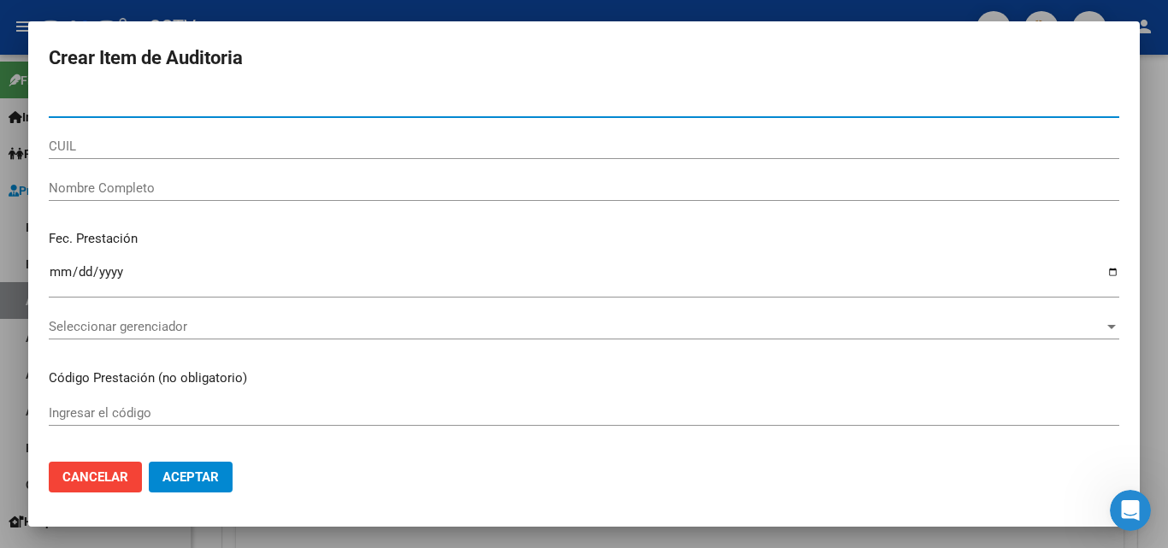
paste input "45306210"
type input "45306210"
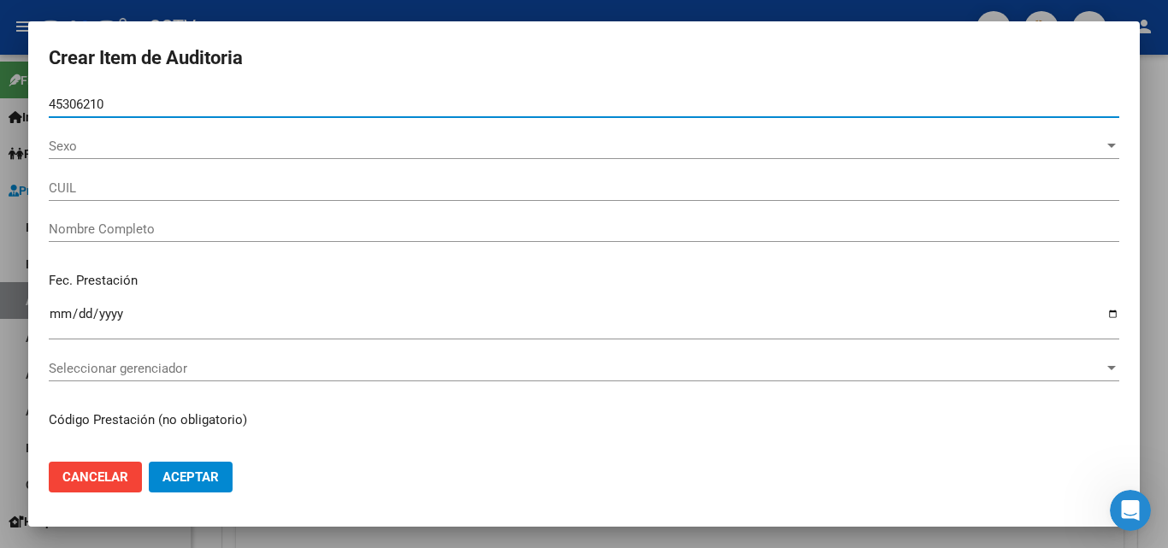
type input "23453062104"
type input "[PERSON_NAME]"
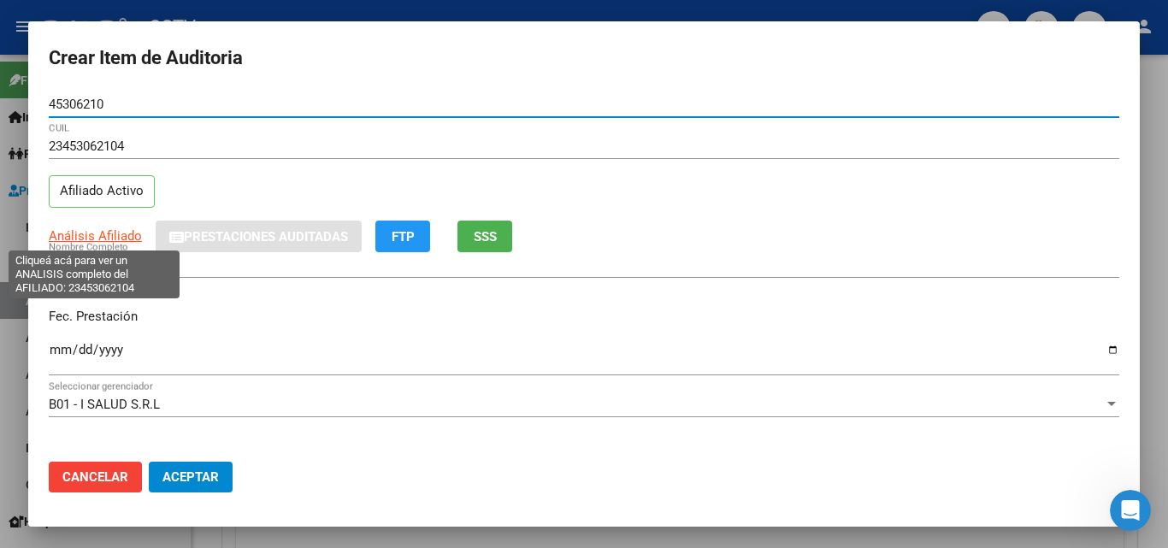
type input "45306210"
click at [102, 237] on span "Análisis Afiliado" at bounding box center [95, 235] width 93 height 15
type textarea "23453062104"
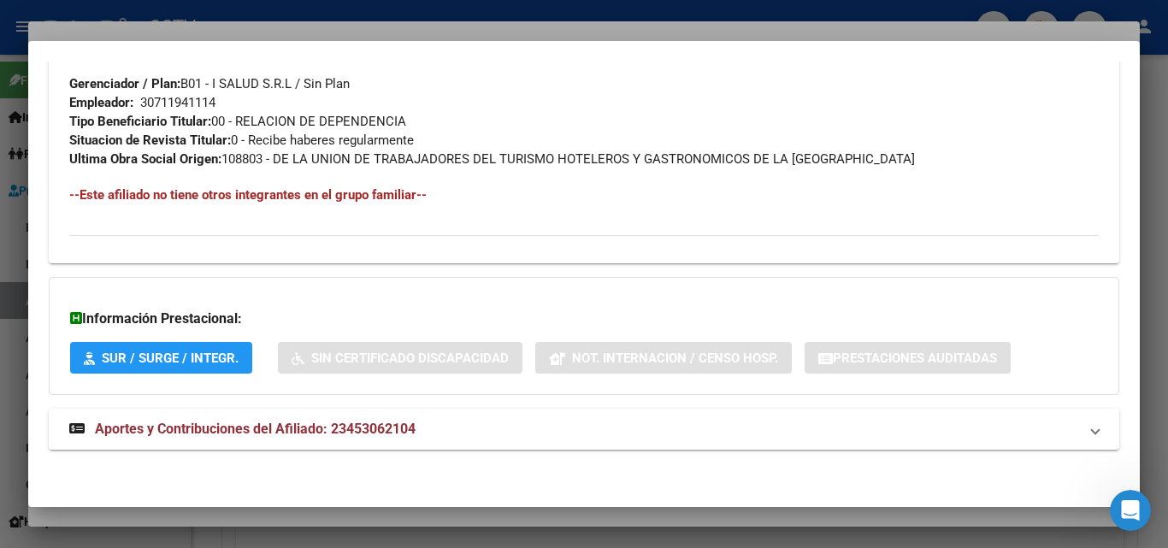
scroll to position [857, 0]
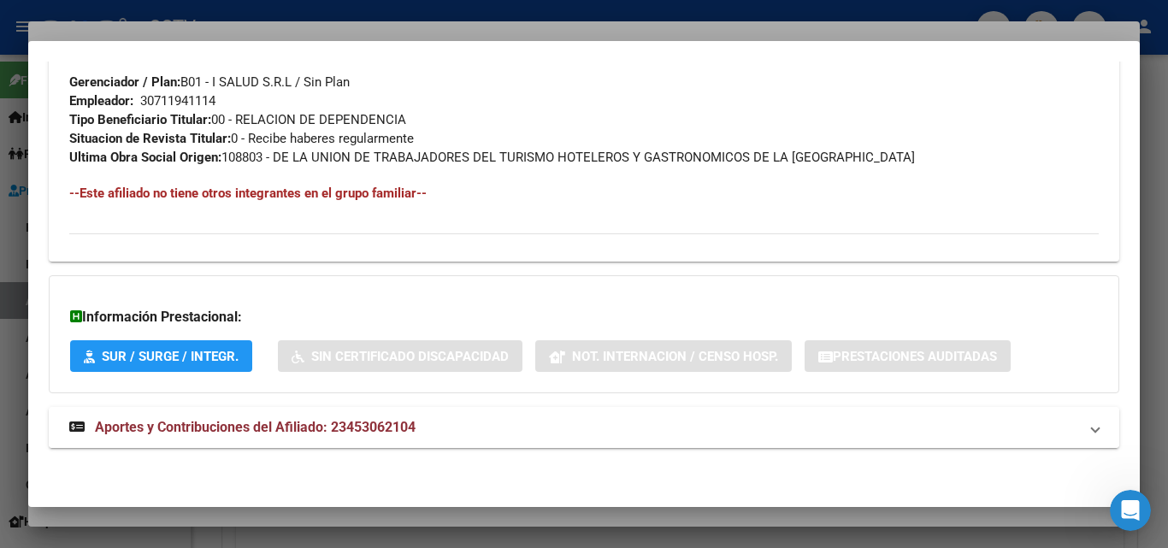
click at [191, 432] on span "Aportes y Contribuciones del Afiliado: 23453062104" at bounding box center [255, 427] width 321 height 16
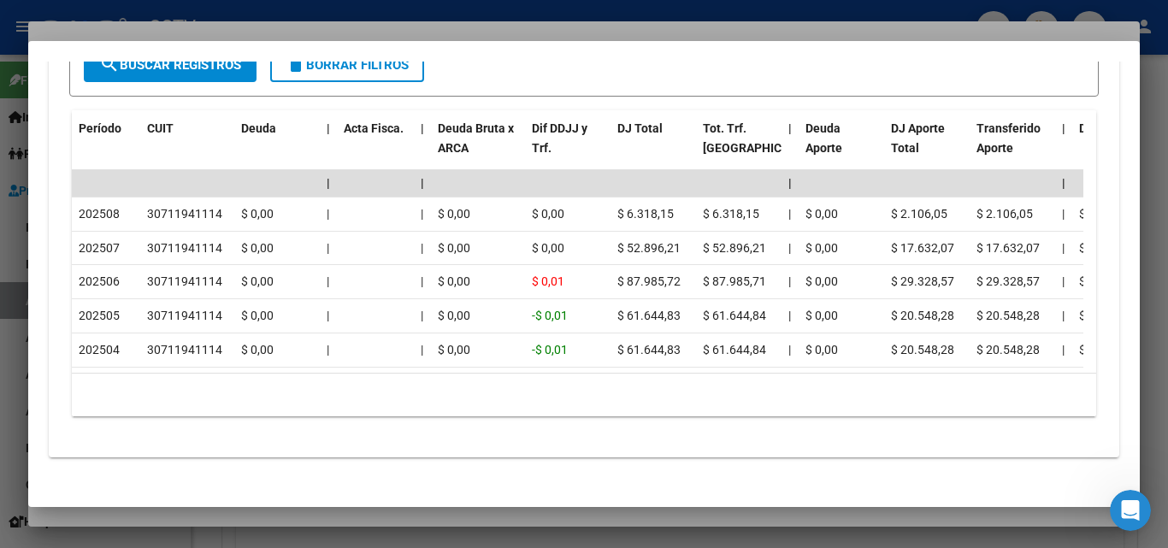
scroll to position [1528, 0]
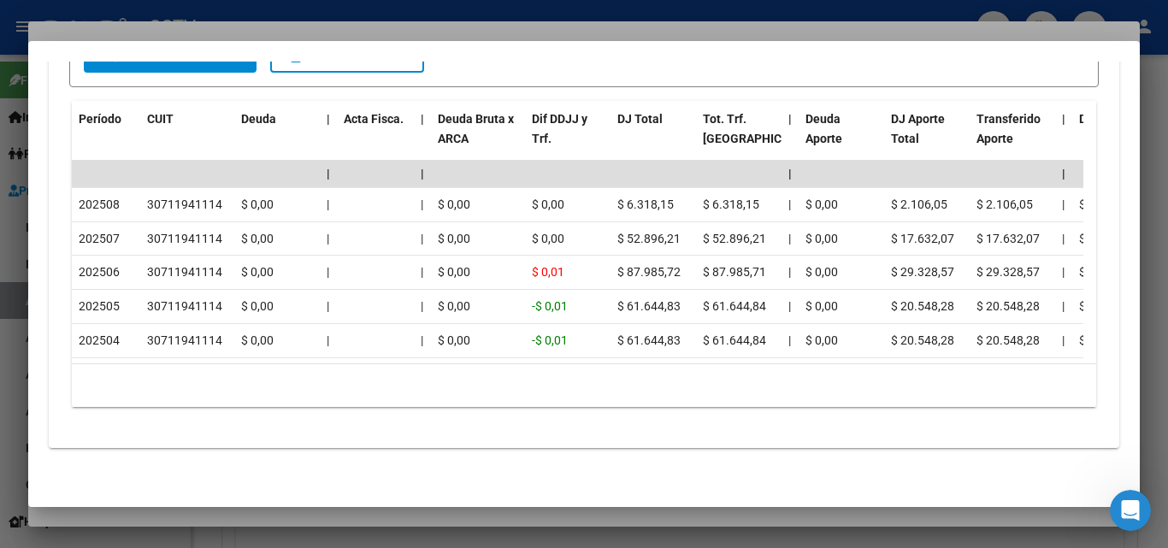
click at [310, 35] on div at bounding box center [584, 274] width 1168 height 548
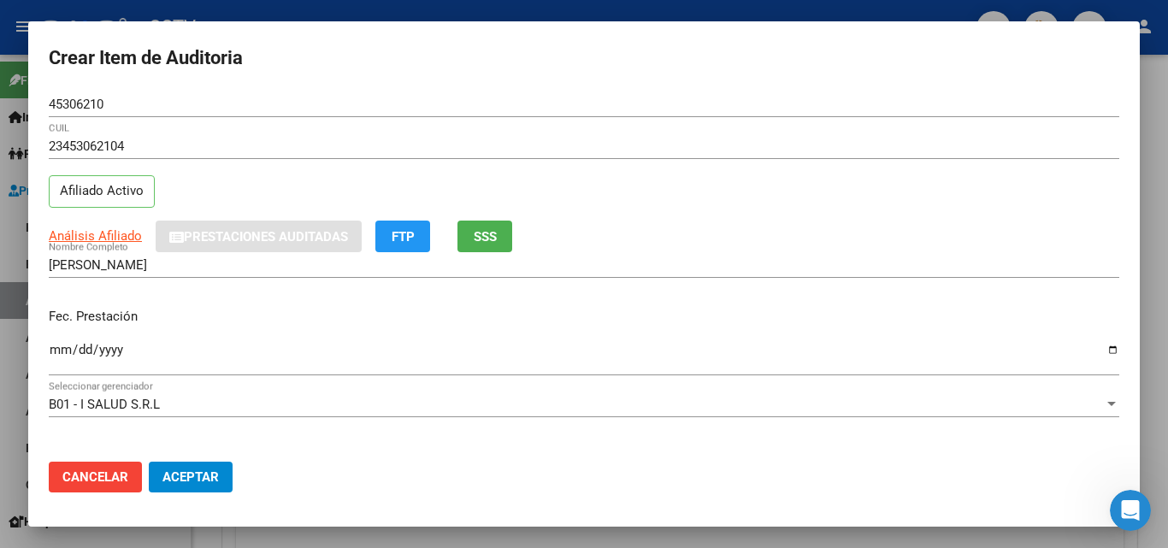
click at [56, 343] on input "Ingresar la fecha" at bounding box center [584, 356] width 1070 height 27
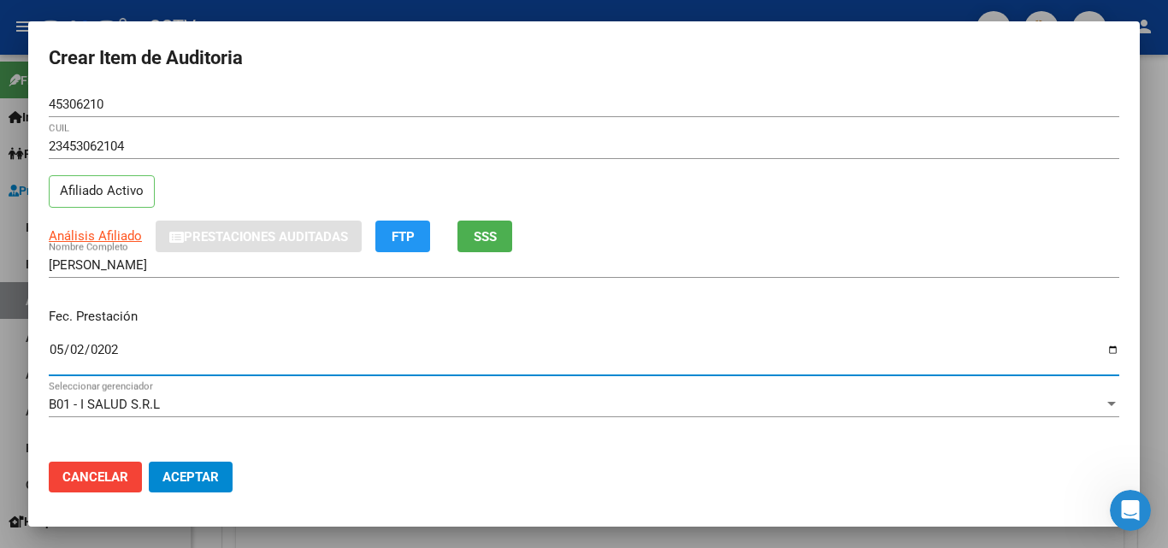
type input "[DATE]"
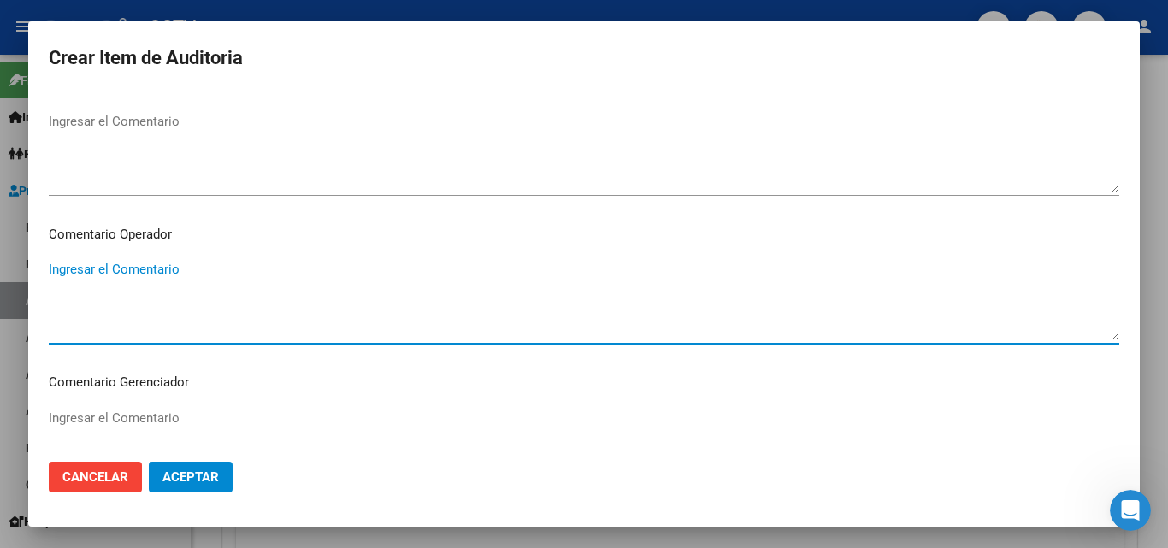
scroll to position [1098, 0]
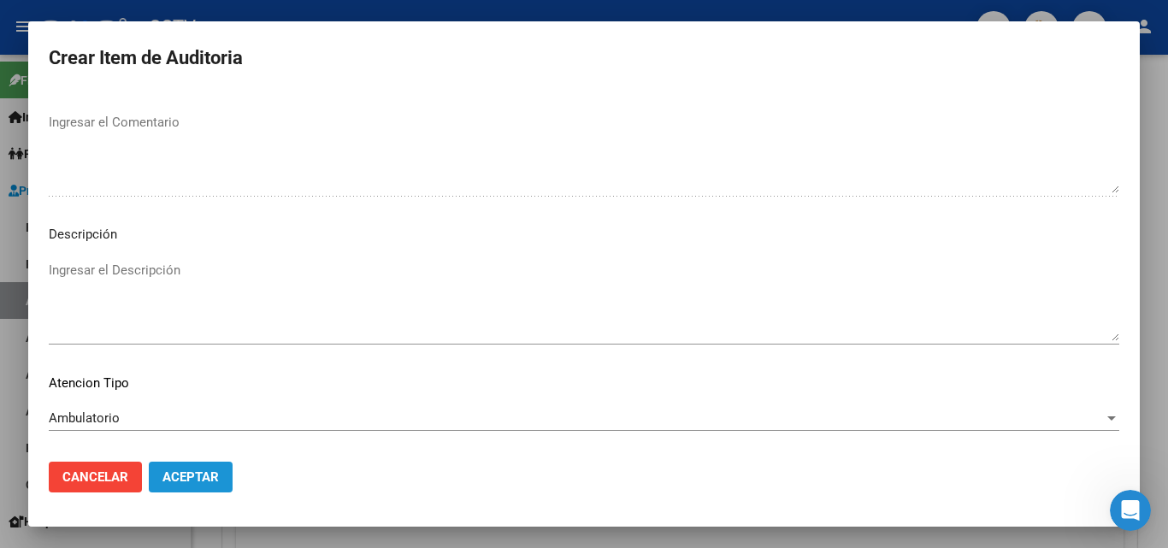
click at [193, 470] on span "Aceptar" at bounding box center [190, 476] width 56 height 15
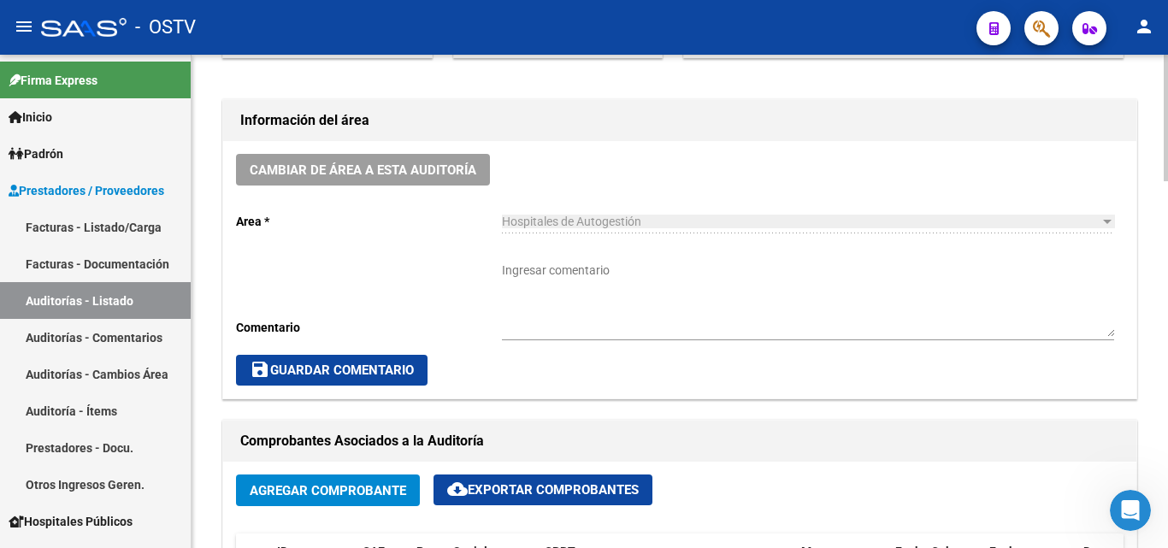
scroll to position [428, 0]
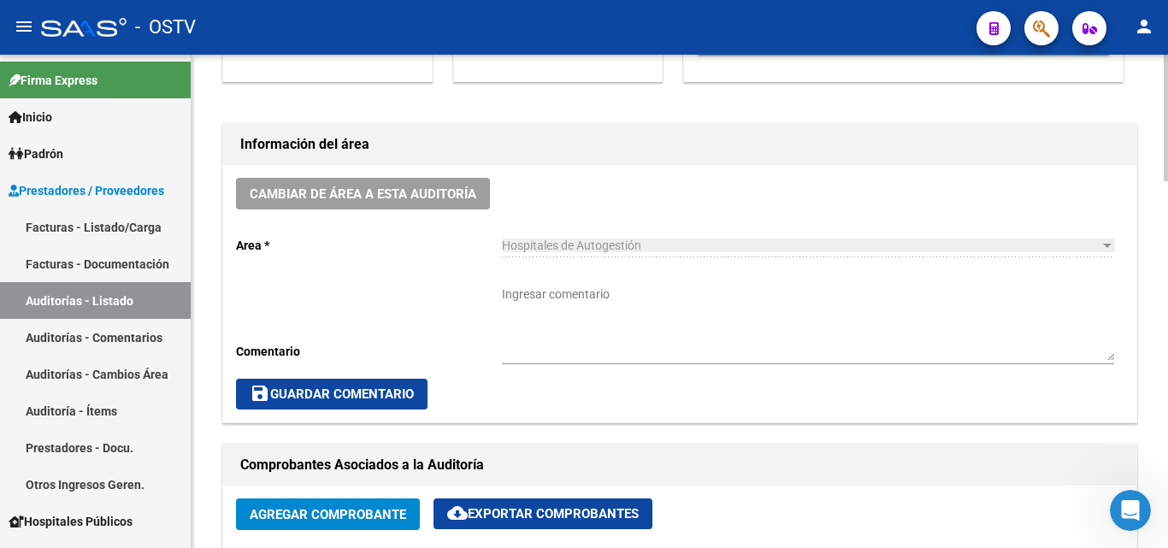
click at [585, 303] on textarea "Ingresar comentario" at bounding box center [808, 323] width 612 height 75
paste textarea "CERRADA"
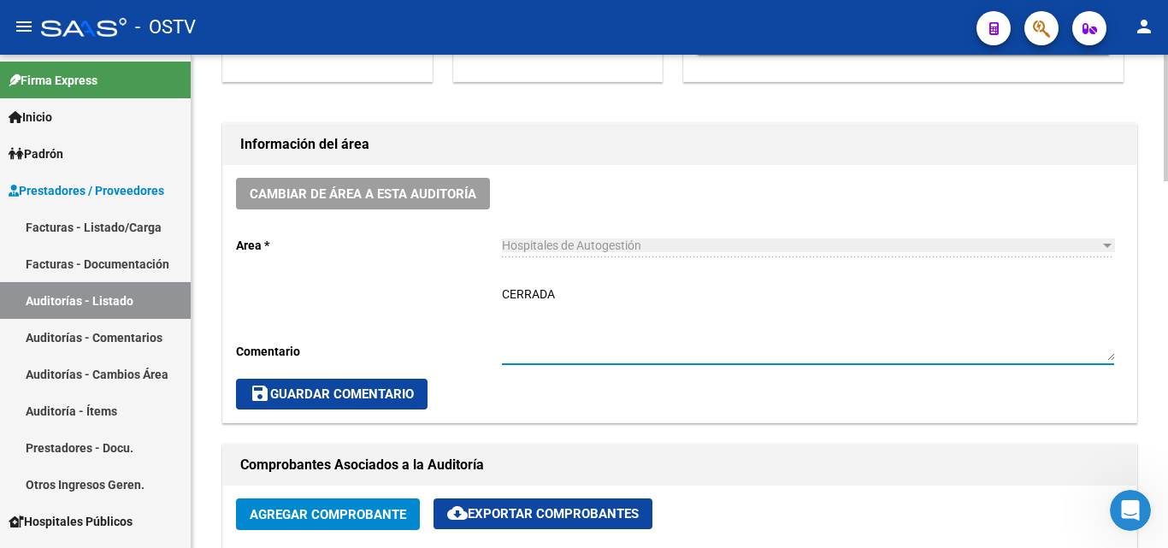
type textarea "CERRADA"
click at [306, 390] on span "save Guardar Comentario" at bounding box center [332, 393] width 164 height 15
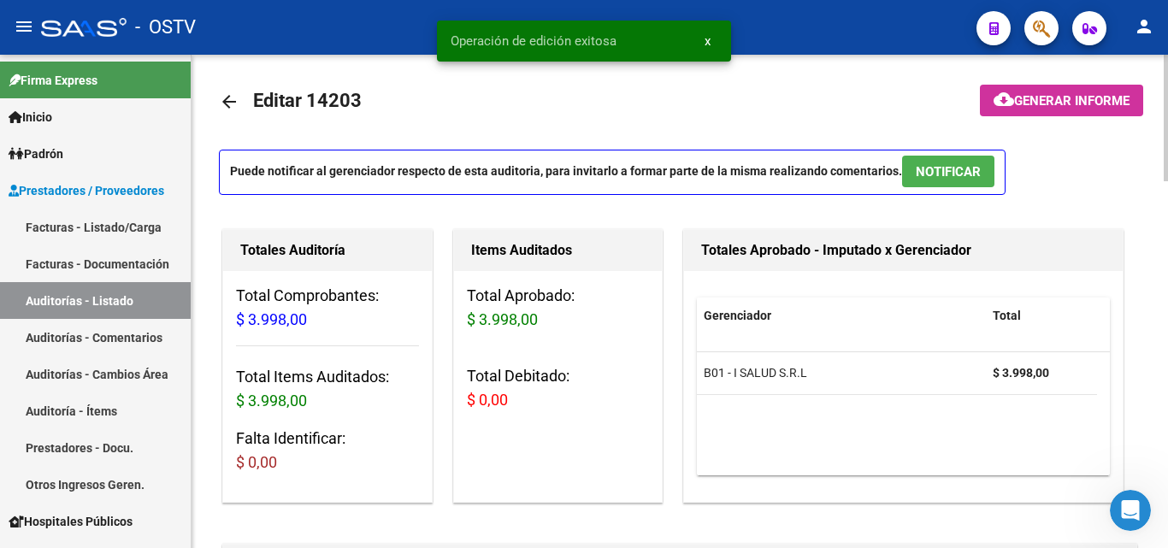
scroll to position [0, 0]
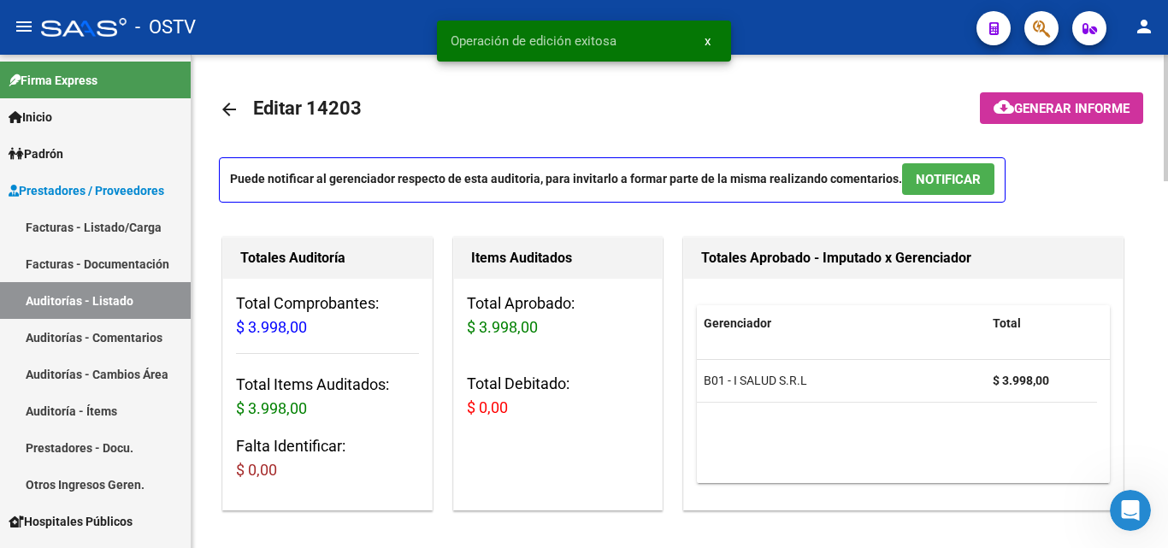
click at [237, 103] on mat-icon "arrow_back" at bounding box center [229, 109] width 21 height 21
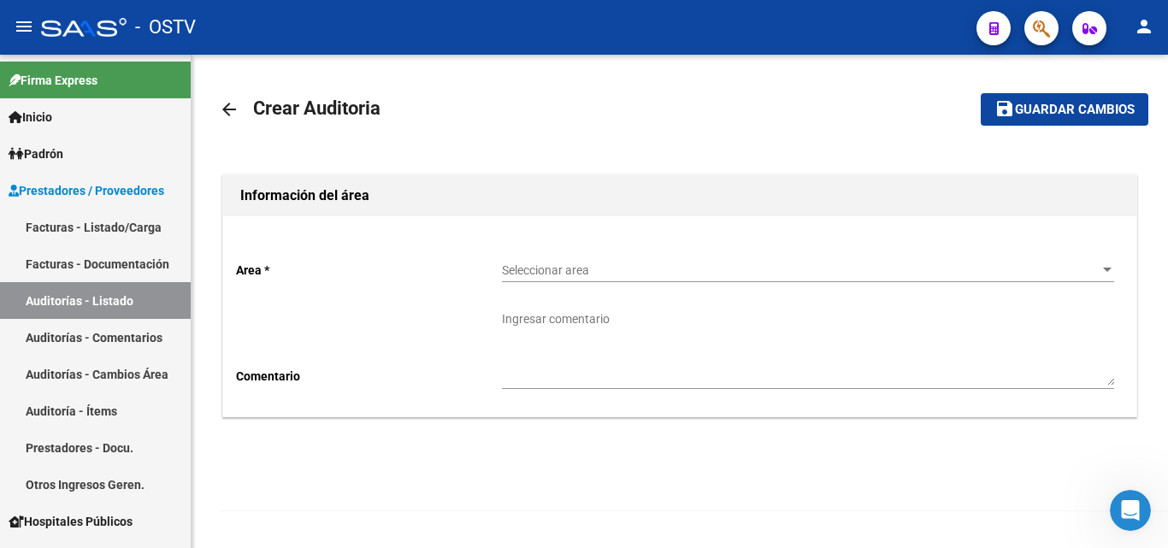
click at [611, 272] on span "Seleccionar area" at bounding box center [800, 270] width 597 height 15
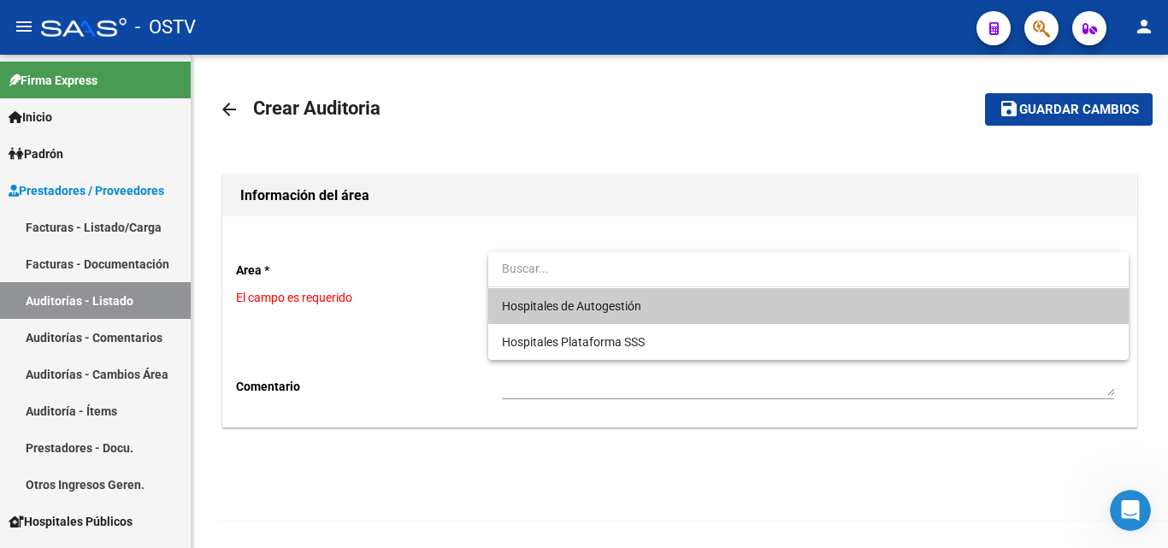
click at [584, 317] on span "Hospitales de Autogestión" at bounding box center [808, 306] width 612 height 36
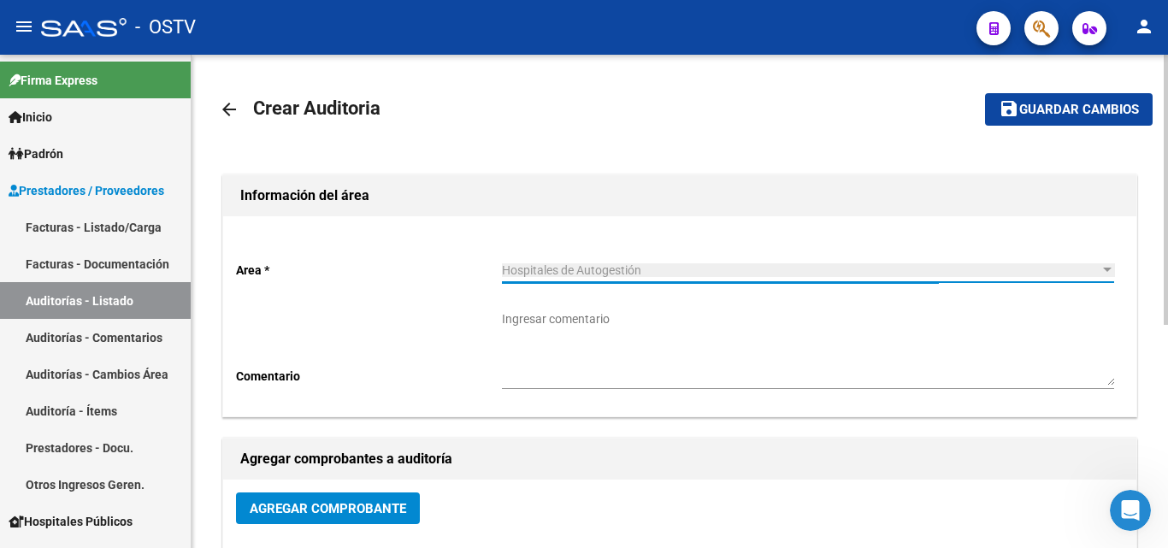
click at [333, 520] on button "Agregar Comprobante" at bounding box center [328, 508] width 184 height 32
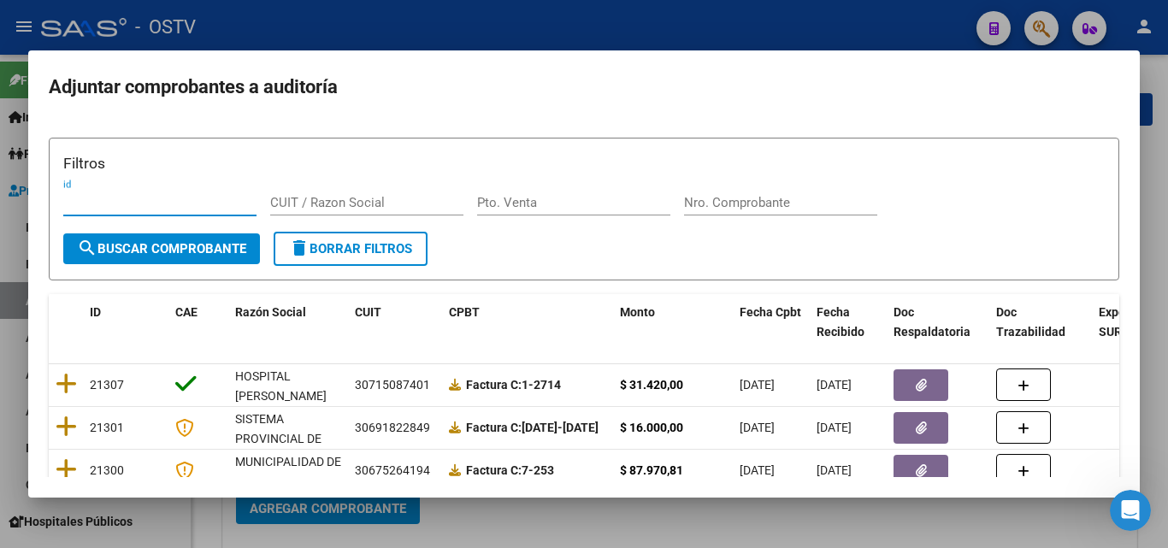
click at [727, 198] on input "Nro. Comprobante" at bounding box center [780, 202] width 193 height 15
paste input "201892"
type input "201892"
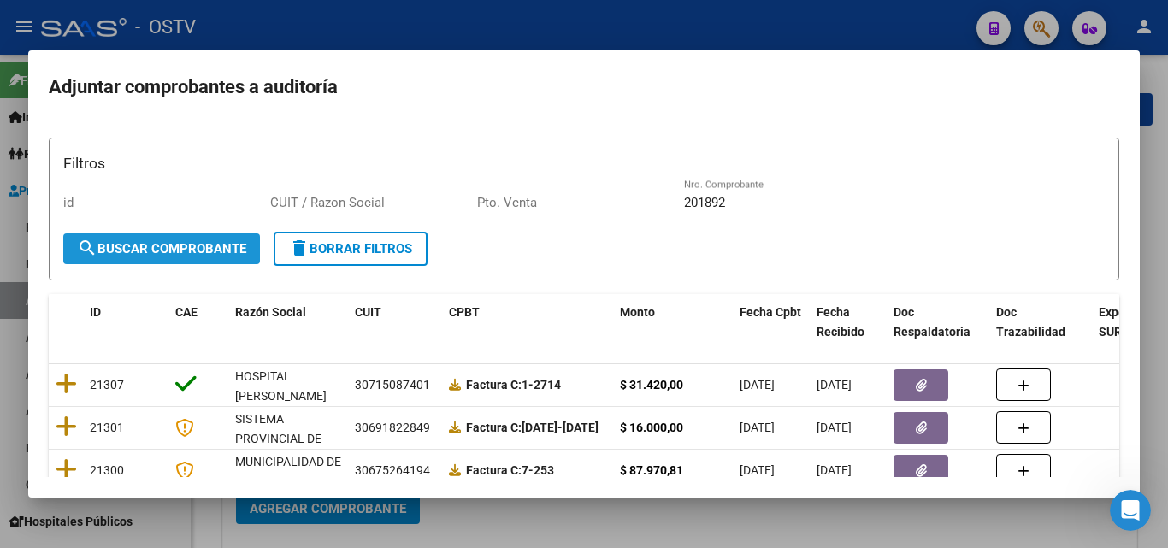
click at [134, 250] on span "search Buscar Comprobante" at bounding box center [161, 248] width 169 height 15
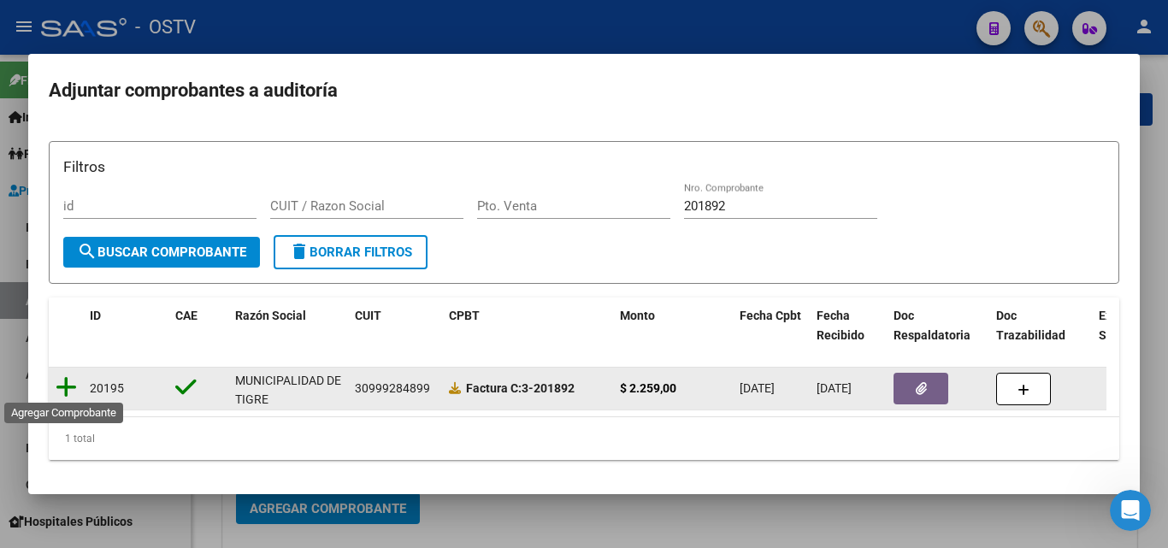
click at [62, 380] on icon at bounding box center [66, 387] width 21 height 24
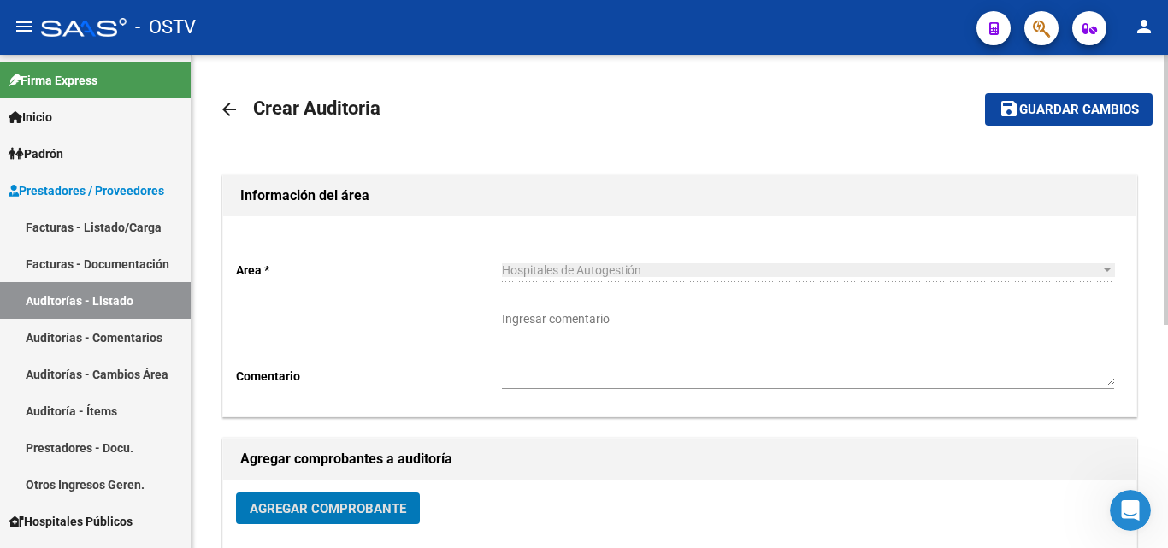
click at [1051, 117] on span "Guardar cambios" at bounding box center [1079, 110] width 120 height 15
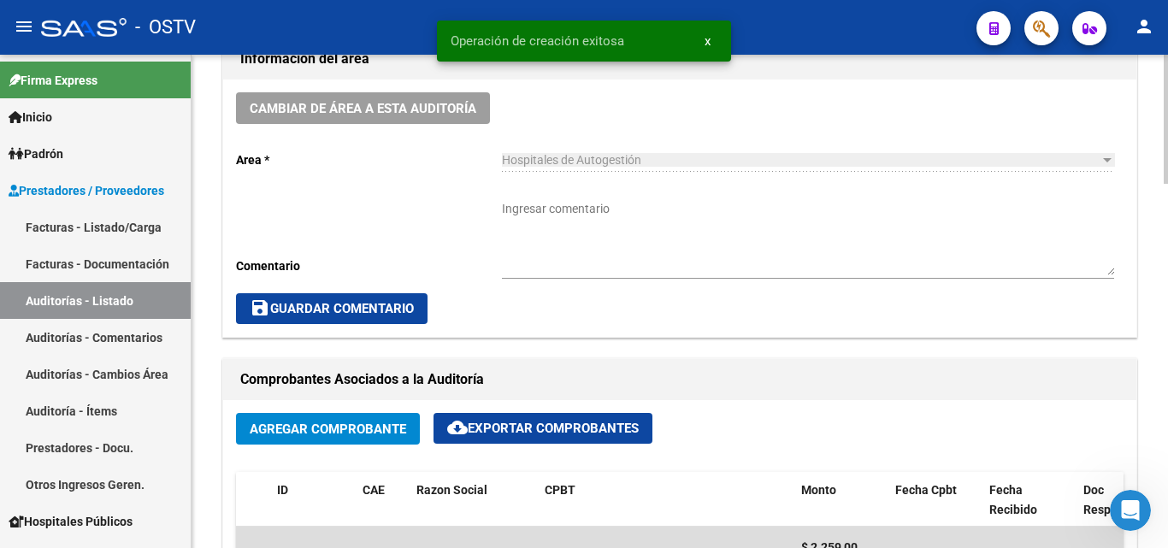
scroll to position [855, 0]
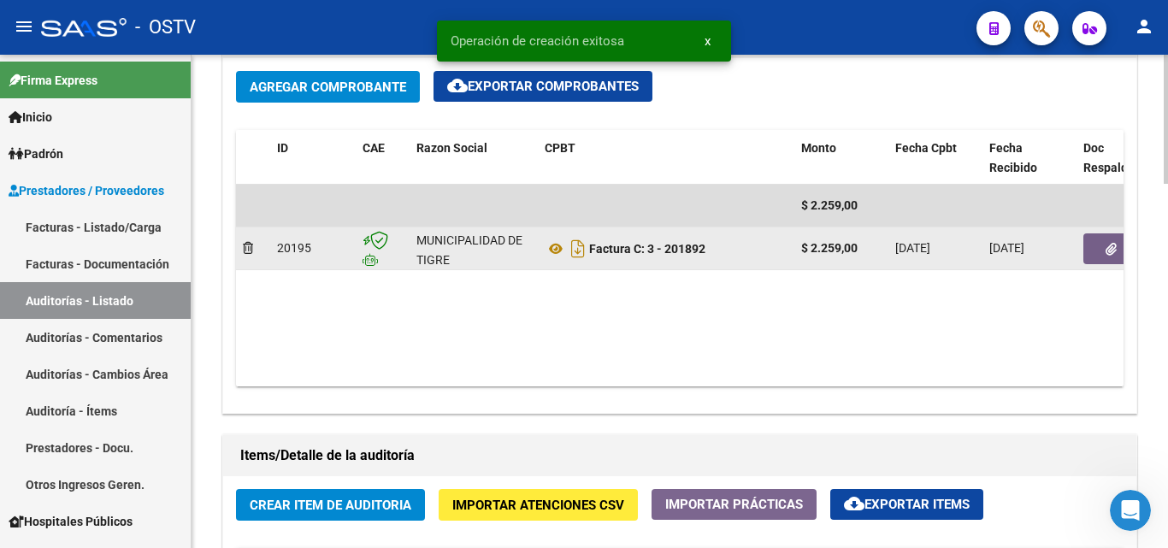
click at [1099, 253] on button "button" at bounding box center [1110, 248] width 55 height 31
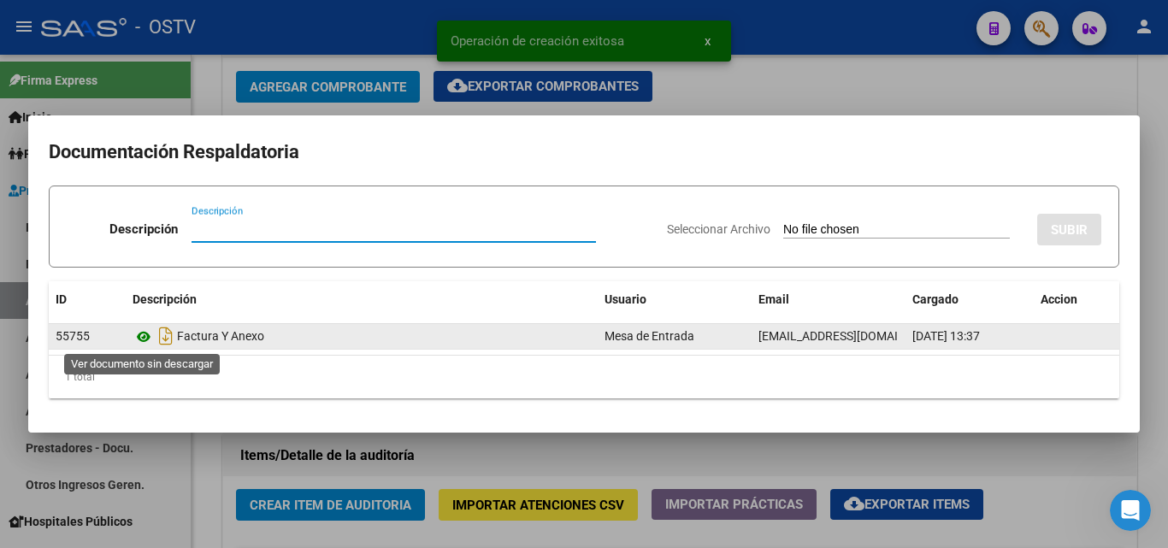
click at [144, 339] on icon at bounding box center [144, 337] width 22 height 21
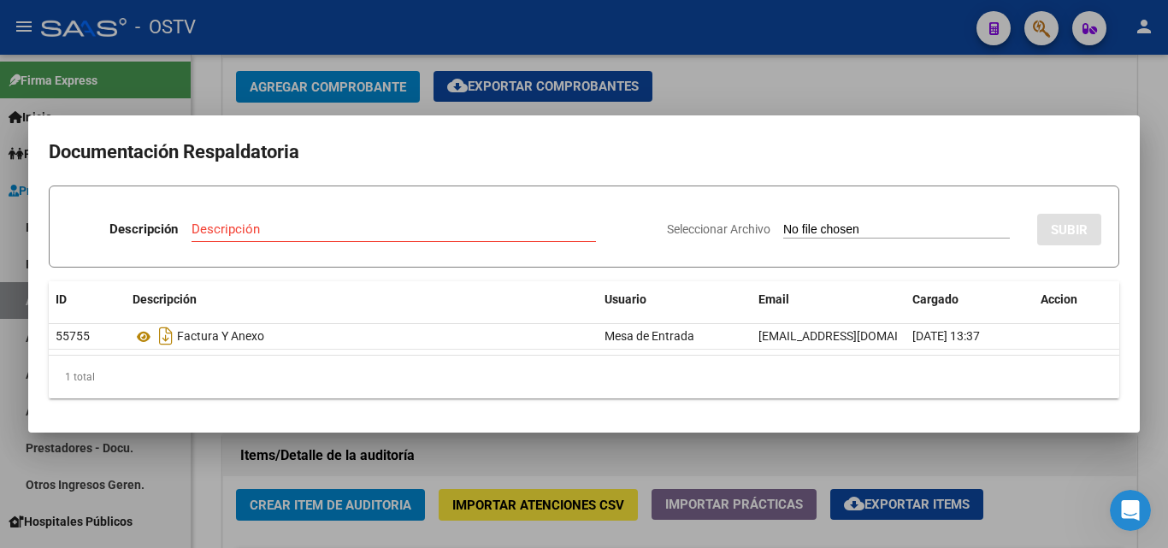
click at [297, 504] on div at bounding box center [584, 274] width 1168 height 548
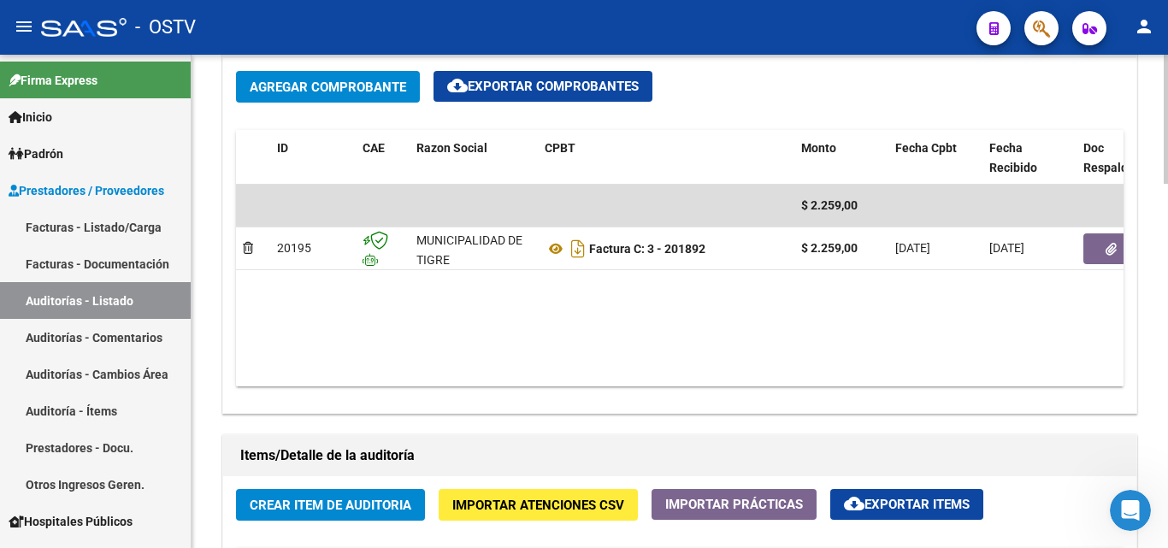
click at [314, 504] on span "Crear Item de Auditoria" at bounding box center [331, 505] width 162 height 15
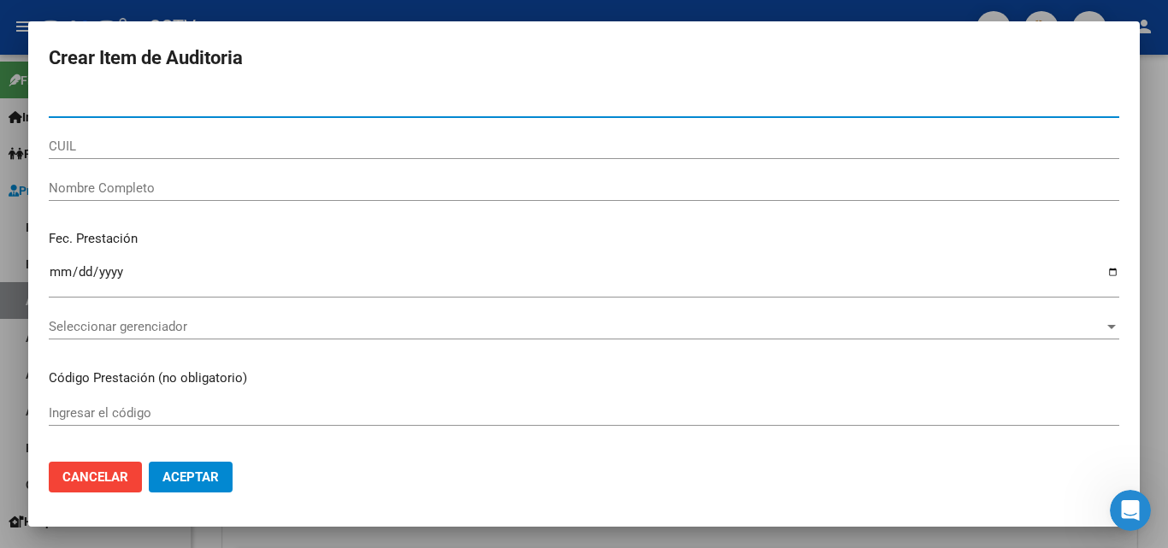
paste input "20079404"
type input "20079404"
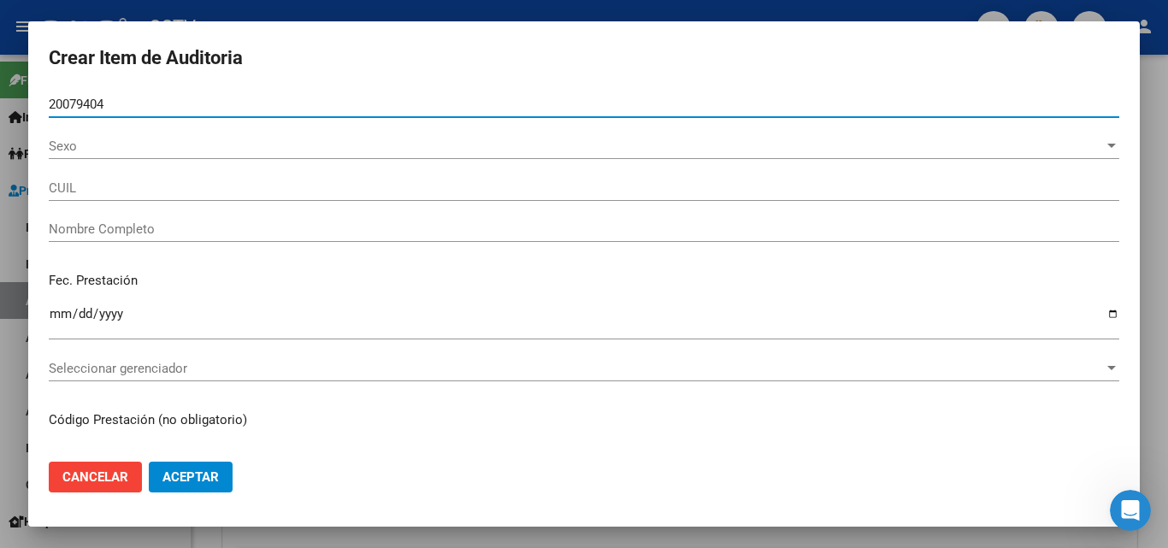
type input "20200794045"
type input "[PERSON_NAME] -"
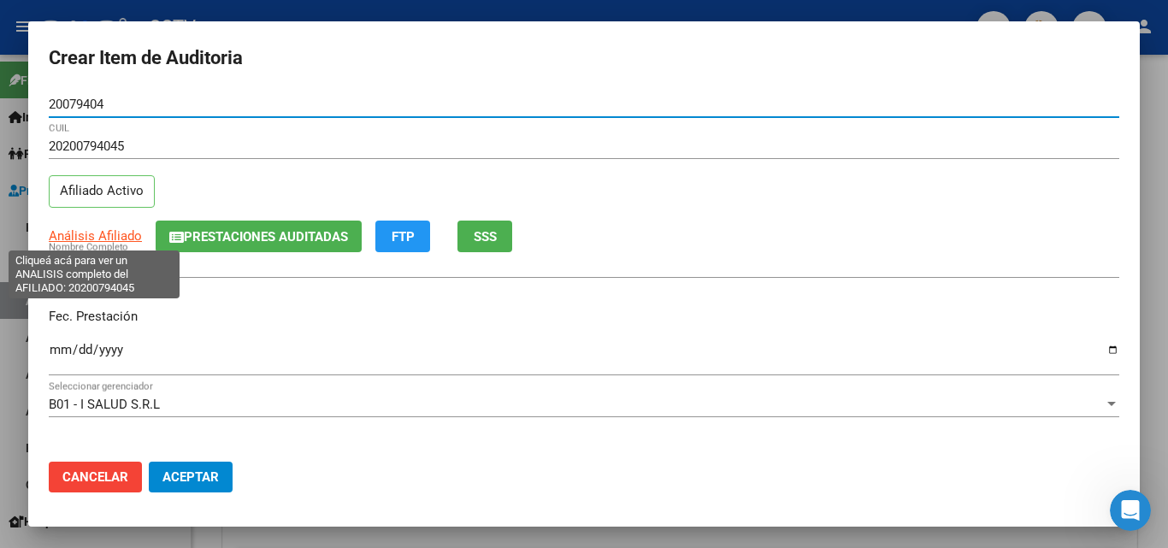
type input "20079404"
click at [106, 236] on span "Análisis Afiliado" at bounding box center [95, 235] width 93 height 15
type textarea "20200794045"
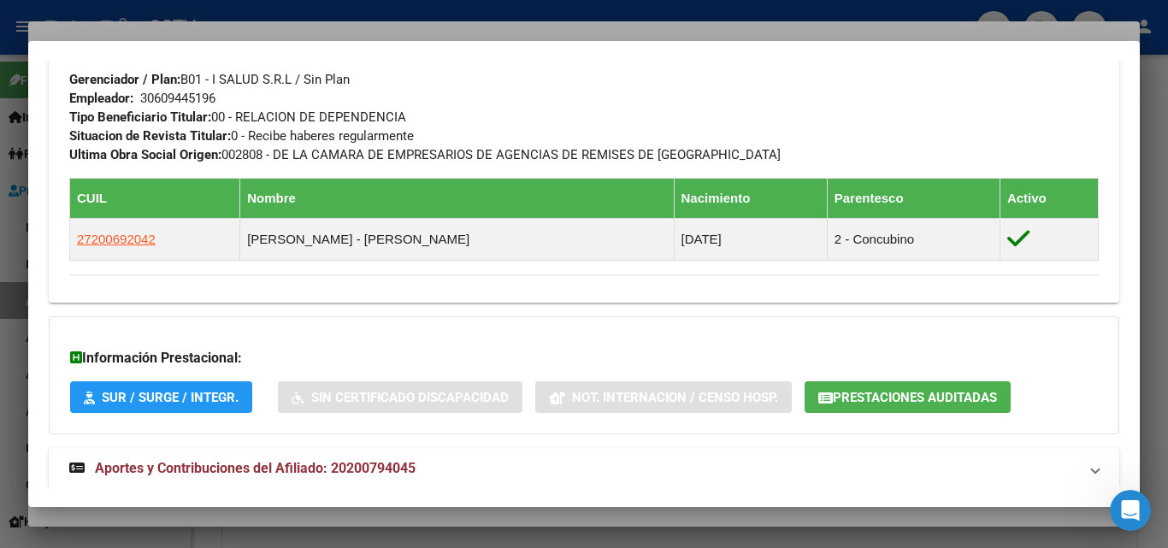
scroll to position [900, 0]
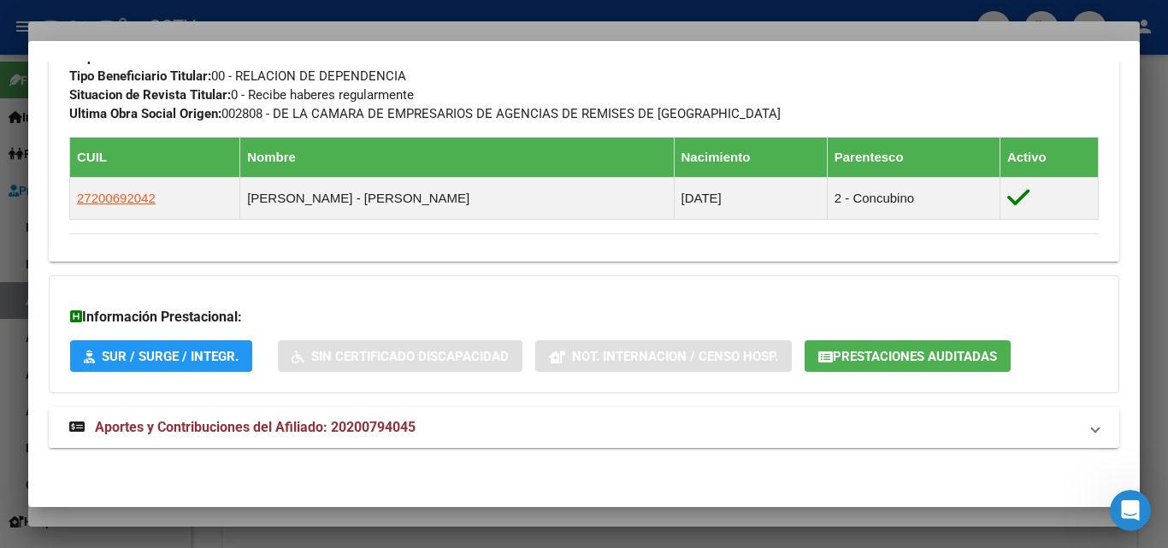
click at [316, 415] on mat-expansion-panel-header "Aportes y Contribuciones del Afiliado: 20200794045" at bounding box center [584, 427] width 1070 height 41
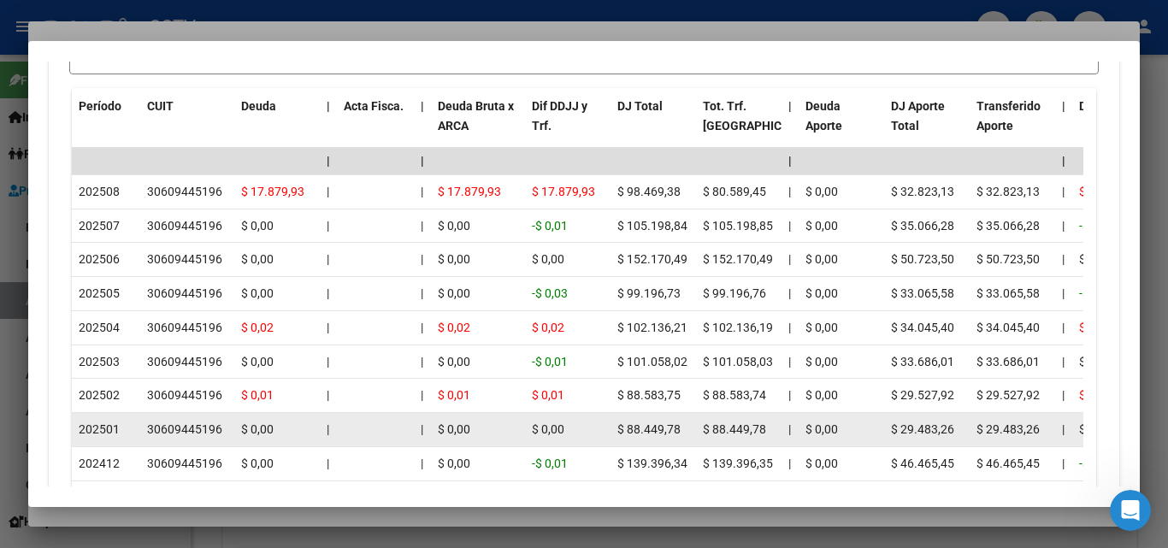
scroll to position [1584, 0]
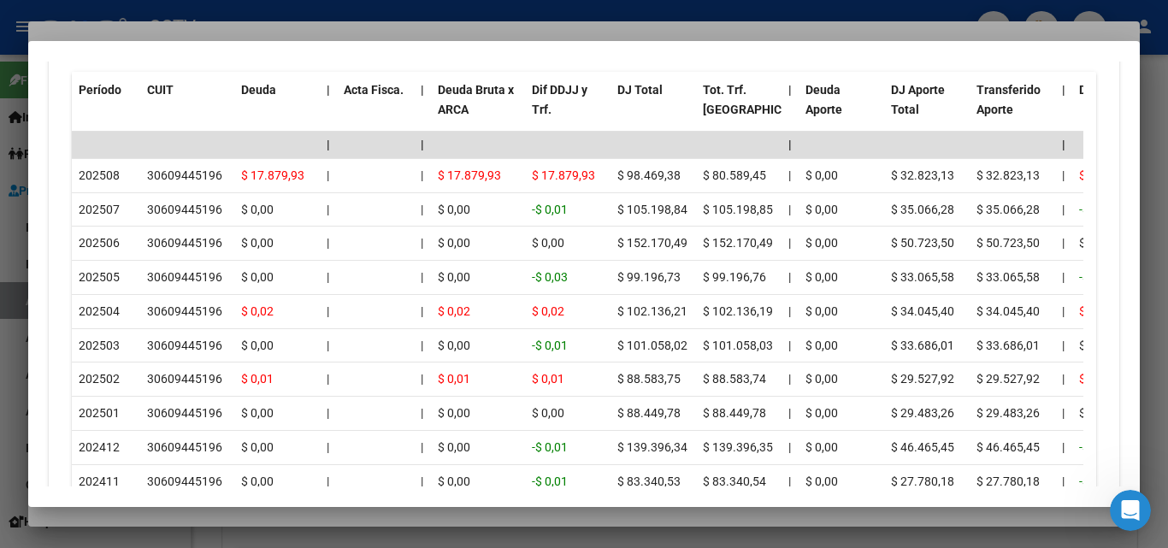
click at [241, 23] on div at bounding box center [584, 274] width 1168 height 548
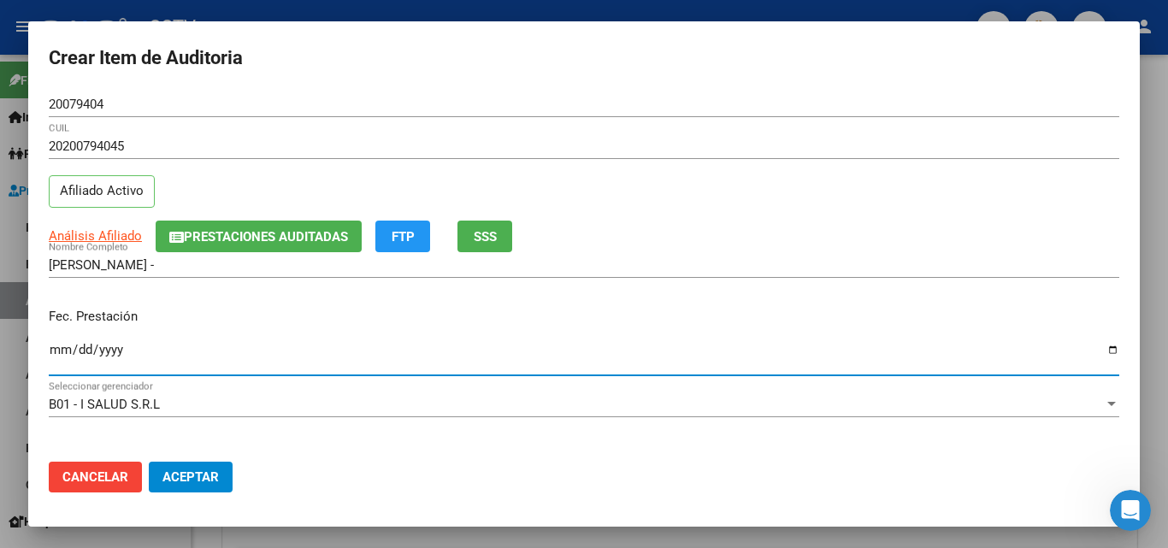
click at [62, 349] on input "Ingresar la fecha" at bounding box center [584, 356] width 1070 height 27
type input "[DATE]"
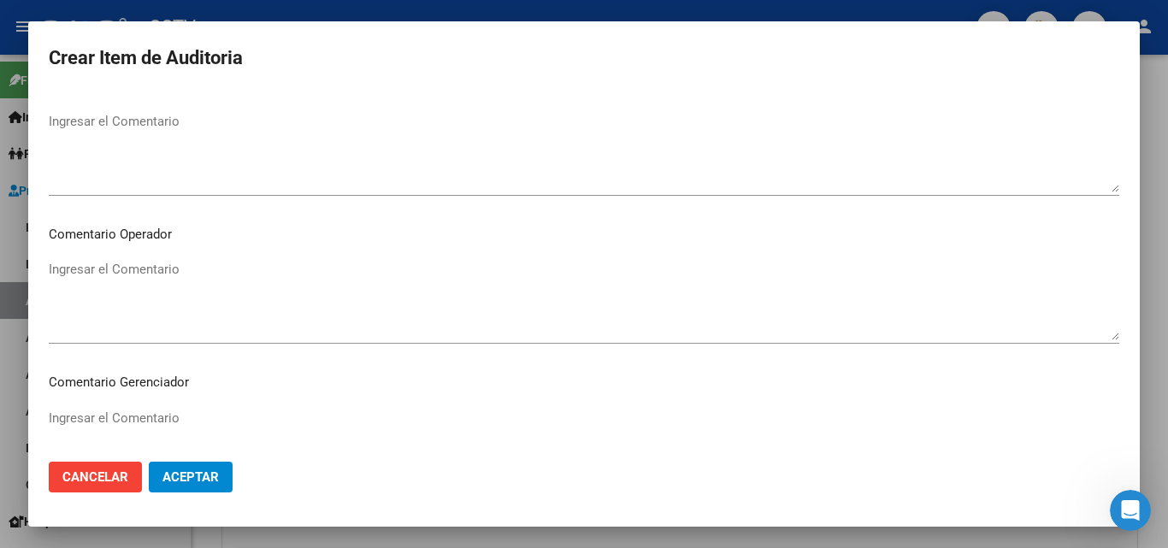
scroll to position [1098, 0]
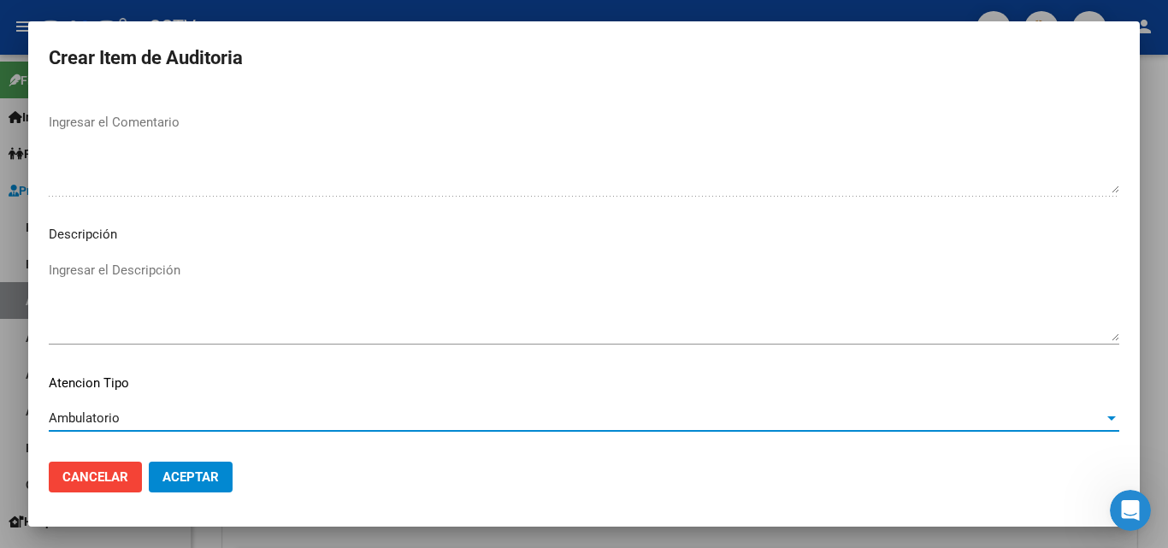
click at [197, 484] on span "Aceptar" at bounding box center [190, 476] width 56 height 15
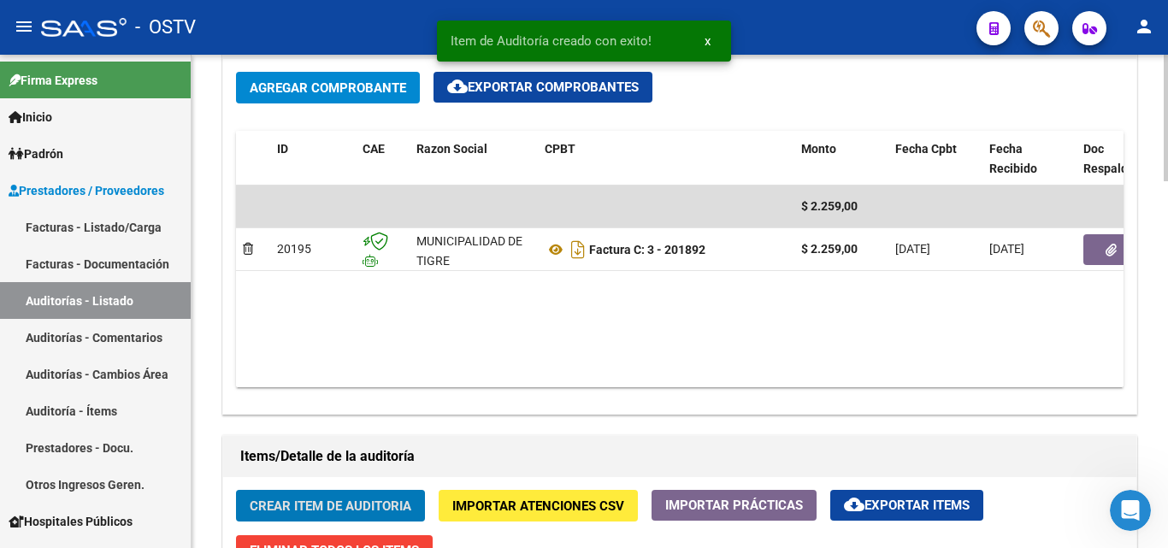
scroll to position [856, 0]
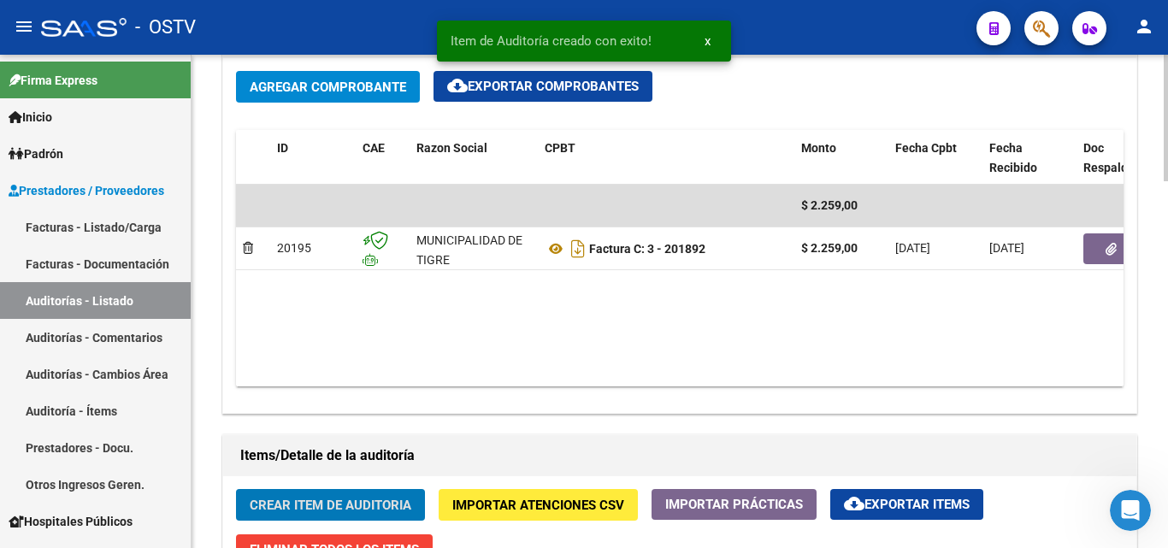
click at [333, 491] on button "Crear Item de Auditoria" at bounding box center [330, 505] width 189 height 32
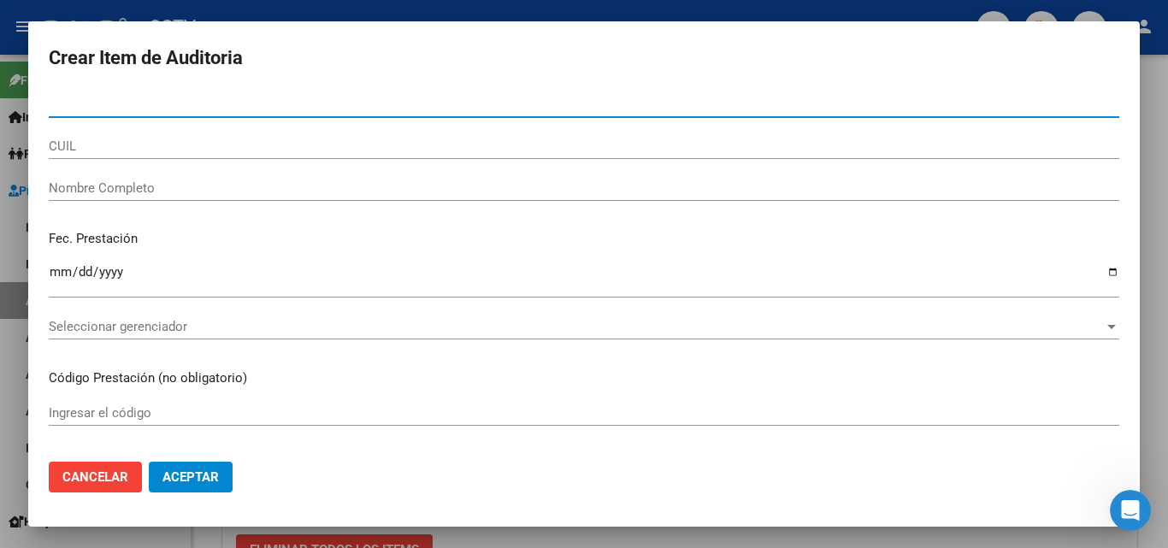
paste input "37147252"
type input "37147252"
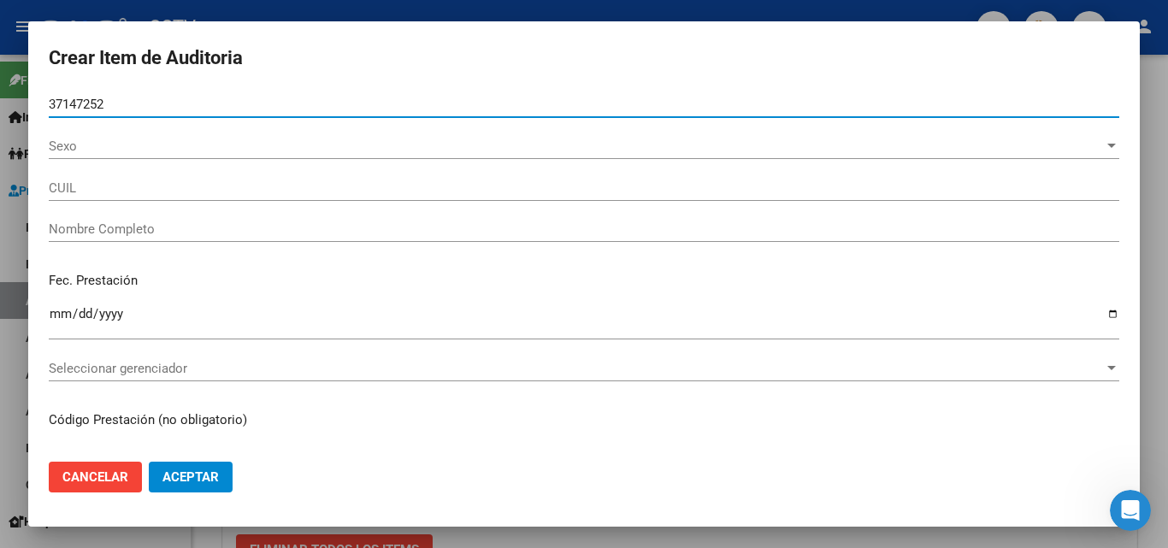
type input "27371472520"
type input "[PERSON_NAME]"
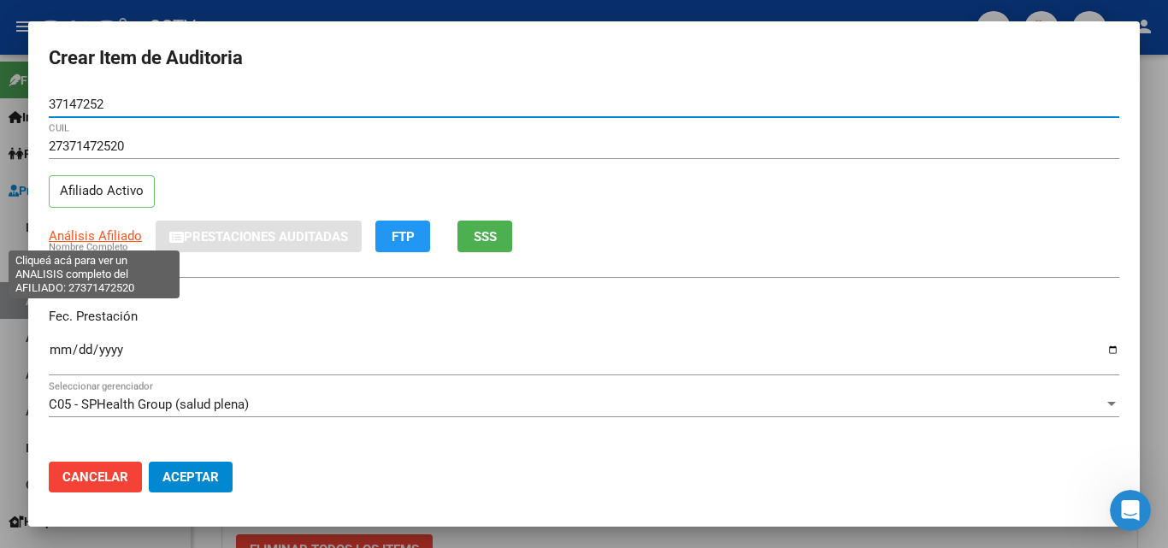
type input "37147252"
click at [111, 237] on span "Análisis Afiliado" at bounding box center [95, 235] width 93 height 15
type textarea "27371472520"
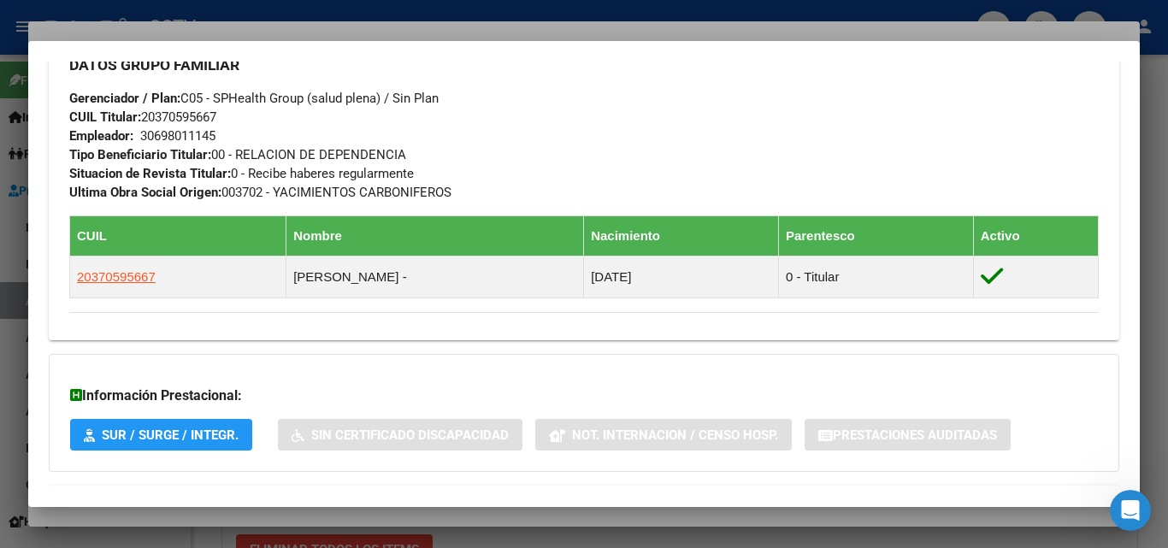
scroll to position [960, 0]
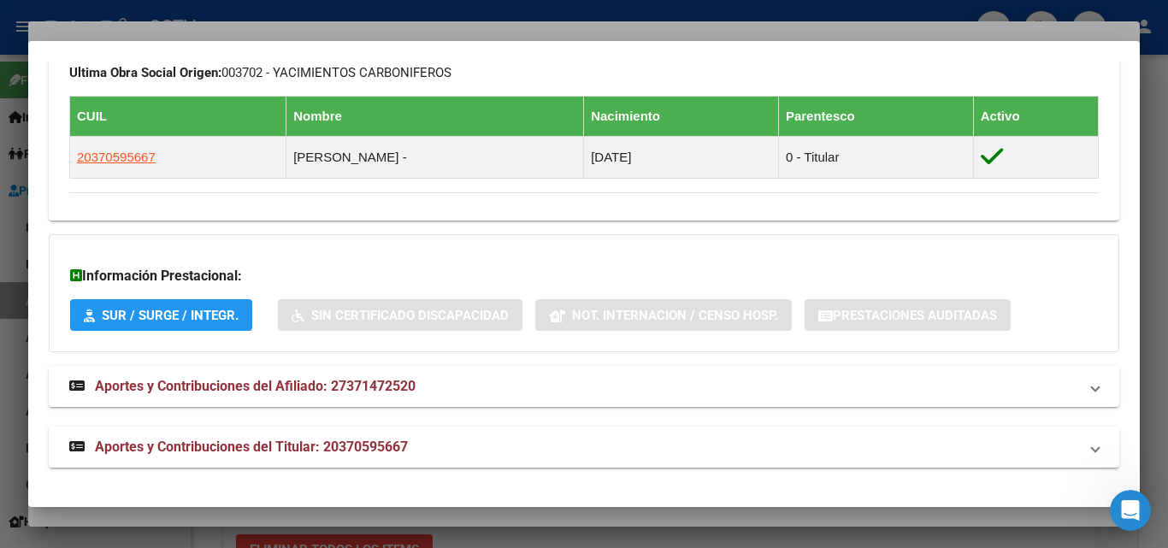
click at [236, 386] on span "Aportes y Contribuciones del Afiliado: 27371472520" at bounding box center [255, 386] width 321 height 16
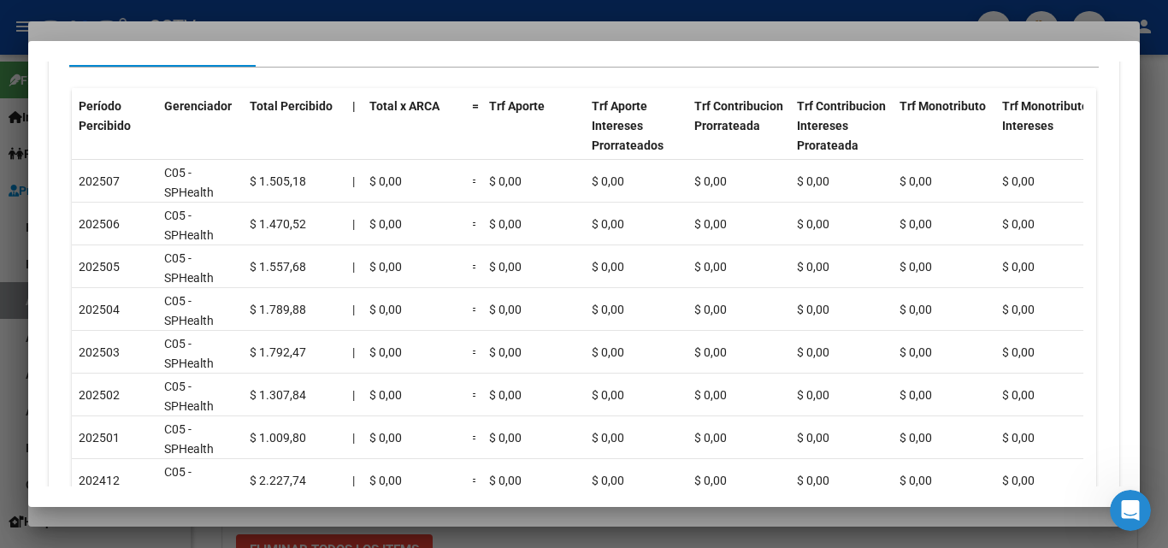
scroll to position [1473, 0]
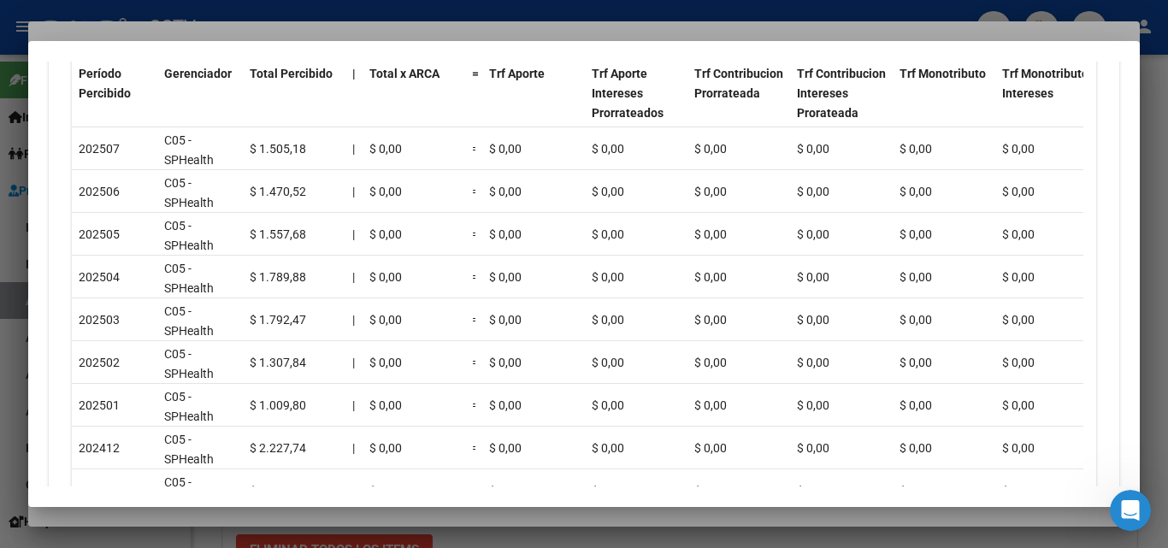
click at [203, 30] on div at bounding box center [584, 274] width 1168 height 548
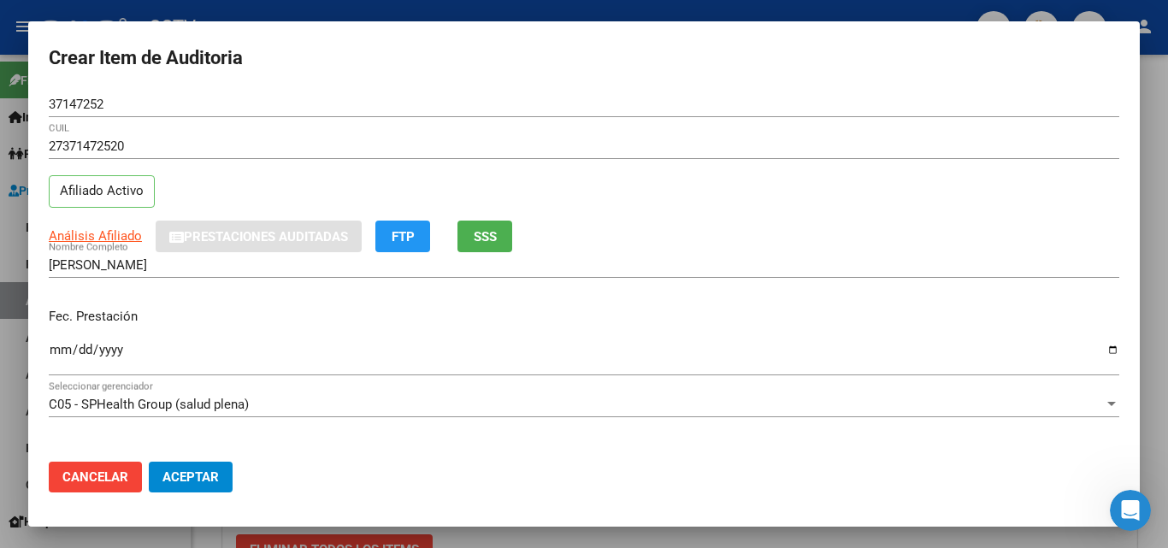
scroll to position [171, 0]
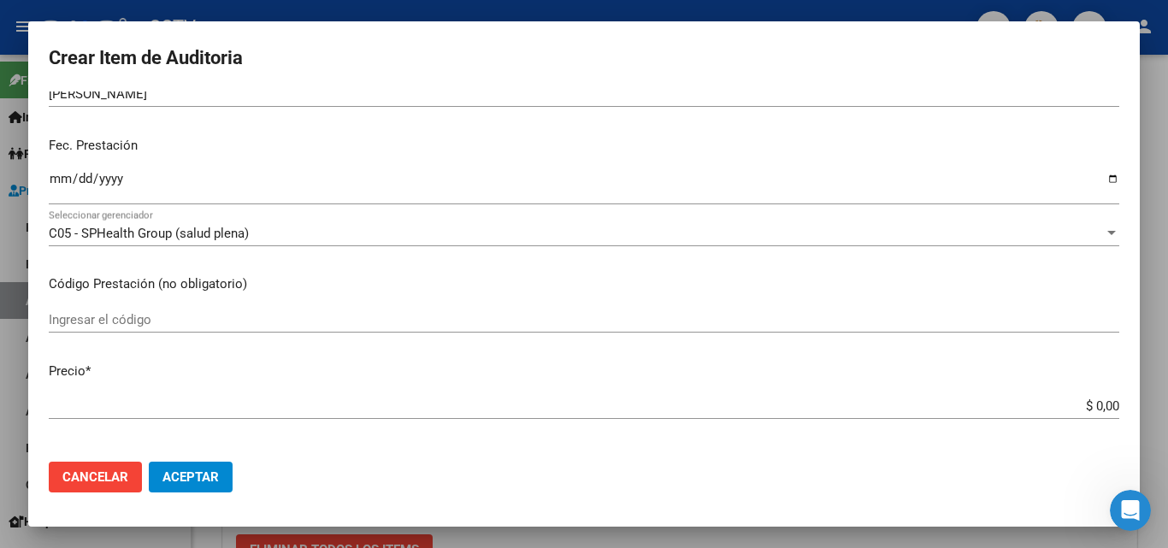
click at [63, 176] on input "Ingresar la fecha" at bounding box center [584, 185] width 1070 height 27
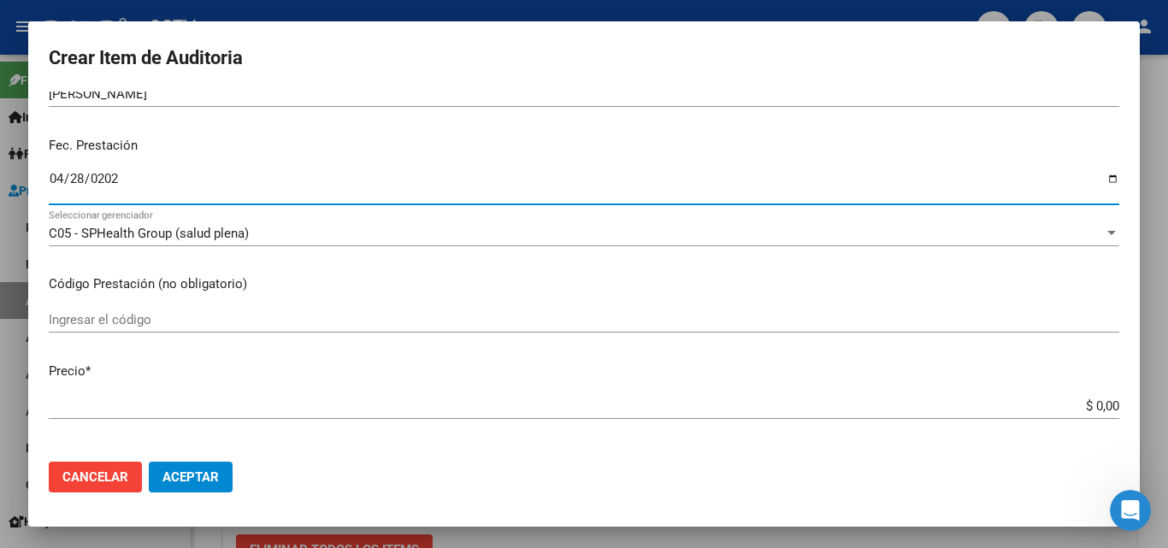
type input "[DATE]"
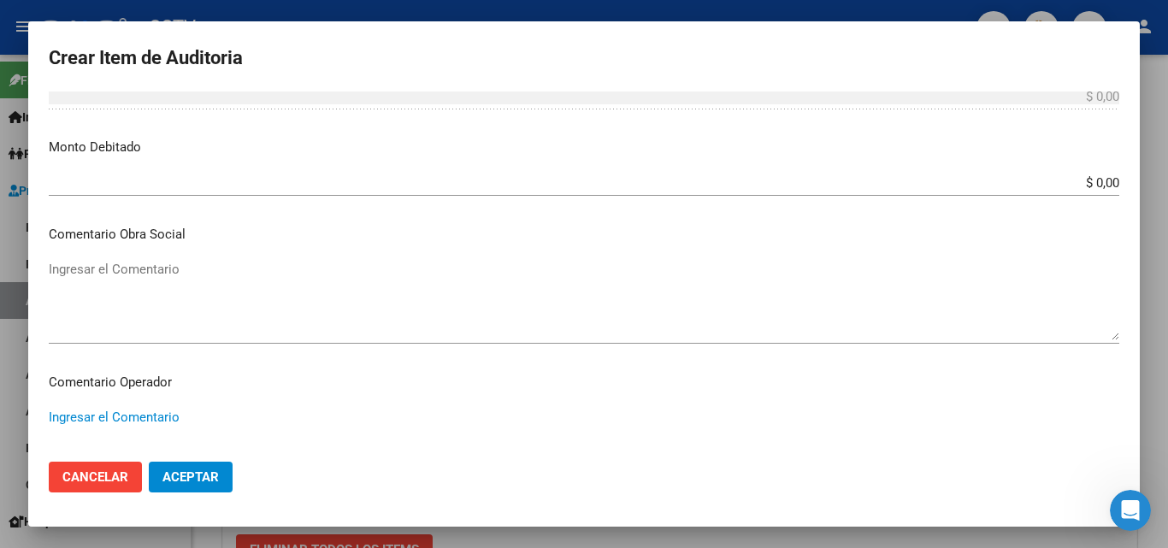
scroll to position [1098, 0]
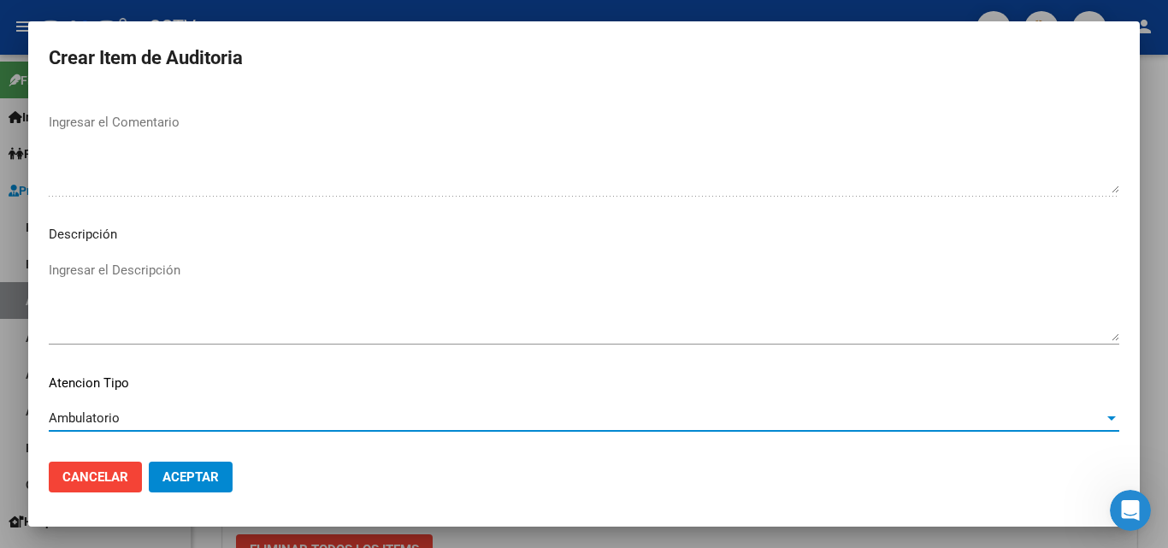
click at [187, 481] on span "Aceptar" at bounding box center [190, 476] width 56 height 15
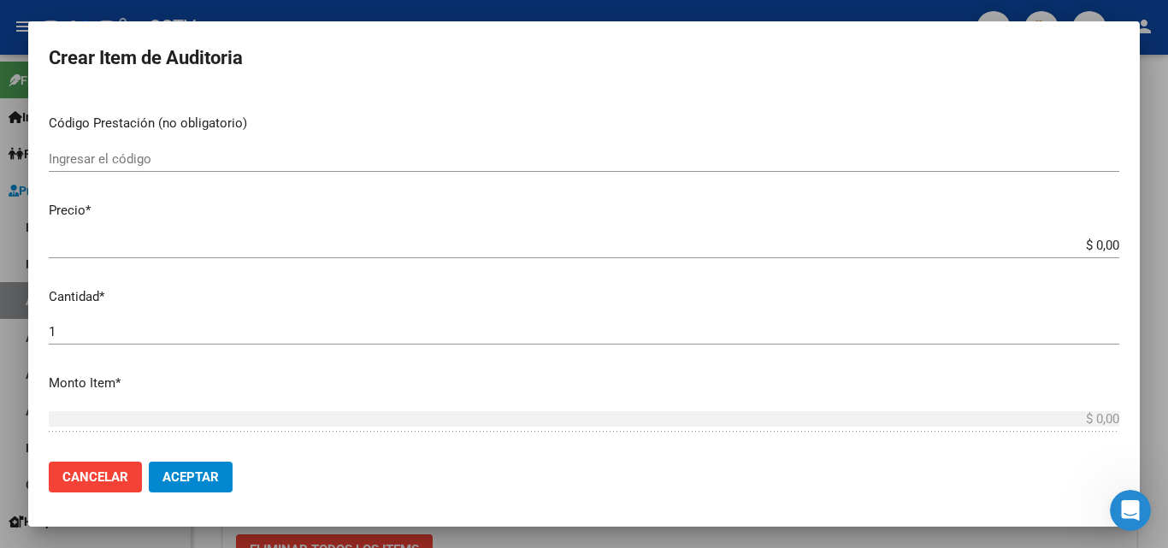
scroll to position [328, 0]
click at [1089, 244] on input "$ 0,00" at bounding box center [584, 248] width 1070 height 15
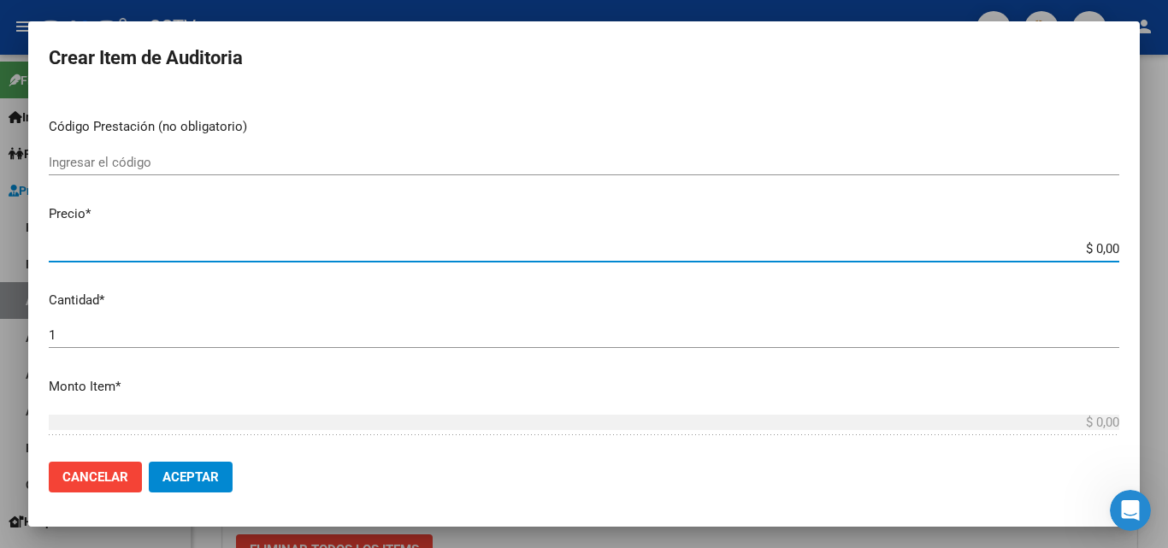
click at [1084, 247] on input "$ 0,00" at bounding box center [584, 248] width 1070 height 15
type input "$ 0,07"
click at [1098, 249] on input "$ 0,07" at bounding box center [584, 248] width 1070 height 15
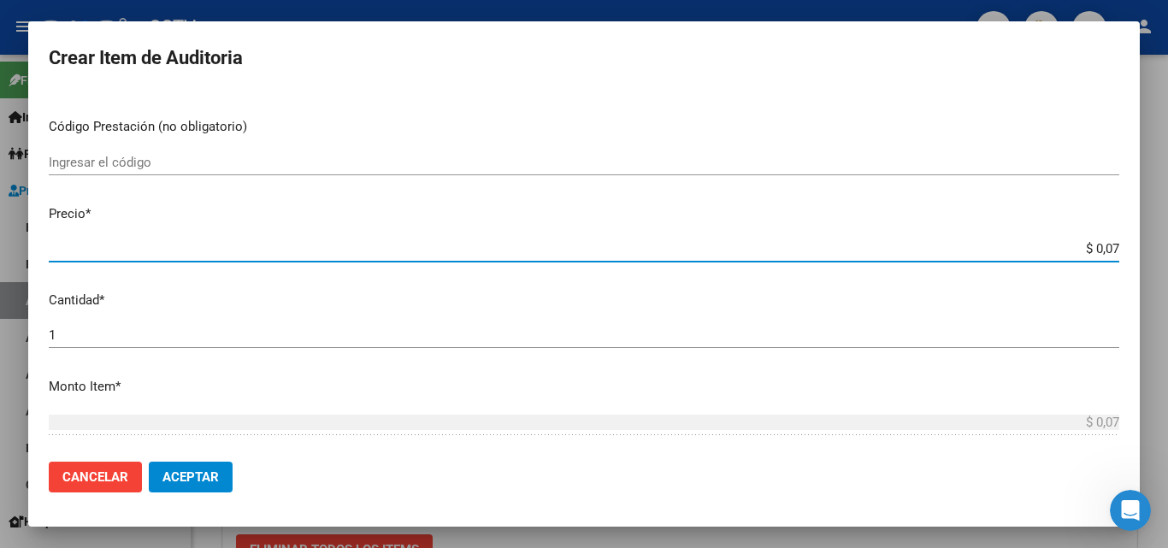
click at [1098, 249] on input "$ 0,07" at bounding box center [584, 248] width 1070 height 15
type input "$ 0,01"
type input "$ 0,15"
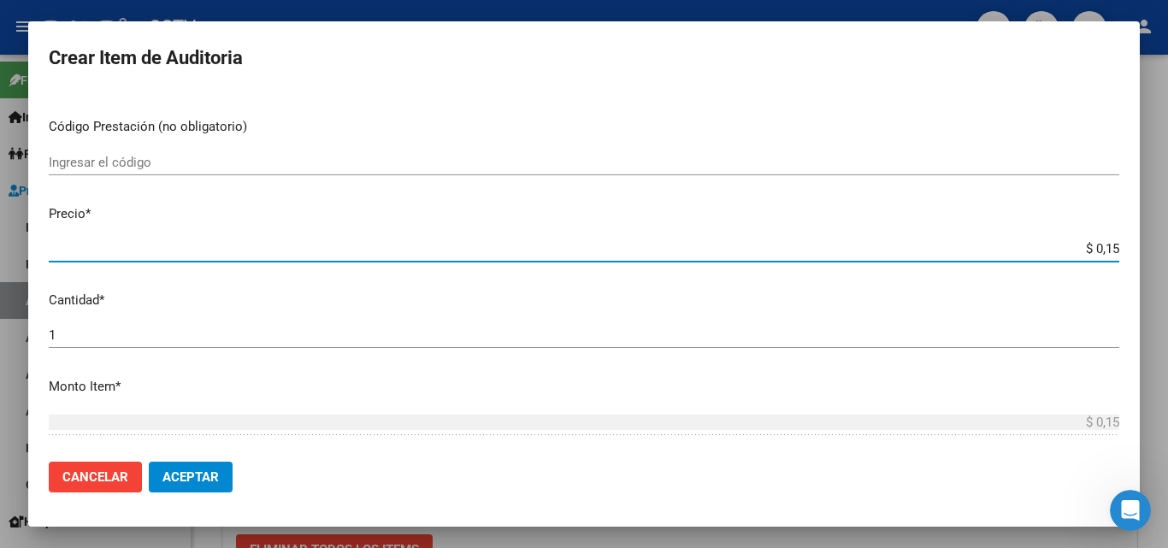
type input "$ 1,50"
type input "$ 15,06"
type input "$ 150,60"
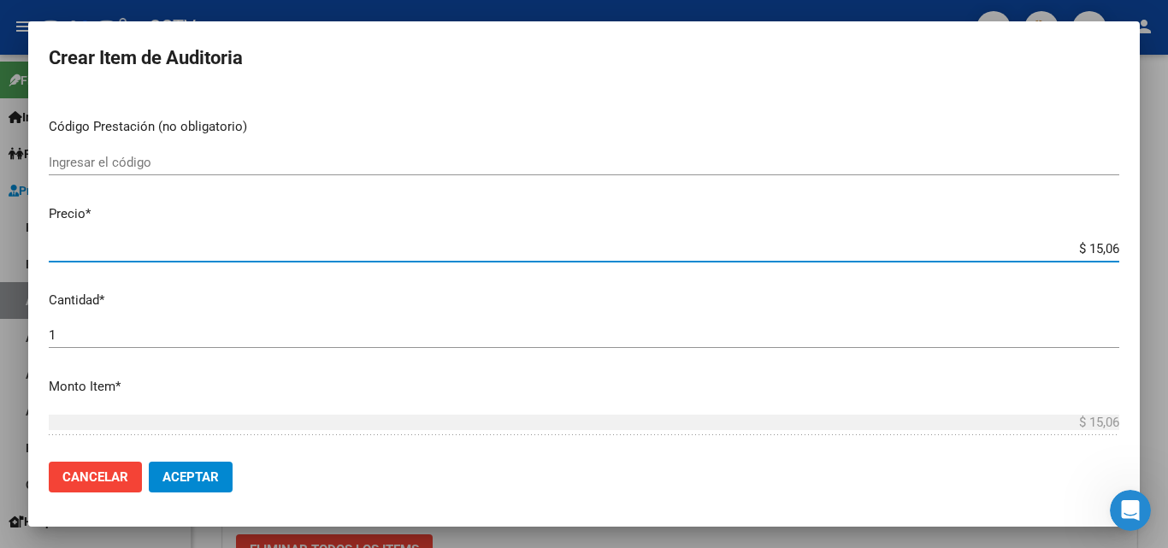
type input "$ 150,60"
type input "$ 1.506,00"
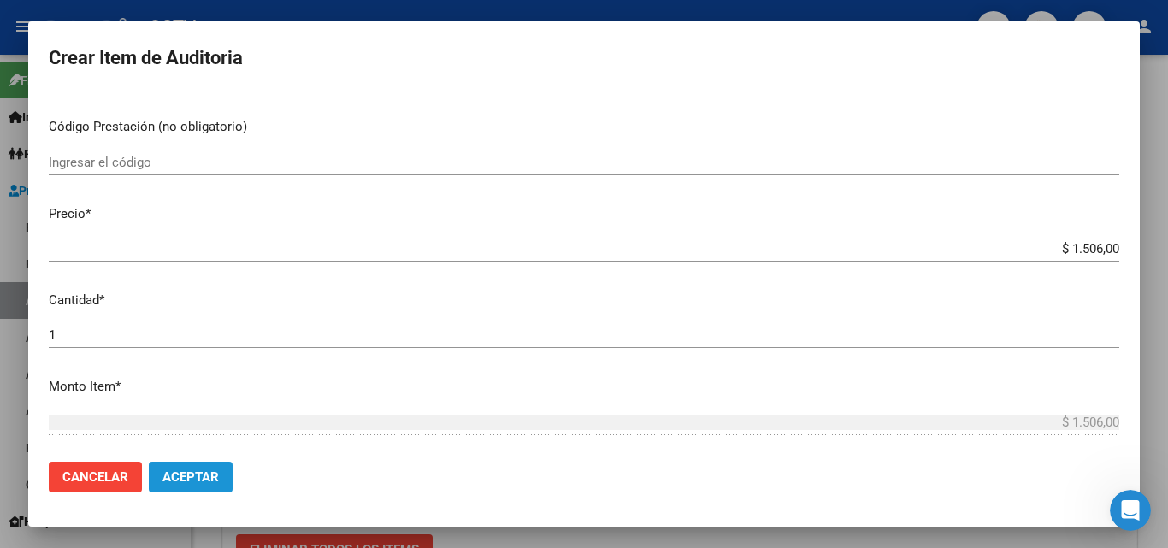
click at [219, 479] on button "Aceptar" at bounding box center [191, 477] width 84 height 31
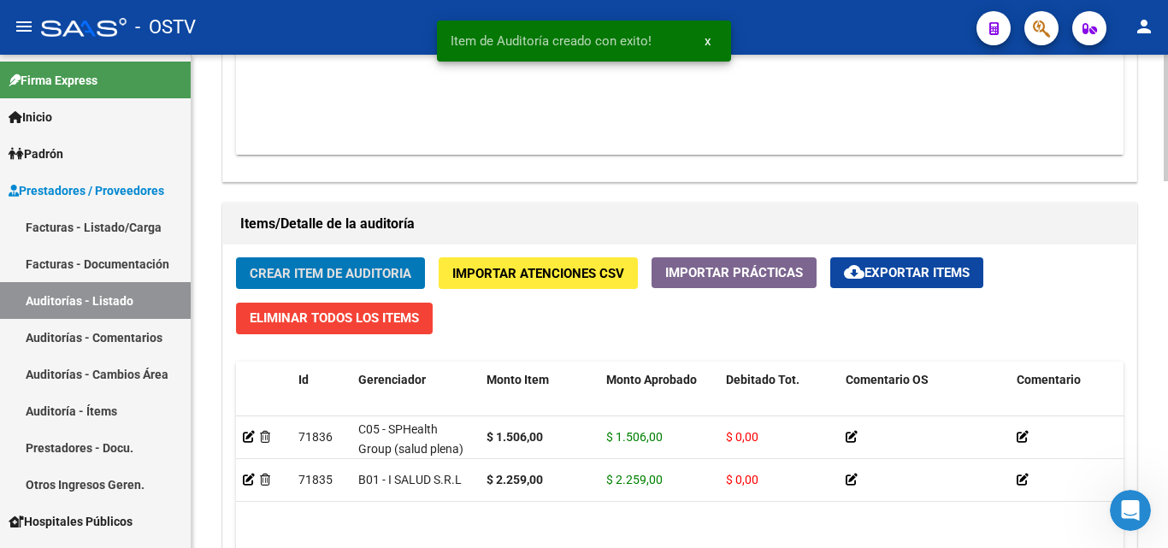
scroll to position [1112, 0]
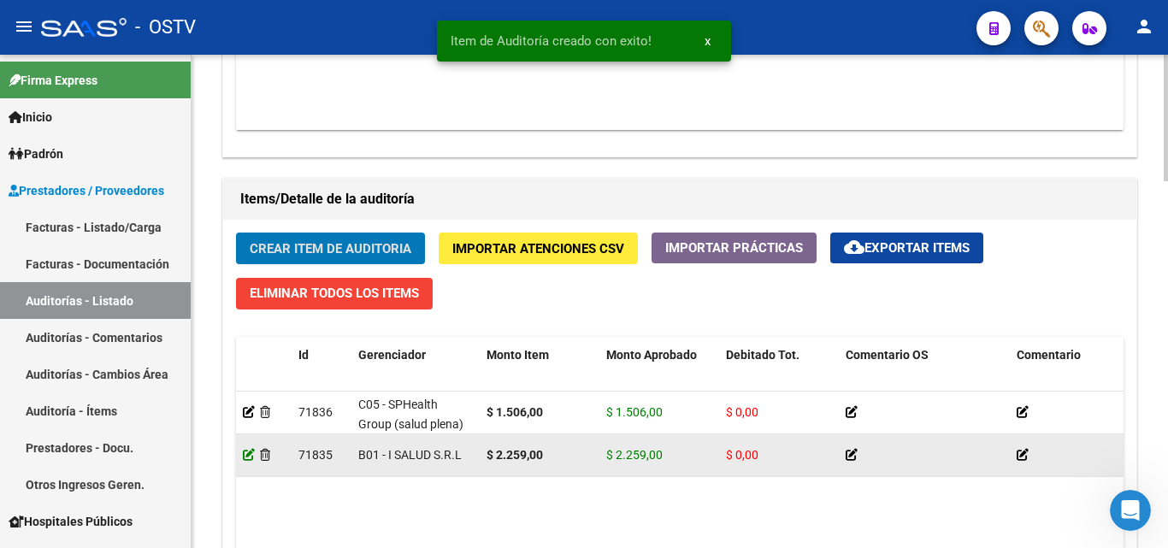
click at [244, 454] on icon at bounding box center [249, 455] width 12 height 12
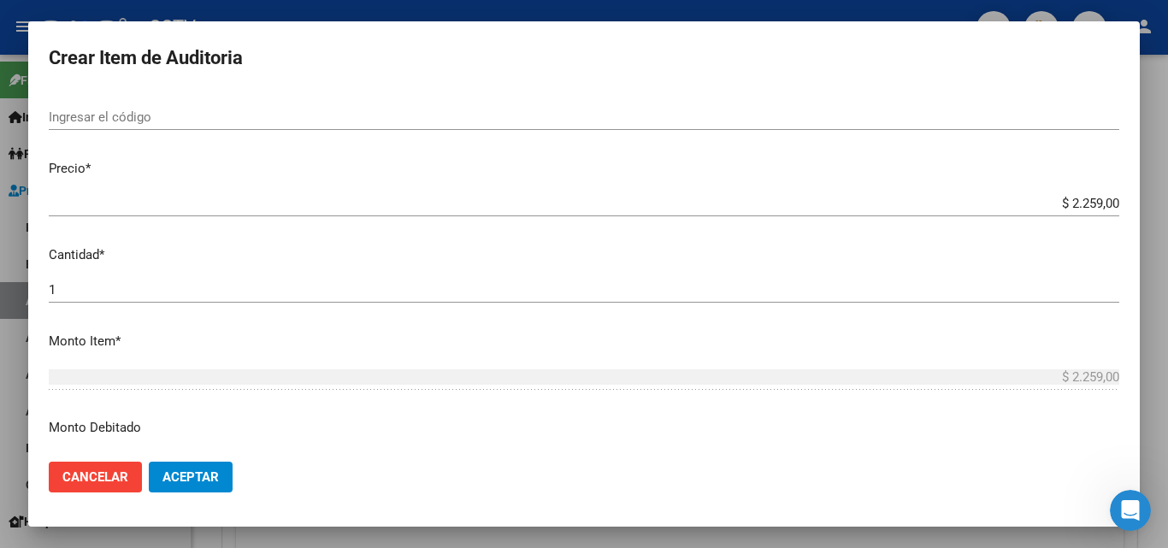
scroll to position [427, 0]
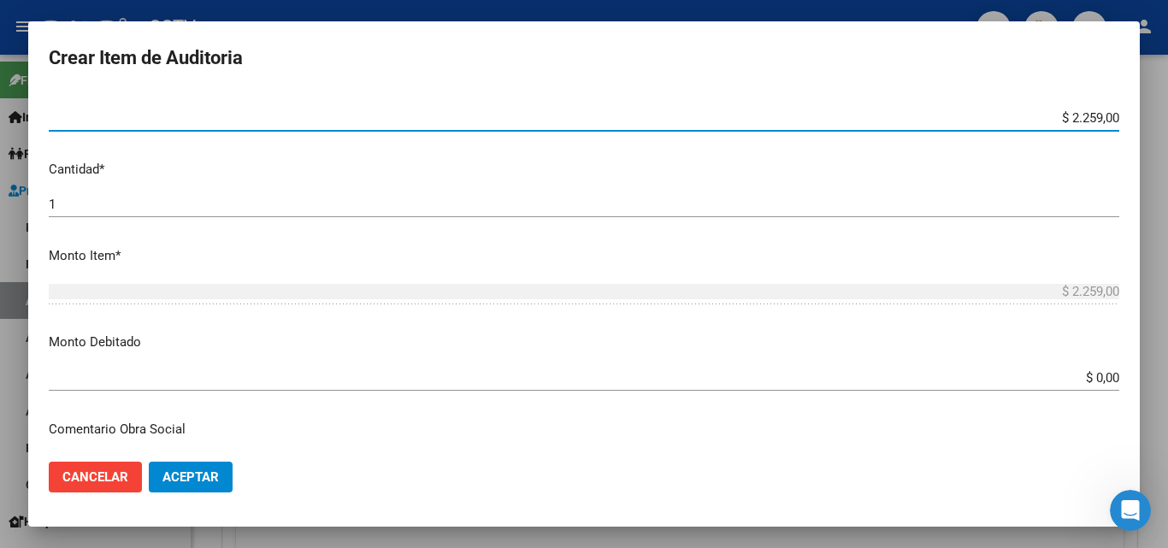
click at [1054, 118] on input "$ 2.259,00" at bounding box center [584, 117] width 1070 height 15
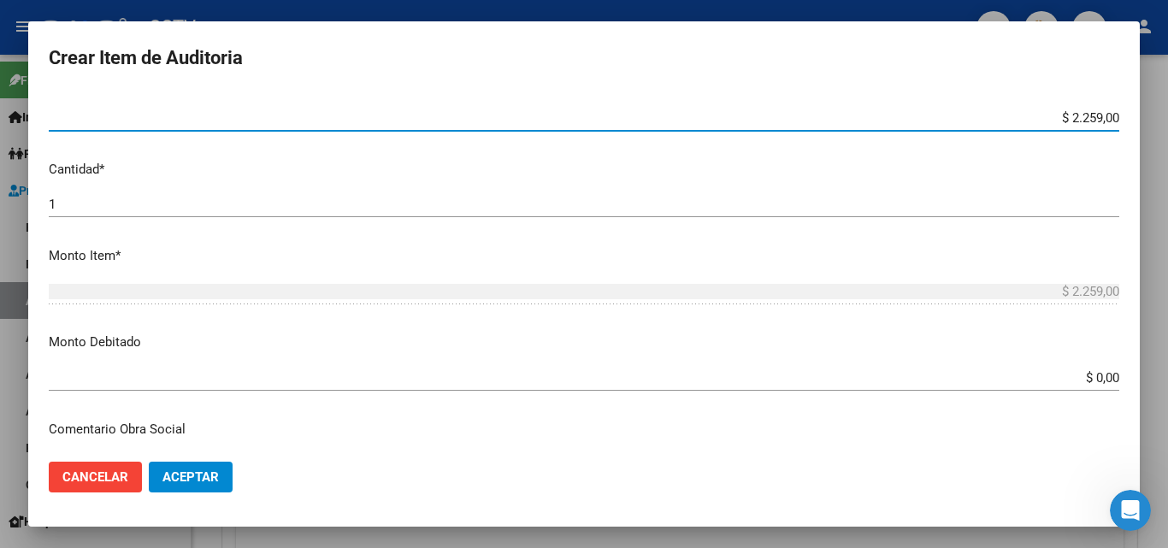
type input "$ 0,07"
type input "$ 0,75"
type input "$ 7,53"
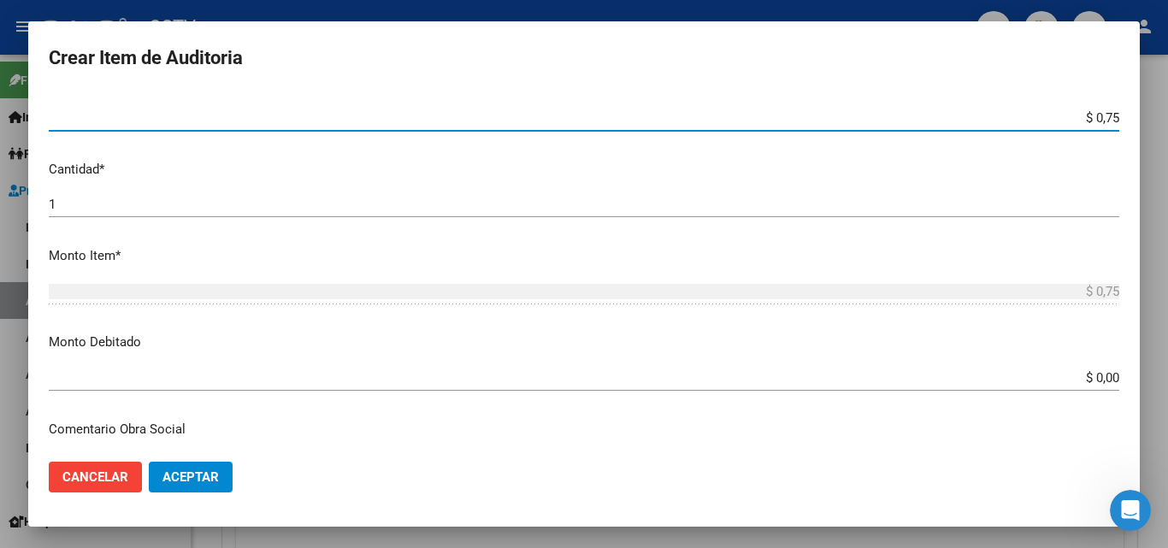
type input "$ 7,53"
type input "$ 75,30"
type input "$ 753,00"
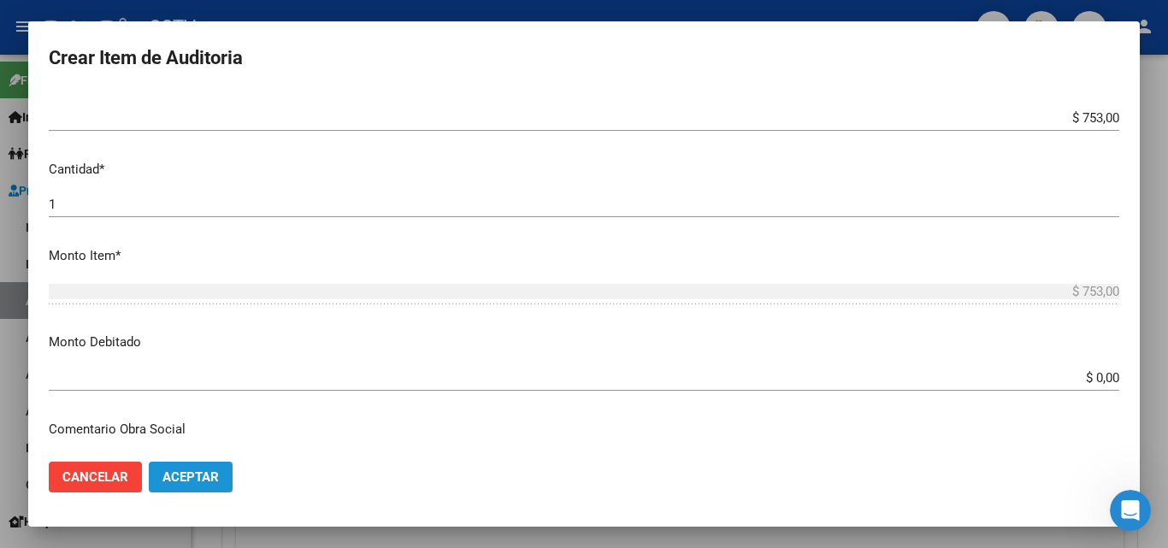
click at [168, 484] on span "Aceptar" at bounding box center [190, 476] width 56 height 15
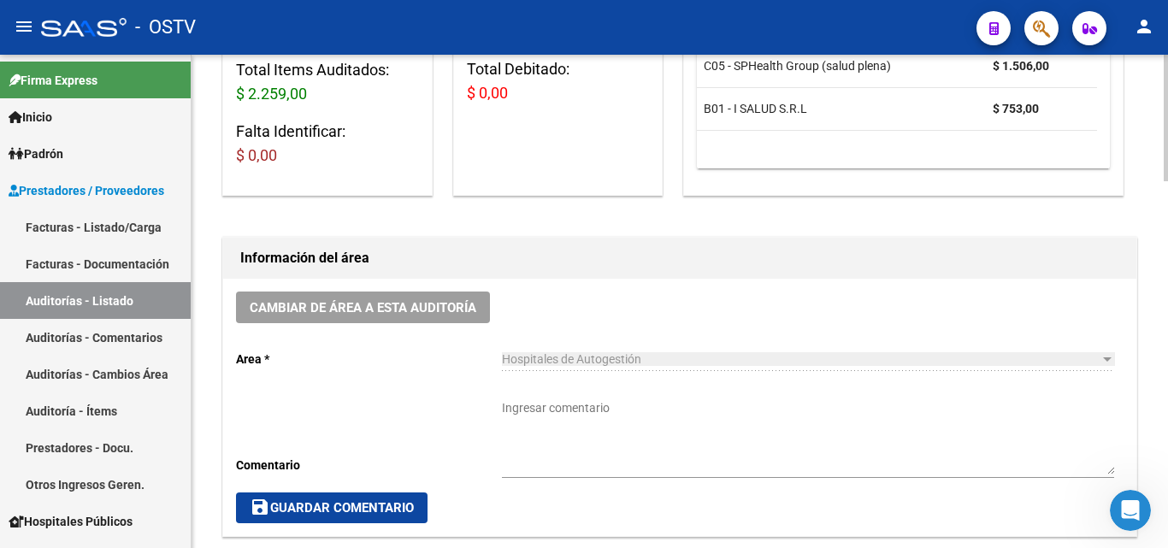
scroll to position [342, 0]
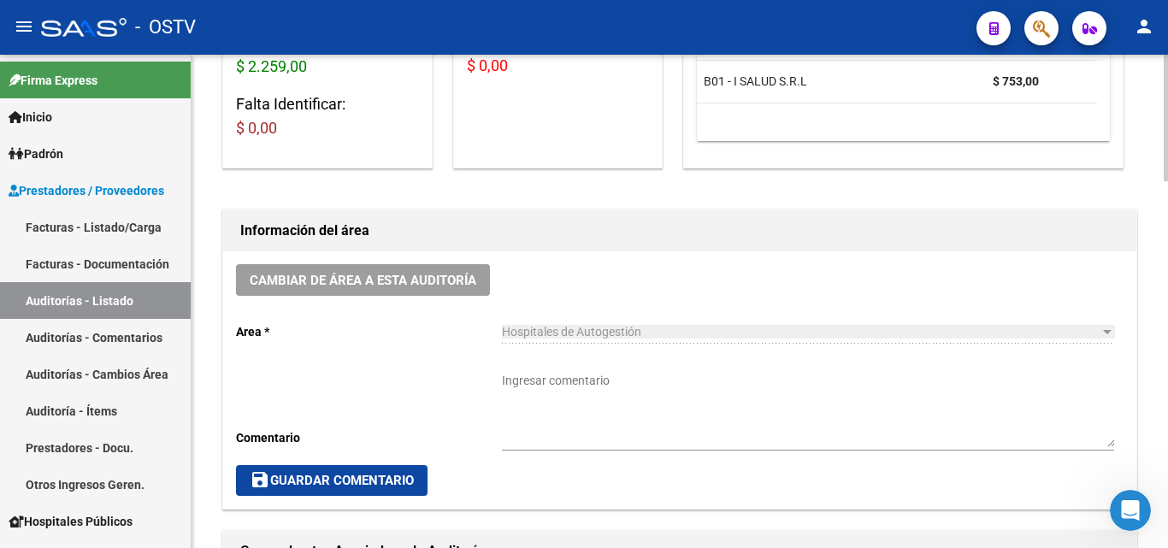
click at [571, 401] on textarea "Ingresar comentario" at bounding box center [808, 409] width 612 height 75
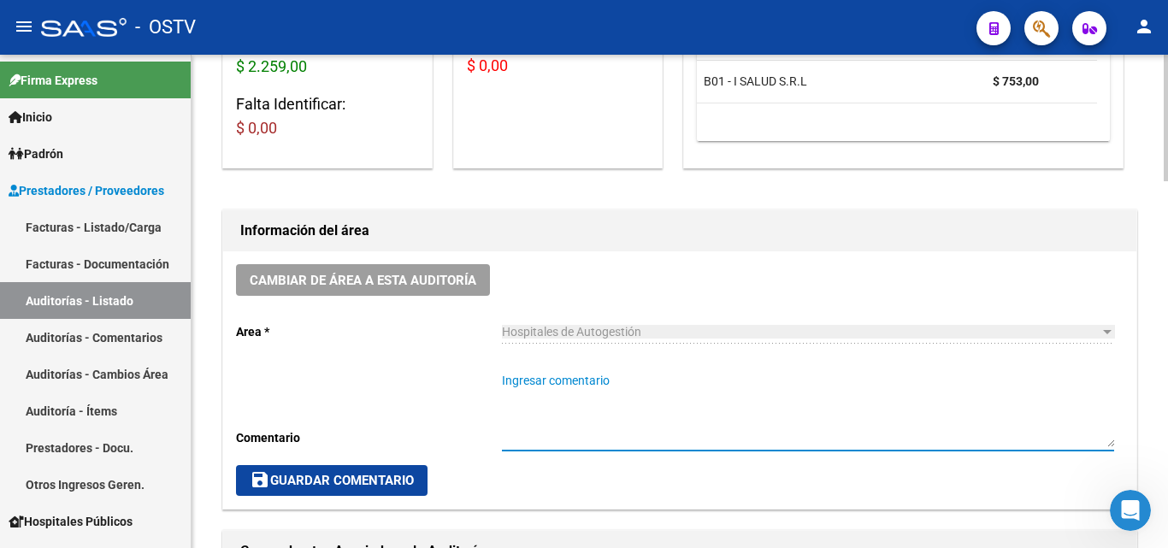
paste textarea "CERRADA"
type textarea "CERRADA"
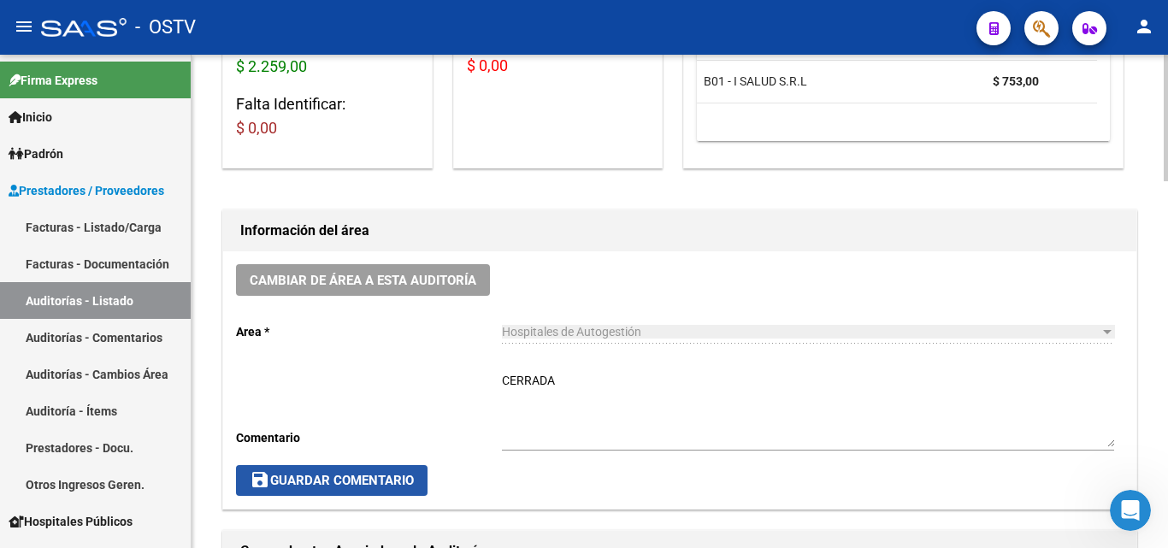
click at [306, 481] on span "save Guardar Comentario" at bounding box center [332, 480] width 164 height 15
click at [304, 480] on span "save Guardar Comentario" at bounding box center [332, 480] width 164 height 15
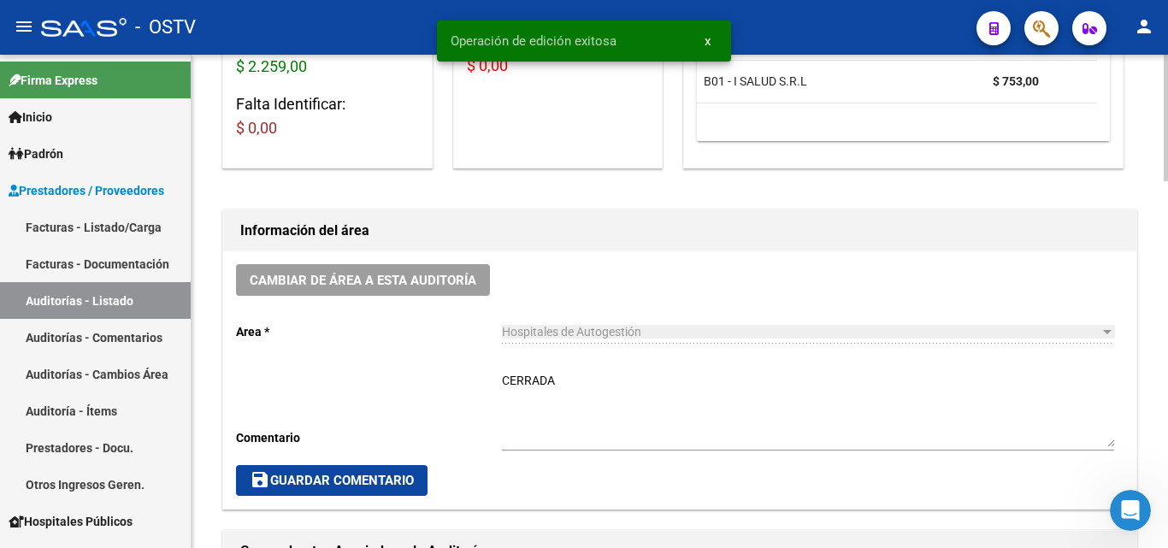
scroll to position [0, 0]
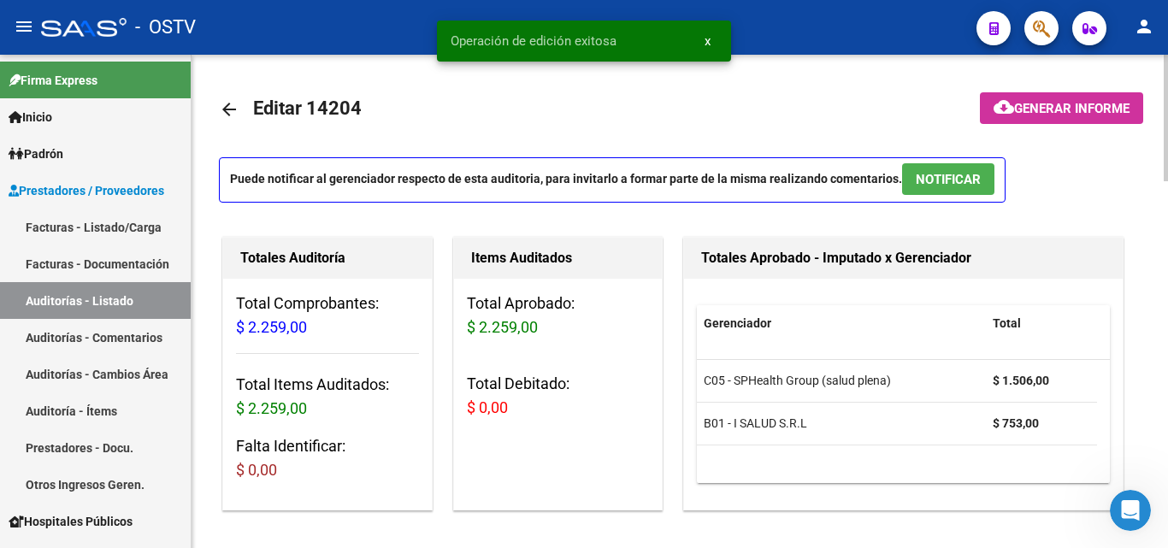
click at [234, 113] on mat-icon "arrow_back" at bounding box center [229, 109] width 21 height 21
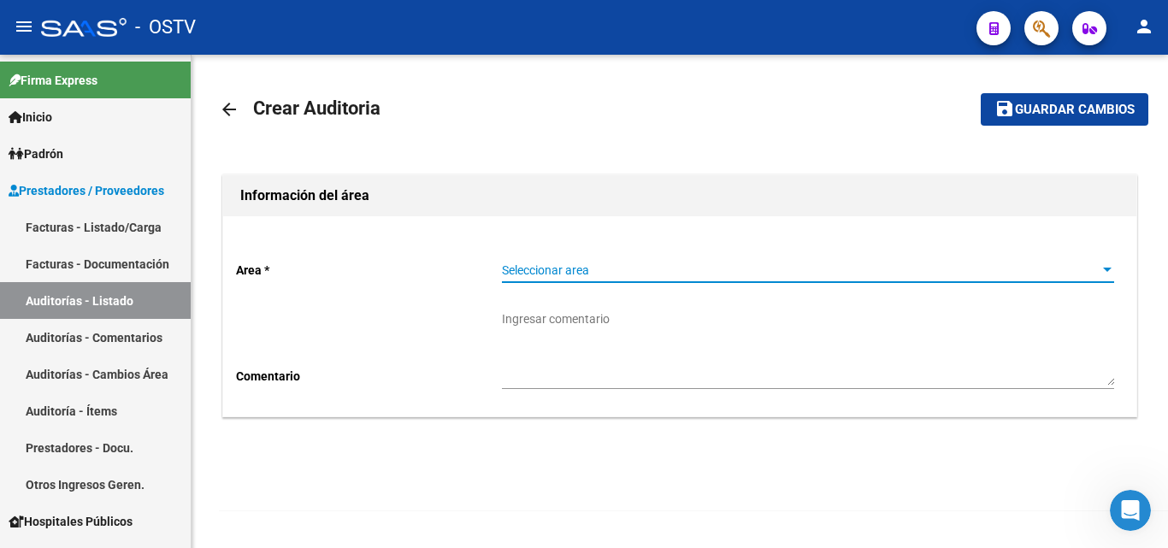
click at [550, 266] on span "Seleccionar area" at bounding box center [800, 270] width 597 height 15
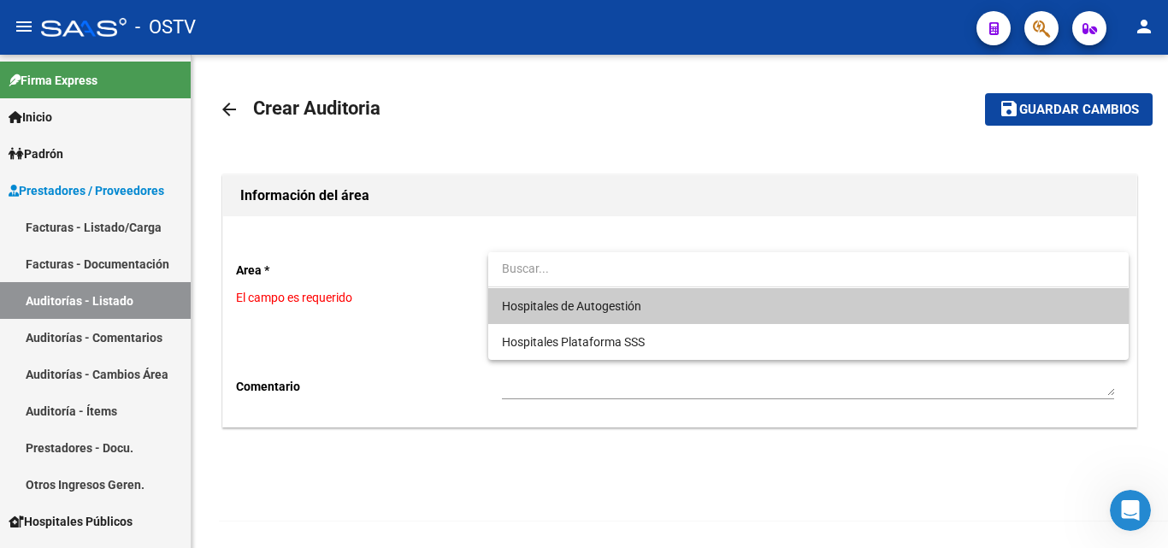
click at [545, 314] on span "Hospitales de Autogestión" at bounding box center [808, 306] width 612 height 36
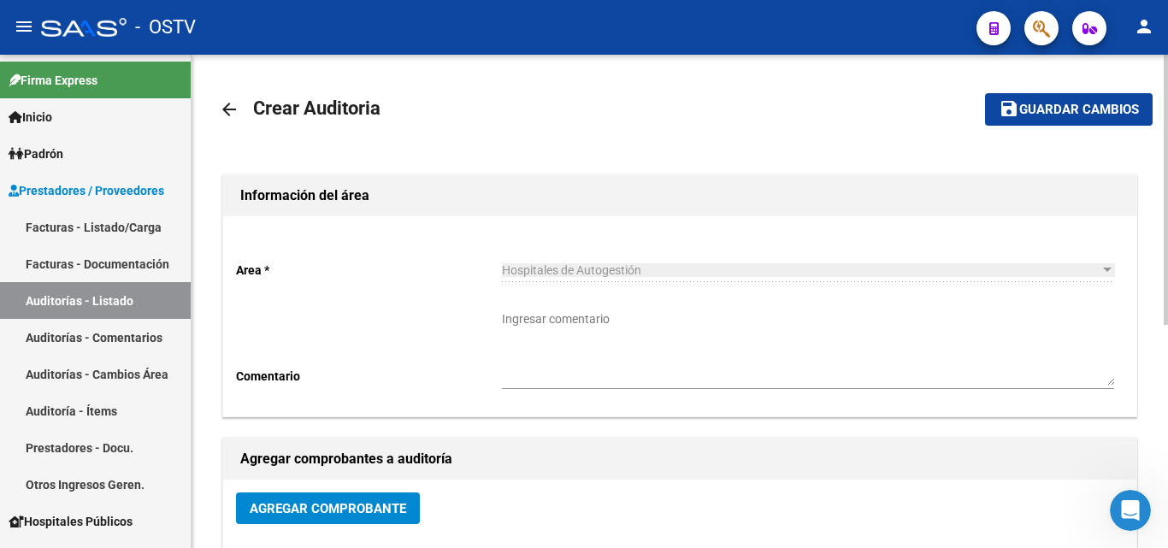
click at [339, 508] on span "Agregar Comprobante" at bounding box center [328, 508] width 156 height 15
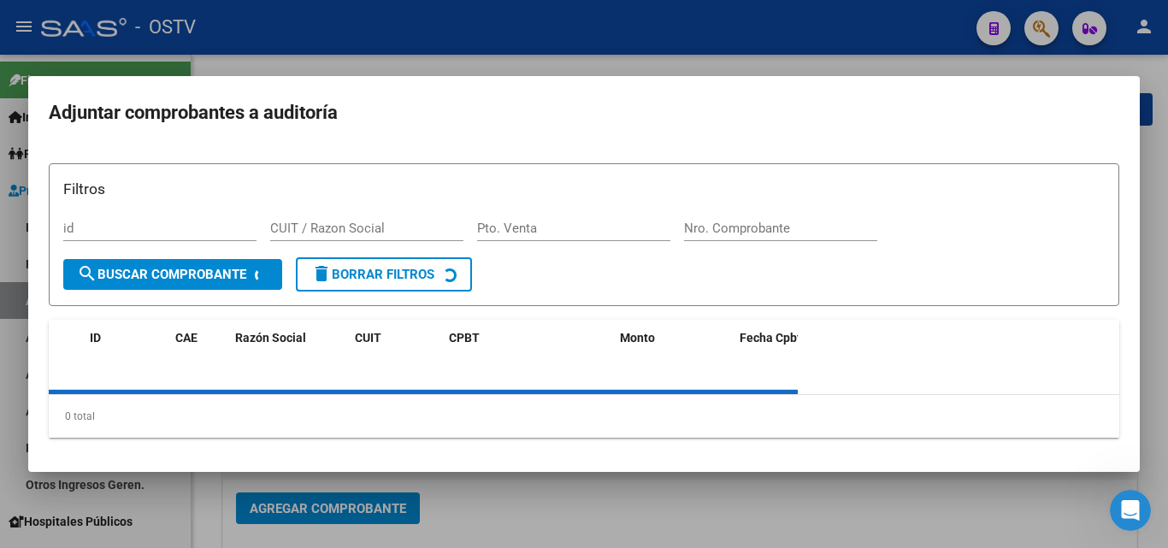
click at [748, 218] on div "Nro. Comprobante" at bounding box center [780, 228] width 193 height 26
click at [739, 227] on input "Nro. Comprobante" at bounding box center [780, 228] width 193 height 15
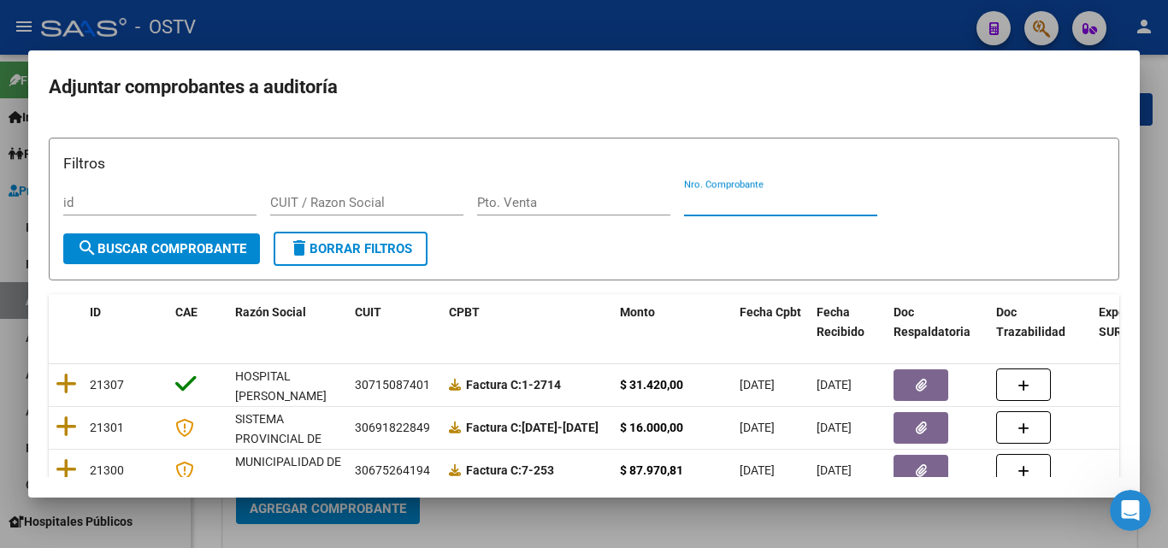
paste input "201892"
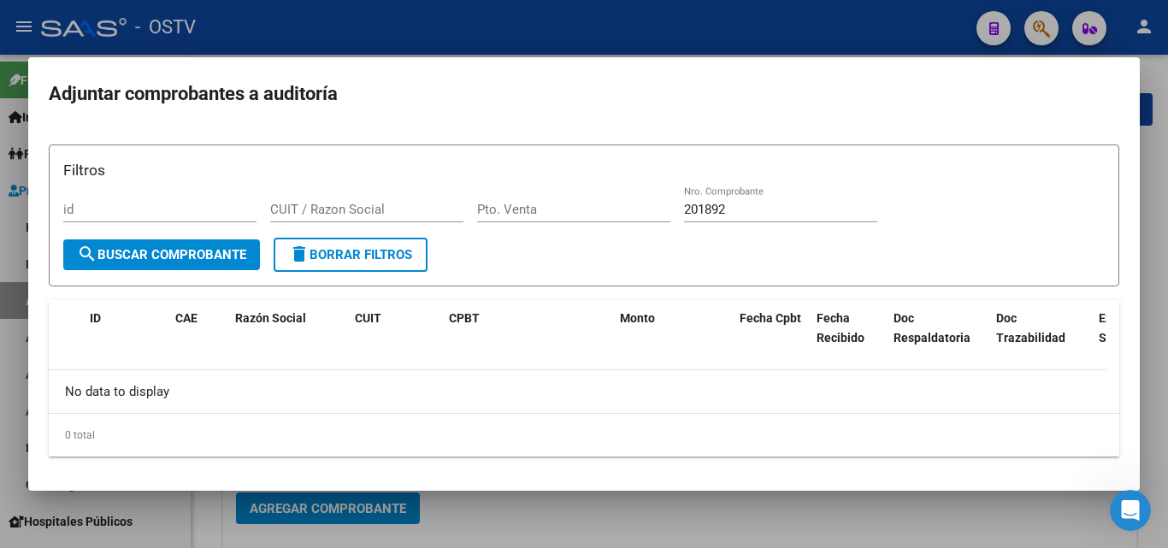
drag, startPoint x: 750, startPoint y: 218, endPoint x: 609, endPoint y: 217, distance: 141.1
click at [609, 217] on div "Filtros id CUIT / Razon Social Pto. Venta 201892 Nro. Comprobante" at bounding box center [583, 199] width 1041 height 80
click at [725, 209] on input "201892" at bounding box center [780, 209] width 193 height 15
click at [697, 214] on input "201892" at bounding box center [780, 209] width 193 height 15
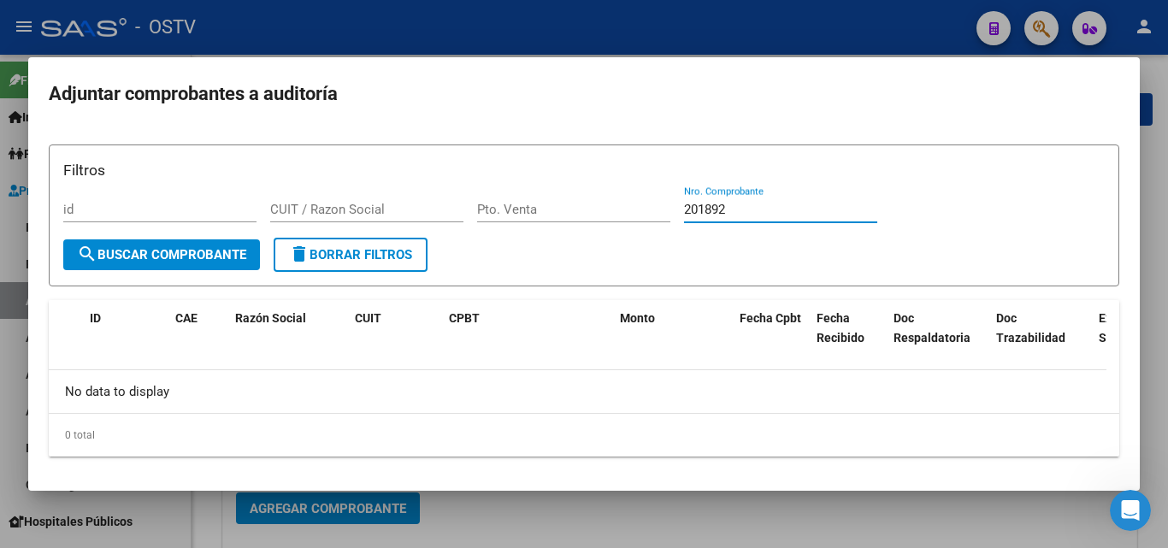
click at [697, 214] on input "201892" at bounding box center [780, 209] width 193 height 15
paste input "796"
type input "201796"
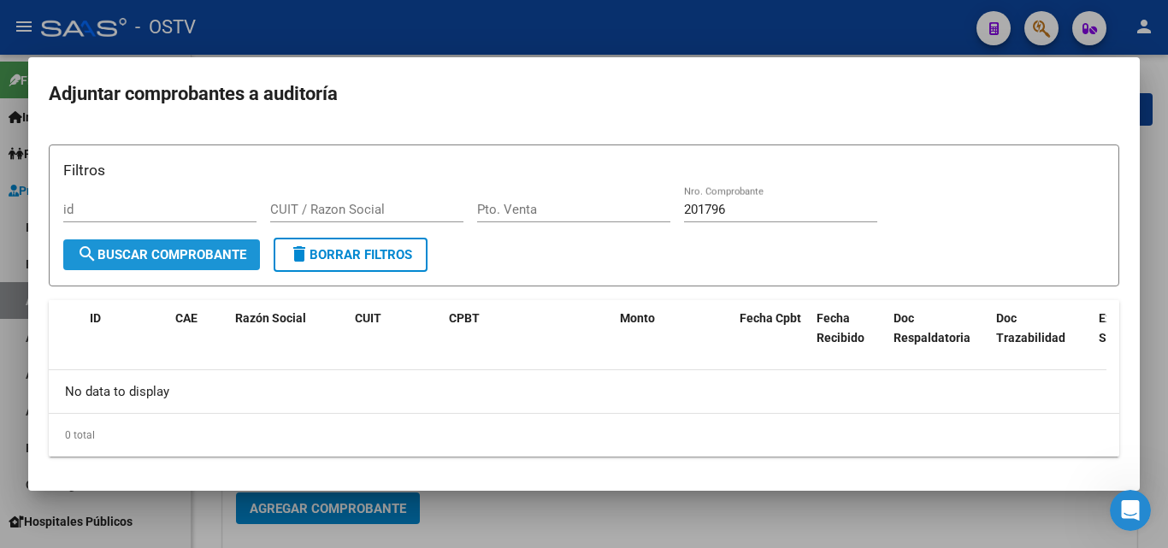
click at [191, 256] on span "search Buscar Comprobante" at bounding box center [161, 254] width 169 height 15
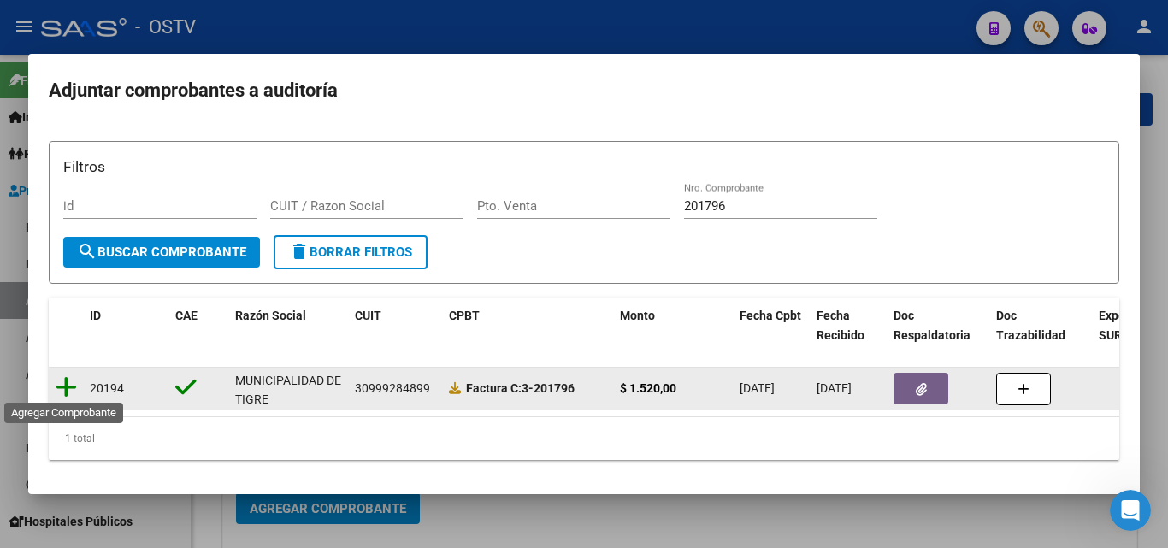
click at [68, 386] on icon at bounding box center [66, 387] width 21 height 24
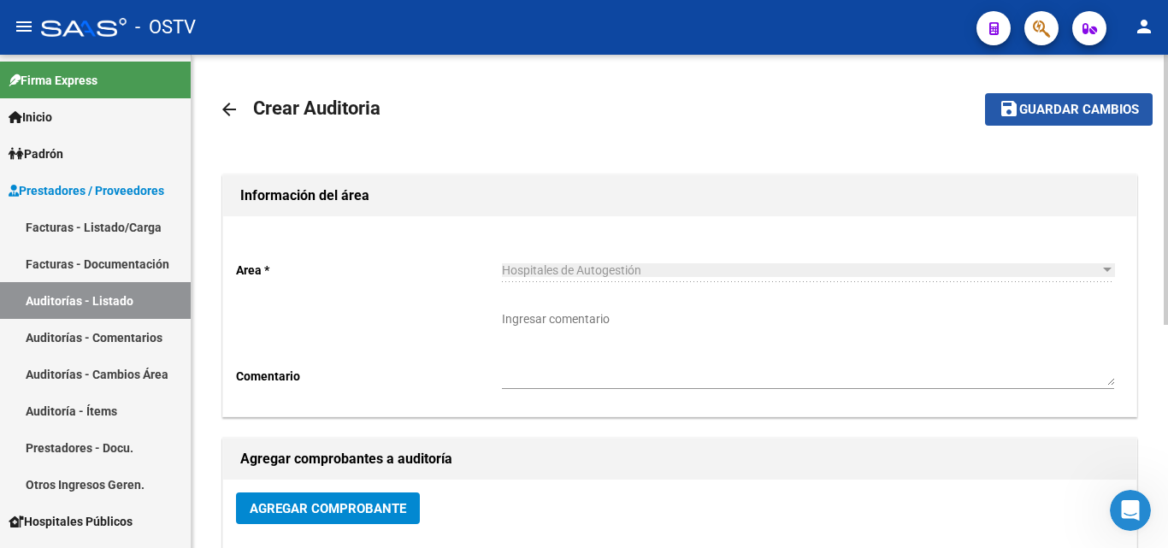
click at [1045, 109] on span "Guardar cambios" at bounding box center [1079, 110] width 120 height 15
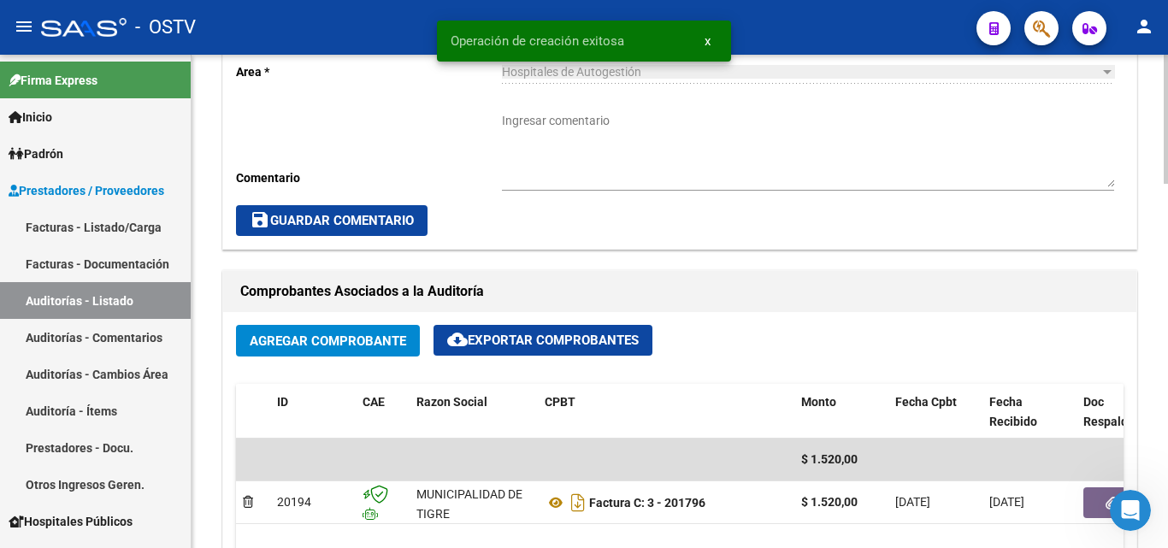
scroll to position [855, 0]
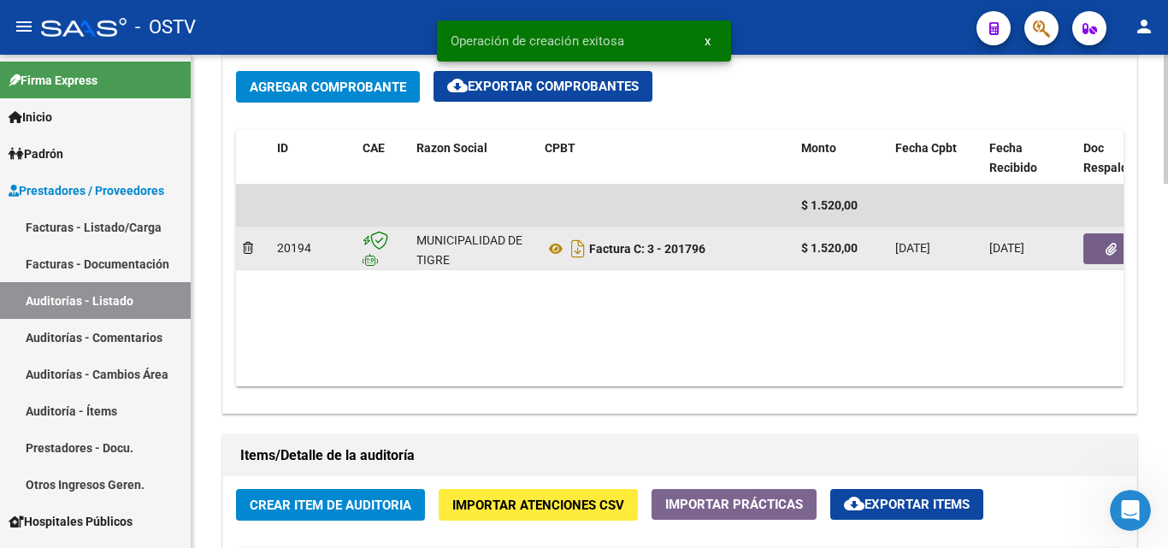
click at [1102, 245] on button "button" at bounding box center [1110, 248] width 55 height 31
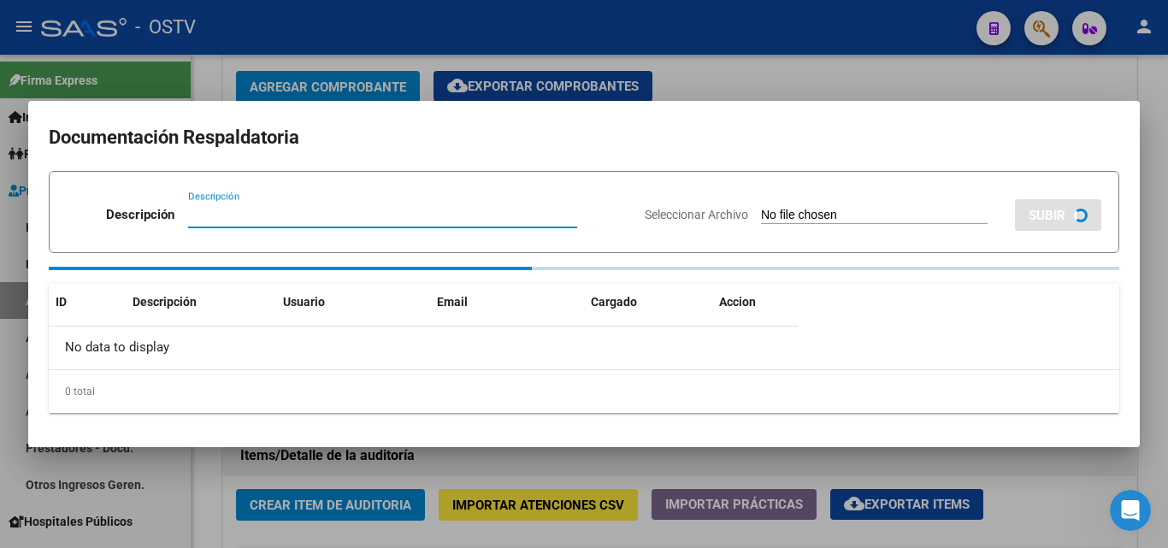
click at [951, 89] on div at bounding box center [584, 274] width 1168 height 548
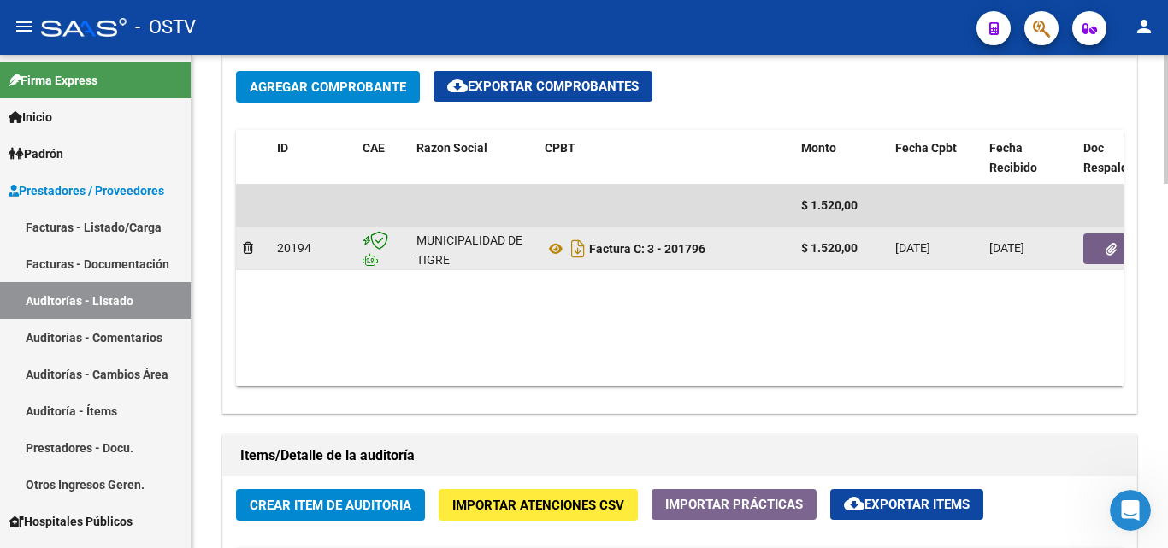
click at [1100, 245] on button "button" at bounding box center [1110, 248] width 55 height 31
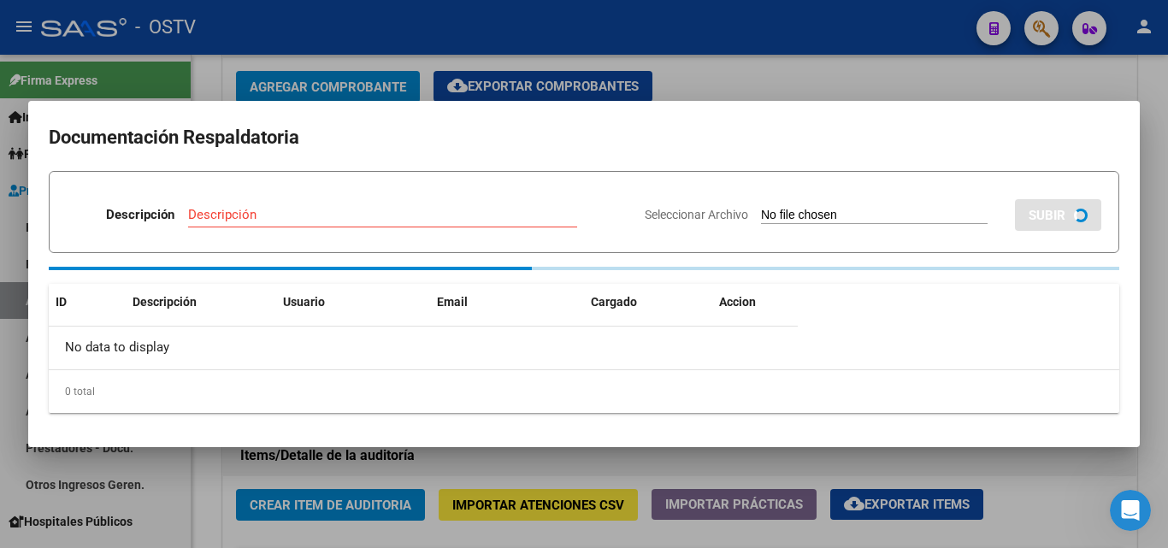
click at [713, 65] on div at bounding box center [584, 274] width 1168 height 548
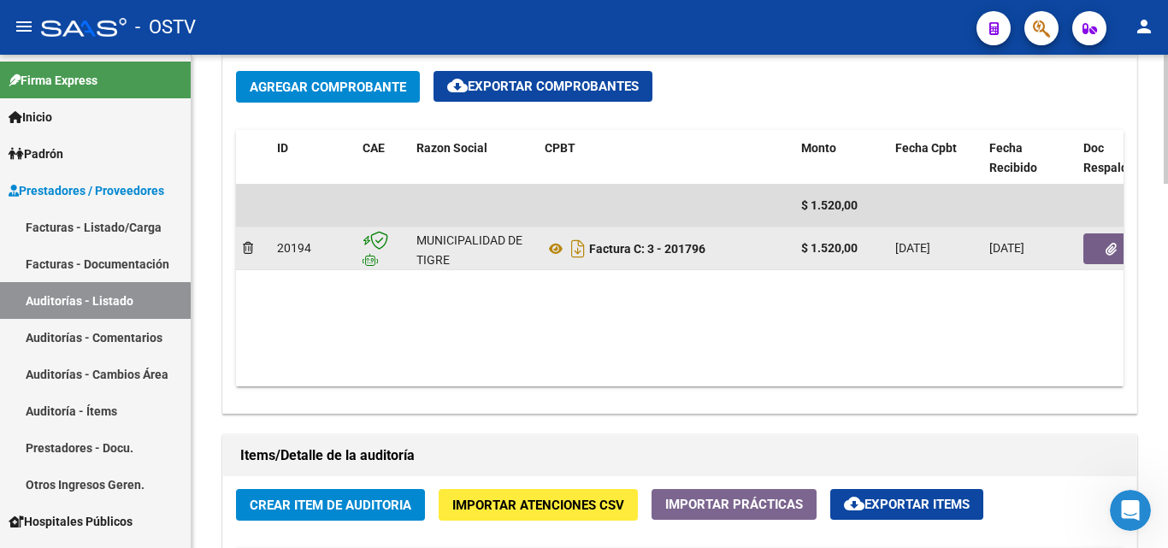
click at [1106, 249] on icon "button" at bounding box center [1110, 249] width 11 height 13
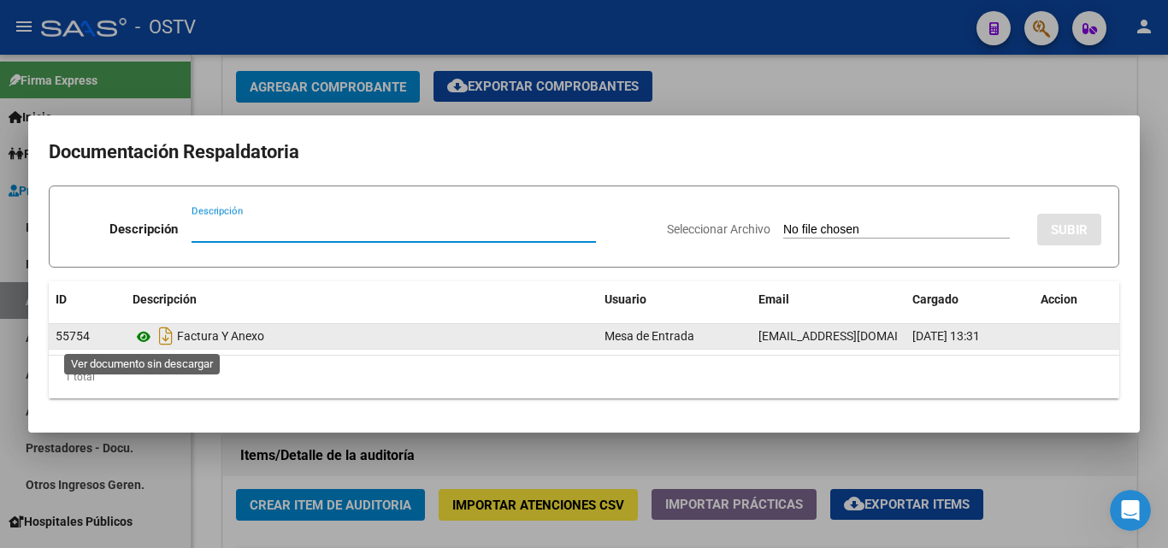
click at [147, 335] on icon at bounding box center [144, 337] width 22 height 21
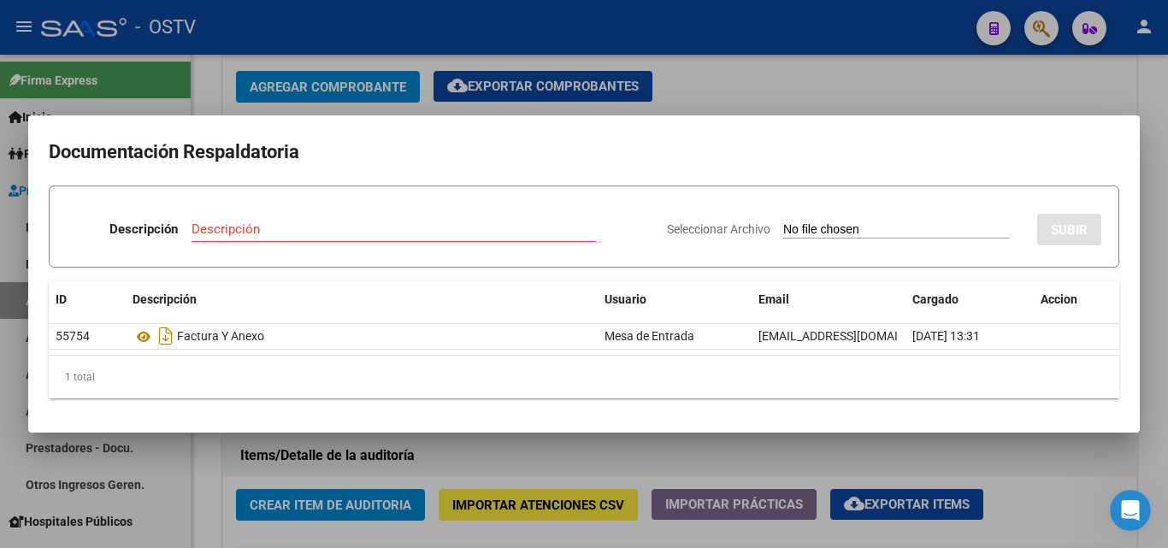
click at [313, 503] on div at bounding box center [584, 274] width 1168 height 548
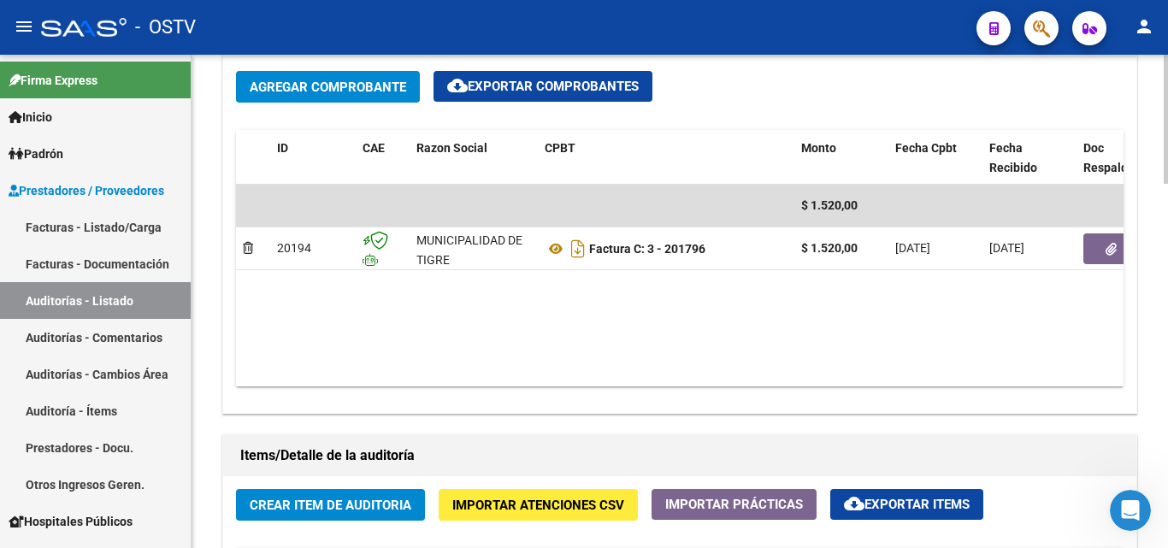
click at [327, 508] on span "Crear Item de Auditoria" at bounding box center [331, 505] width 162 height 15
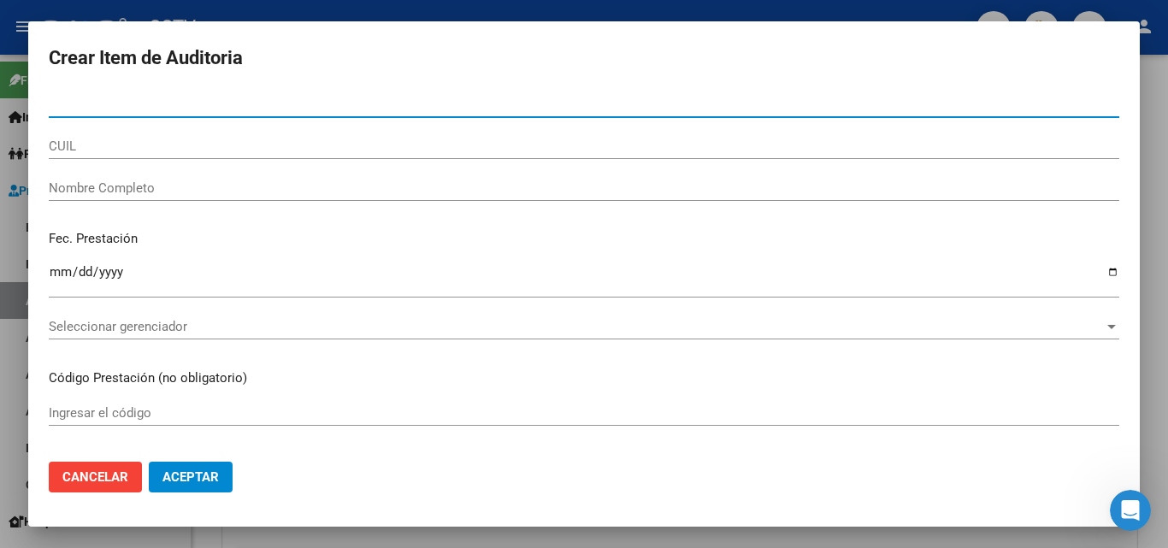
paste input "26166346"
type input "26166346"
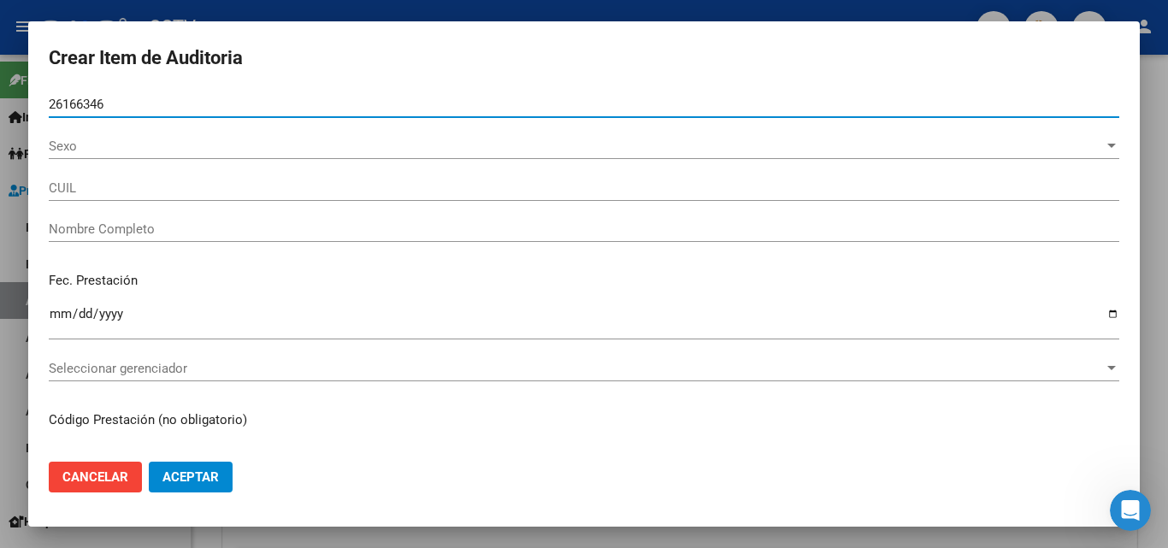
type input "20261663466"
type input "[PERSON_NAME]"
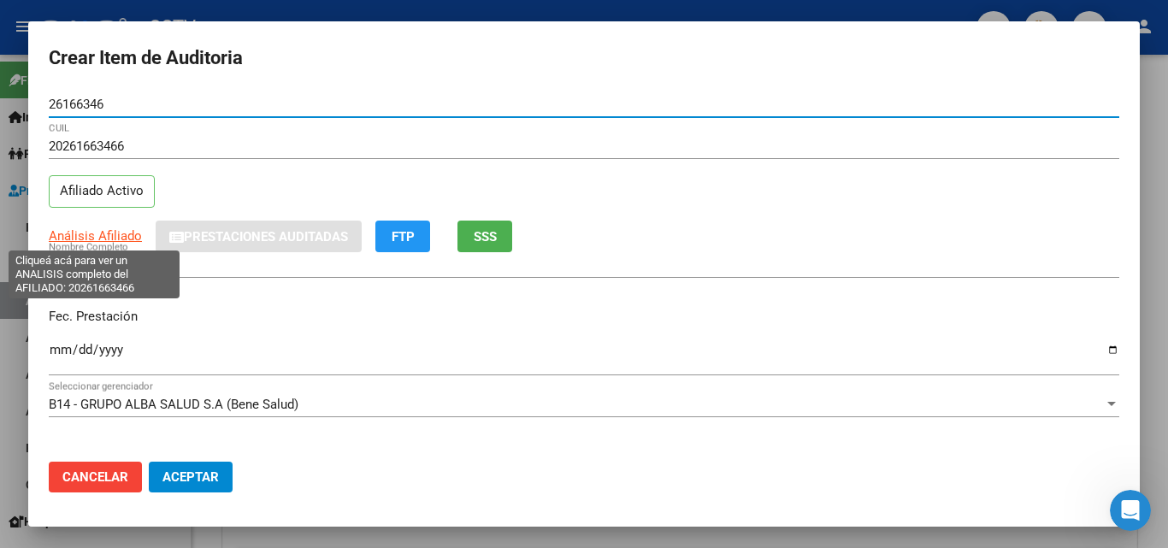
type input "26166346"
click at [96, 235] on span "Análisis Afiliado" at bounding box center [95, 235] width 93 height 15
type textarea "20261663466"
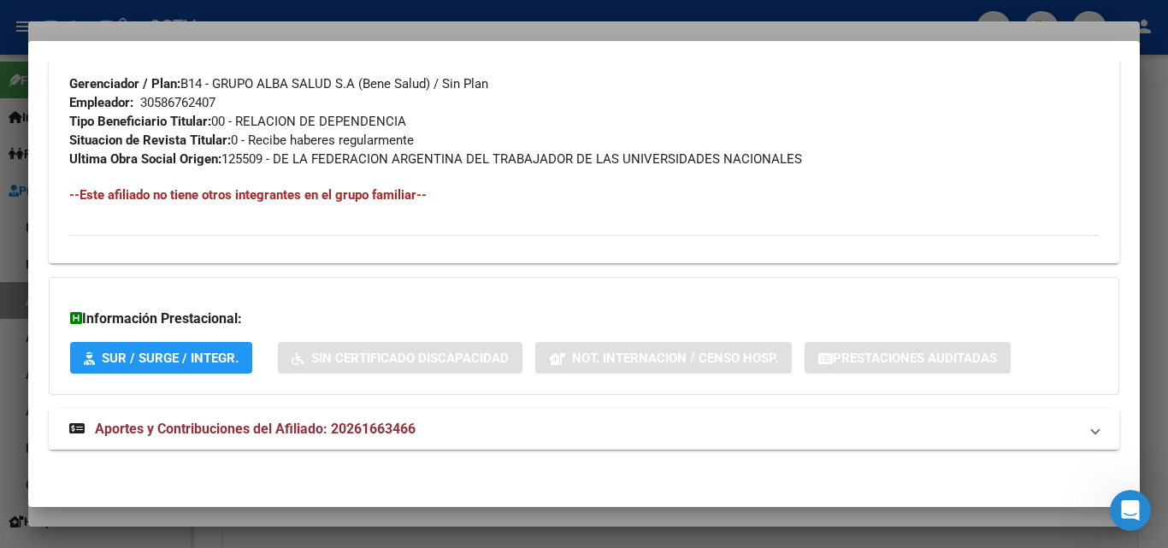
click at [231, 421] on span "Aportes y Contribuciones del Afiliado: 20261663466" at bounding box center [255, 429] width 321 height 16
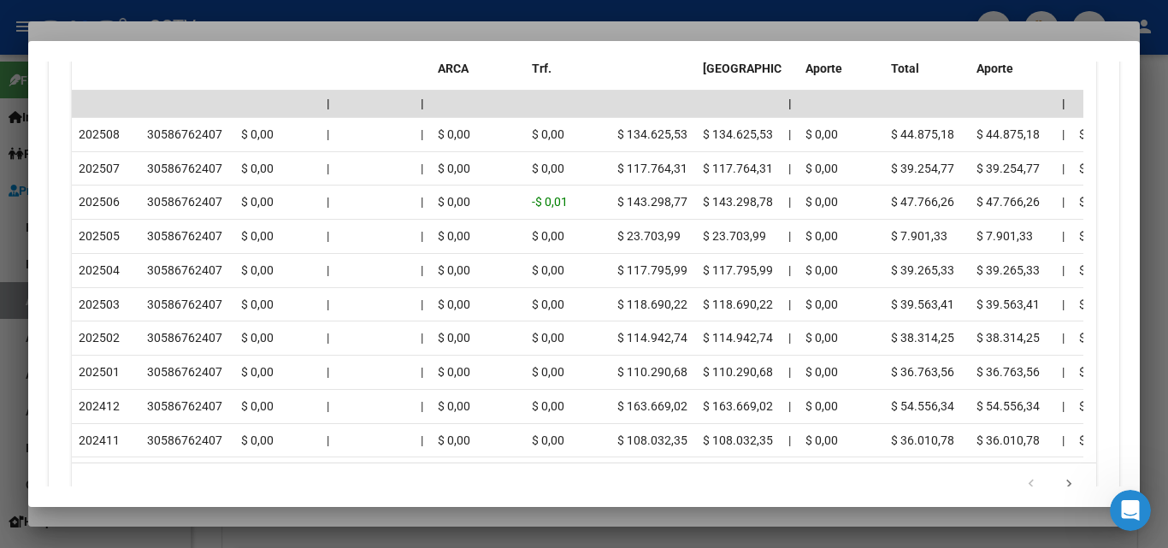
scroll to position [1624, 0]
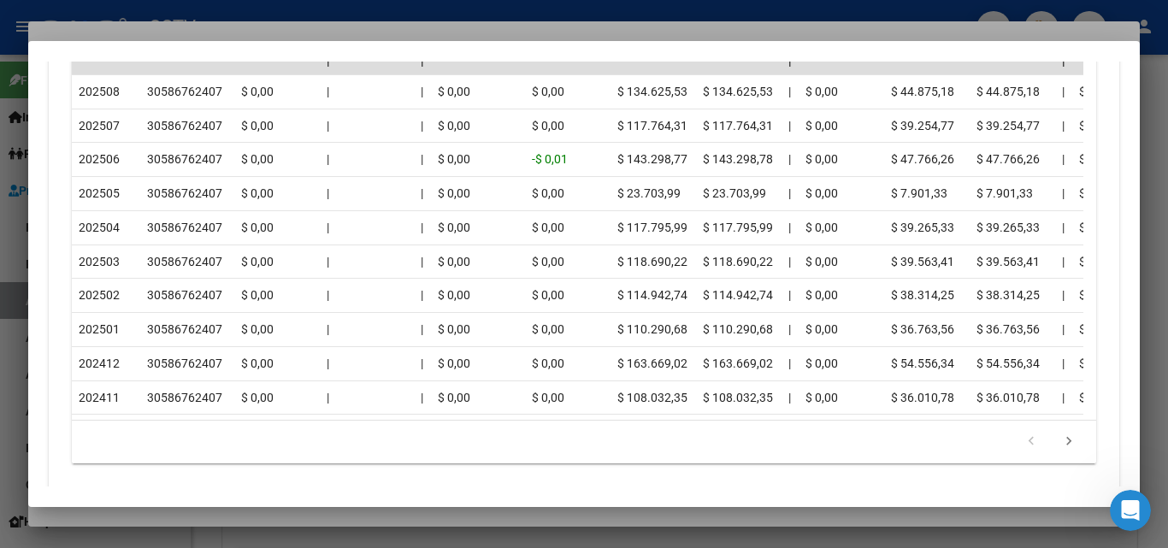
click at [247, 519] on div at bounding box center [584, 274] width 1168 height 548
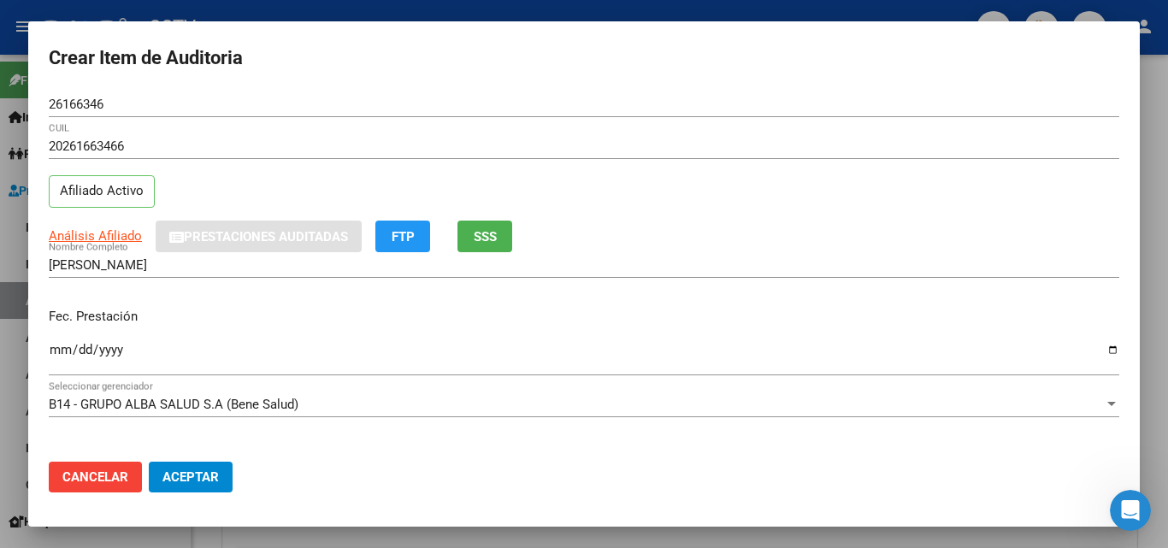
click at [56, 350] on input "Ingresar la fecha" at bounding box center [584, 356] width 1070 height 27
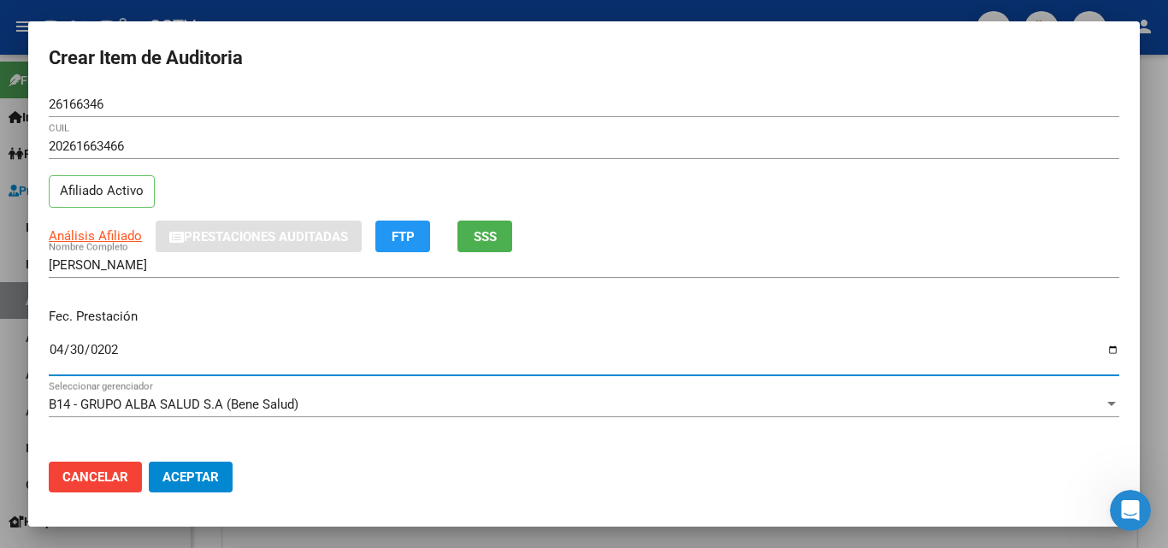
type input "[DATE]"
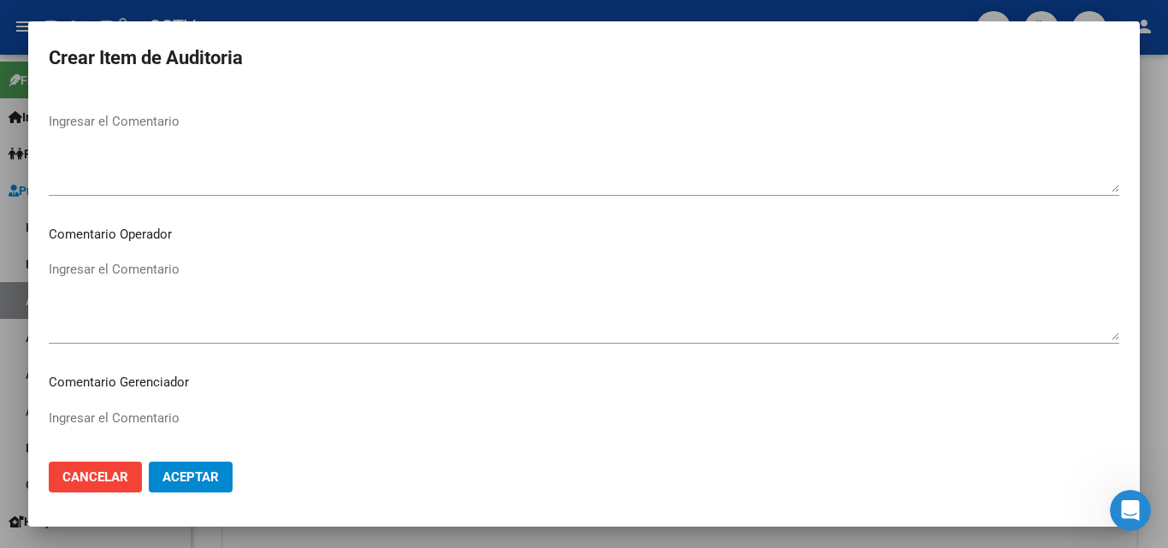
scroll to position [1098, 0]
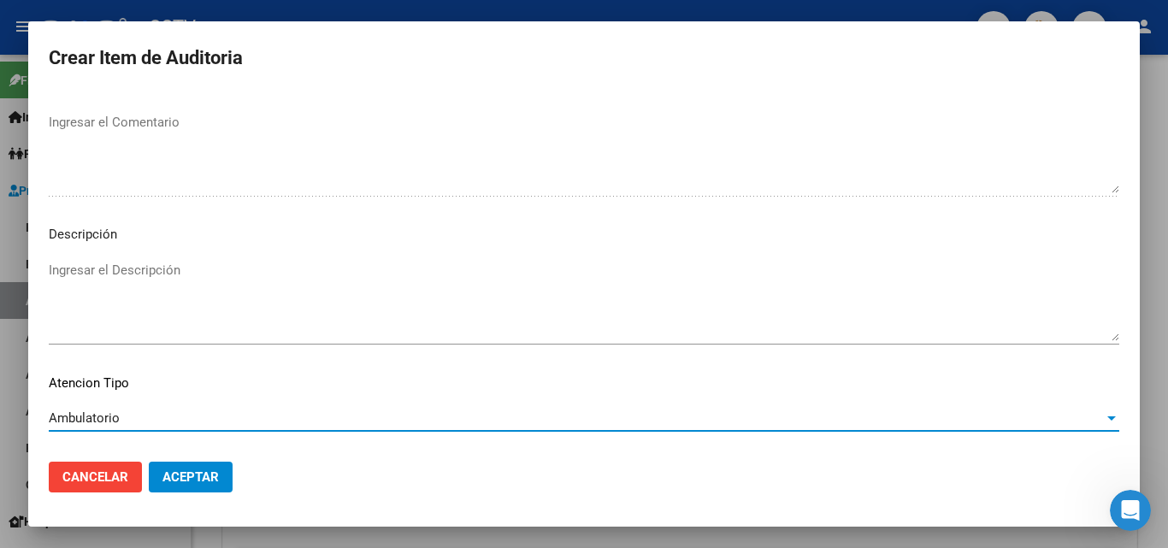
click at [197, 492] on button "Aceptar" at bounding box center [191, 477] width 84 height 31
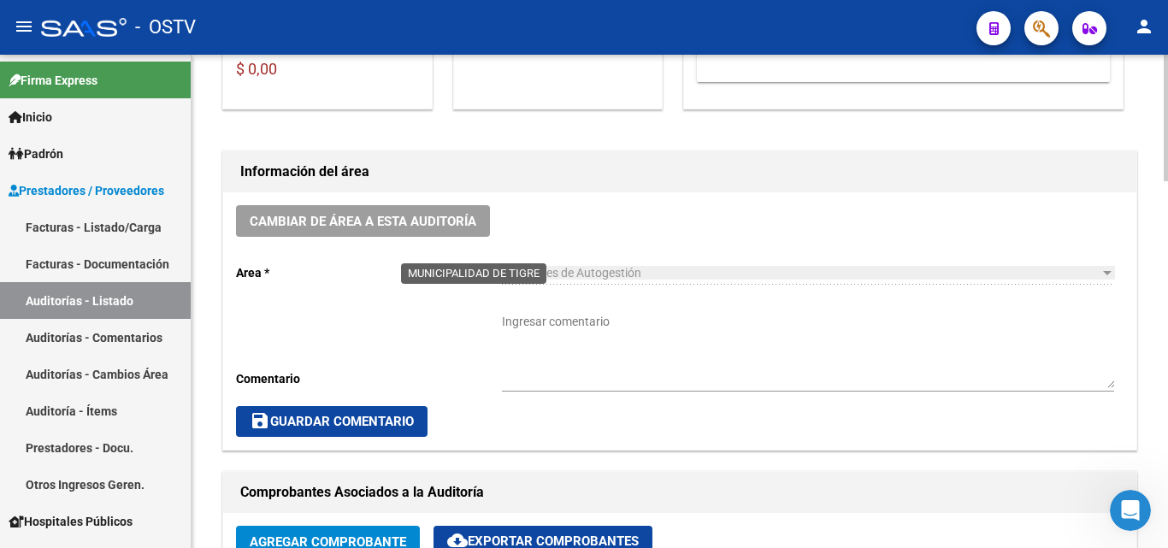
scroll to position [257, 0]
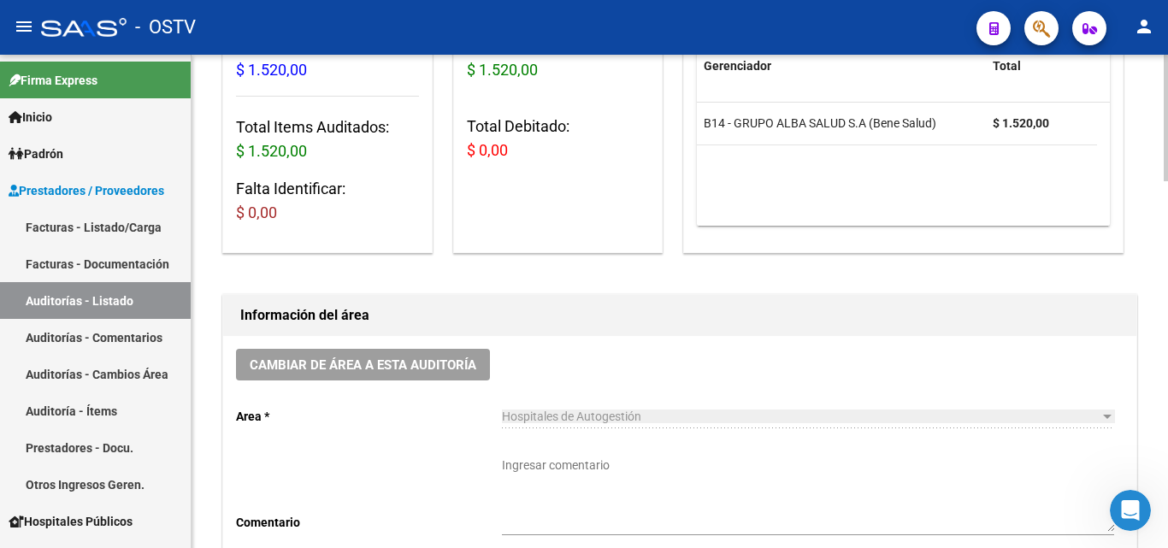
click at [527, 456] on textarea "Ingresar comentario" at bounding box center [808, 493] width 612 height 75
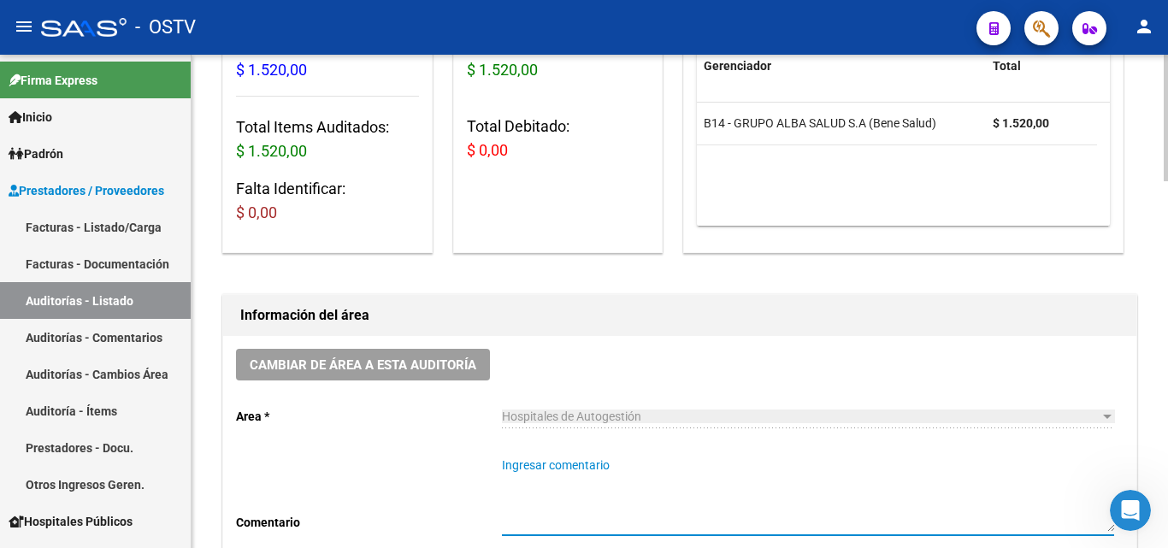
paste textarea "CERRADA"
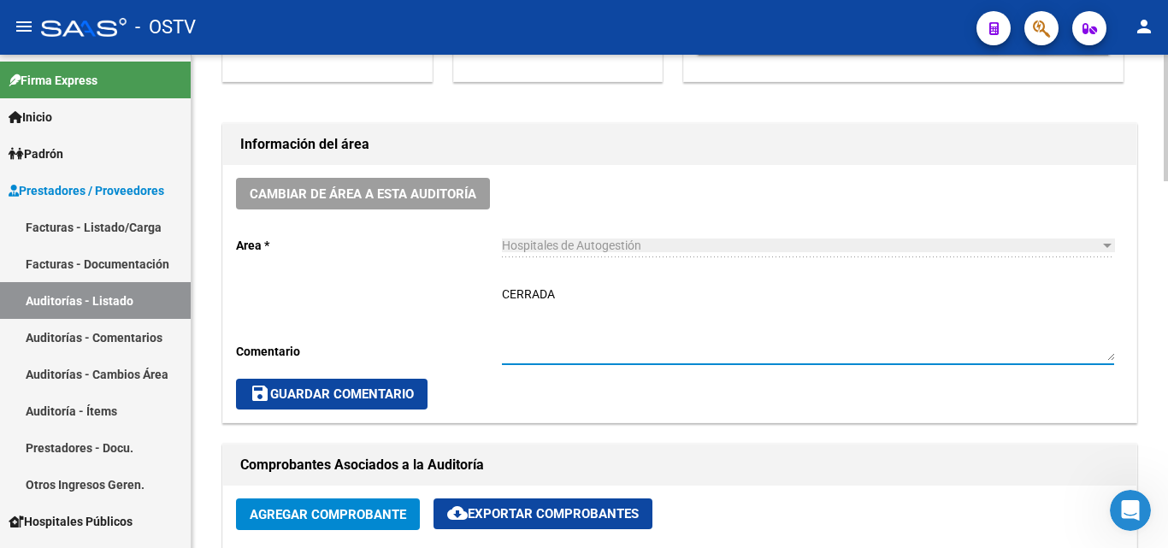
scroll to position [685, 0]
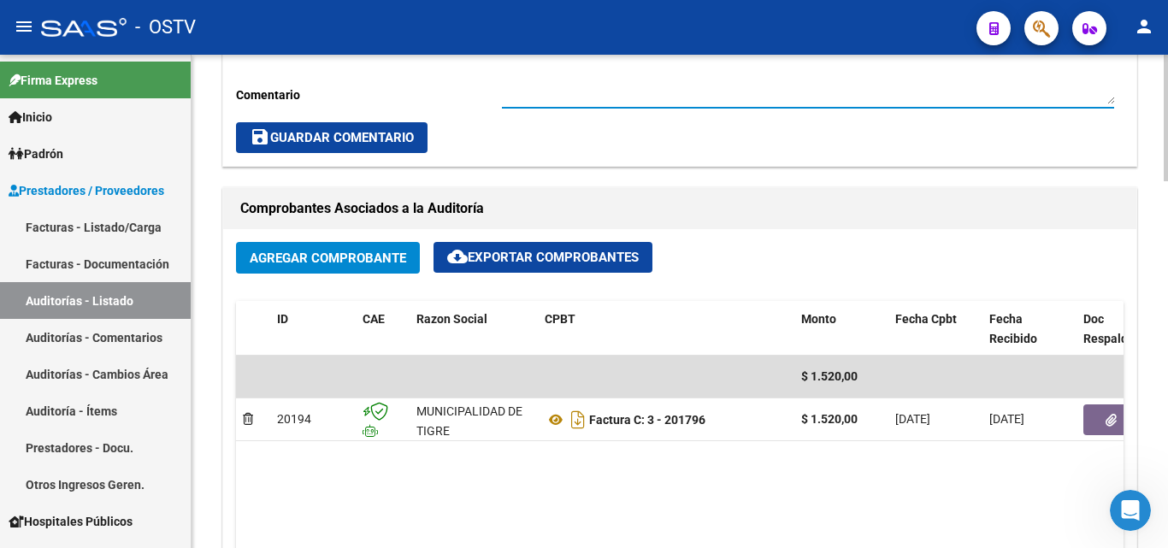
type textarea "CERRADA"
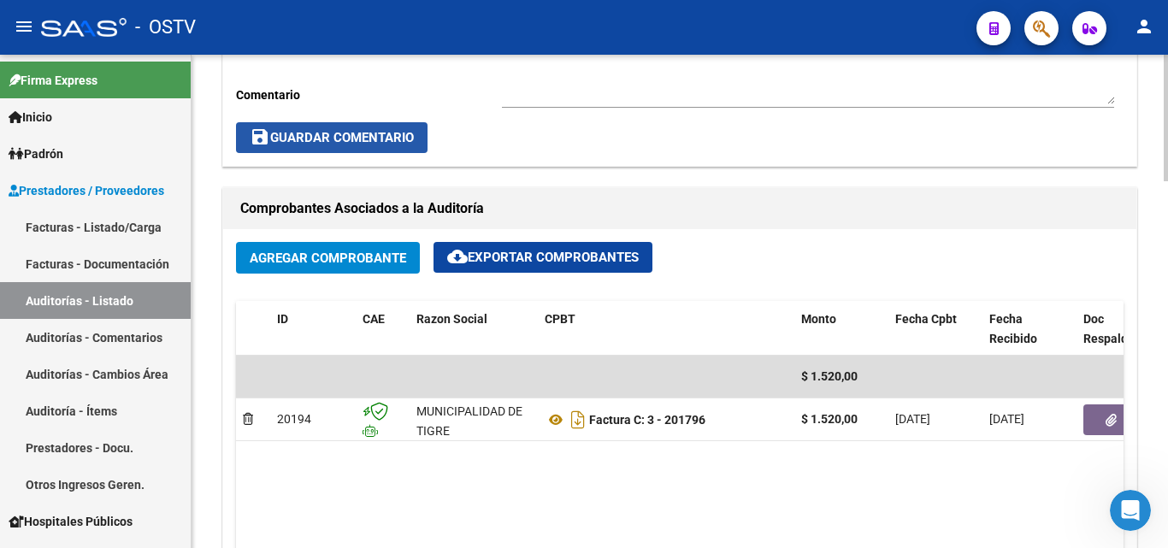
click at [315, 128] on button "save Guardar Comentario" at bounding box center [331, 137] width 191 height 31
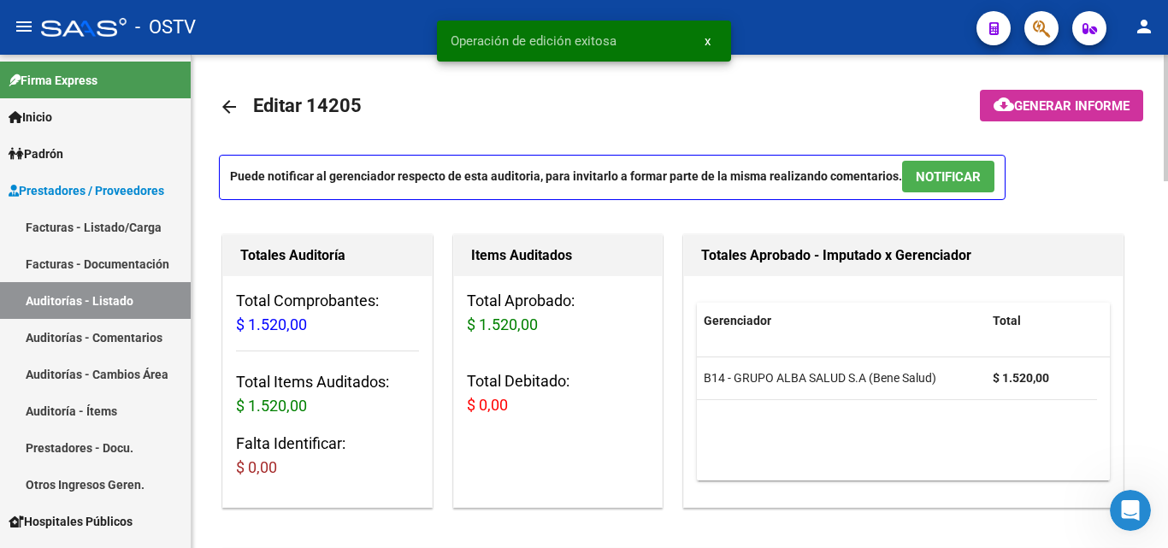
scroll to position [0, 0]
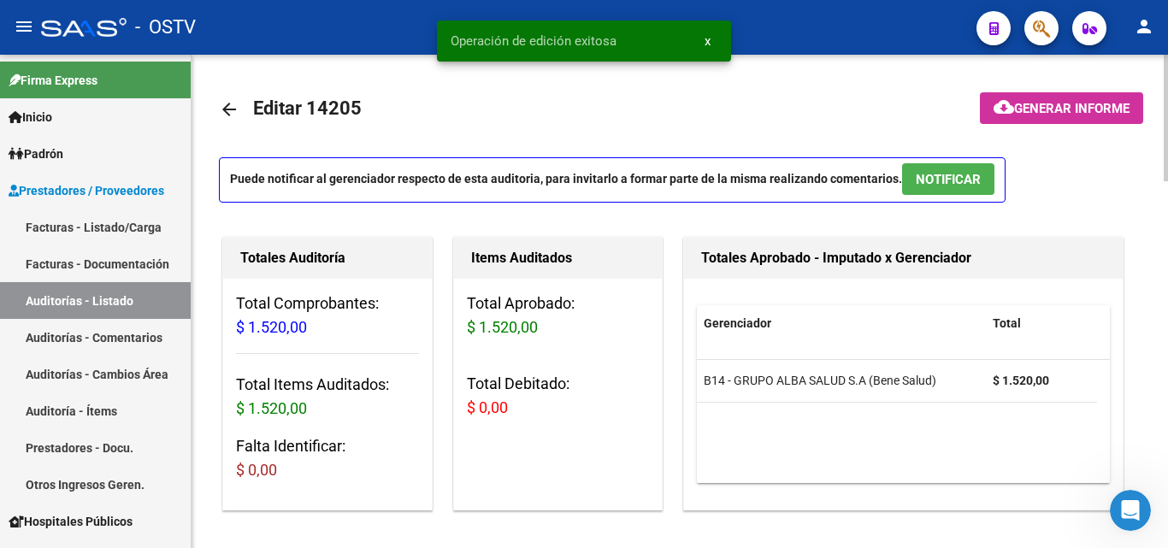
click at [228, 109] on mat-icon "arrow_back" at bounding box center [229, 109] width 21 height 21
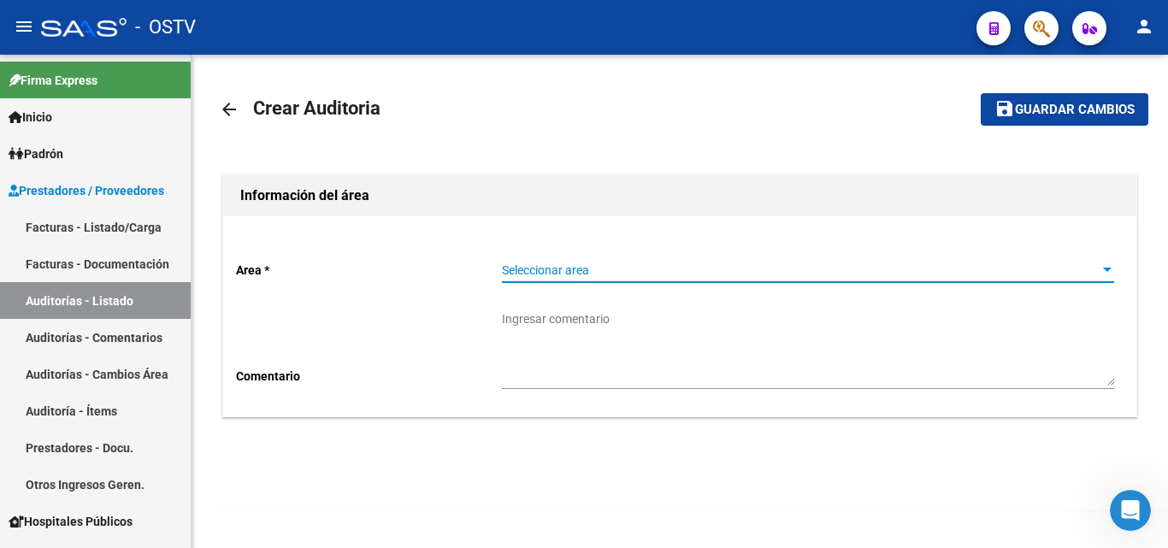
click at [613, 277] on span "Seleccionar area" at bounding box center [800, 270] width 597 height 15
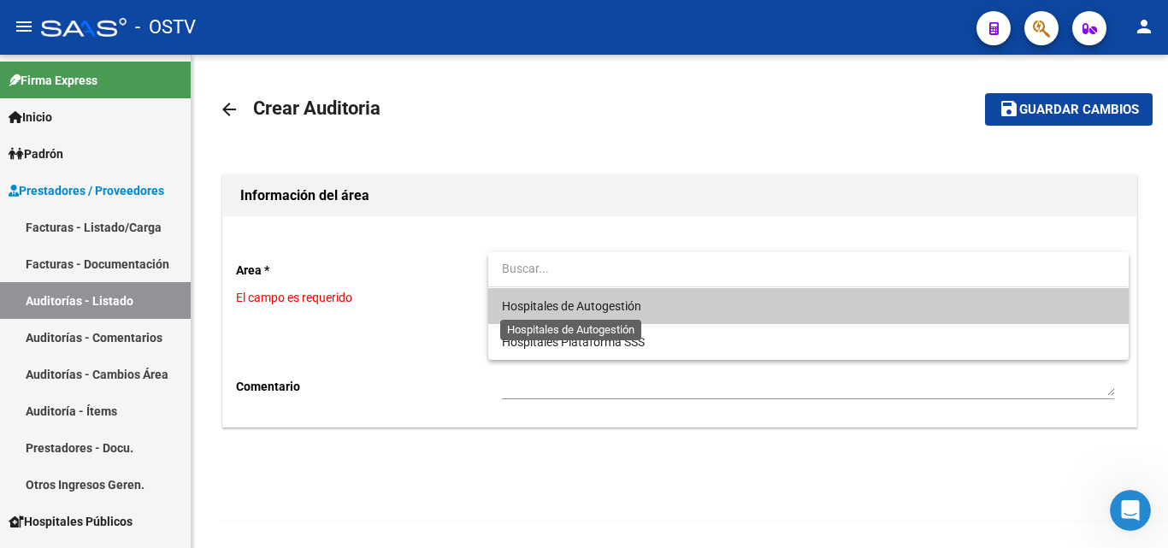
click at [574, 307] on span "Hospitales de Autogestión" at bounding box center [571, 306] width 139 height 14
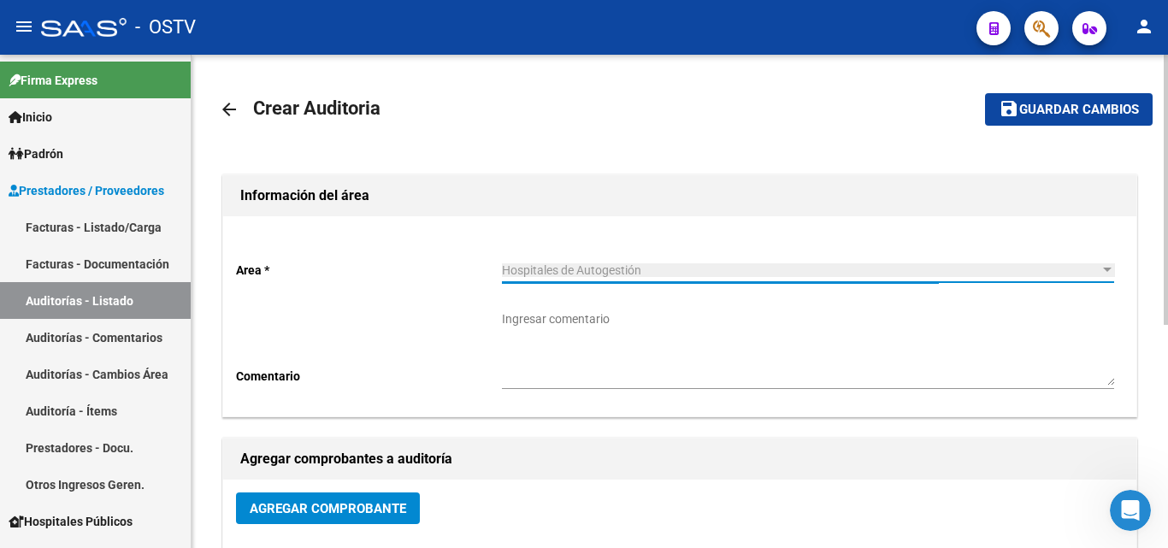
click at [347, 504] on span "Agregar Comprobante" at bounding box center [328, 508] width 156 height 15
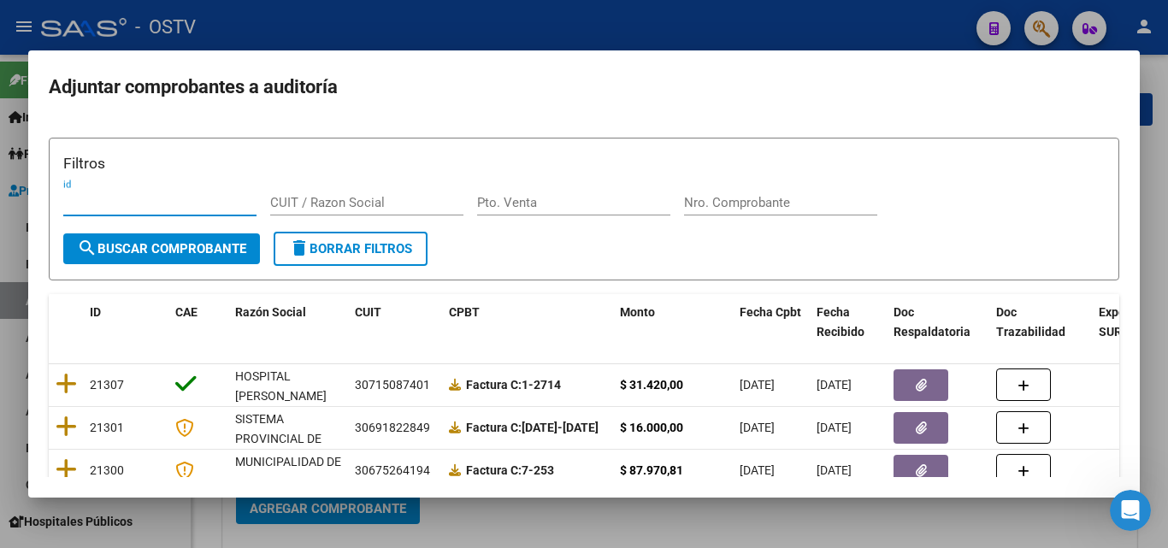
click at [714, 203] on input "Nro. Comprobante" at bounding box center [780, 202] width 193 height 15
paste input "201796"
type input "201796"
click at [187, 249] on span "search Buscar Comprobante" at bounding box center [161, 248] width 169 height 15
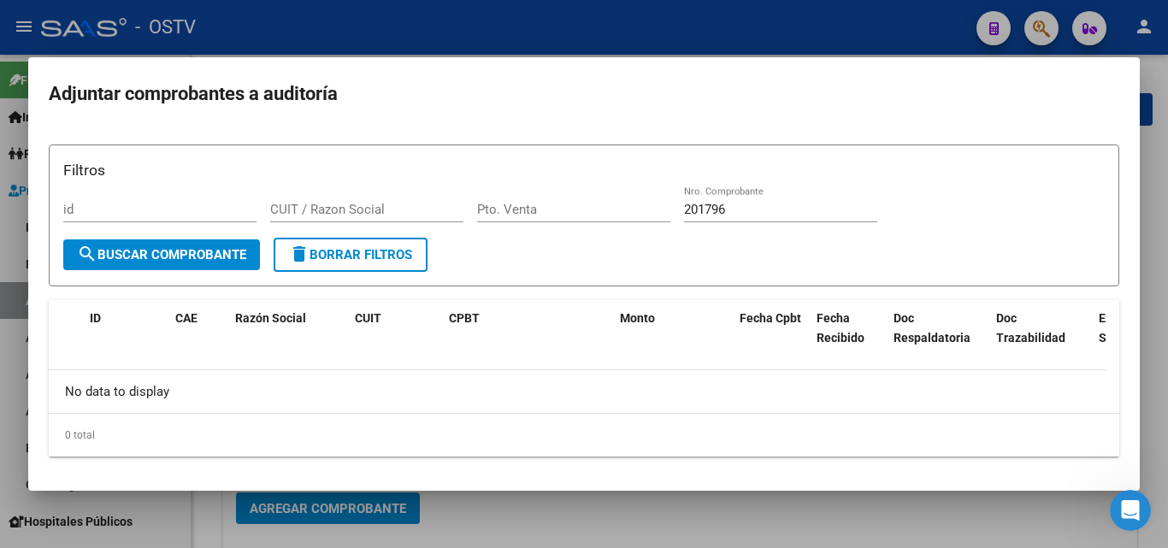
click at [514, 511] on div at bounding box center [584, 274] width 1168 height 548
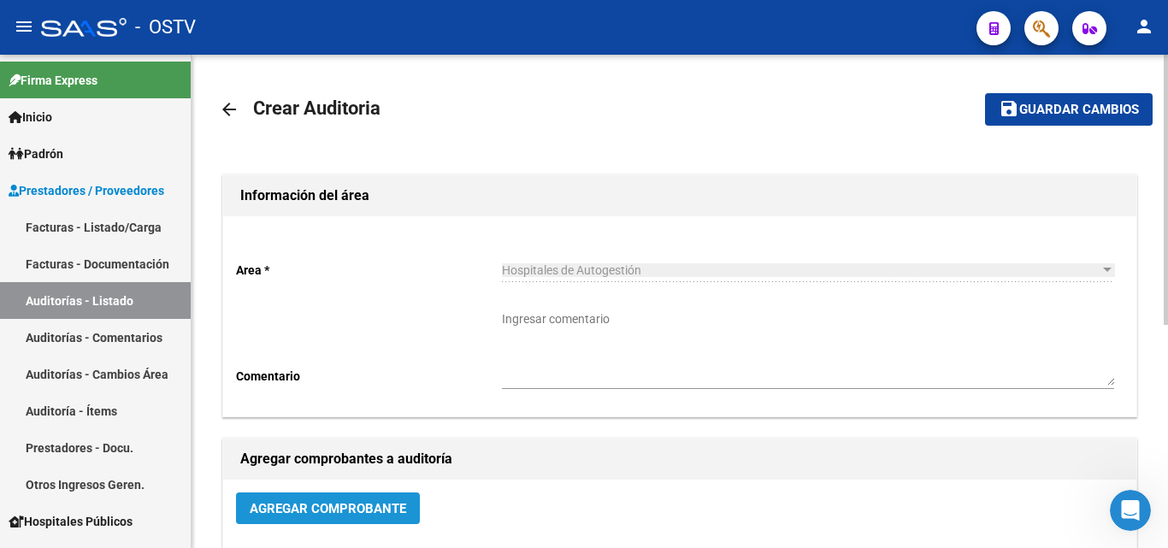
click at [321, 501] on span "Agregar Comprobante" at bounding box center [328, 508] width 156 height 15
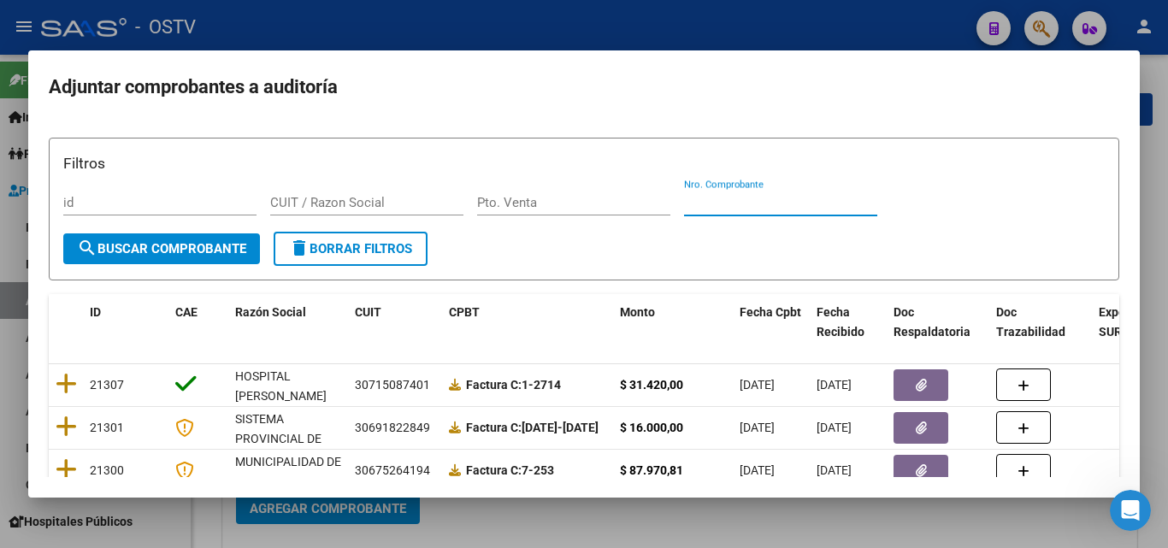
click at [797, 205] on input "Nro. Comprobante" at bounding box center [780, 202] width 193 height 15
paste input "201787"
type input "201787"
click at [215, 250] on span "search Buscar Comprobante" at bounding box center [161, 248] width 169 height 15
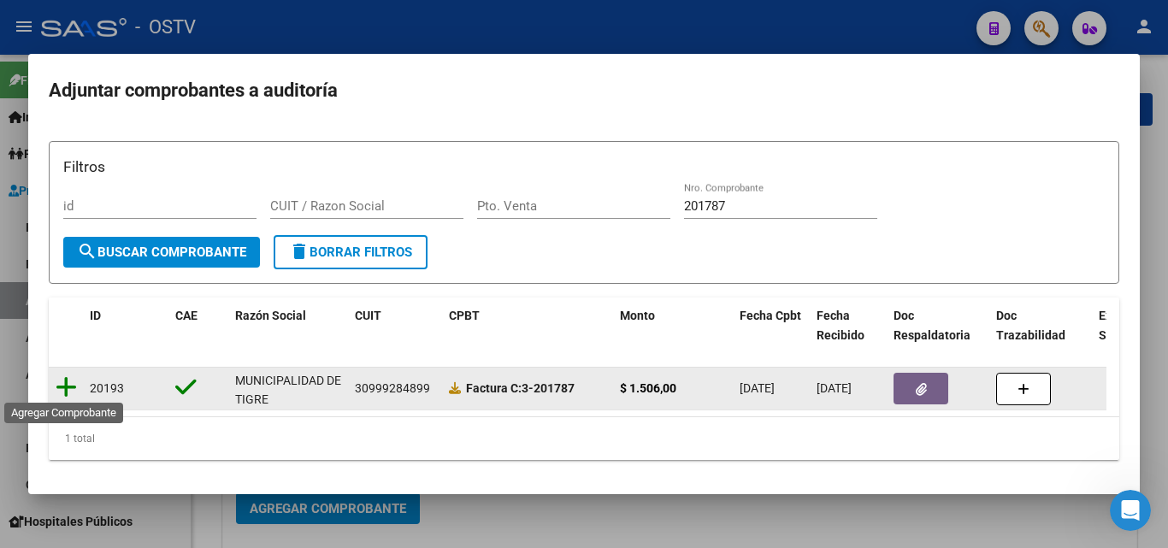
click at [75, 385] on icon at bounding box center [66, 387] width 21 height 24
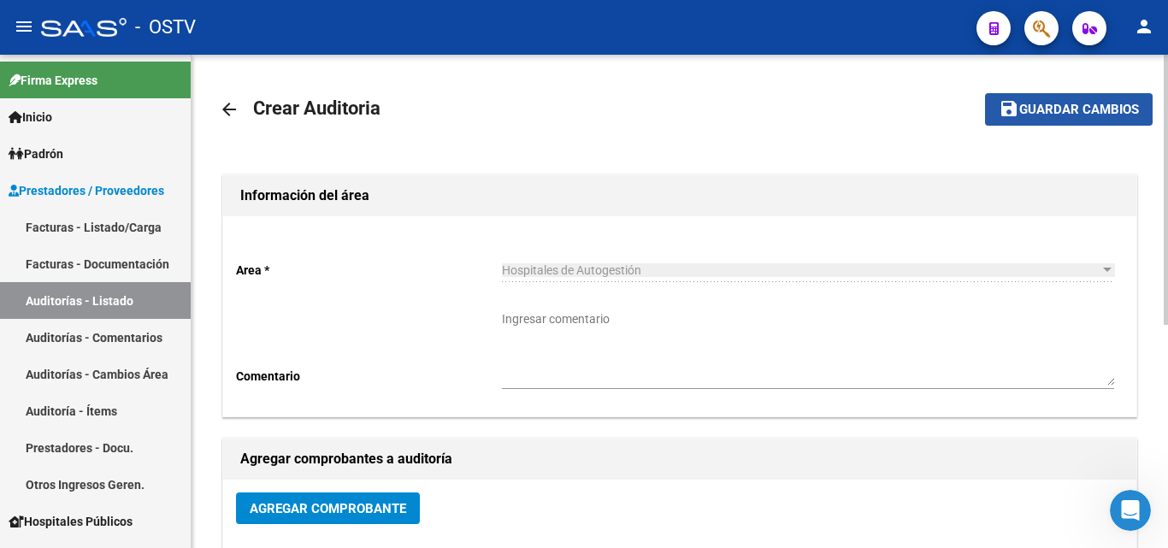
click at [1051, 111] on span "Guardar cambios" at bounding box center [1079, 110] width 120 height 15
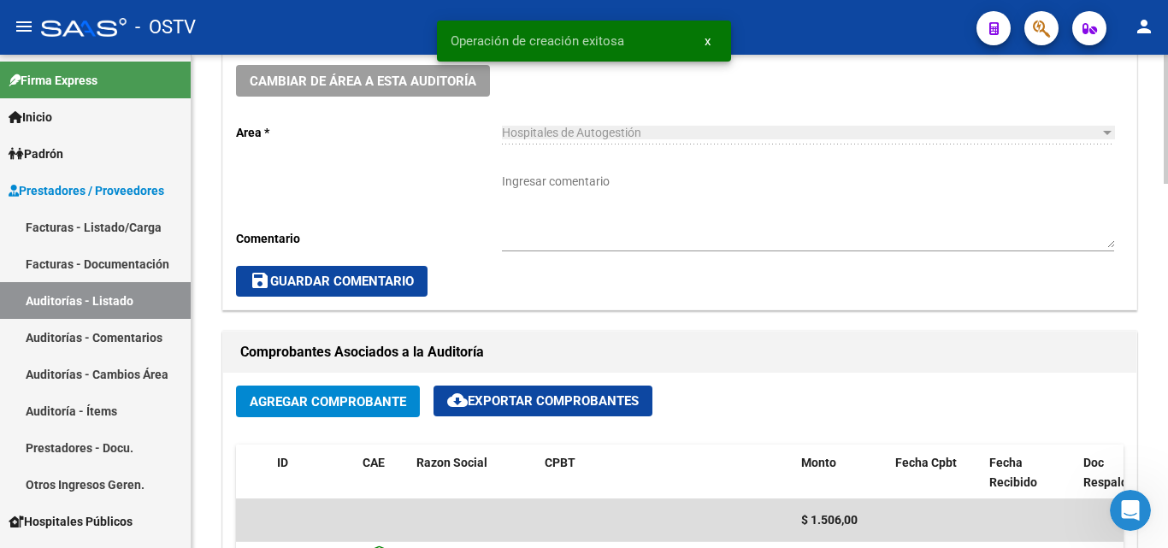
scroll to position [684, 0]
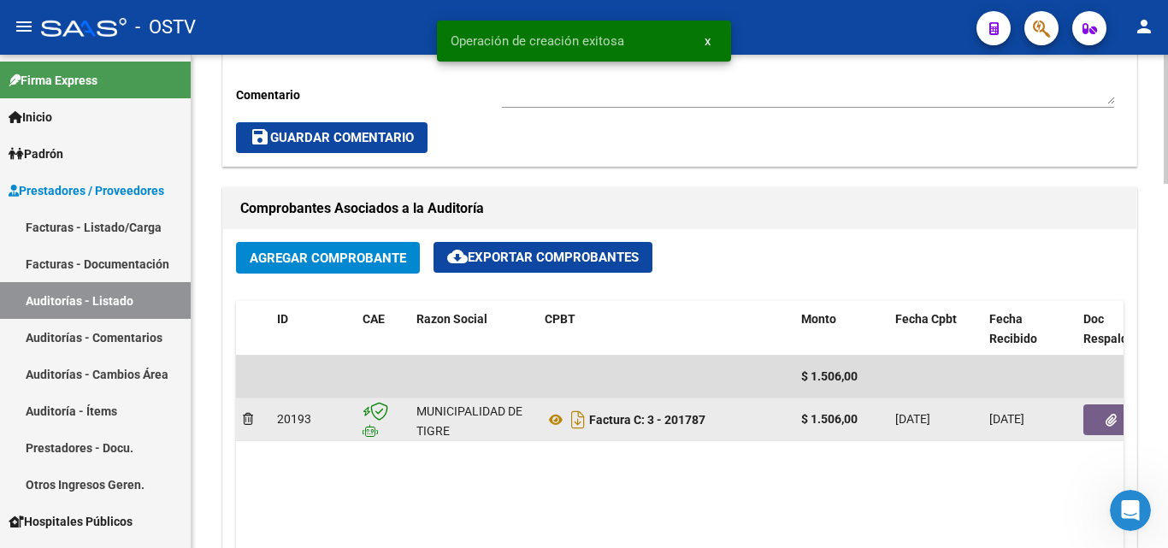
click at [1107, 426] on icon "button" at bounding box center [1110, 420] width 11 height 13
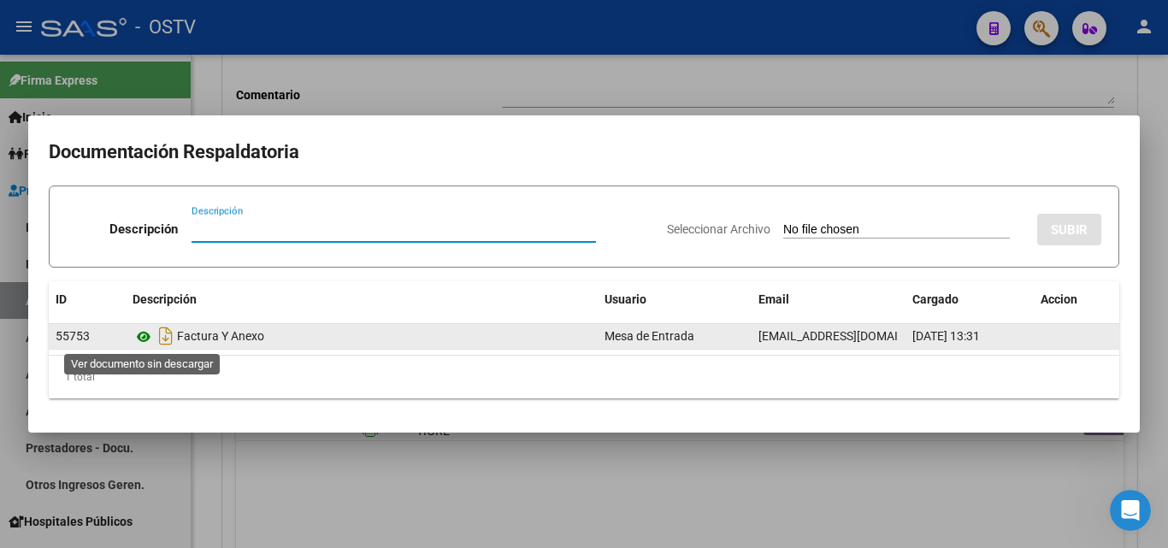
click at [142, 344] on icon at bounding box center [144, 337] width 22 height 21
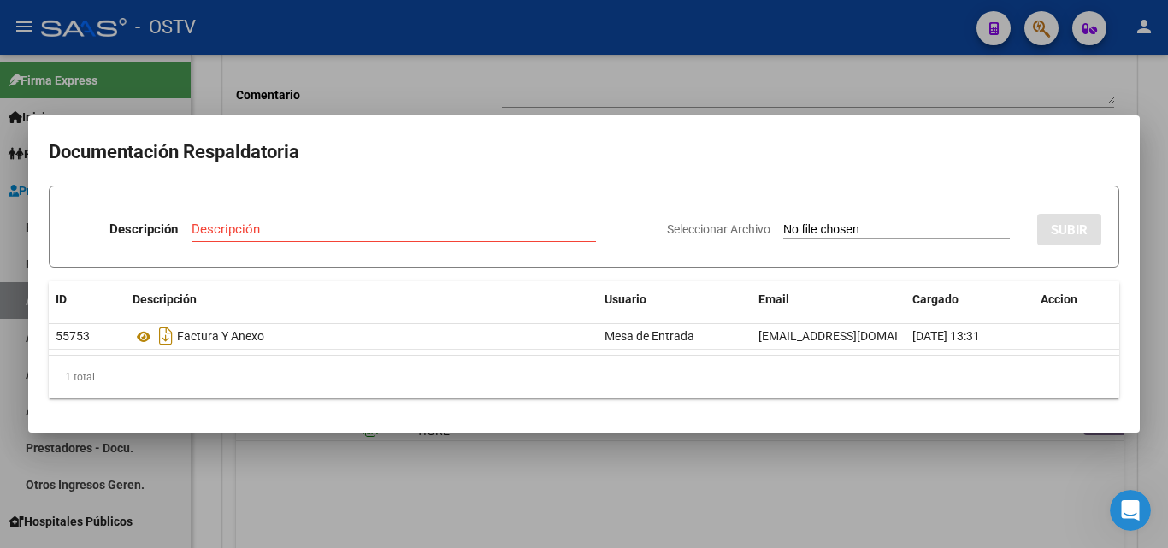
click at [384, 90] on div at bounding box center [584, 274] width 1168 height 548
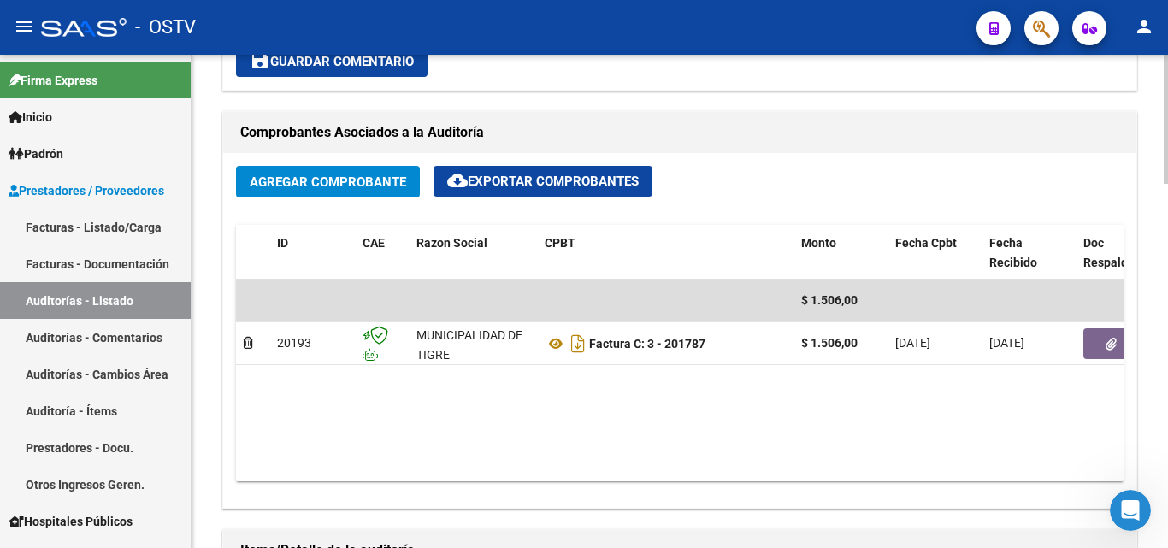
scroll to position [855, 0]
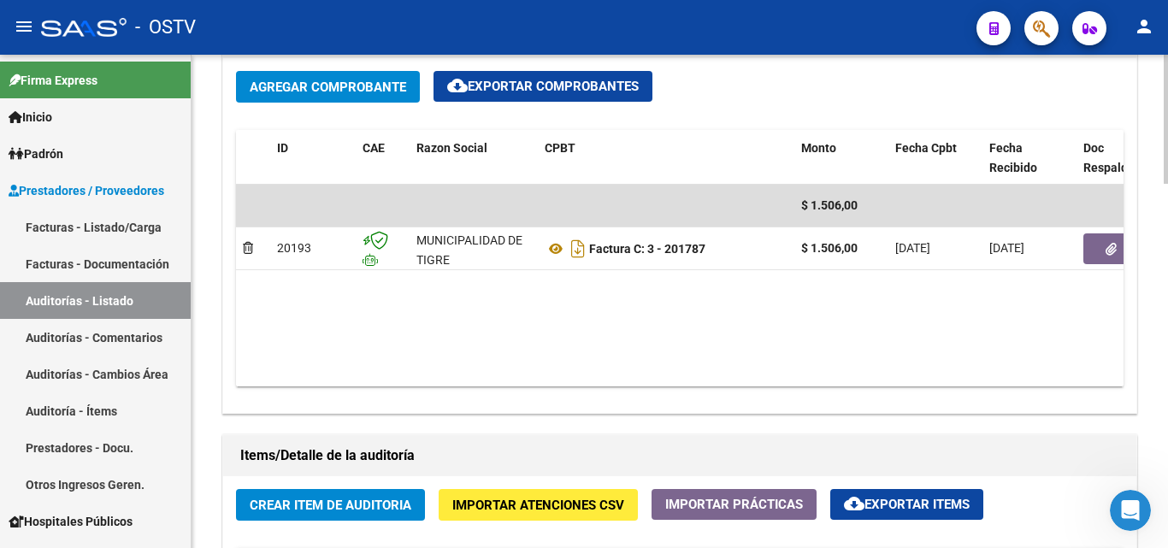
click at [324, 512] on span "Crear Item de Auditoria" at bounding box center [331, 505] width 162 height 15
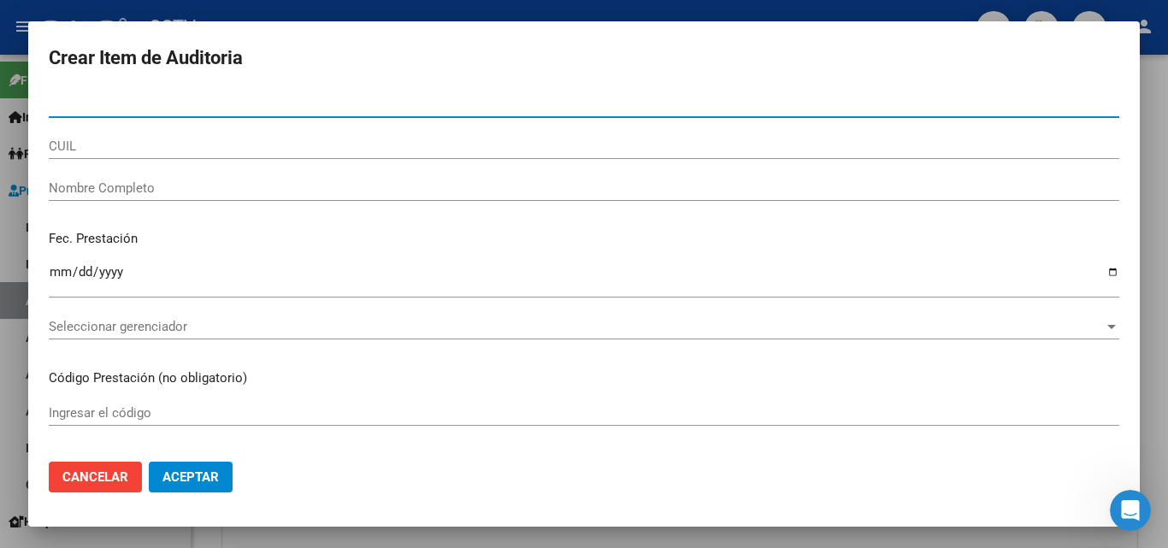
paste input "05940893"
type input "05940893"
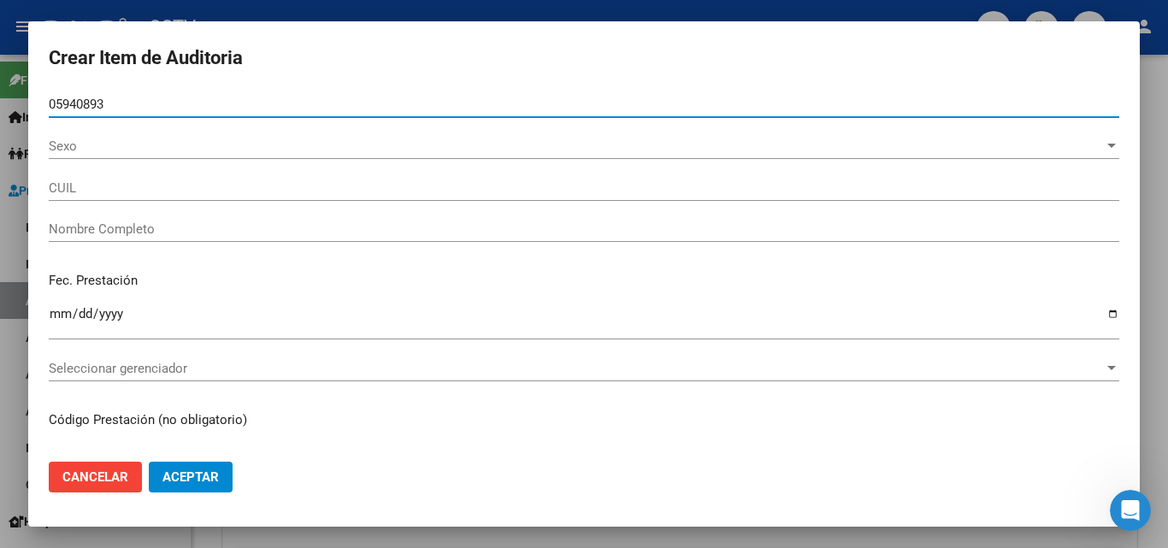
type input "27059408939"
type input "DEBLOC [PERSON_NAME]"
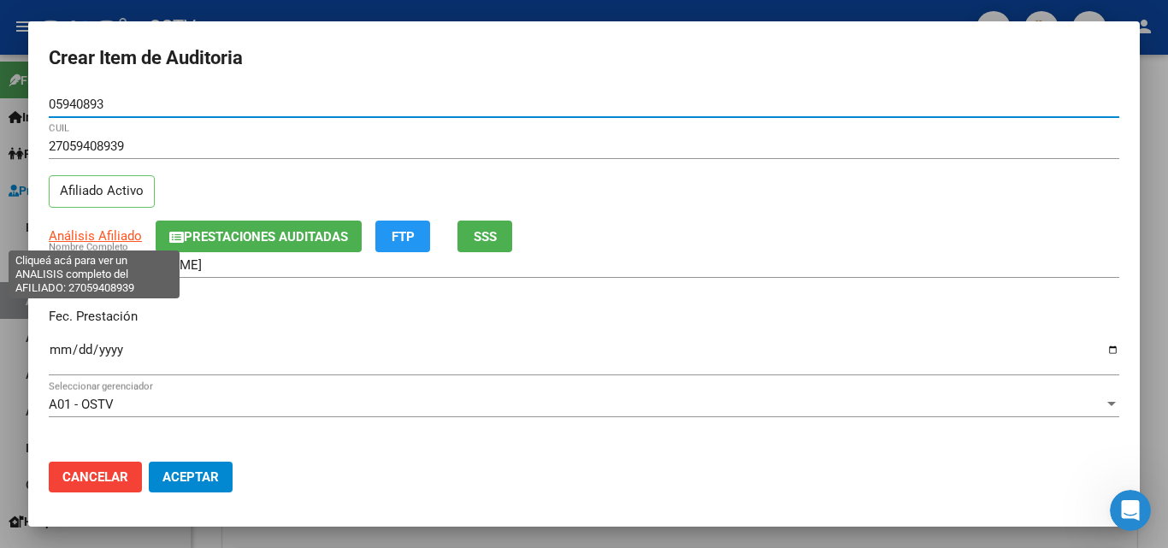
type input "05940893"
click at [90, 235] on span "Análisis Afiliado" at bounding box center [95, 235] width 93 height 15
type textarea "27059408939"
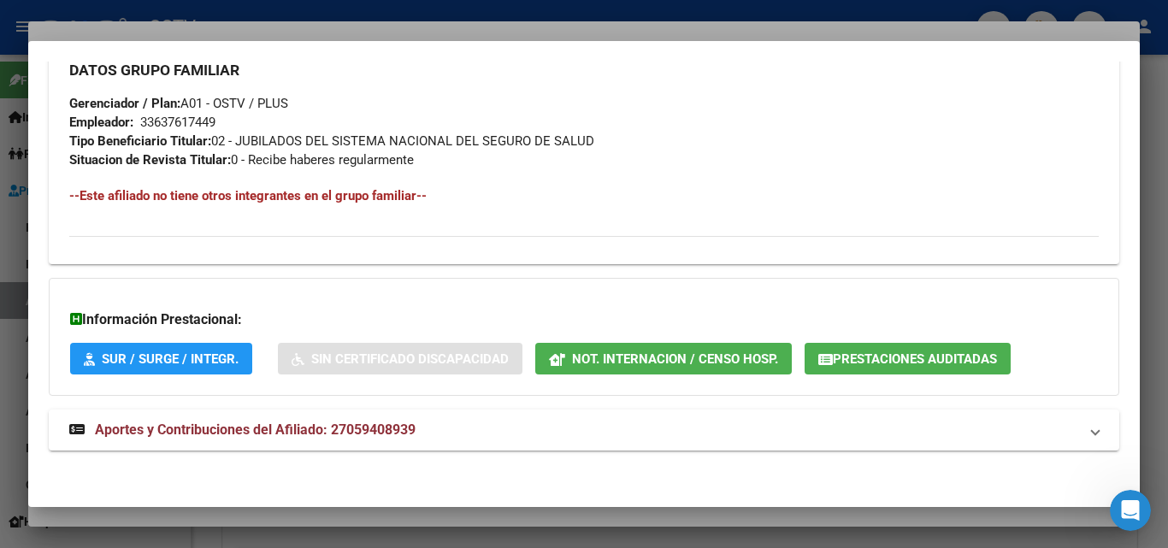
scroll to position [857, 0]
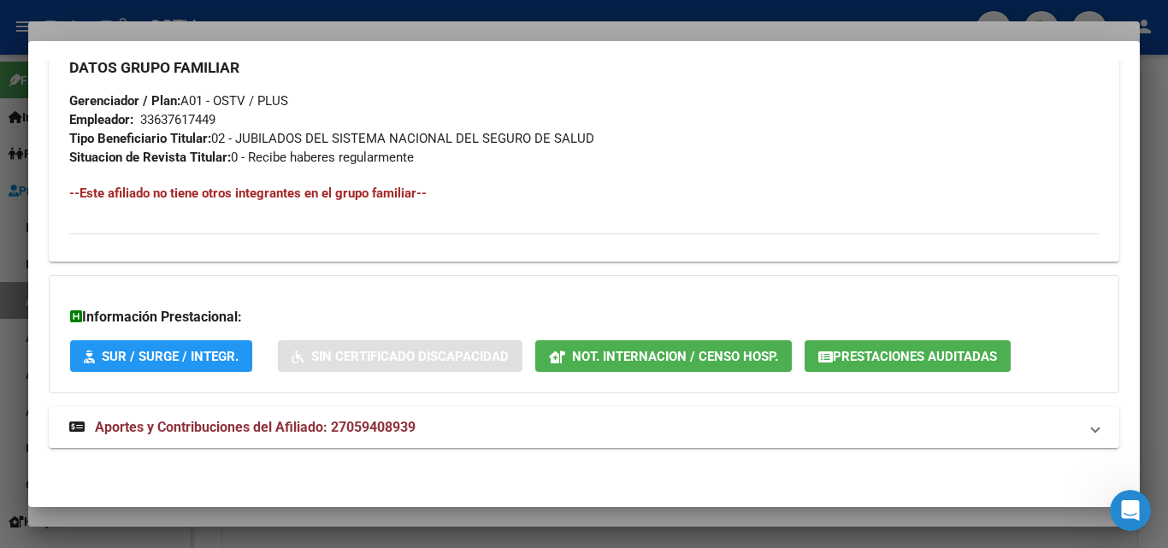
click at [247, 421] on span "Aportes y Contribuciones del Afiliado: 27059408939" at bounding box center [255, 427] width 321 height 16
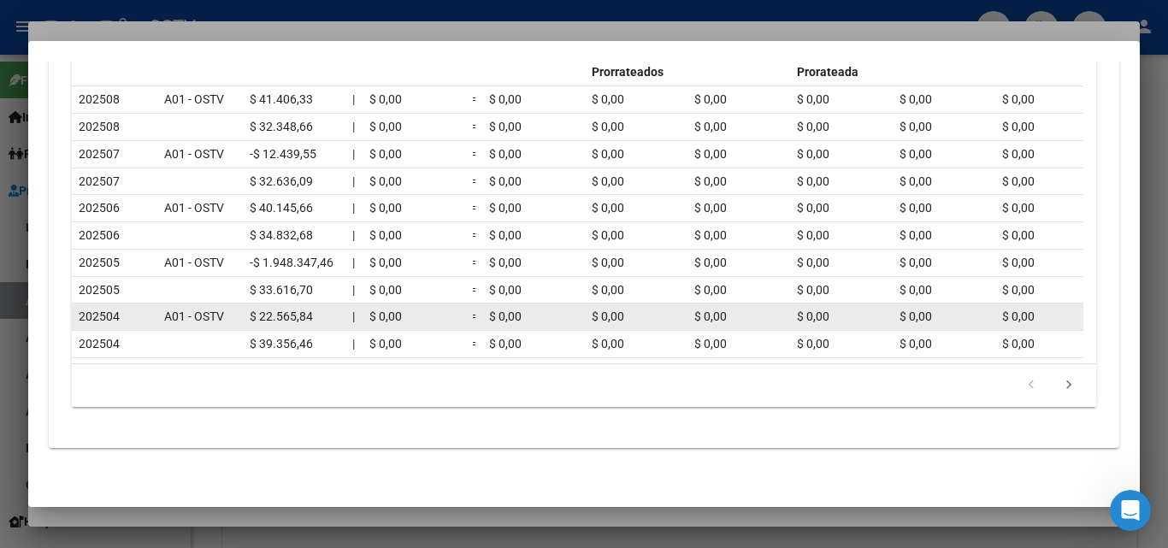
scroll to position [1464, 0]
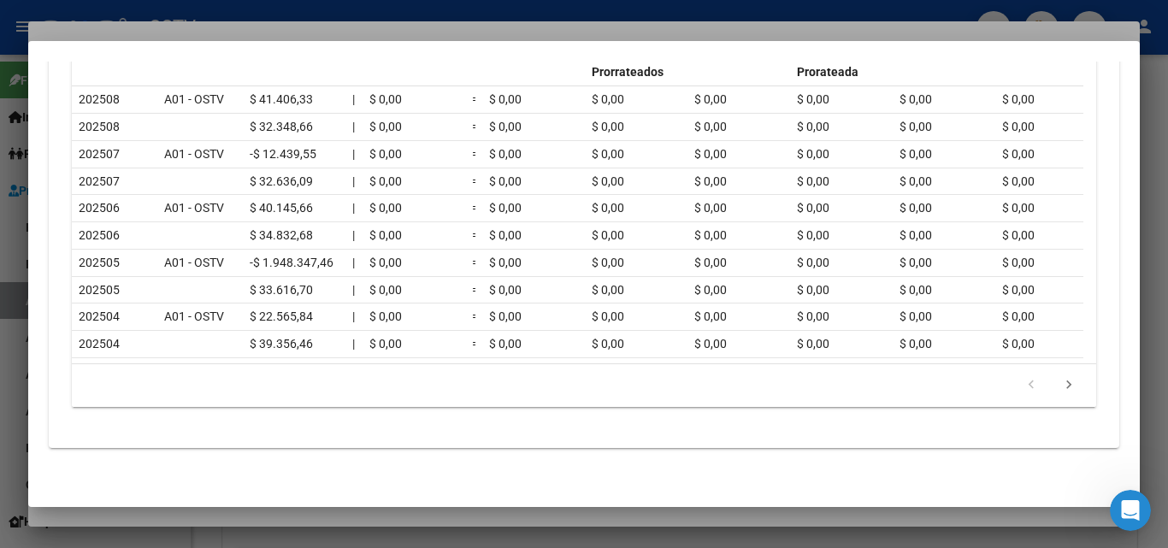
click at [219, 513] on div at bounding box center [584, 274] width 1168 height 548
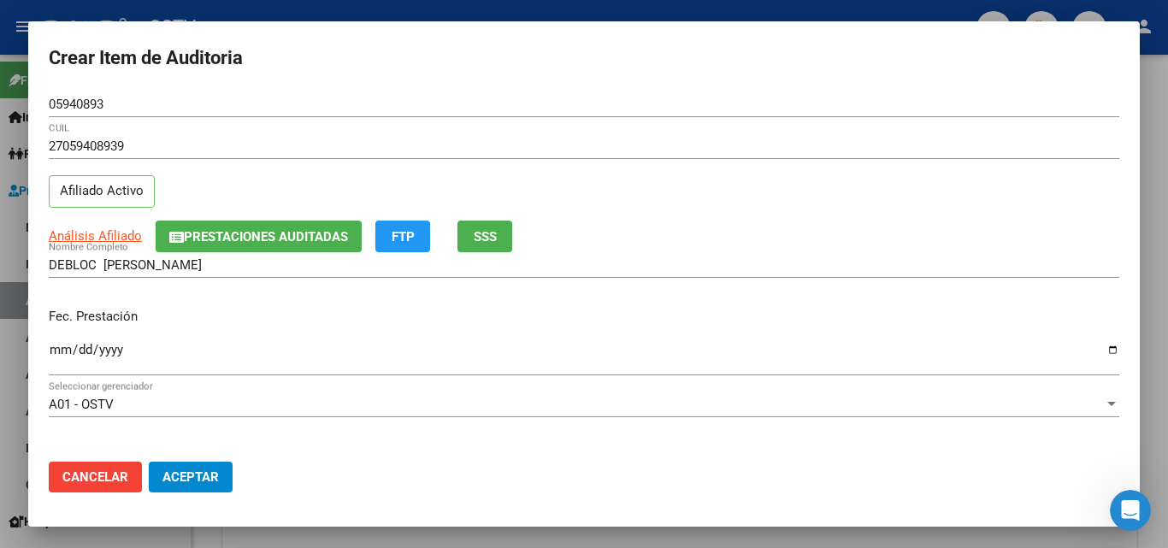
click at [57, 347] on input "Ingresar la fecha" at bounding box center [584, 356] width 1070 height 27
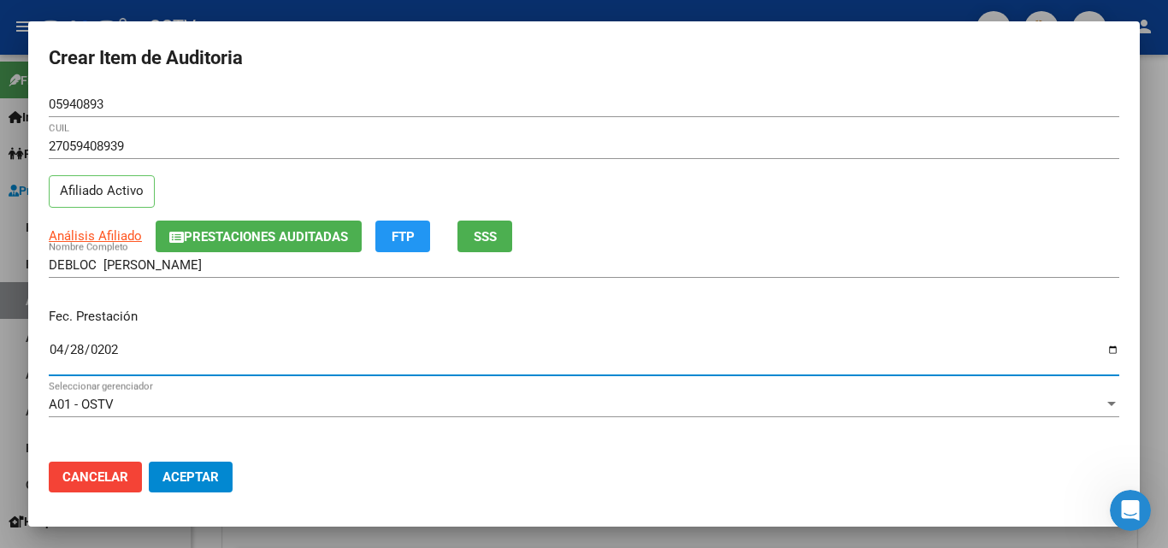
type input "[DATE]"
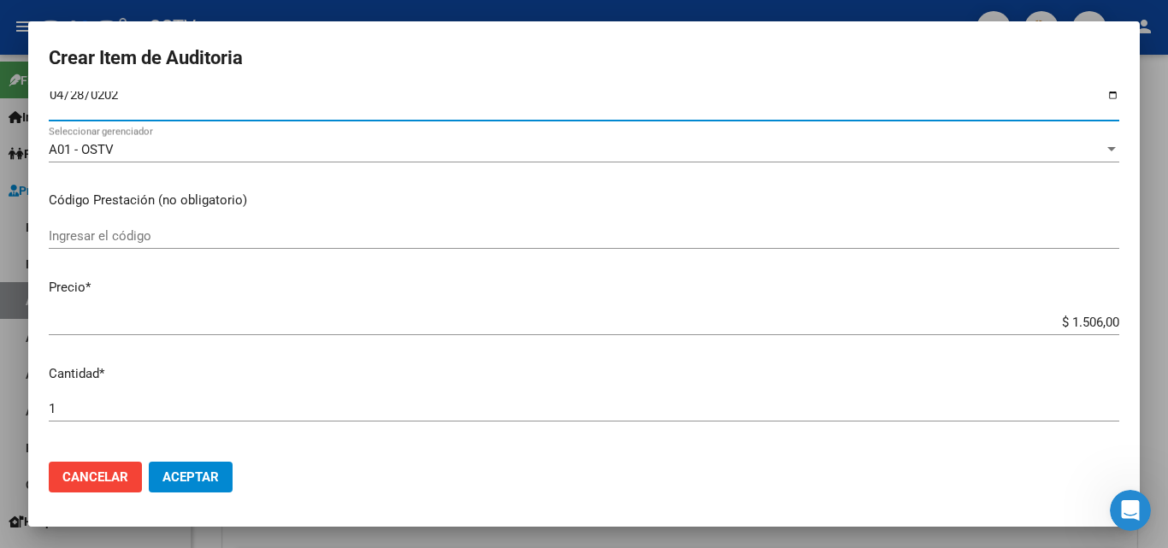
scroll to position [256, 0]
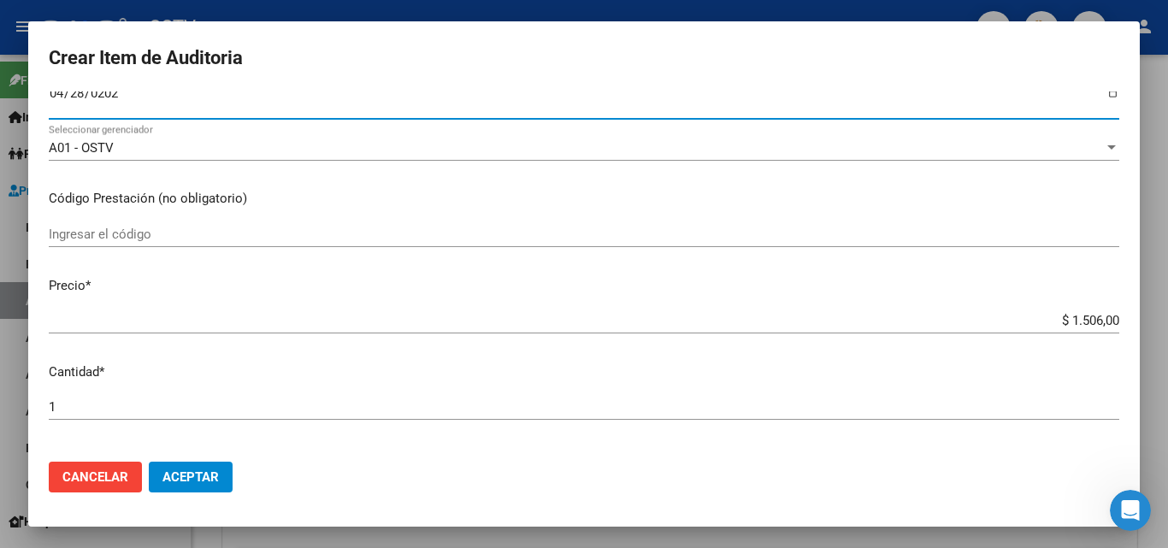
click at [1084, 320] on input "$ 1.506,00" at bounding box center [584, 320] width 1070 height 15
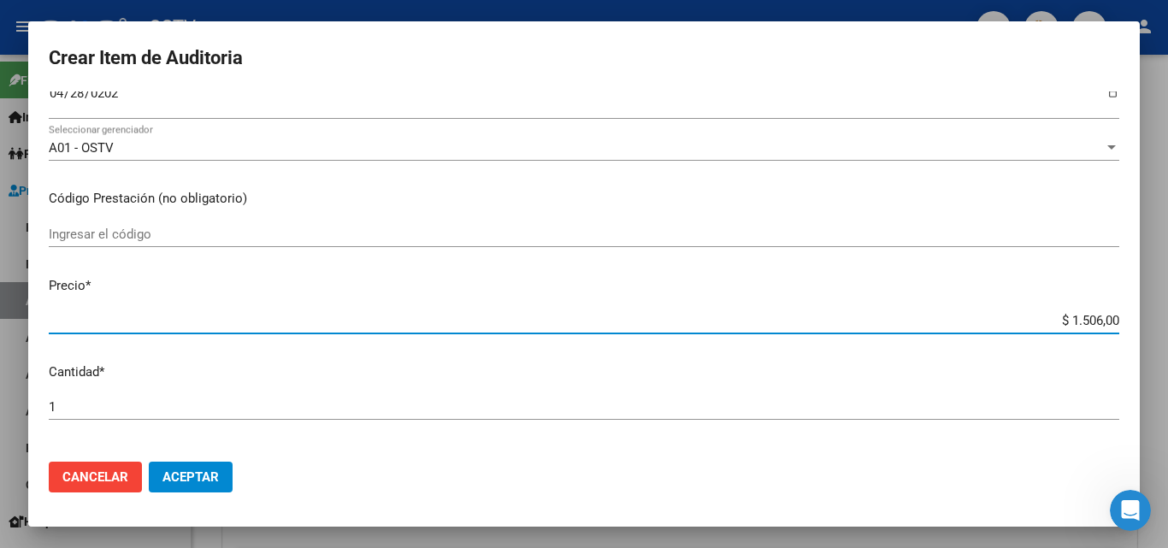
click at [1084, 320] on input "$ 1.506,00" at bounding box center [584, 320] width 1070 height 15
type input "$ 0,07"
type input "$ 0,75"
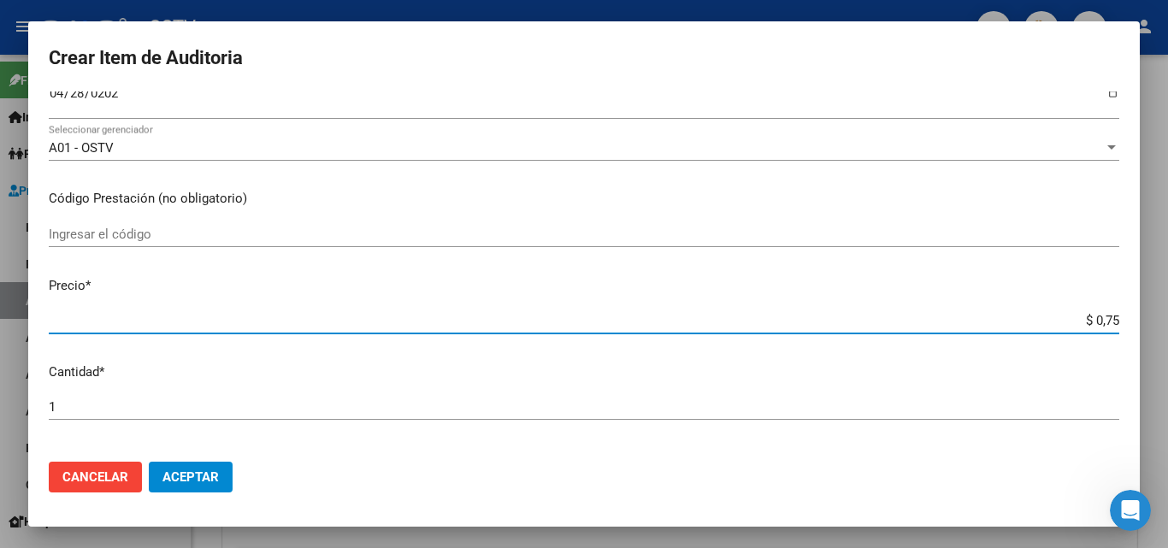
type input "$ 7,53"
type input "$ 75,30"
type input "$ 753,00"
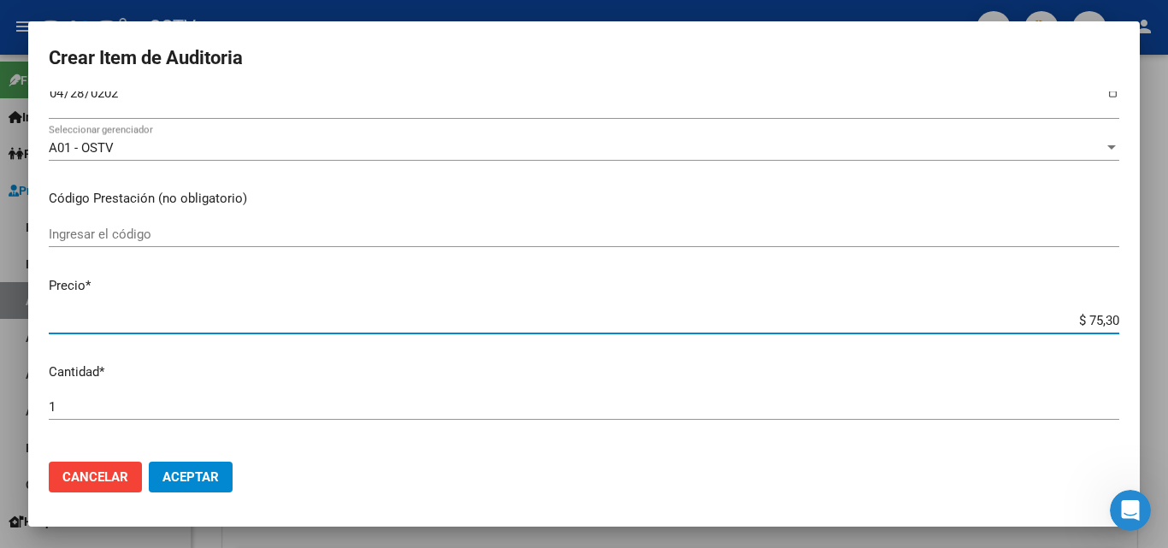
type input "$ 753,00"
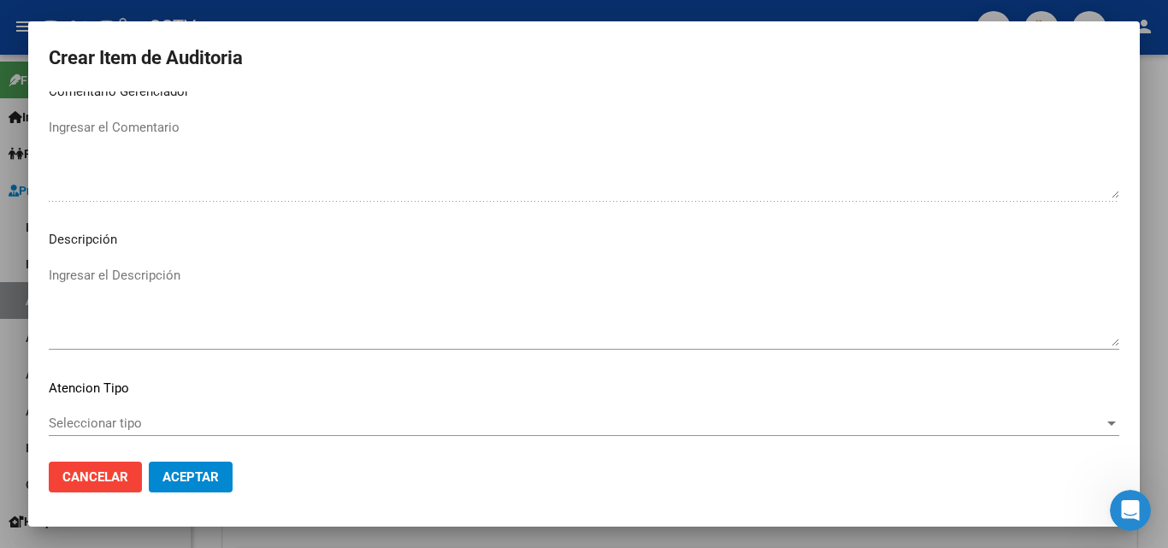
scroll to position [1183, 0]
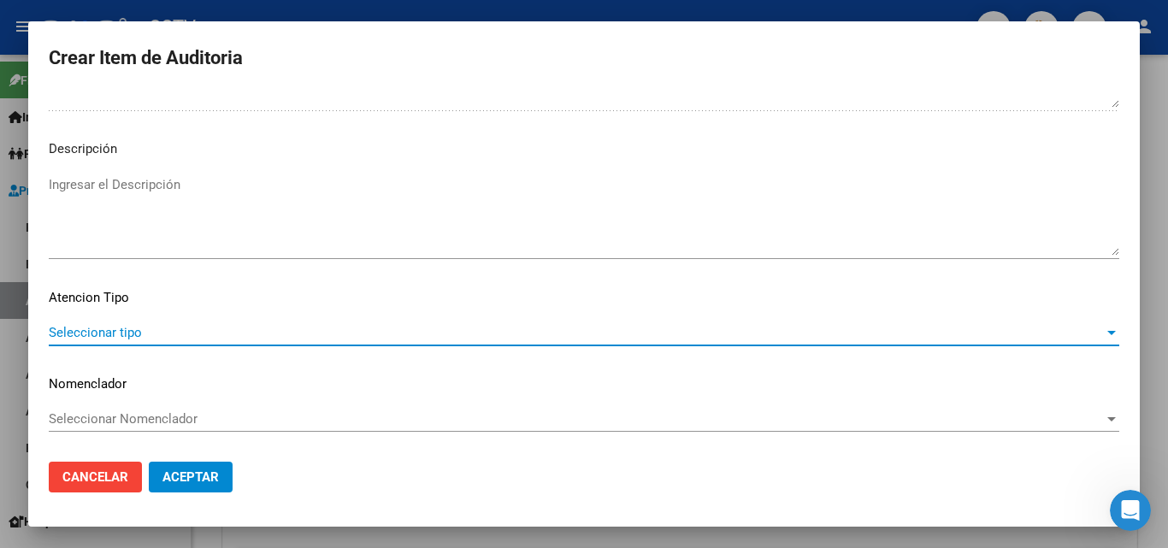
click at [102, 328] on span "Seleccionar tipo" at bounding box center [576, 332] width 1055 height 15
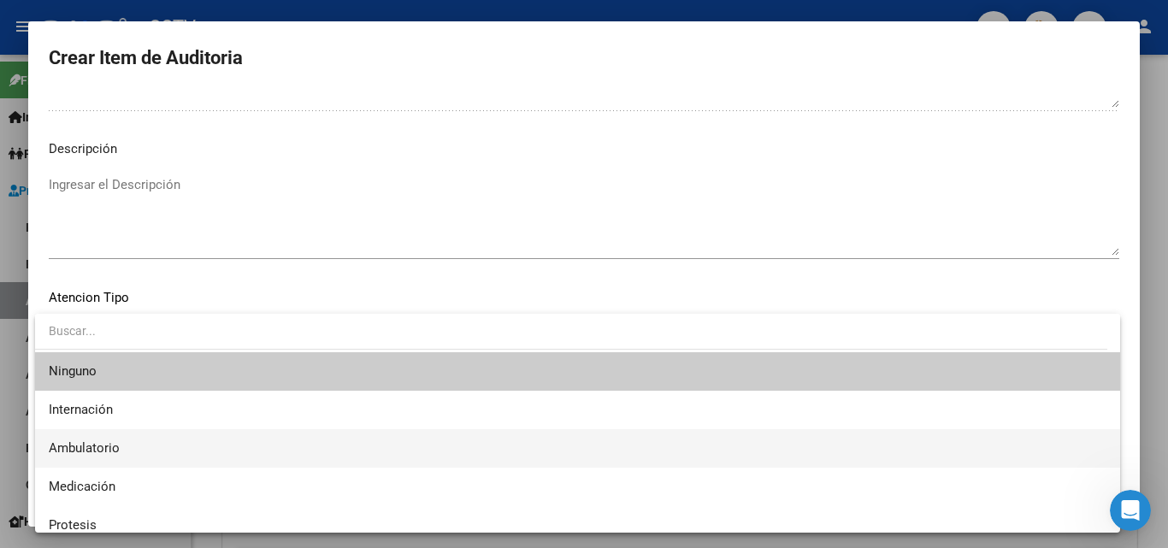
click at [93, 447] on span "Ambulatorio" at bounding box center [84, 447] width 71 height 15
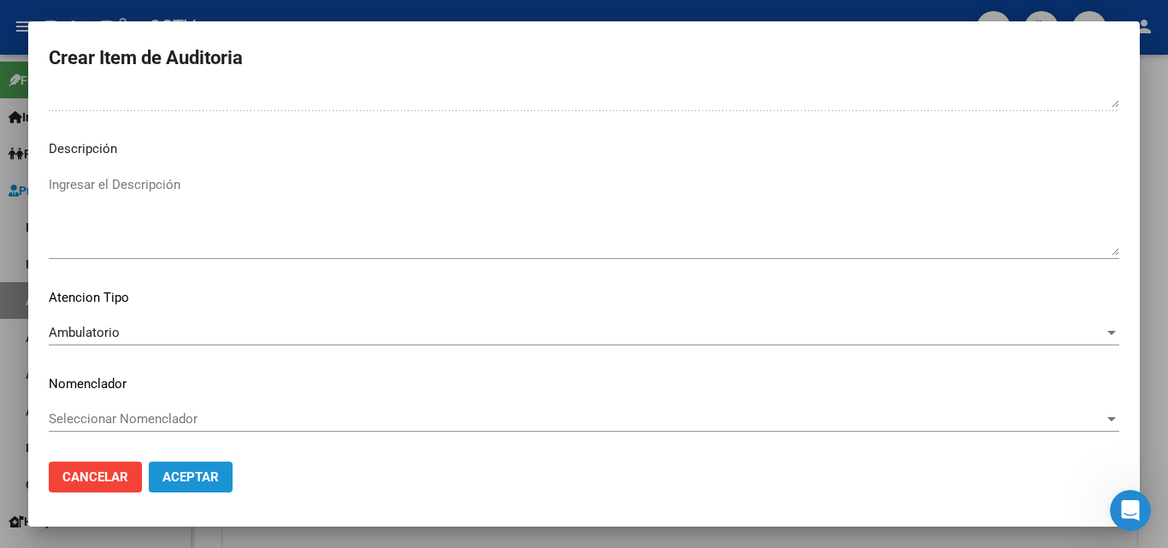
click at [200, 479] on span "Aceptar" at bounding box center [190, 476] width 56 height 15
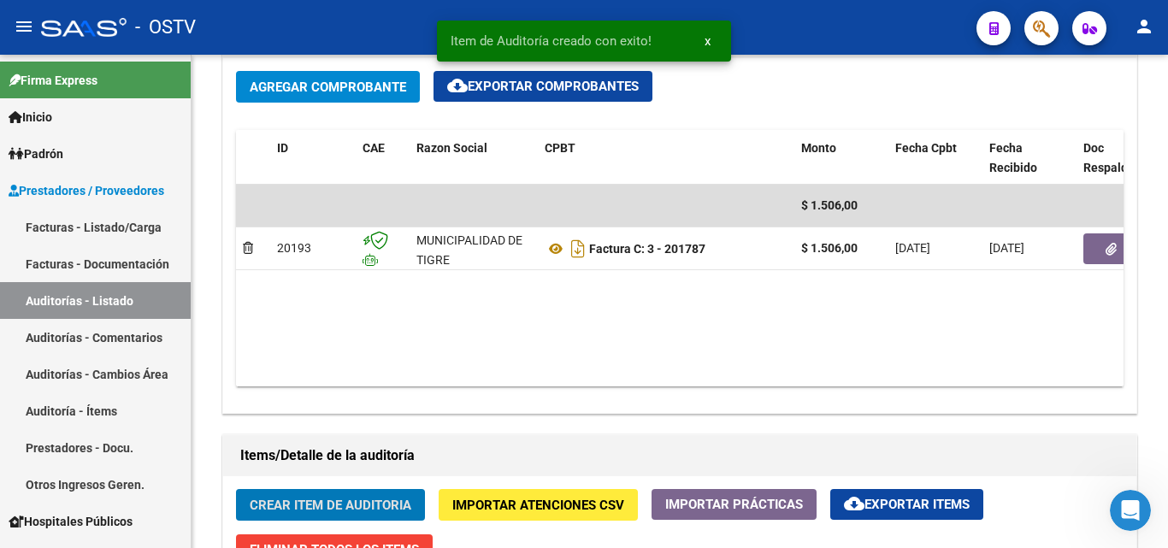
scroll to position [856, 0]
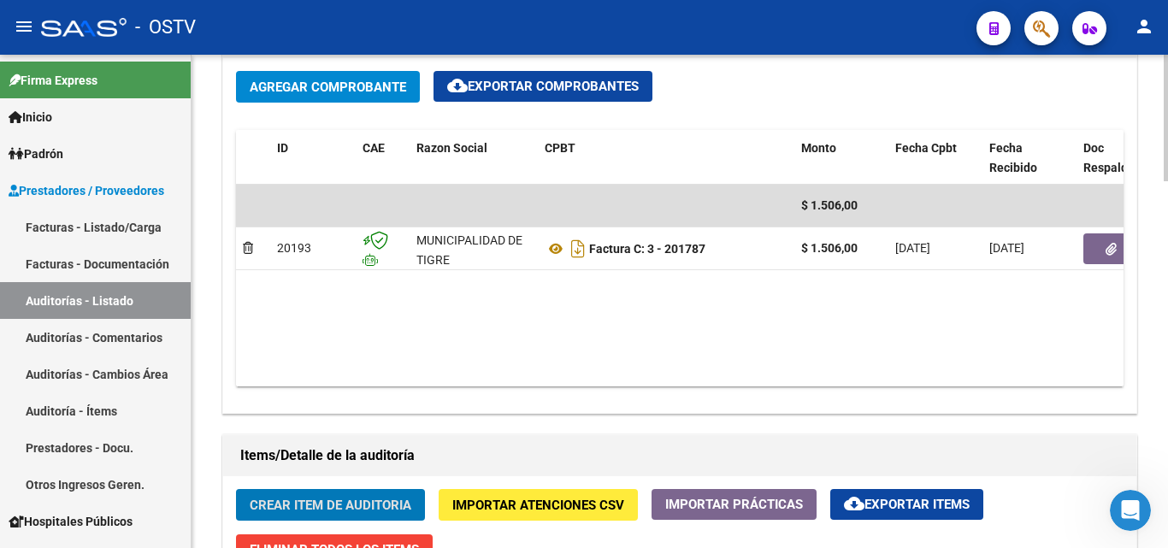
click at [293, 507] on span "Crear Item de Auditoria" at bounding box center [331, 505] width 162 height 15
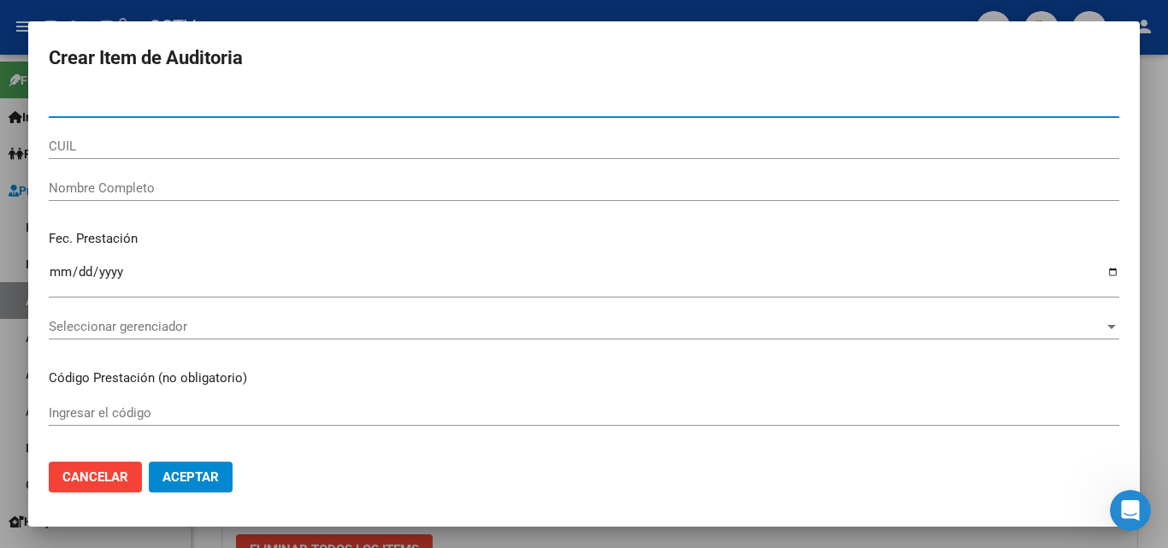
paste input "7366828"
type input "7366828"
click at [149, 462] on button "Aceptar" at bounding box center [191, 477] width 84 height 31
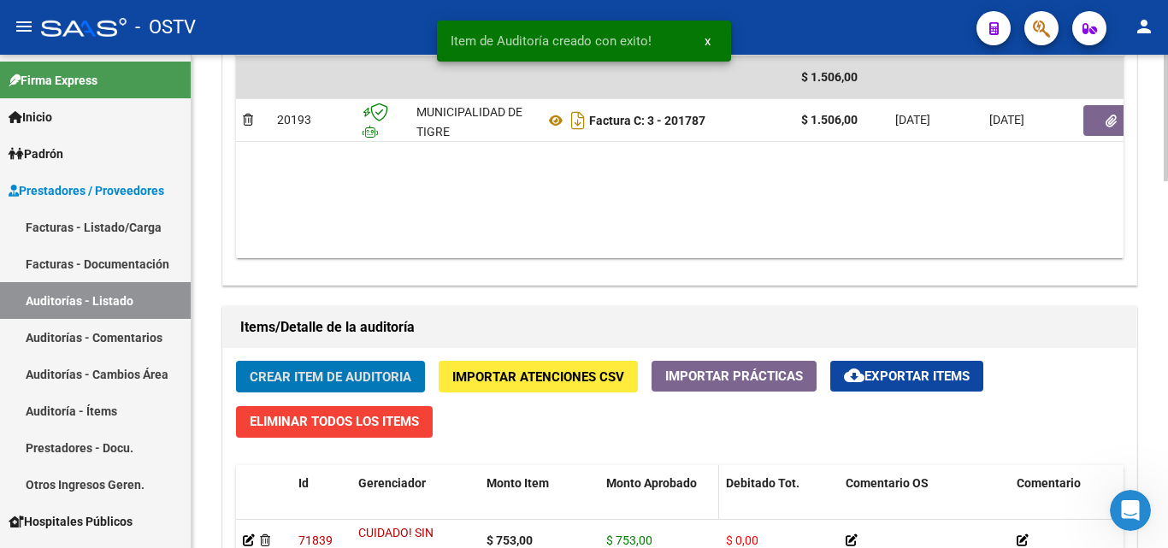
scroll to position [1198, 0]
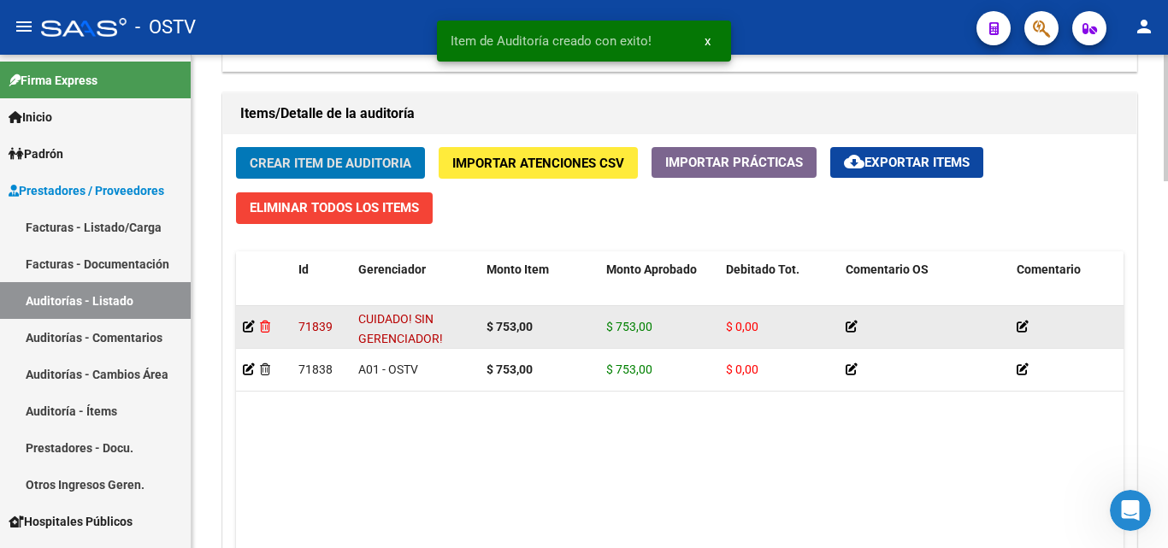
click at [264, 326] on icon at bounding box center [265, 327] width 10 height 12
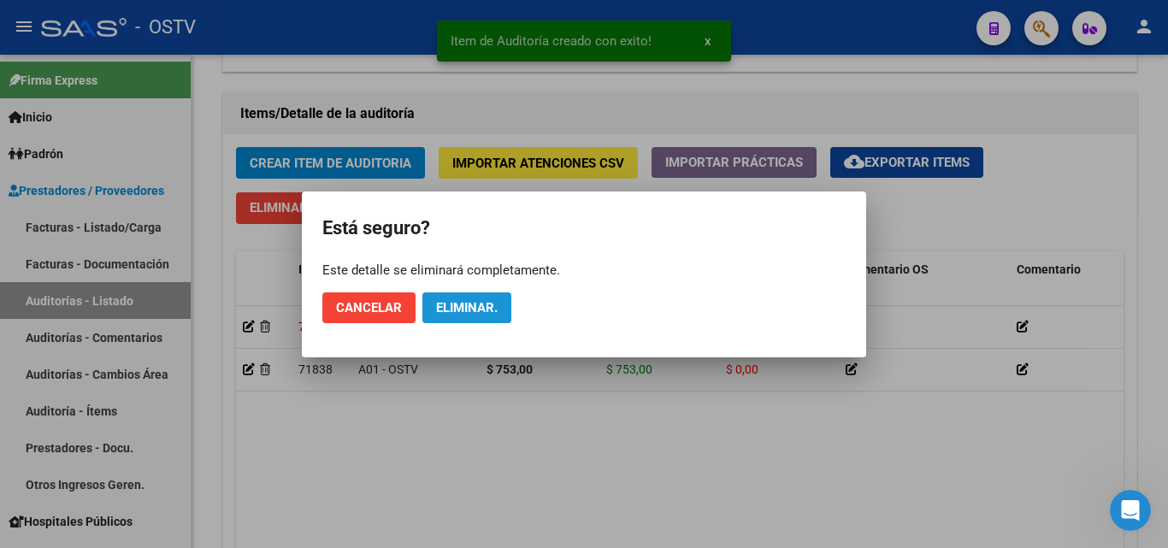
click at [457, 302] on span "Eliminar." at bounding box center [467, 307] width 62 height 15
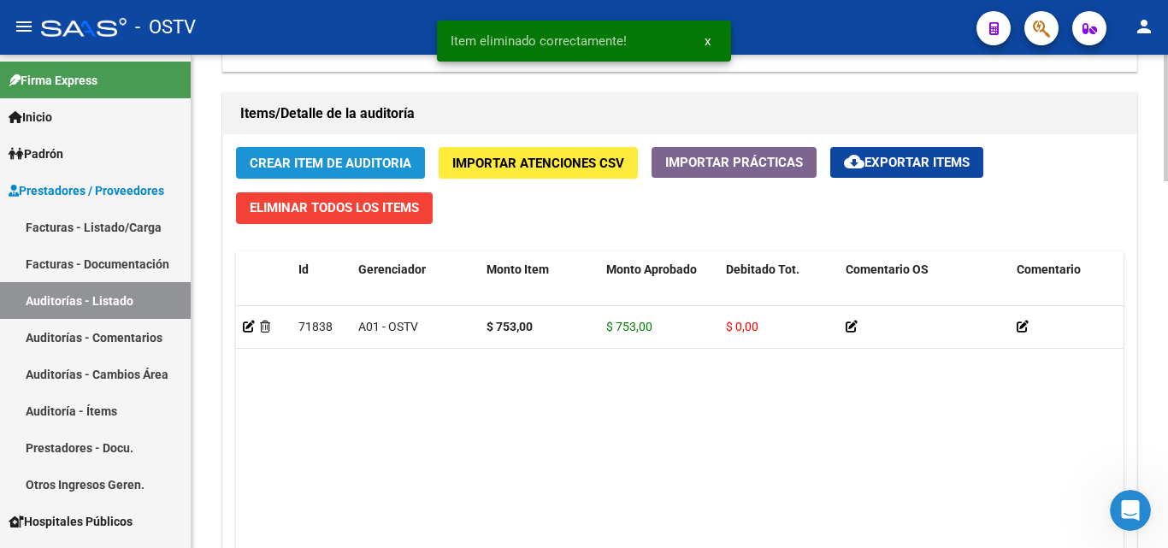
click at [319, 152] on button "Crear Item de Auditoria" at bounding box center [330, 163] width 189 height 32
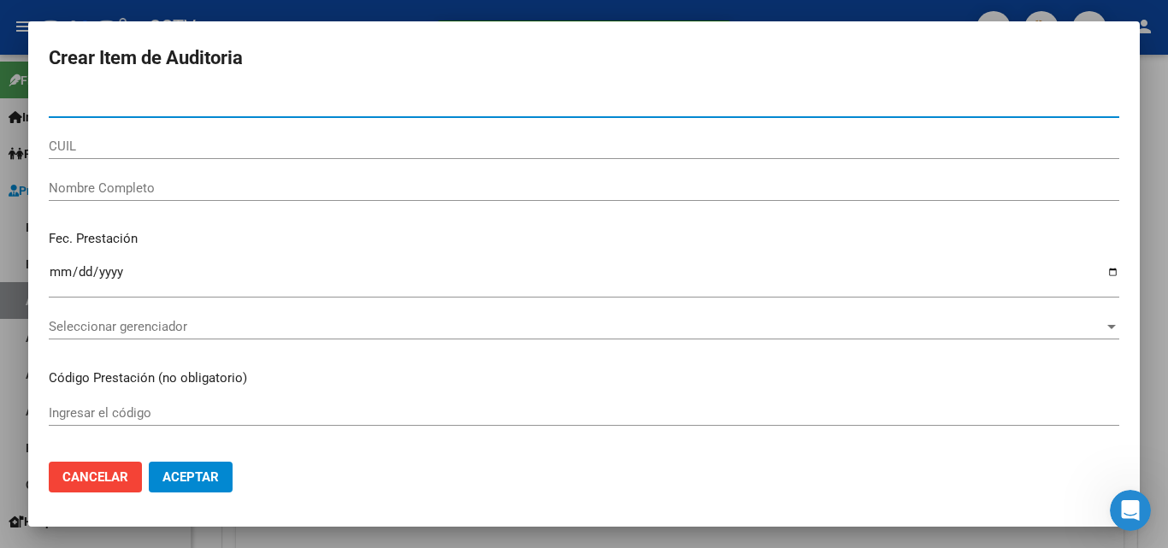
paste input "7366828"
type input "7366828"
click at [92, 183] on input "Nombre Completo" at bounding box center [584, 187] width 1070 height 15
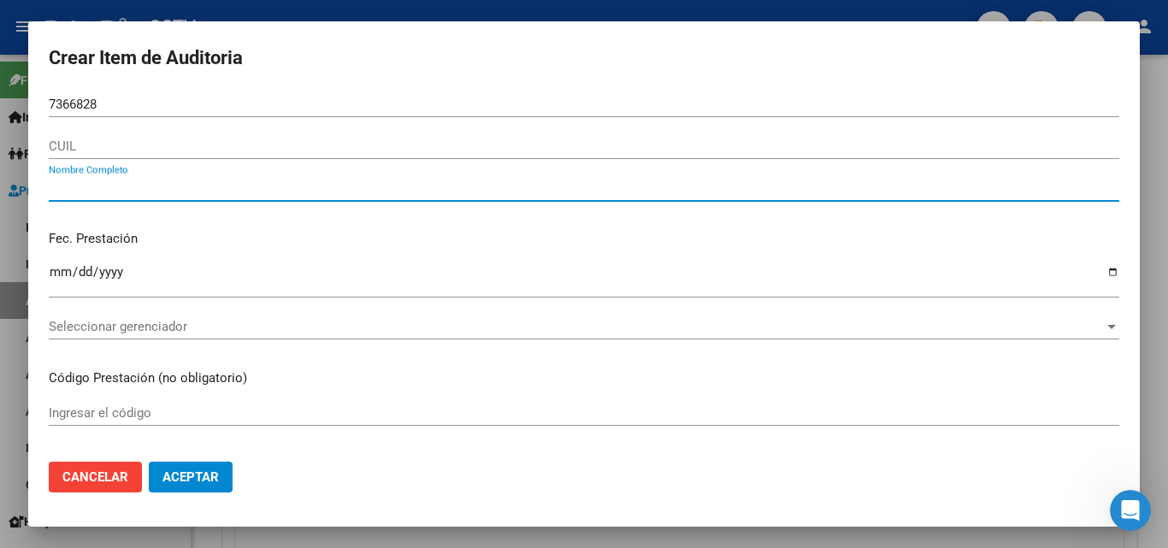
click at [91, 143] on input "CUIL" at bounding box center [584, 145] width 1070 height 15
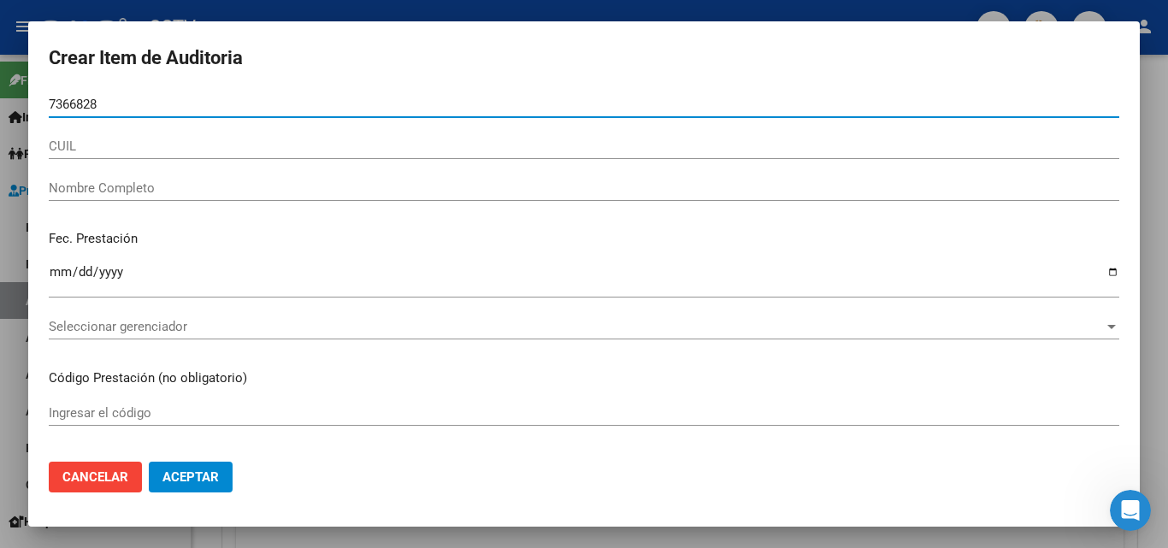
click at [91, 97] on input "7366828" at bounding box center [584, 104] width 1070 height 15
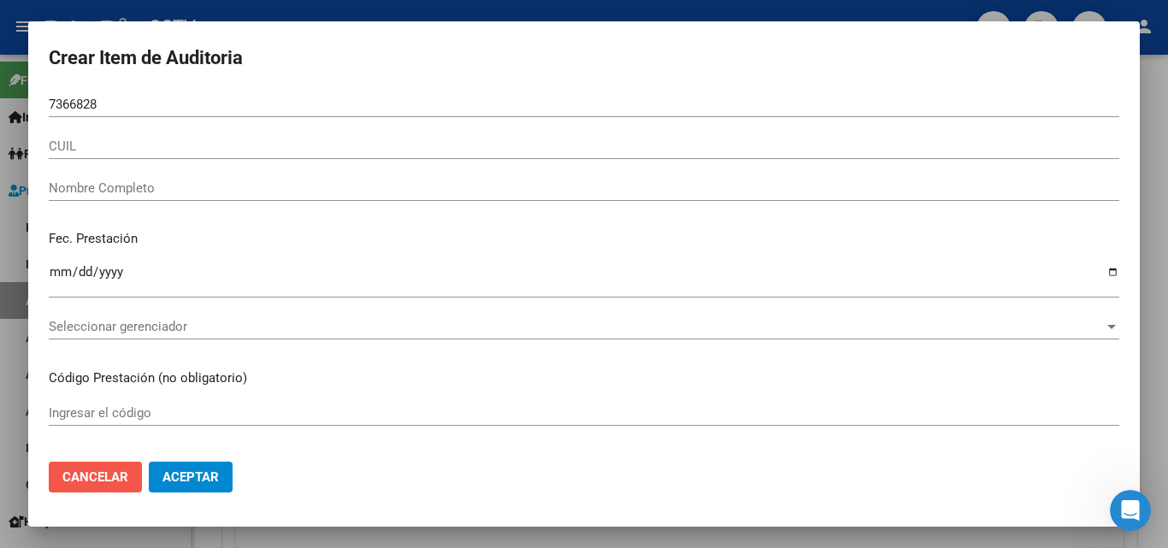
click at [98, 481] on span "Cancelar" at bounding box center [95, 476] width 66 height 15
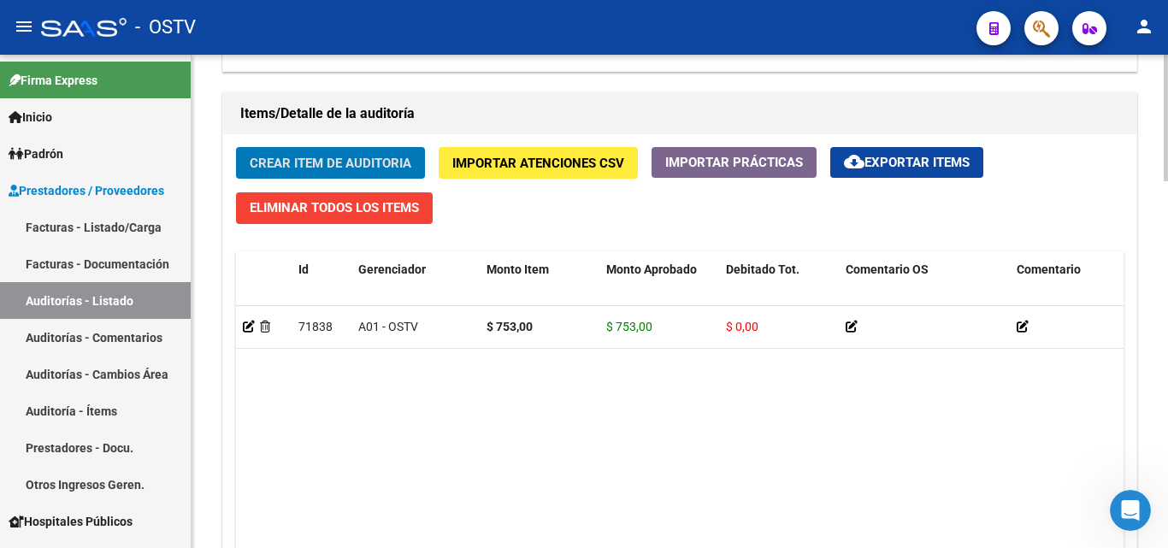
click at [297, 168] on span "Crear Item de Auditoria" at bounding box center [331, 163] width 162 height 15
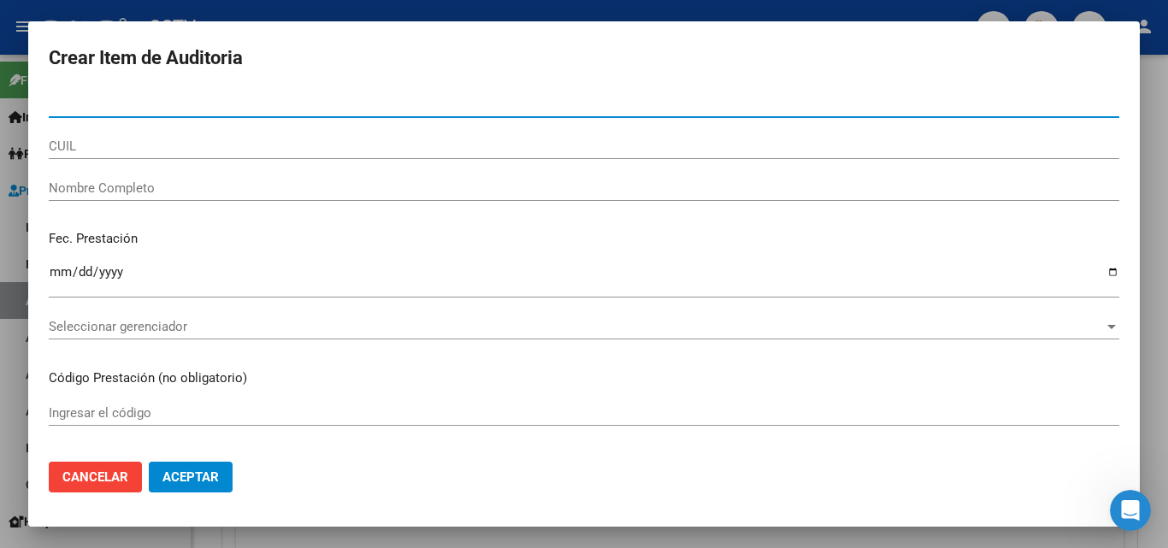
paste input "7366828"
click at [163, 138] on input "CUIL" at bounding box center [584, 145] width 1070 height 15
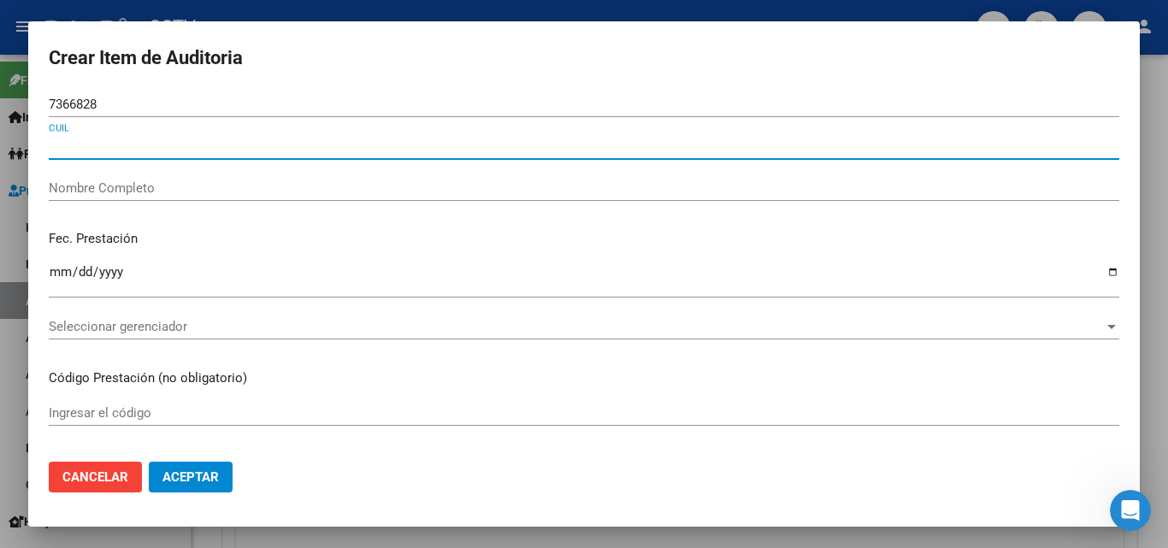
click at [164, 187] on input "Nombre Completo" at bounding box center [584, 187] width 1070 height 15
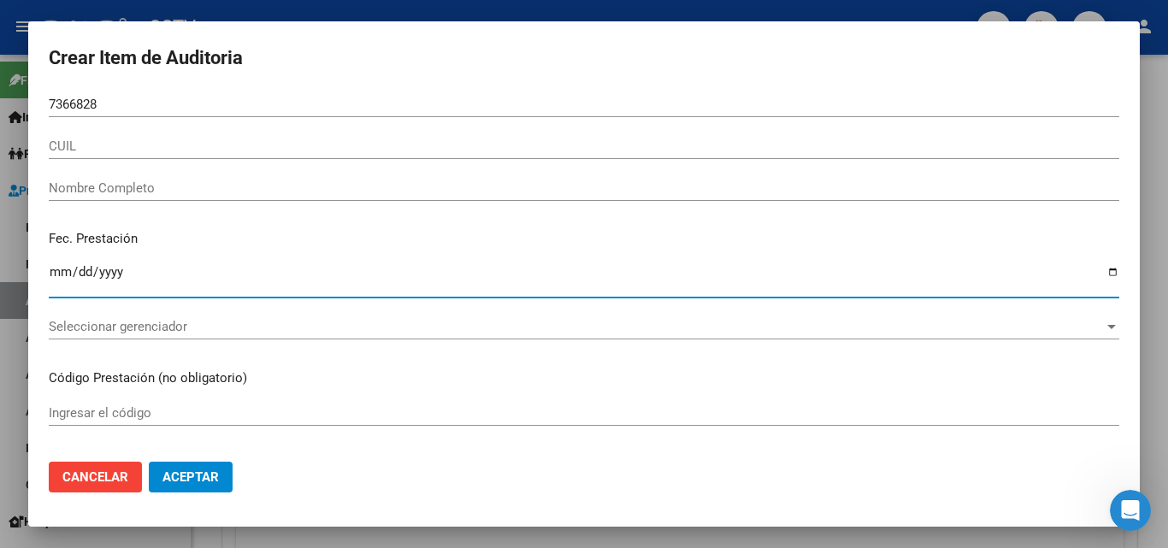
click at [204, 267] on input "Ingresar la fecha" at bounding box center [584, 278] width 1070 height 27
click at [132, 99] on input "7366828" at bounding box center [584, 104] width 1070 height 15
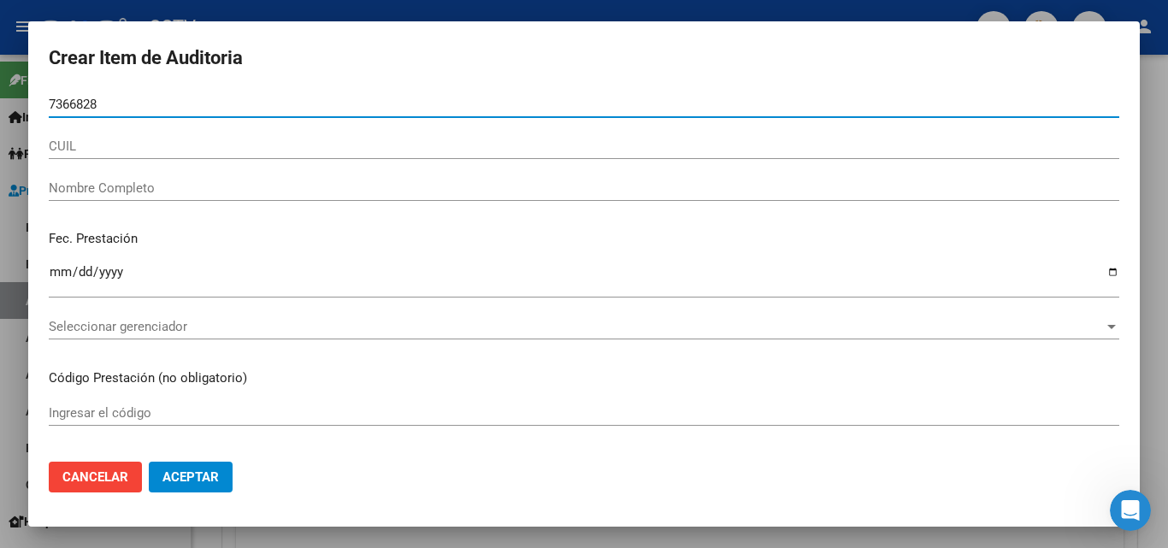
click at [53, 102] on input "7366828" at bounding box center [584, 104] width 1070 height 15
type input "07366828"
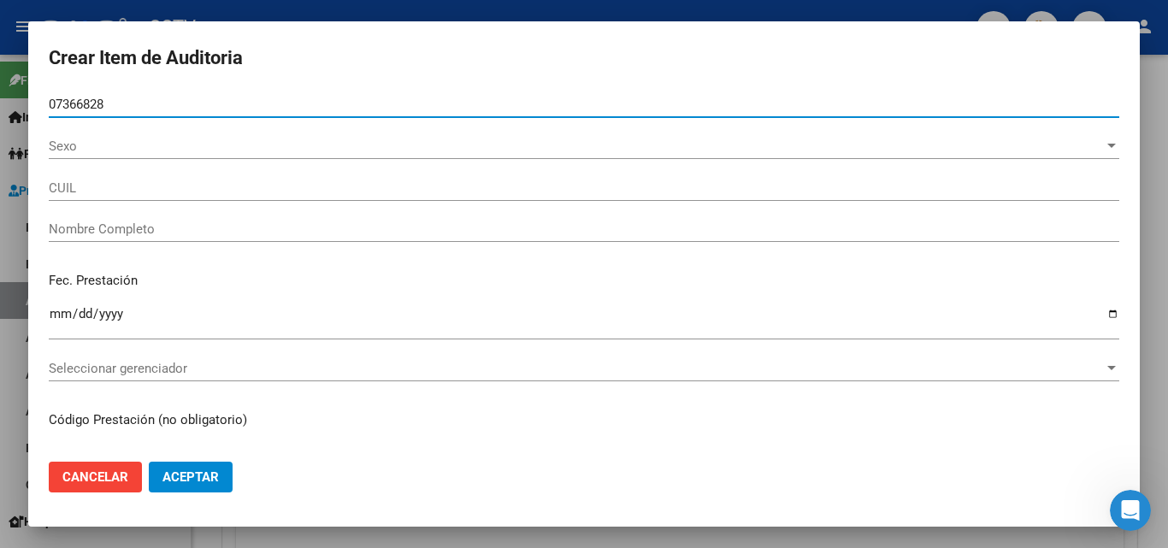
type input "20073668280"
type input "CANALE [PERSON_NAME]"
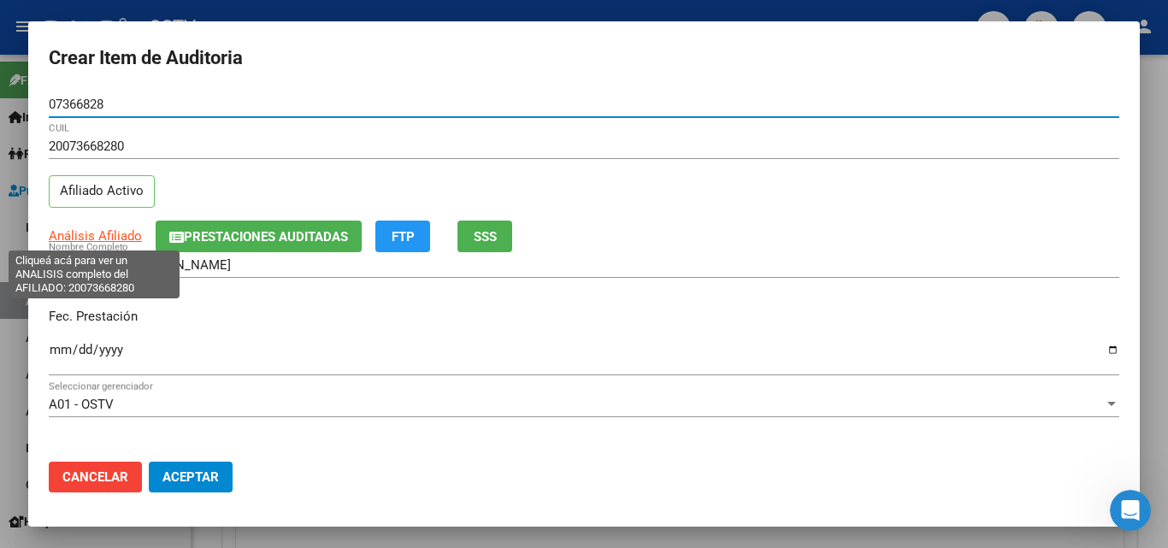
type input "07366828"
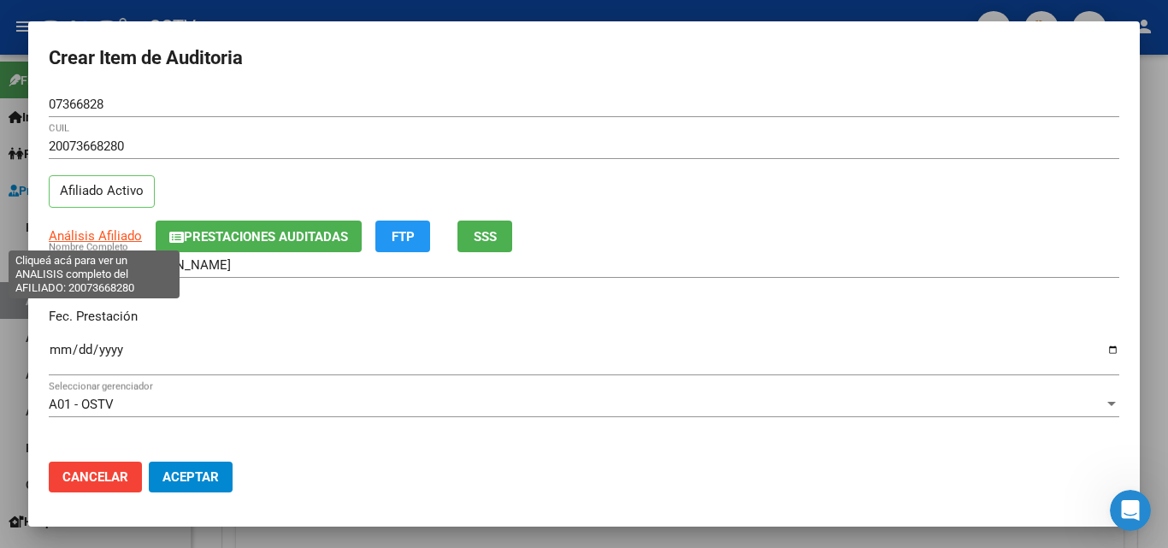
click at [105, 238] on span "Análisis Afiliado" at bounding box center [95, 235] width 93 height 15
type textarea "20073668280"
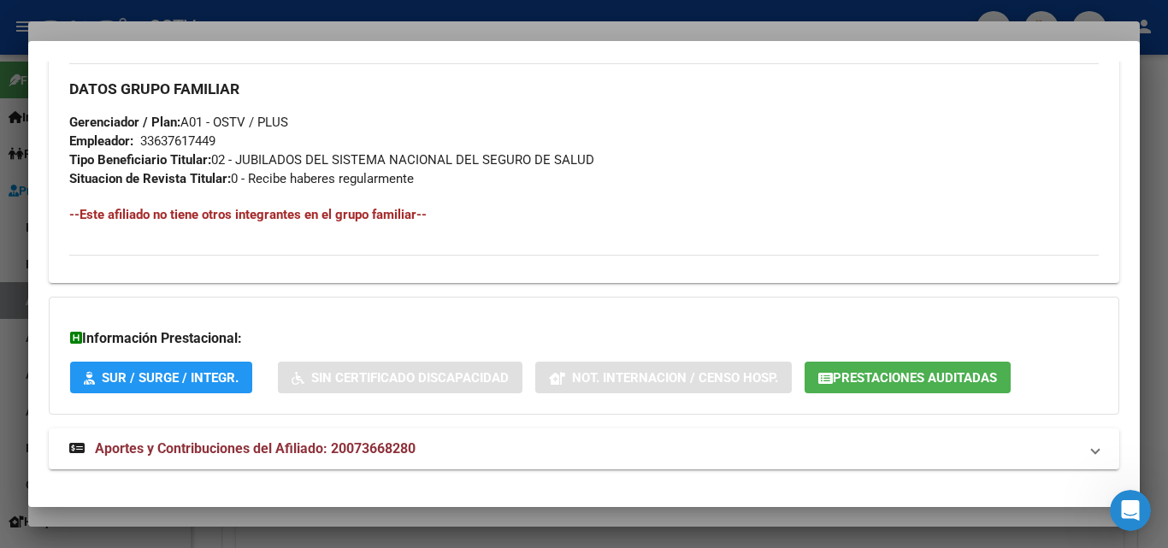
scroll to position [838, 0]
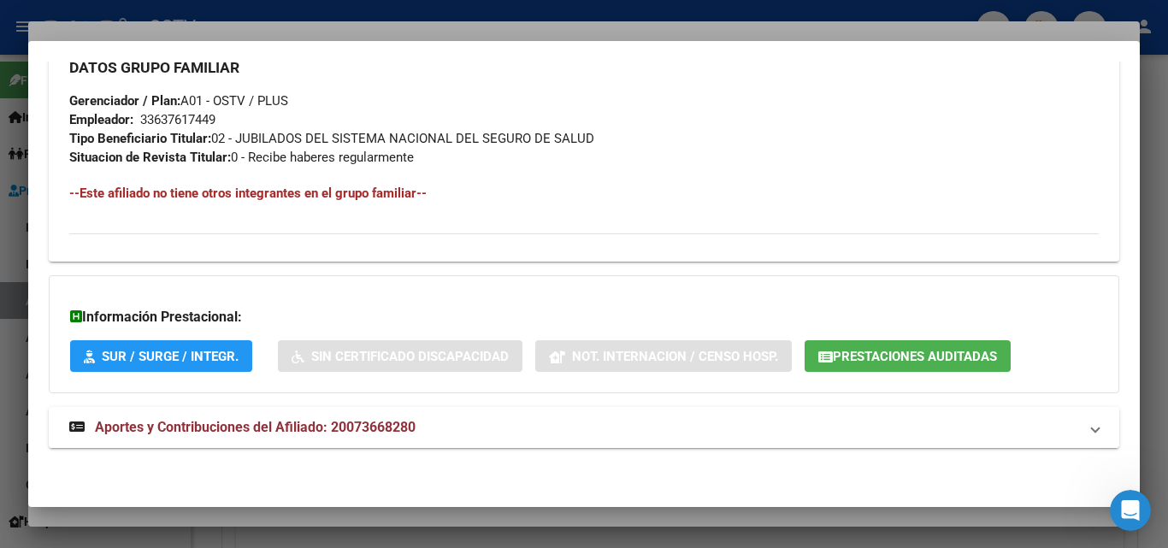
click at [229, 445] on mat-expansion-panel-header "Aportes y Contribuciones del Afiliado: 20073668280" at bounding box center [584, 427] width 1070 height 41
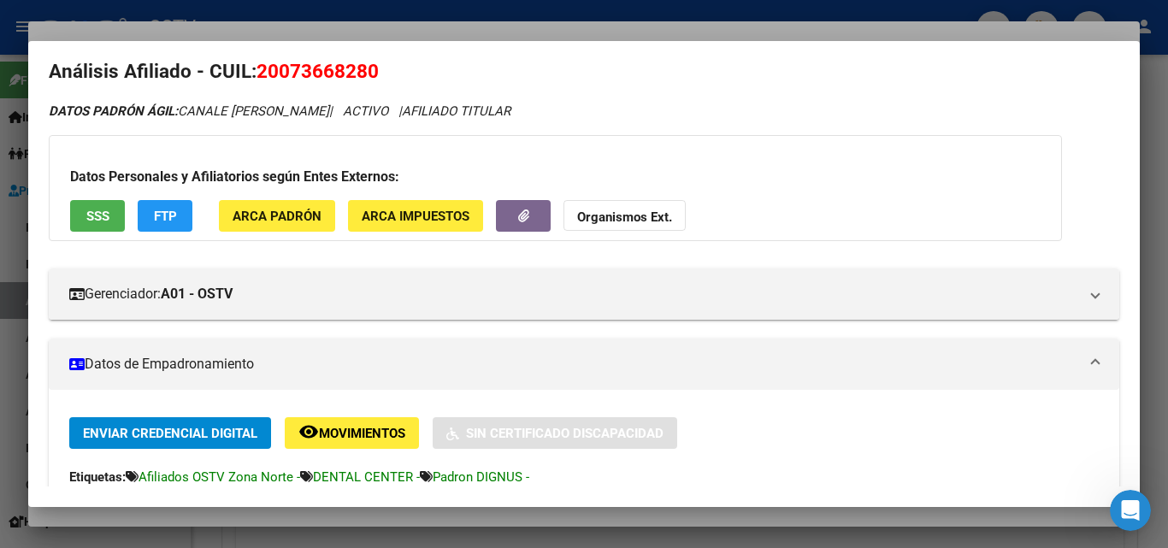
scroll to position [0, 0]
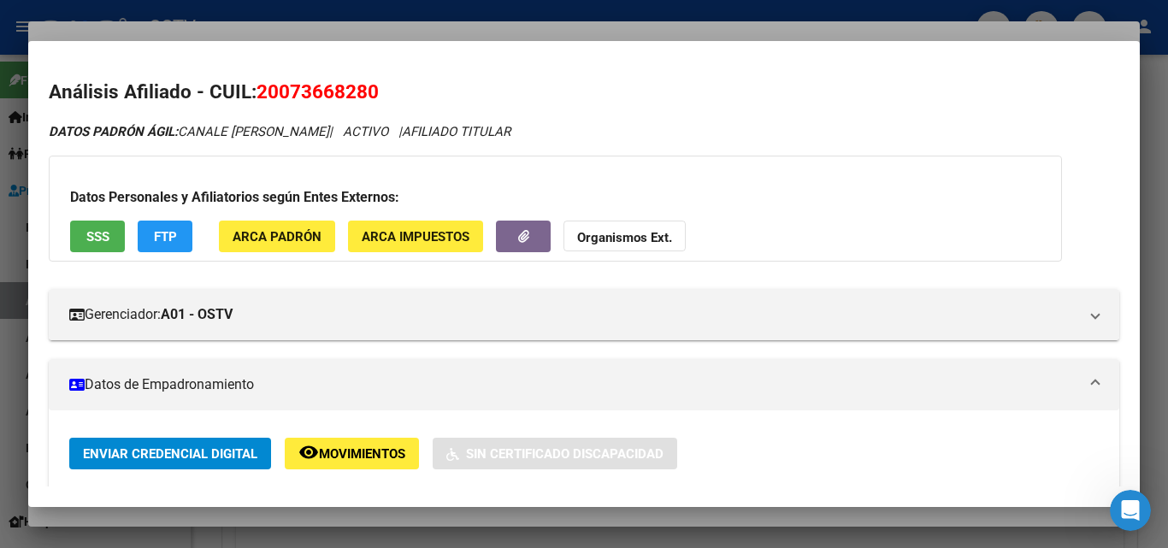
click at [632, 240] on strong "Organismos Ext." at bounding box center [624, 237] width 95 height 15
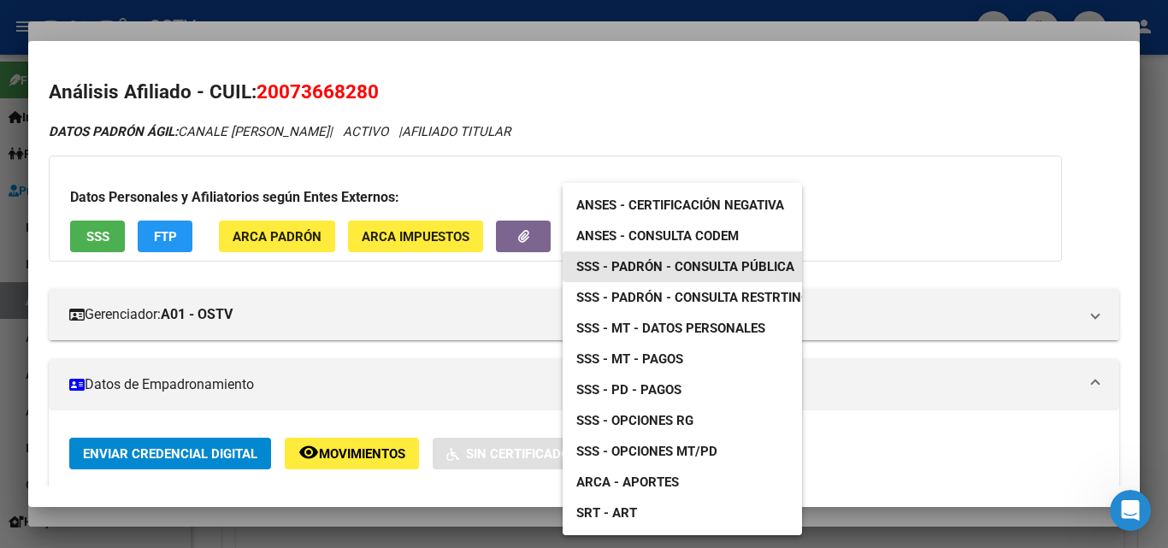
click at [675, 266] on span "SSS - Padrón - Consulta Pública" at bounding box center [685, 266] width 218 height 15
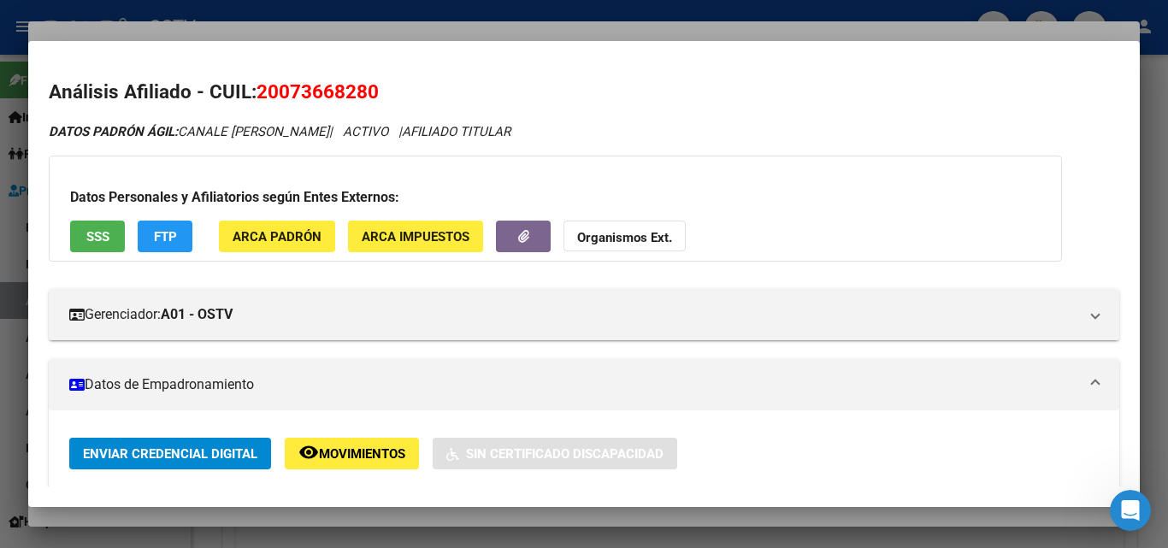
click at [262, 27] on div at bounding box center [584, 274] width 1168 height 548
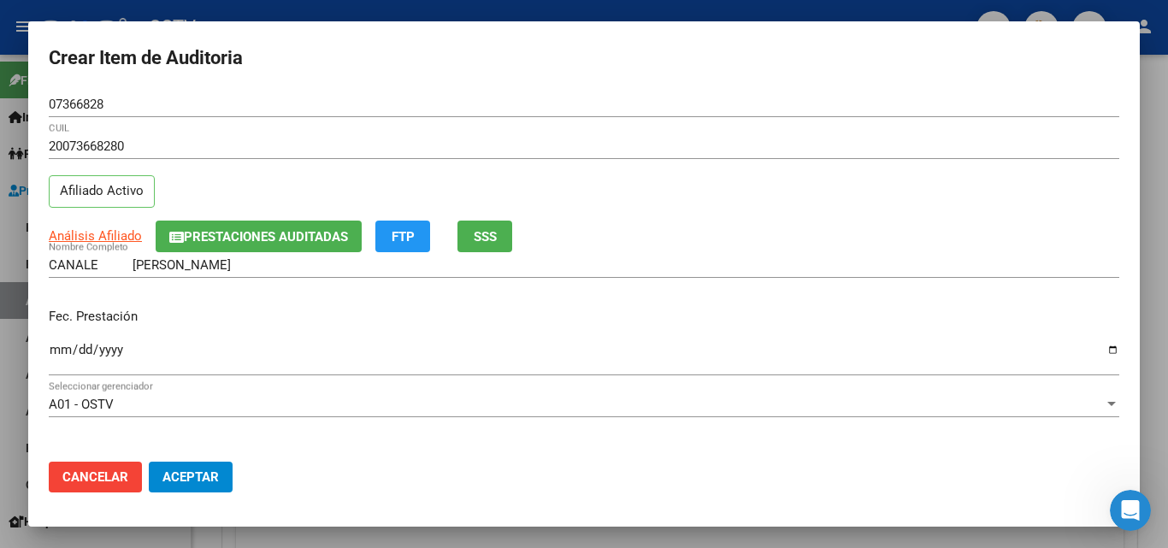
click at [62, 348] on input "Ingresar la fecha" at bounding box center [584, 356] width 1070 height 27
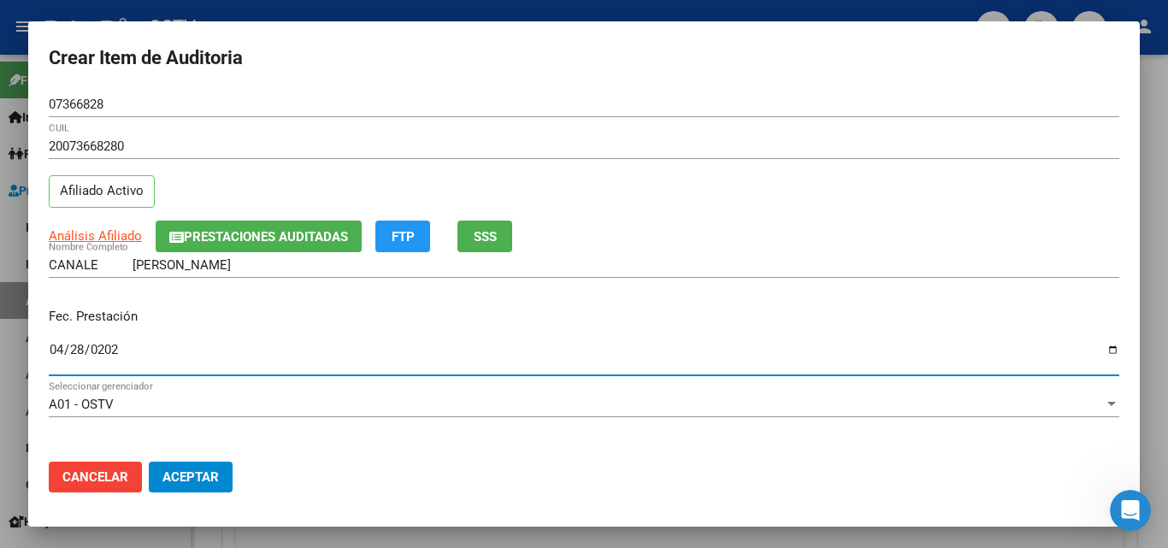
type input "[DATE]"
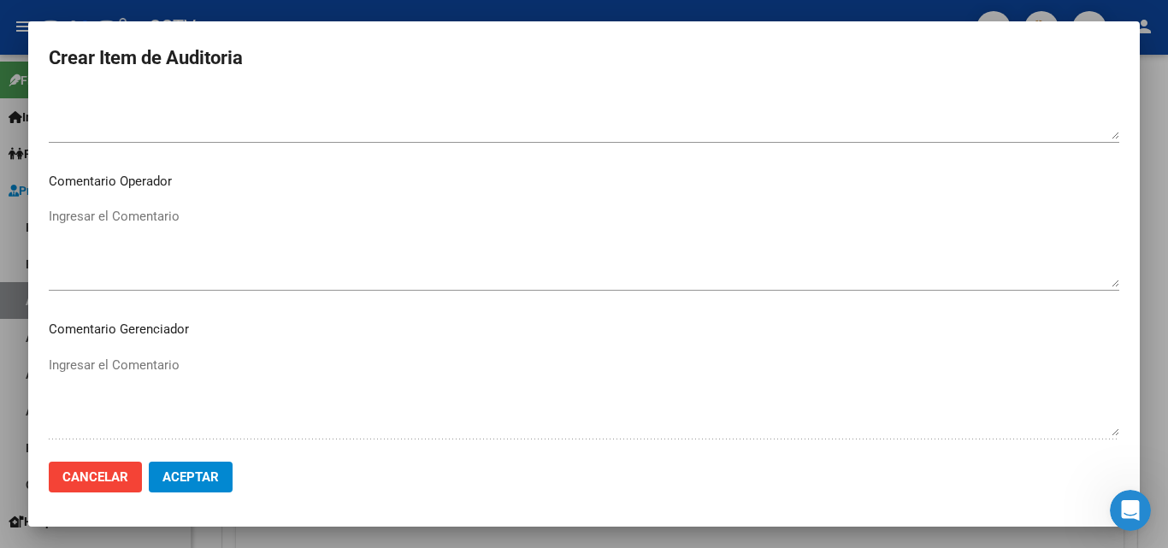
scroll to position [1111, 0]
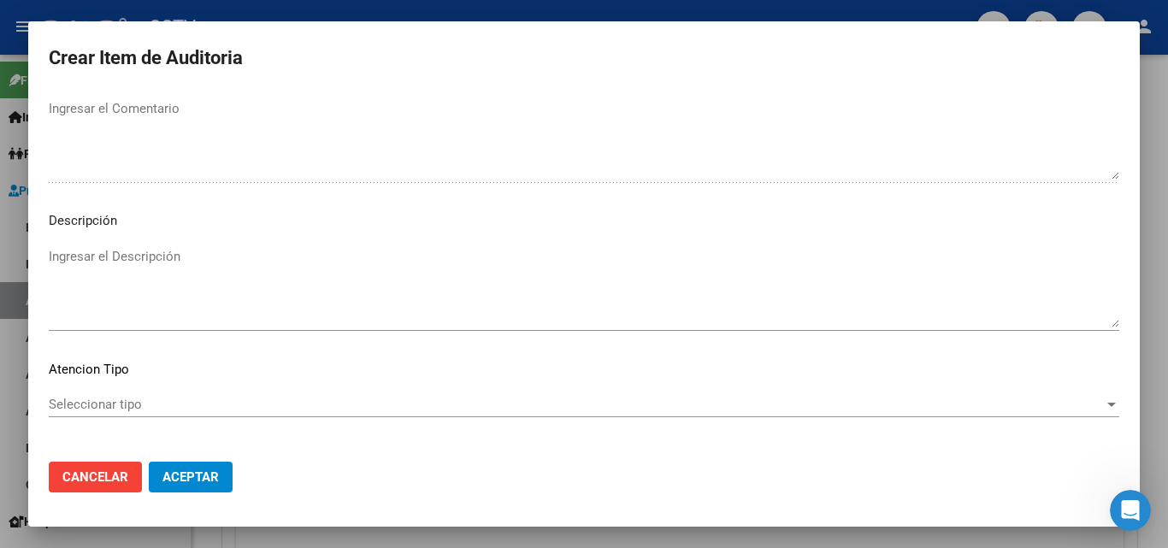
click at [116, 398] on span "Seleccionar tipo" at bounding box center [576, 404] width 1055 height 15
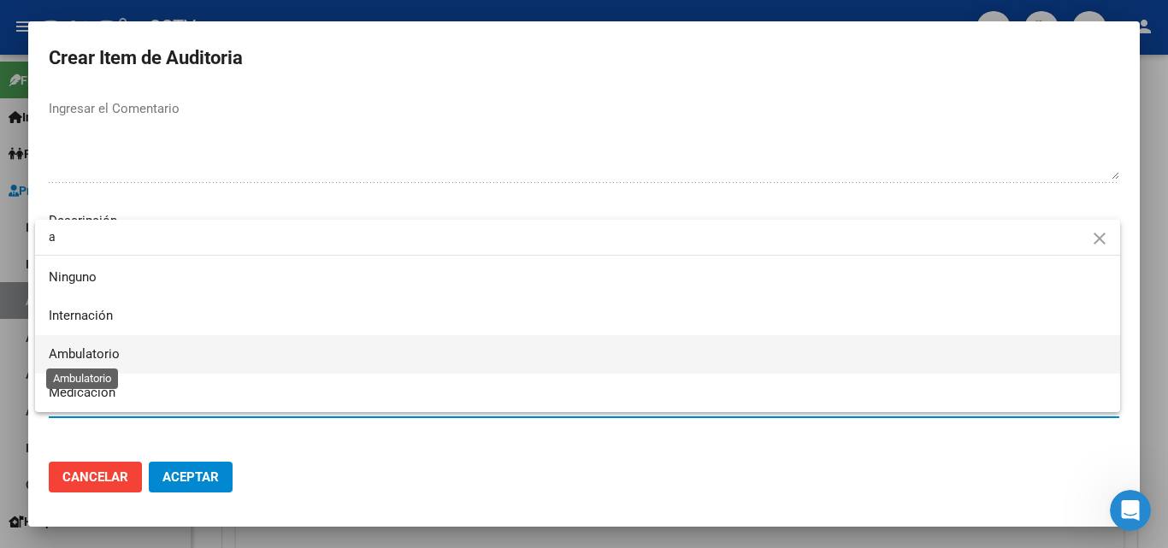
type input "a"
click at [119, 349] on span "Ambulatorio" at bounding box center [84, 353] width 71 height 15
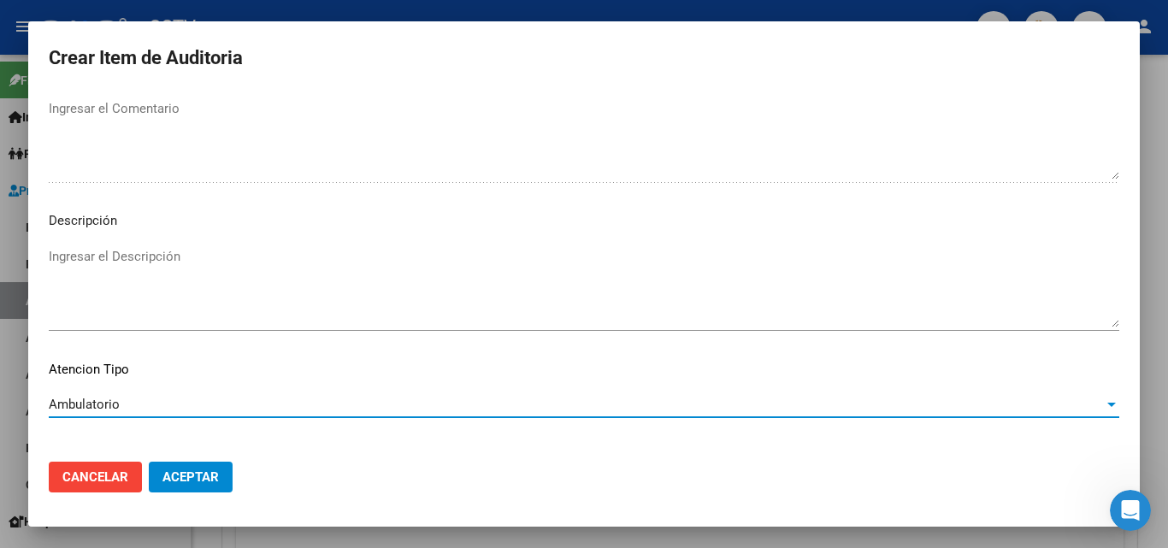
click at [172, 470] on span "Aceptar" at bounding box center [190, 476] width 56 height 15
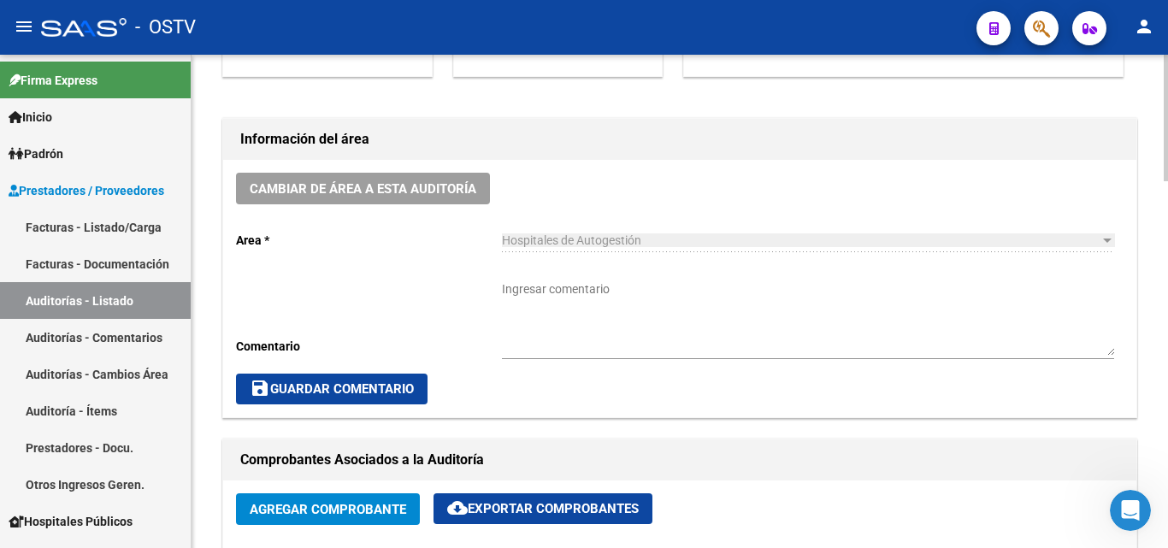
scroll to position [428, 0]
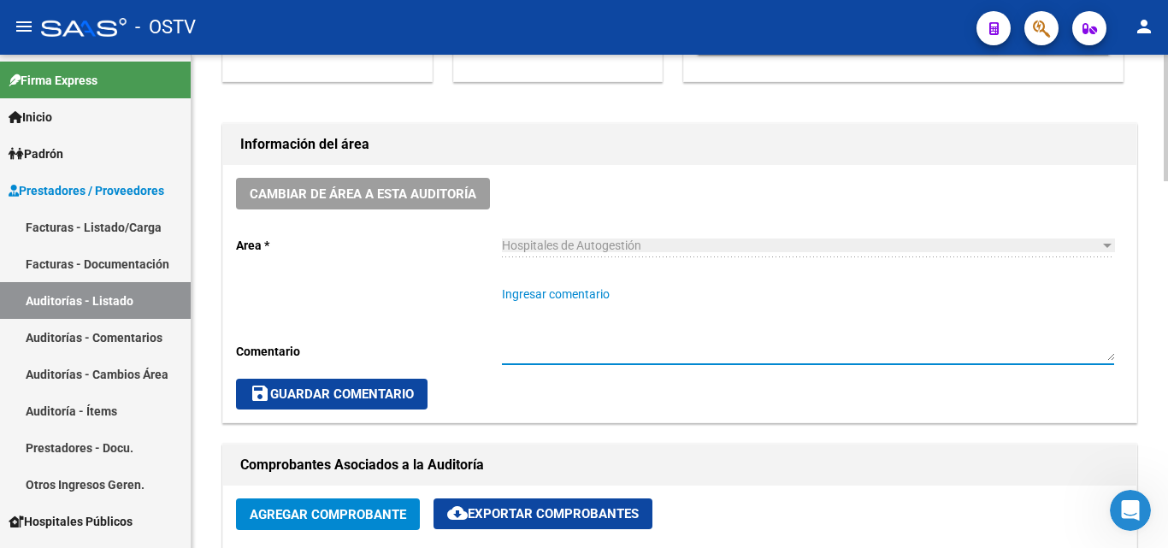
click at [601, 293] on textarea "Ingresar comentario" at bounding box center [808, 323] width 612 height 75
paste textarea "CERRADA"
type textarea "CERRADA"
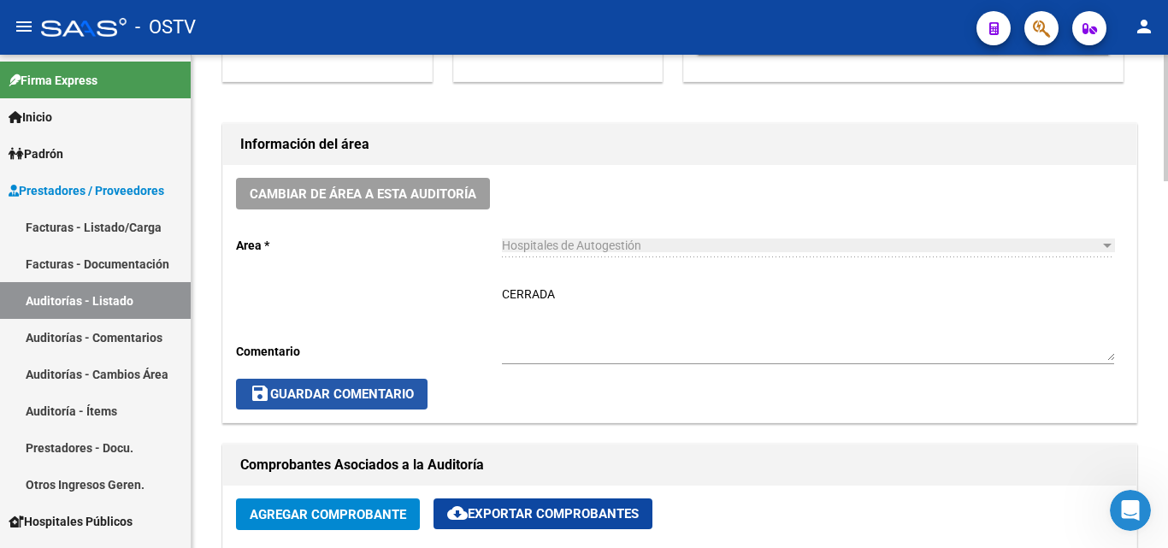
click at [368, 392] on span "save Guardar Comentario" at bounding box center [332, 393] width 164 height 15
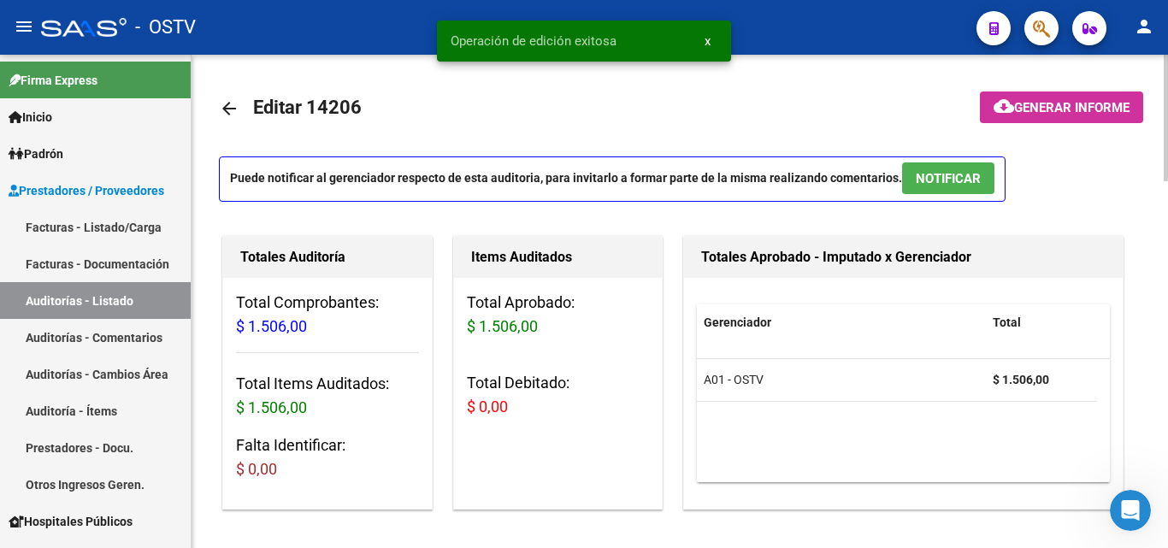
scroll to position [0, 0]
click at [225, 122] on link "arrow_back" at bounding box center [236, 109] width 34 height 40
